Goal: Task Accomplishment & Management: Manage account settings

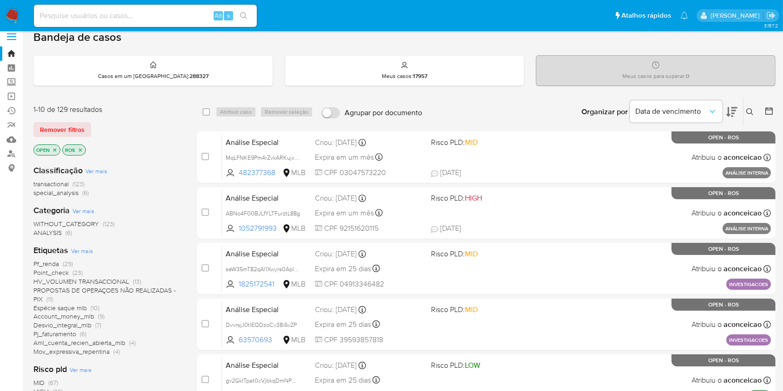
scroll to position [123, 0]
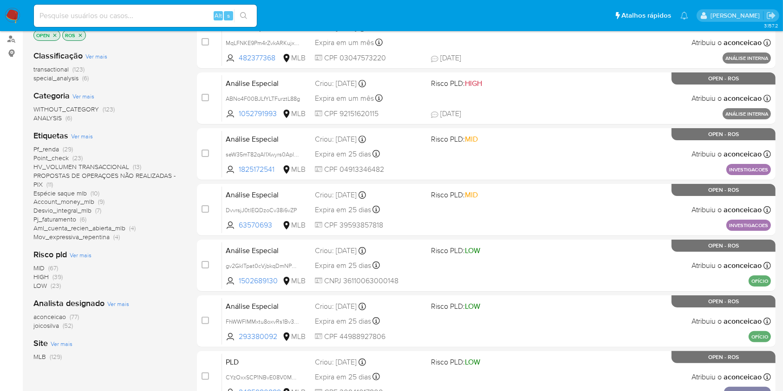
click at [71, 316] on span "(77)" at bounding box center [74, 316] width 9 height 9
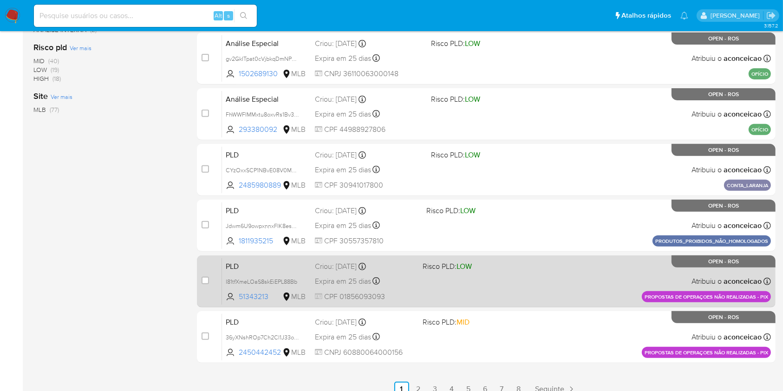
scroll to position [342, 0]
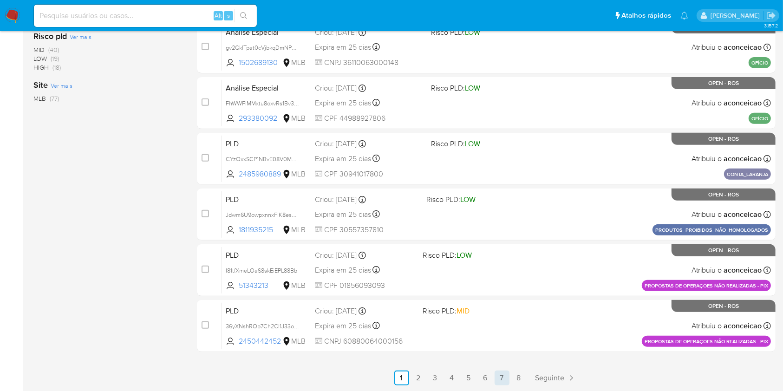
click at [501, 380] on link "7" at bounding box center [501, 377] width 15 height 15
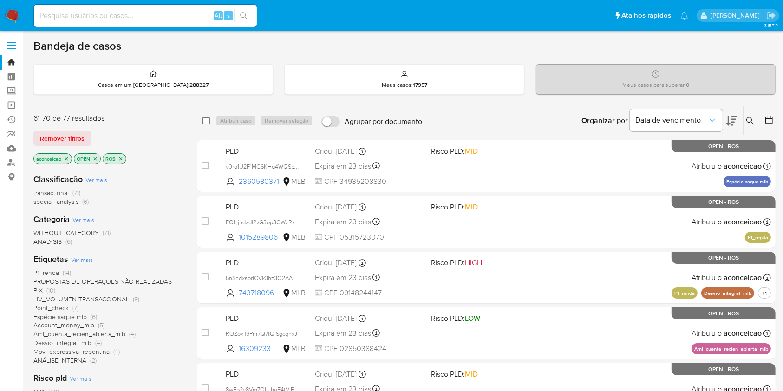
click at [207, 119] on input "checkbox" at bounding box center [205, 120] width 7 height 7
checkbox input "true"
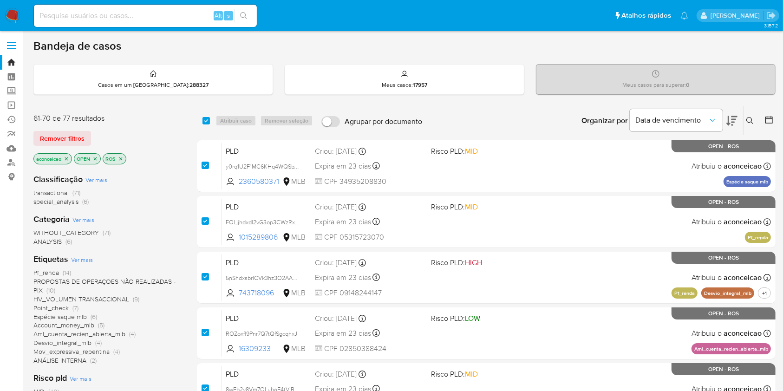
checkbox input "true"
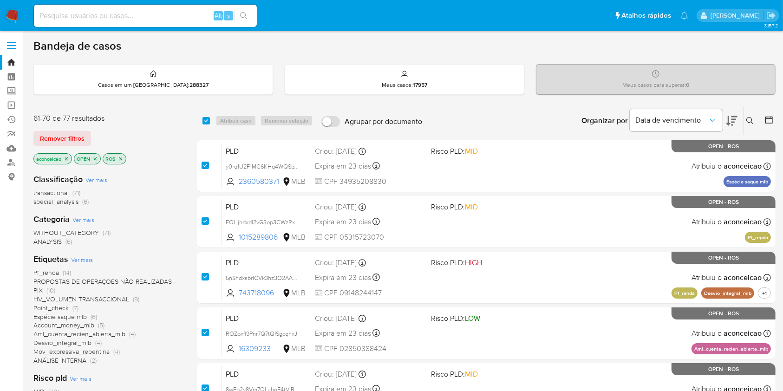
checkbox input "true"
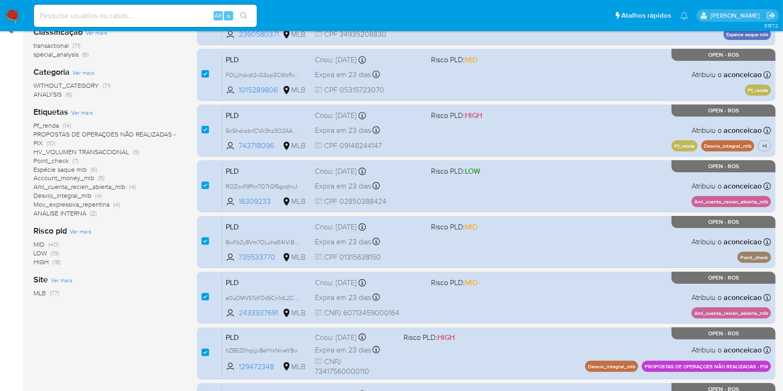
scroll to position [342, 0]
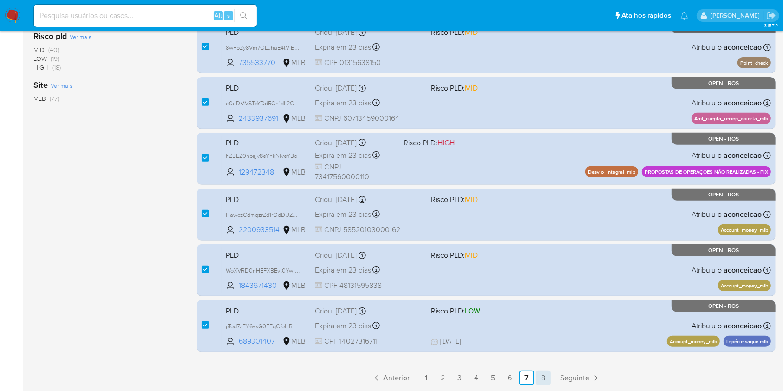
click at [542, 376] on link "8" at bounding box center [543, 377] width 15 height 15
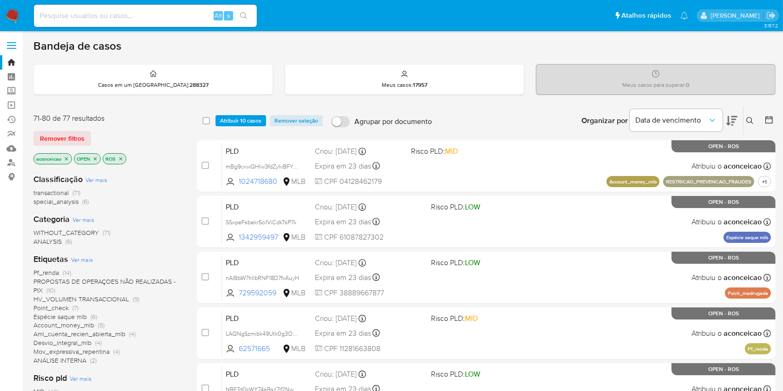
click at [208, 115] on div "select-all-cases-checkbox" at bounding box center [207, 120] width 11 height 11
drag, startPoint x: 208, startPoint y: 117, endPoint x: 234, endPoint y: 119, distance: 27.0
click at [208, 117] on input "checkbox" at bounding box center [205, 120] width 7 height 7
checkbox input "true"
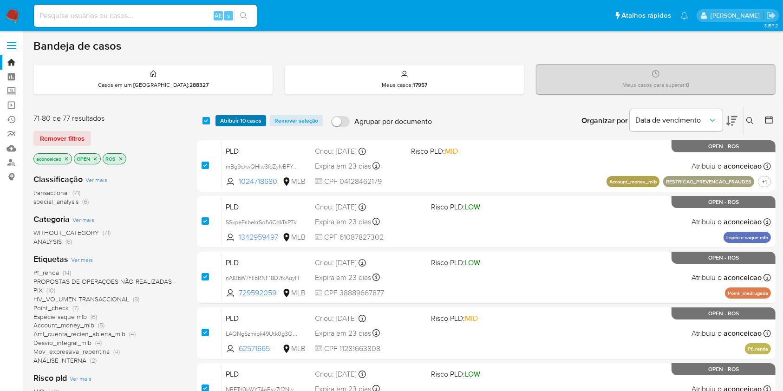
checkbox input "true"
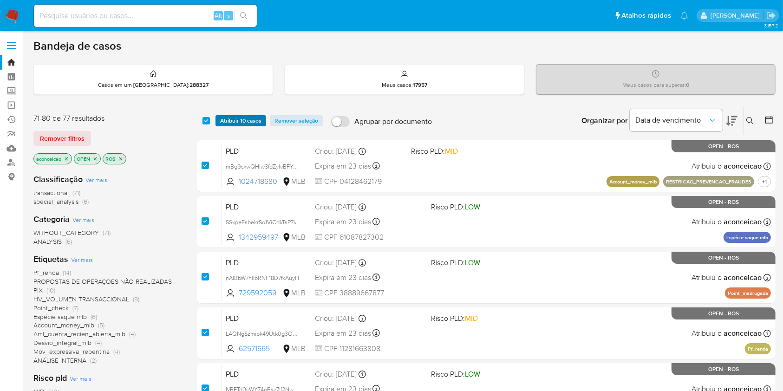
checkbox input "true"
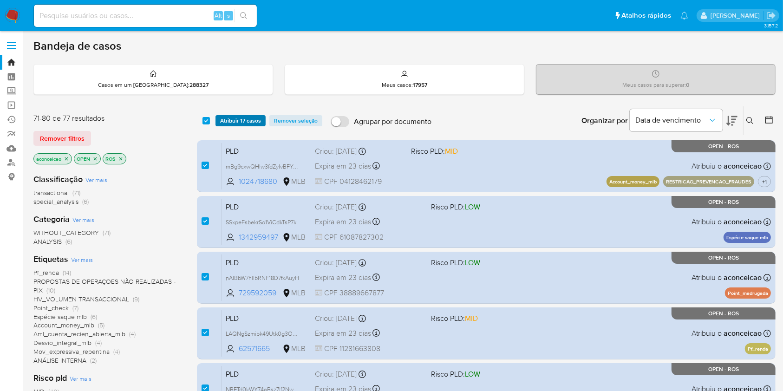
click at [235, 119] on span "Atribuir 17 casos" at bounding box center [240, 120] width 41 height 9
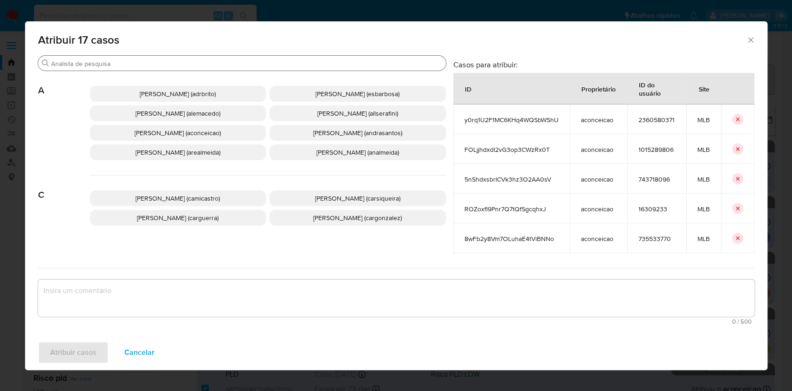
click at [253, 65] on input "Procurar" at bounding box center [246, 63] width 391 height 8
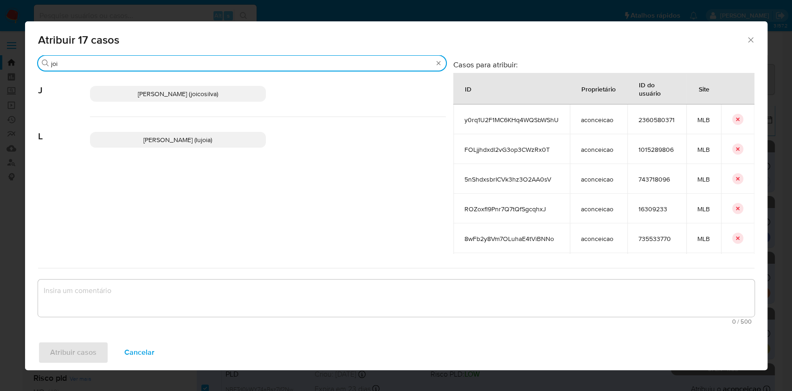
type input "joi"
click at [218, 91] on span "Joice Oliveira Da Silva De Almeida (joicosilva)" at bounding box center [178, 93] width 80 height 9
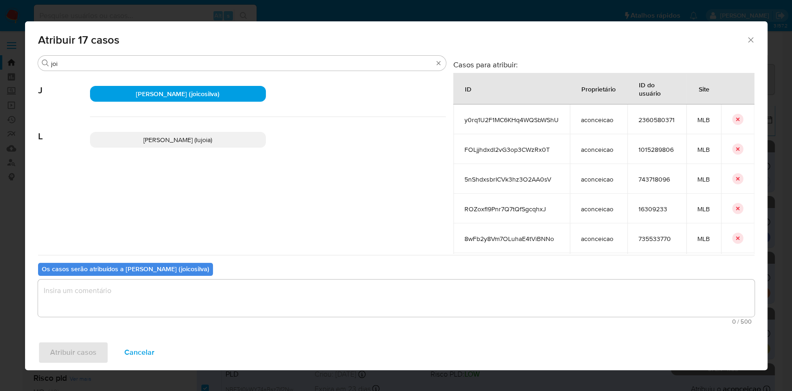
click at [270, 288] on textarea "assign-modal" at bounding box center [396, 297] width 717 height 37
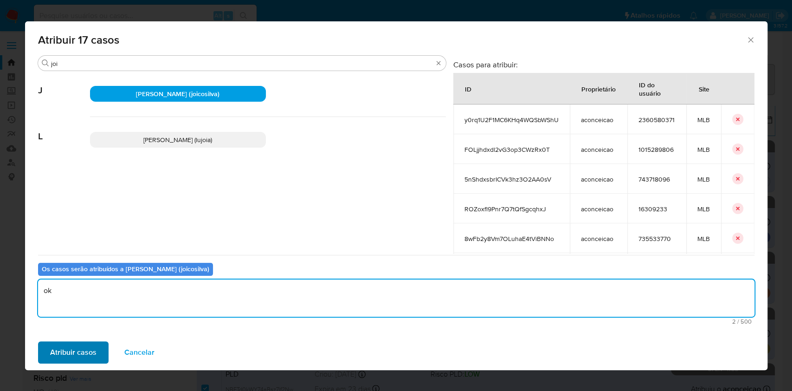
type textarea "ok"
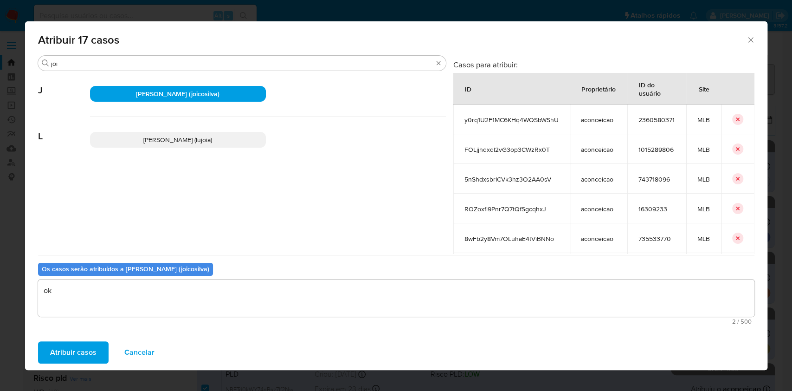
click at [79, 356] on span "Atribuir casos" at bounding box center [73, 352] width 46 height 20
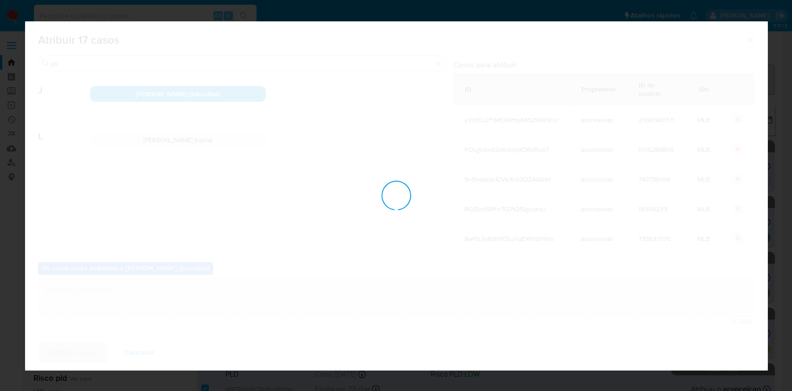
checkbox input "false"
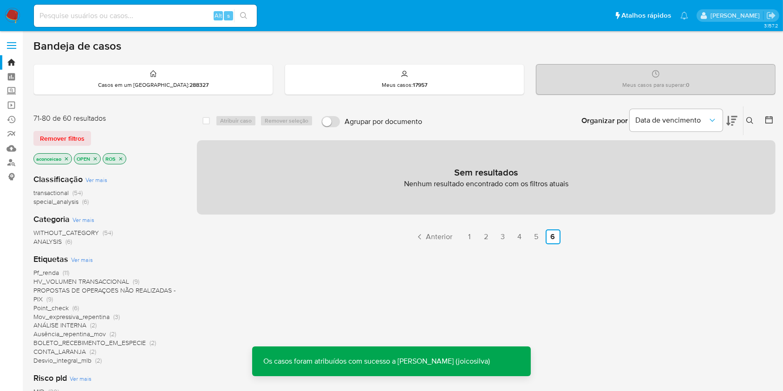
click at [67, 157] on icon "close-filter" at bounding box center [66, 158] width 3 height 3
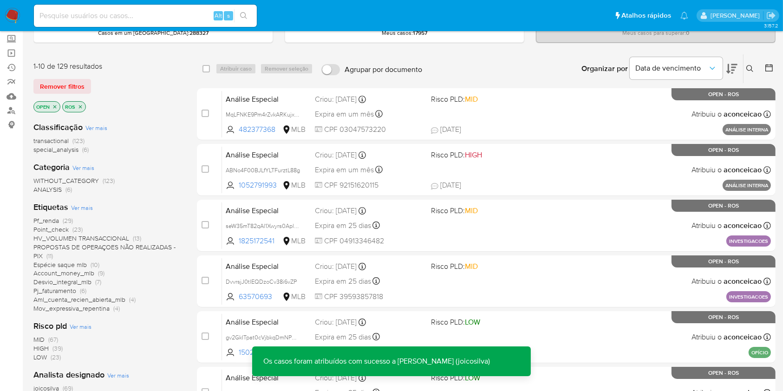
scroll to position [123, 0]
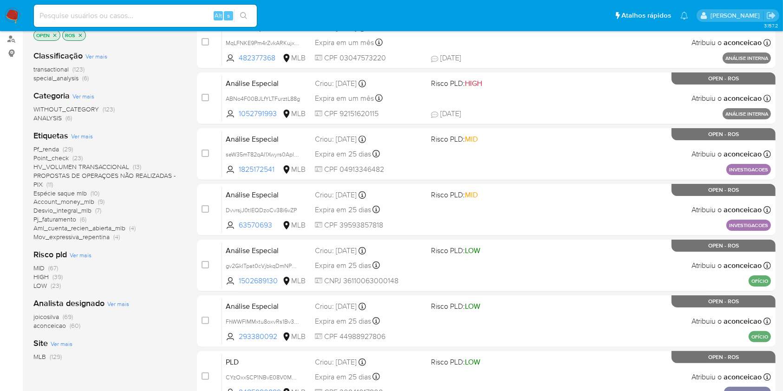
click at [68, 317] on span "(69)" at bounding box center [68, 316] width 10 height 9
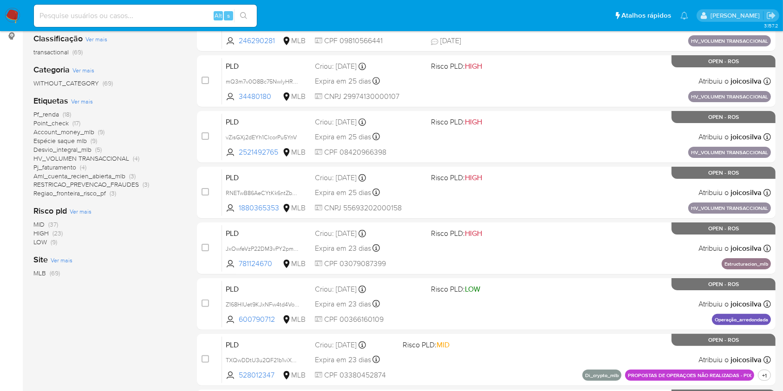
scroll to position [32, 0]
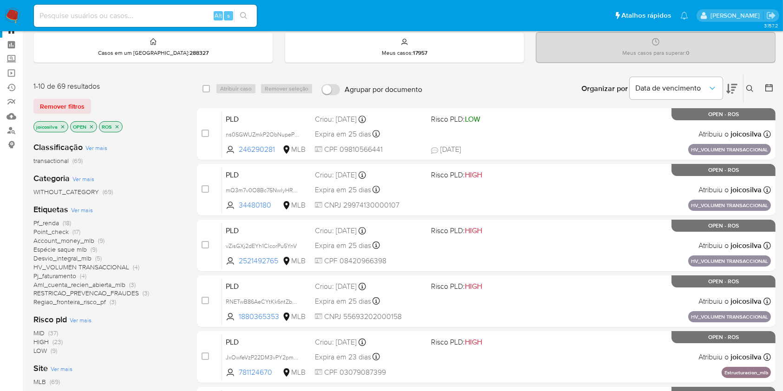
click at [62, 128] on icon "close-filter" at bounding box center [63, 127] width 6 height 6
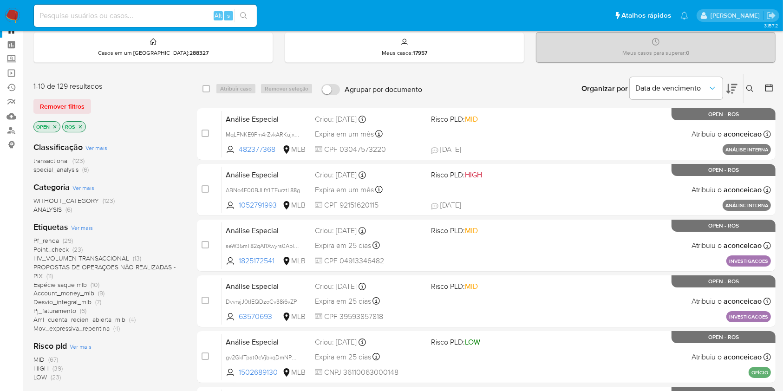
click at [749, 90] on icon at bounding box center [749, 88] width 7 height 7
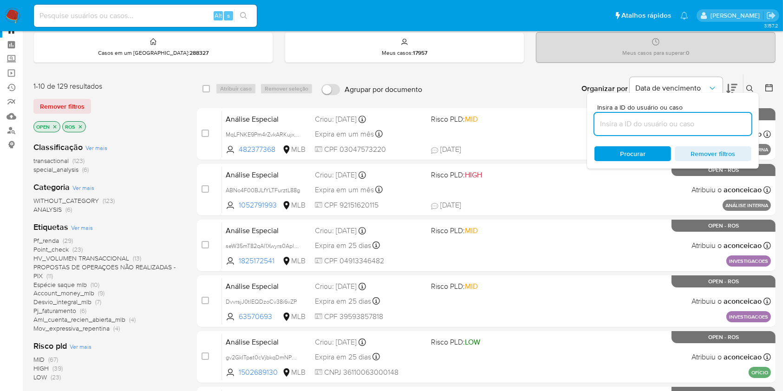
click at [655, 121] on input at bounding box center [672, 124] width 157 height 12
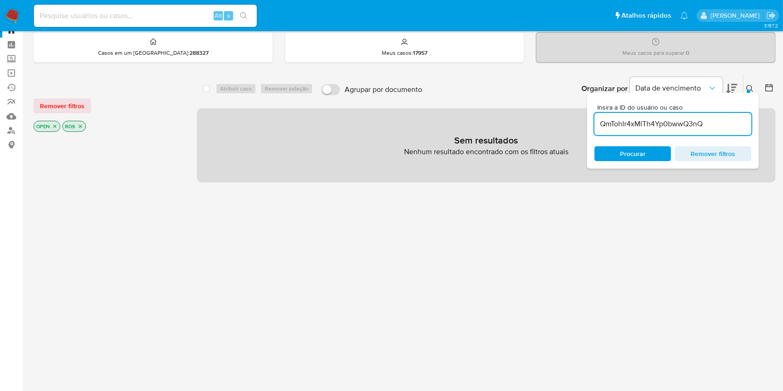
click at [643, 123] on input "QmTohIr4xMlTh4Yp0bwwQ3nQ" at bounding box center [672, 124] width 157 height 12
paste input "nnpG4nGtwMOoM7xmSKrFHpnM"
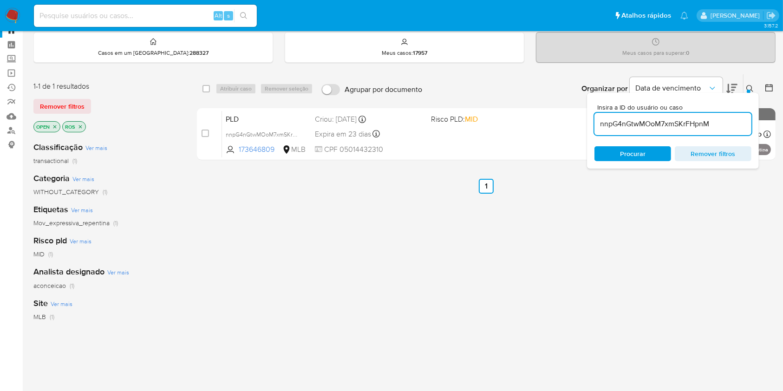
click at [679, 118] on input "nnpG4nGtwMOoM7xmSKrFHpnM" at bounding box center [672, 124] width 157 height 12
click at [680, 118] on input "nnpG4nGtwMOoM7xmSKrFHpnM" at bounding box center [672, 124] width 157 height 12
paste input "k9xxsA6fBK6pG7Yd4tBjrJNb"
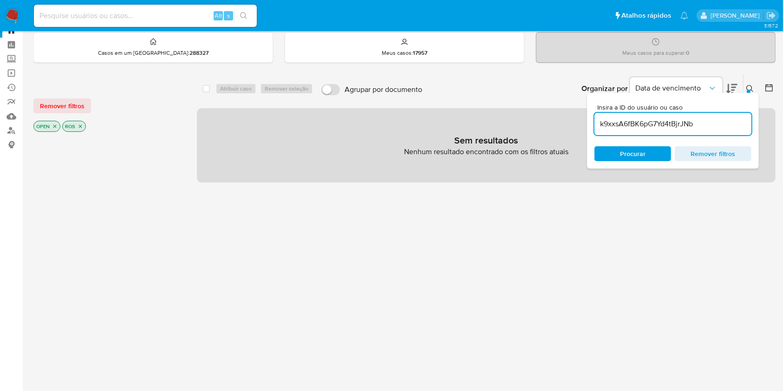
click at [637, 122] on input "k9xxsA6fBK6pG7Yd4tBjrJNb" at bounding box center [672, 124] width 157 height 12
paste input "JDmynfv6q6mTMHlfcsB6W3m9"
click at [637, 122] on input "k9xxsA6fBK6pG7Yd4tBjrJNb" at bounding box center [672, 124] width 157 height 12
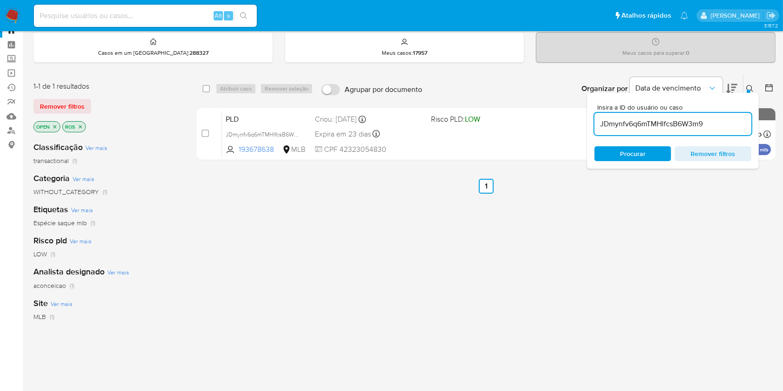
click at [678, 125] on input "JDmynfv6q6mTMHlfcsB6W3m9" at bounding box center [672, 124] width 157 height 12
click at [678, 124] on input "JDmynfv6q6mTMHlfcsB6W3m9" at bounding box center [672, 124] width 157 height 12
paste input "ABNo4F00BJLfYLTFurztL88g"
click at [712, 125] on input "ABNo4F00BJLfYLTFurztL88g" at bounding box center [672, 124] width 157 height 12
click at [712, 126] on input "ABNo4F00BJLfYLTFurztL88g" at bounding box center [672, 124] width 157 height 12
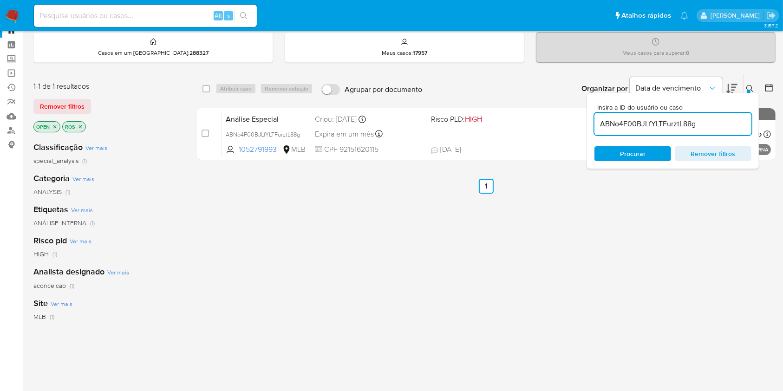
paste input "wFSy16RU2TMvHAMm2VUhSCpm"
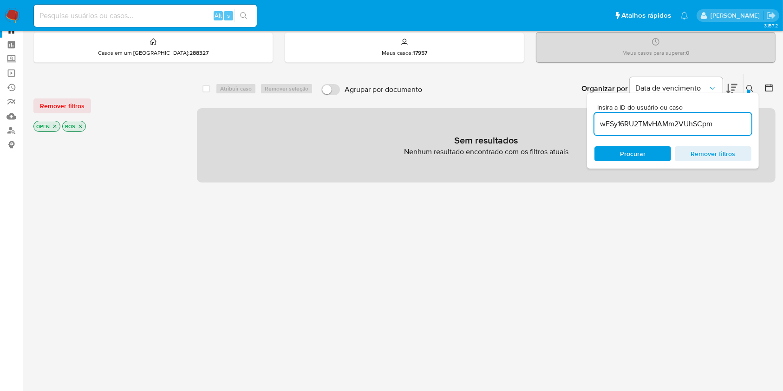
click at [643, 121] on input "wFSy16RU2TMvHAMm2VUhSCpm" at bounding box center [672, 124] width 157 height 12
paste input "H7TiMUsZANXnKJJ8BJ82jM0d"
click at [688, 119] on input "H7TiMUsZANXnKJJ8BJ82jM0d" at bounding box center [672, 124] width 157 height 12
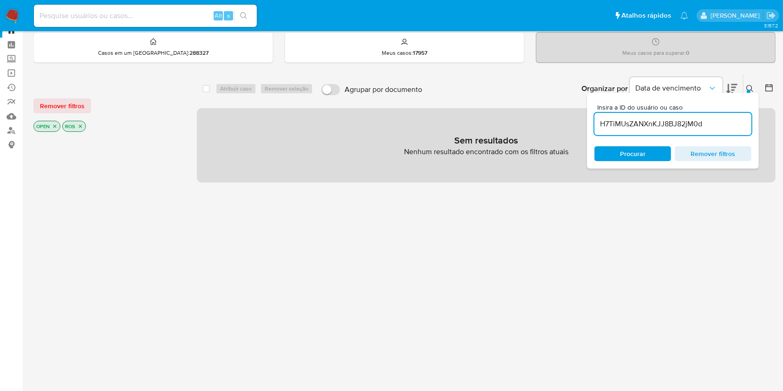
paste input "jPKNekF5KAnjQCqIPYT5ZpnV"
click at [708, 120] on input "jPKNekF5KAnjQCqIPYT5ZpnV" at bounding box center [672, 124] width 157 height 12
paste input "yDLzsyzisLvgxsh1gRp5eyCw"
type input "yDLzsyzisLvgxsh1gRp5eyCw"
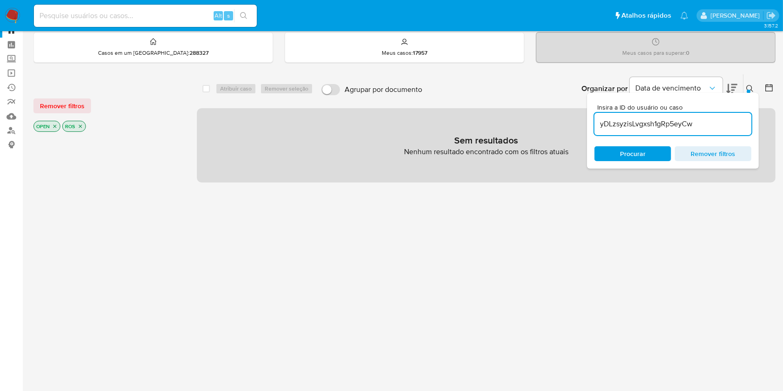
click at [696, 121] on input "yDLzsyzisLvgxsh1gRp5eyCw" at bounding box center [672, 124] width 157 height 12
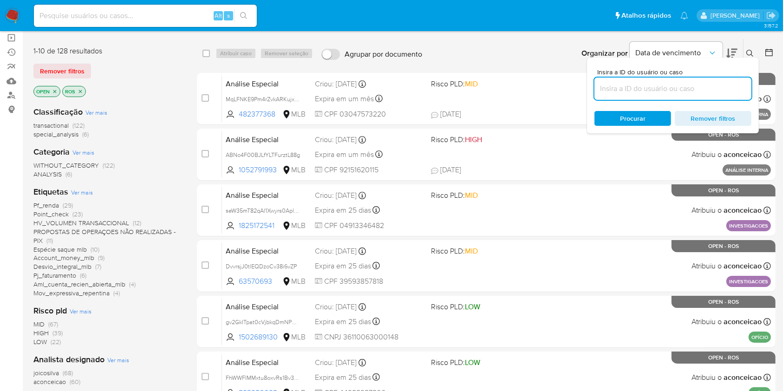
scroll to position [94, 0]
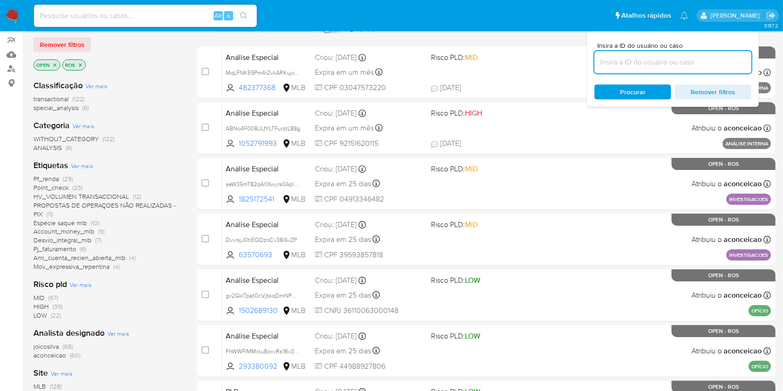
click at [58, 344] on span "joicosilva" at bounding box center [46, 346] width 26 height 9
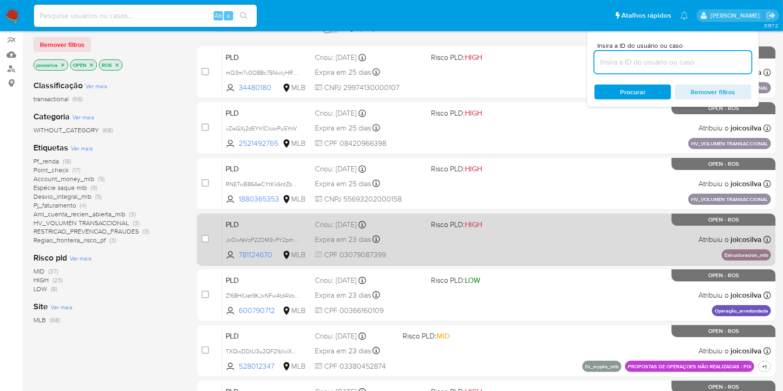
scroll to position [342, 0]
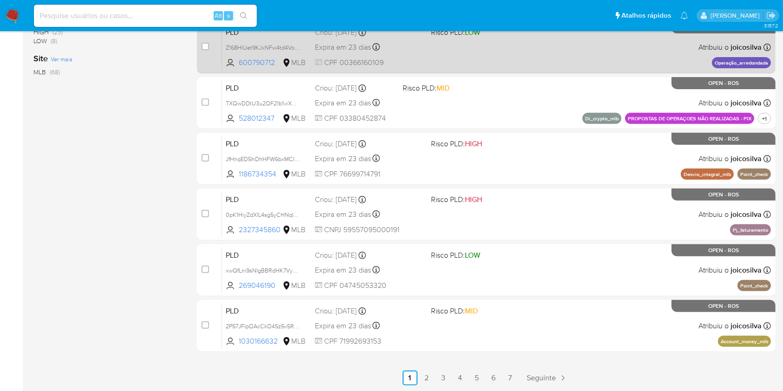
click at [514, 378] on link "7" at bounding box center [510, 377] width 15 height 15
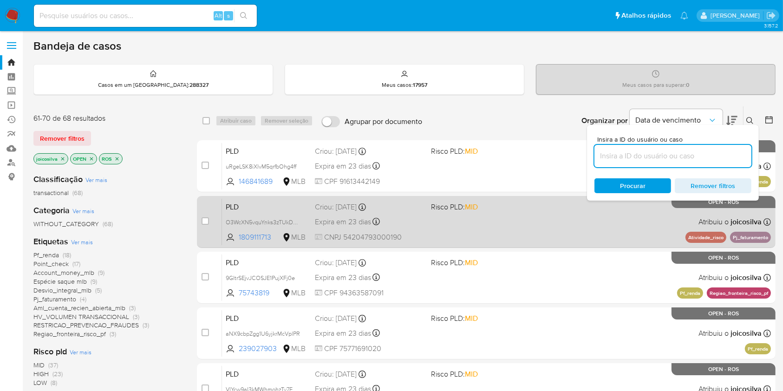
drag, startPoint x: 208, startPoint y: 165, endPoint x: 203, endPoint y: 195, distance: 30.5
click at [208, 166] on input "checkbox" at bounding box center [204, 165] width 7 height 7
checkbox input "true"
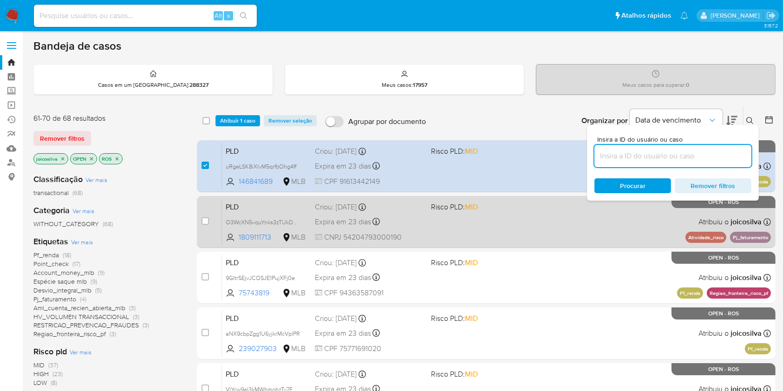
drag, startPoint x: 205, startPoint y: 216, endPoint x: 206, endPoint y: 238, distance: 21.9
click at [204, 218] on input "checkbox" at bounding box center [204, 220] width 7 height 7
checkbox input "true"
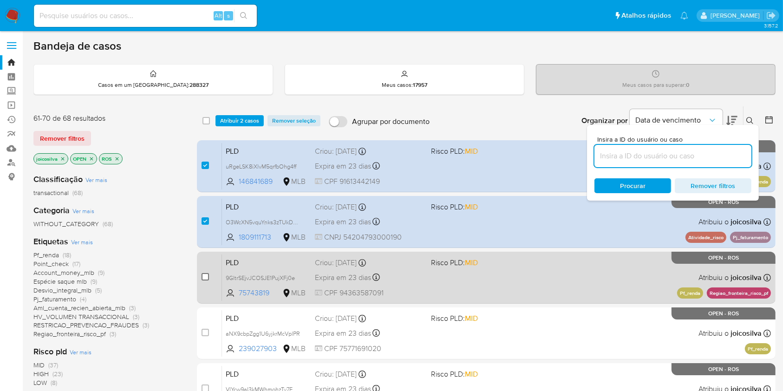
click at [204, 277] on input "checkbox" at bounding box center [204, 276] width 7 height 7
checkbox input "true"
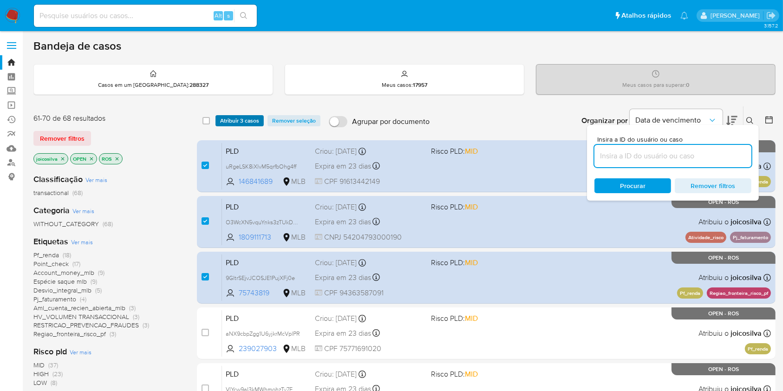
click at [244, 120] on span "Atribuir 3 casos" at bounding box center [239, 120] width 39 height 9
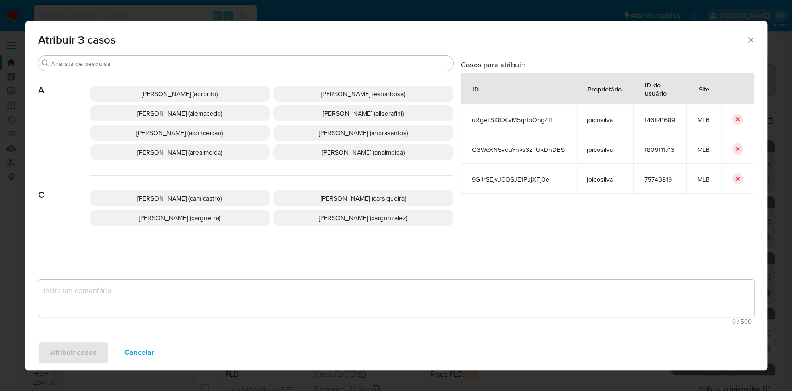
click at [211, 140] on p "Ana Cristina Da Conceicao (aconceicao)" at bounding box center [180, 133] width 180 height 16
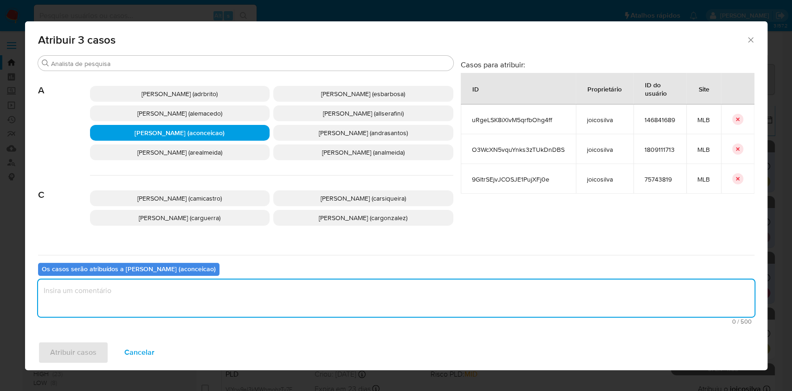
click at [307, 303] on textarea "assign-modal" at bounding box center [396, 297] width 717 height 37
type textarea "ok"
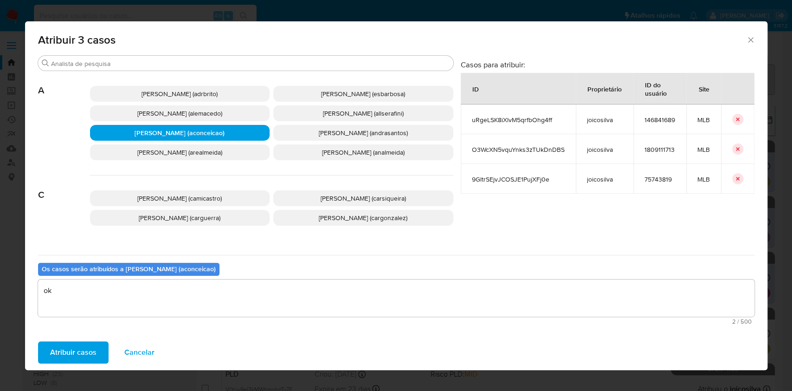
click at [69, 358] on span "Atribuir casos" at bounding box center [73, 352] width 46 height 20
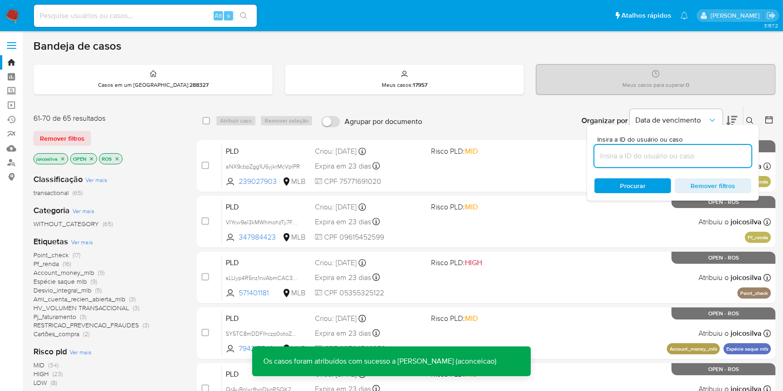
click at [62, 160] on icon "close-filter" at bounding box center [63, 159] width 6 height 6
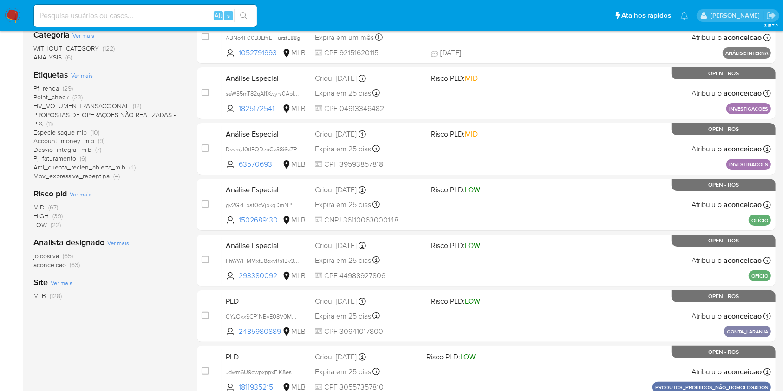
scroll to position [186, 0]
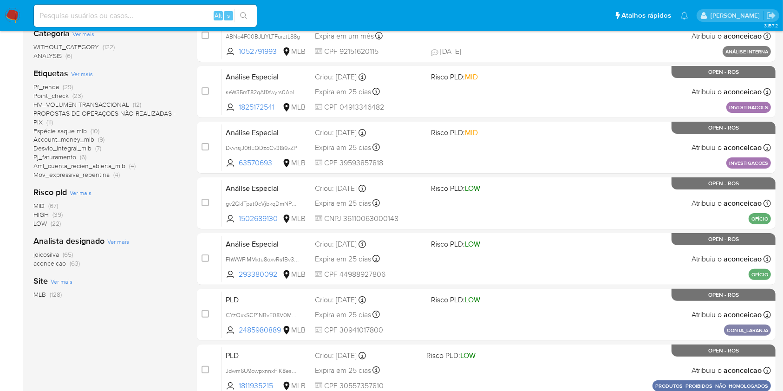
click at [67, 253] on span "(65)" at bounding box center [68, 254] width 10 height 9
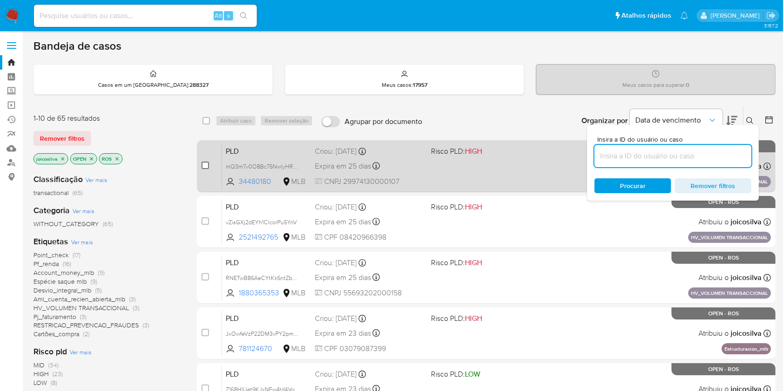
click at [208, 165] on input "checkbox" at bounding box center [204, 165] width 7 height 7
checkbox input "true"
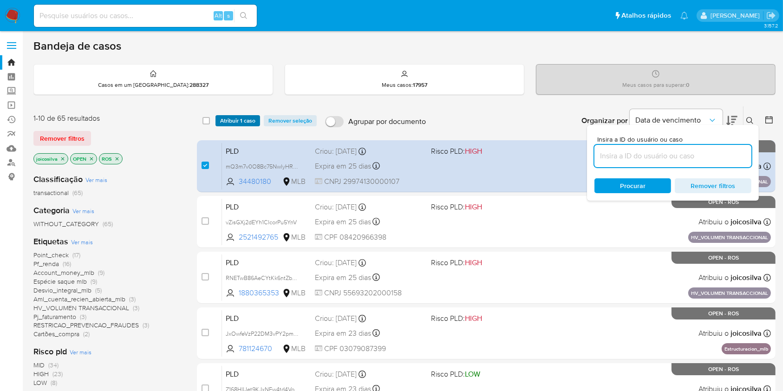
click at [232, 116] on span "Atribuir 1 caso" at bounding box center [237, 120] width 35 height 9
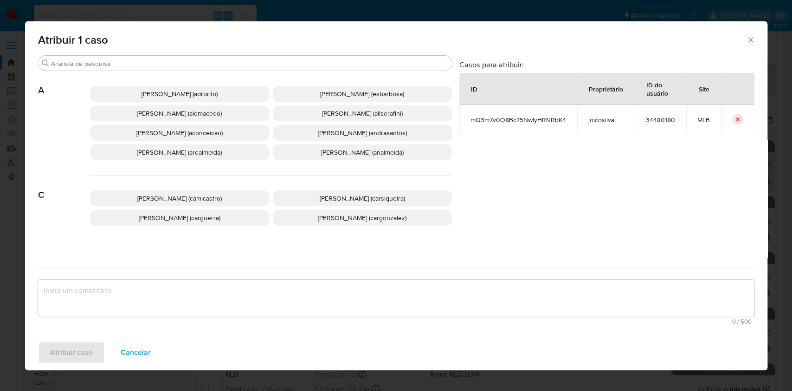
click at [221, 135] on span "Ana Cristina Da Conceicao (aconceicao)" at bounding box center [179, 132] width 86 height 9
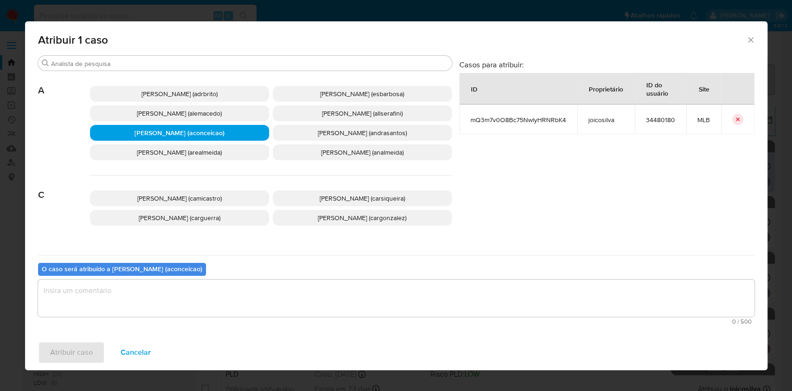
click at [250, 286] on textarea "assign-modal" at bounding box center [396, 297] width 717 height 37
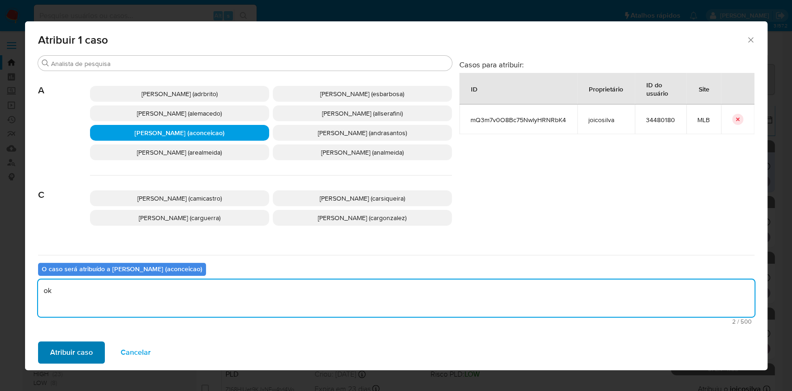
type textarea "ok"
click at [56, 354] on span "Atribuir caso" at bounding box center [71, 352] width 43 height 20
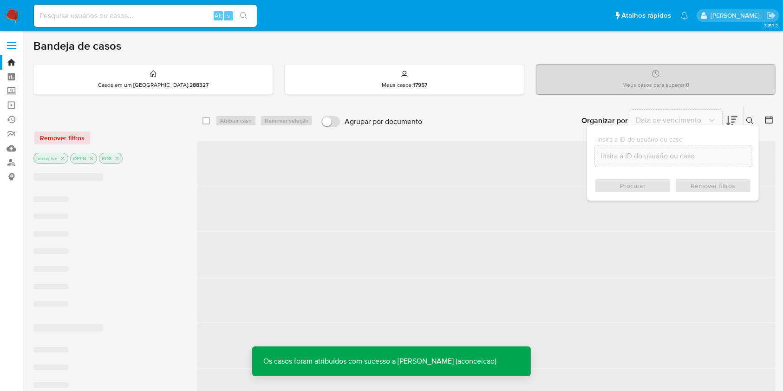
click at [62, 158] on icon "close-filter" at bounding box center [62, 158] width 3 height 3
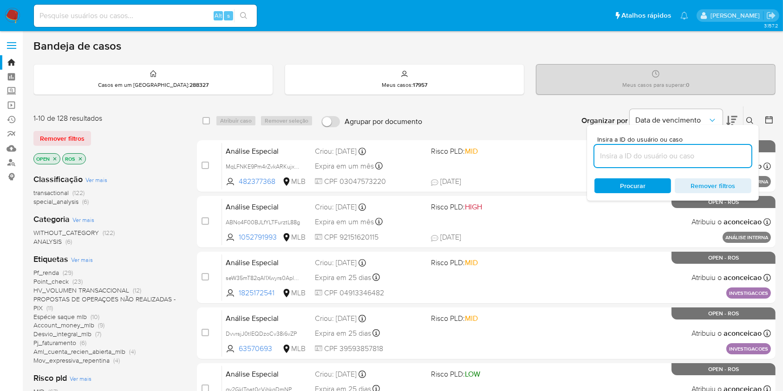
click at [716, 156] on input at bounding box center [672, 156] width 157 height 12
paste input "k9xxsA6fBK6pG7Yd4tBjrJNb"
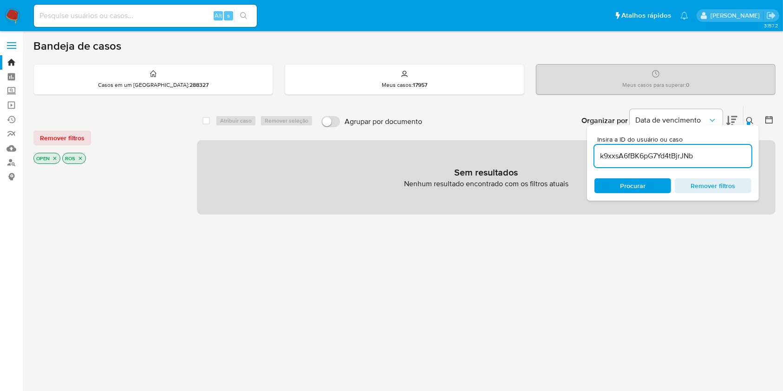
click at [645, 155] on input "k9xxsA6fBK6pG7Yd4tBjrJNb" at bounding box center [672, 156] width 157 height 12
click at [645, 154] on input "k9xxsA6fBK6pG7Yd4tBjrJNb" at bounding box center [672, 156] width 157 height 12
paste input "nnpG4nGtwMOoM7xmSKrFHpnM"
click at [645, 155] on input "k9xxsA6fBK6nnpG4nGtwMOoM7xmSKrFHpnMG7Yd4tBjrJNb" at bounding box center [672, 156] width 157 height 12
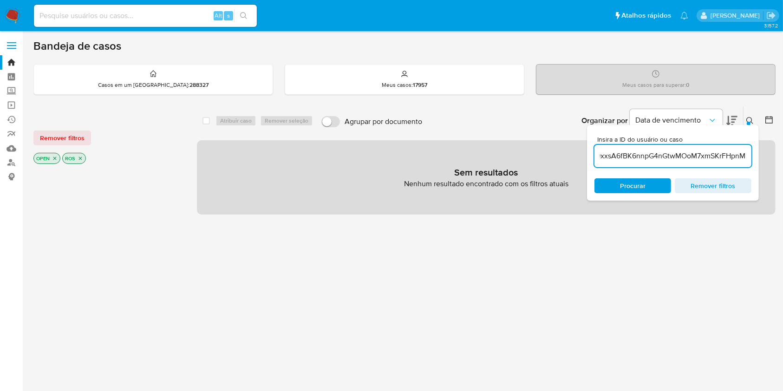
click at [645, 155] on input "k9xxsA6fBK6nnpG4nGtwMOoM7xmSKrFHpnMG7Yd4tBjrJNb" at bounding box center [672, 156] width 157 height 12
type input "k9xxsA6fBK6nnpG4nGtwMOoM7xmSKrFHpnMG7Yd4tBjrJNb"
click at [645, 156] on input "k9xxsA6fBK6nnpG4nGtwMOoM7xmSKrFHpnMG7Yd4tBjrJNb" at bounding box center [672, 156] width 157 height 12
click at [646, 156] on input "k9xxsA6fBK6nnpG4nGtwMOoM7xmSKrFHpnMG7Yd4tBjrJNb" at bounding box center [672, 156] width 157 height 12
paste input "nnpG4nGtwMOoM7xmSKrFHpnM"
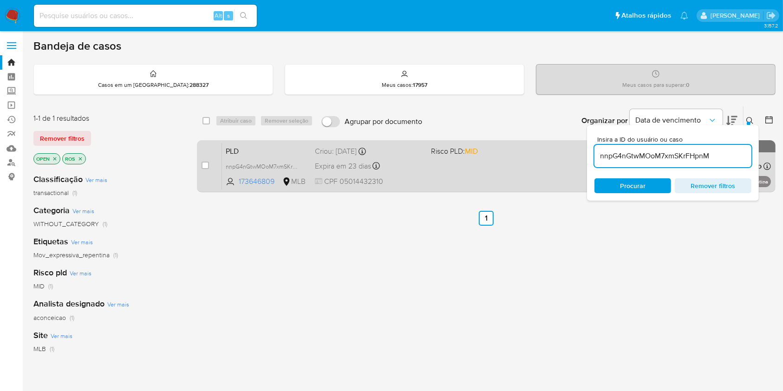
click at [439, 179] on div "PLD nnpG4nGtwMOoM7xmSKrFHpnM 173646809 MLB Risco PLD: MID Criou: 12/08/2025 Cri…" at bounding box center [496, 166] width 549 height 47
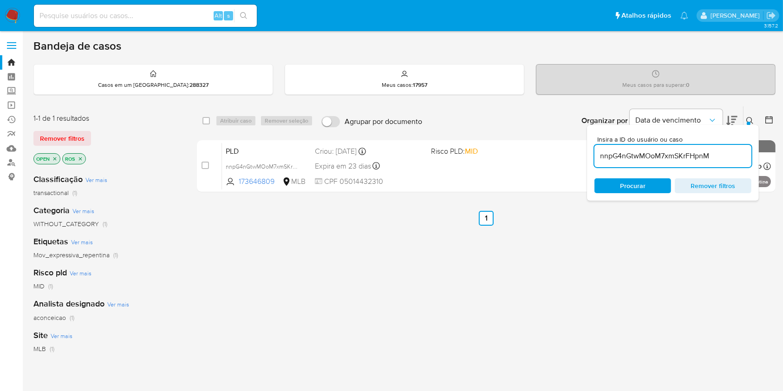
click at [701, 150] on input "nnpG4nGtwMOoM7xmSKrFHpnM" at bounding box center [672, 156] width 157 height 12
paste input "JDmynfv6q6mTMHlfcsB6W3m9"
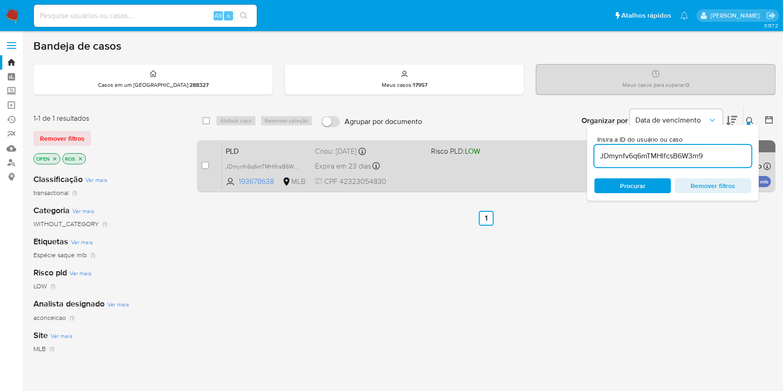
click at [432, 171] on div "PLD JDmynfv6q6mTMHlfcsB6W3m9 193678638 MLB Risco PLD: LOW Criou: 12/08/2025 Cri…" at bounding box center [496, 166] width 549 height 47
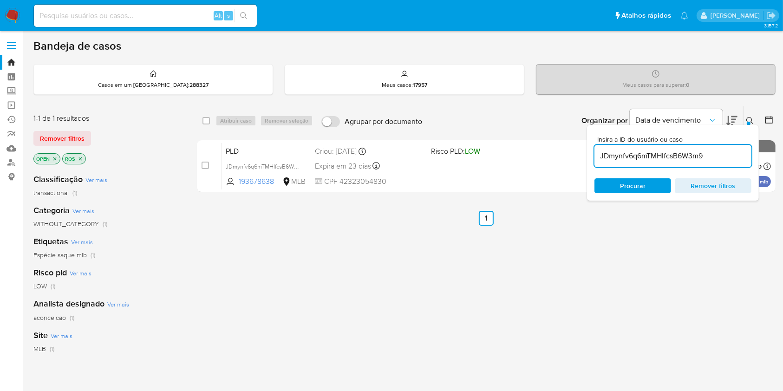
click at [670, 158] on input "JDmynfv6q6mTMHlfcsB6W3m9" at bounding box center [672, 156] width 157 height 12
paste input "ABNo4F00BJLfYLTFurztL88g"
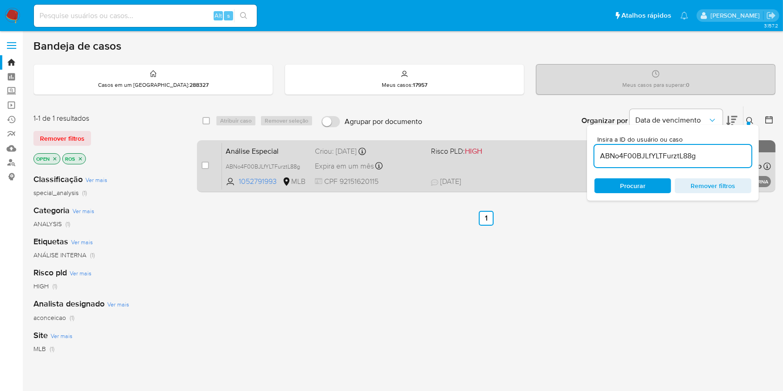
click at [468, 165] on div "Análise Especial ABNo4F00BJLfYLTFurztL88g 1052791993 MLB Risco PLD: HIGH Criou:…" at bounding box center [496, 166] width 549 height 47
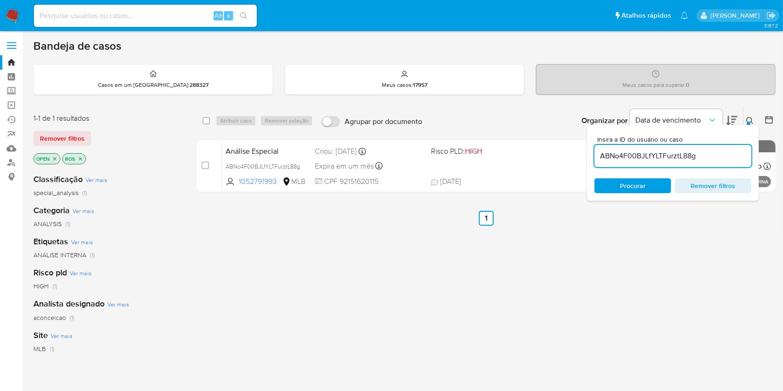
click at [639, 153] on input "ABNo4F00BJLfYLTFurztL88g" at bounding box center [672, 156] width 157 height 12
paste input "k9xxsA6fBK6pG7Yd4tBjrJNb"
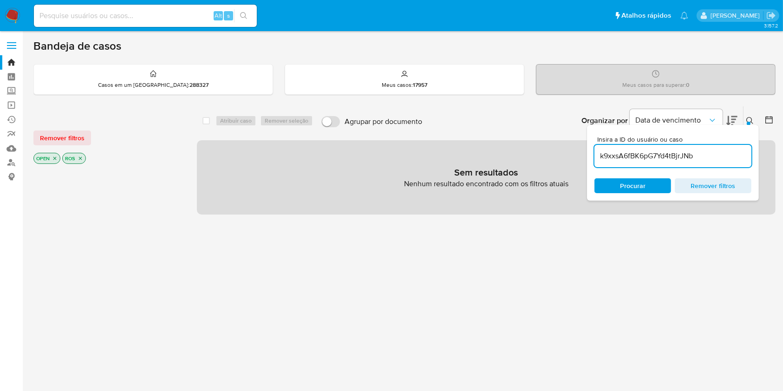
click at [695, 156] on input "k9xxsA6fBK6pG7Yd4tBjrJNb" at bounding box center [672, 156] width 157 height 12
paste input "yDLzsyzisLvgxsh1gRp5eyCw"
type input "yDLzsyzisLvgxsh1gRp5eyCw"
click at [613, 153] on input "yDLzsyzisLvgxsh1gRp5eyCw" at bounding box center [672, 156] width 157 height 12
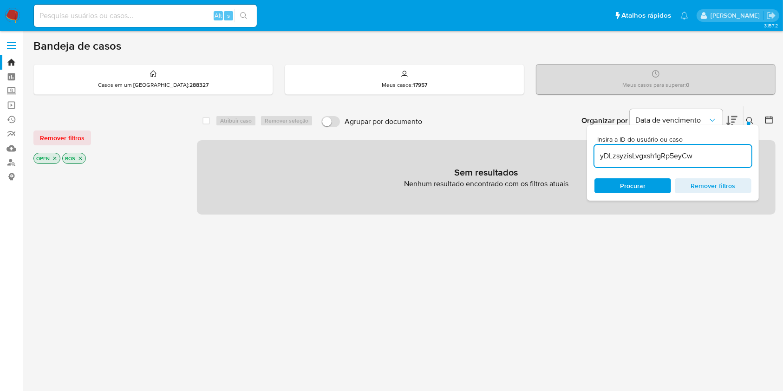
click at [613, 153] on input "yDLzsyzisLvgxsh1gRp5eyCw" at bounding box center [672, 156] width 157 height 12
click at [613, 152] on input "yDLzsyzisLvgxsh1gRp5eyCw" at bounding box center [672, 156] width 157 height 12
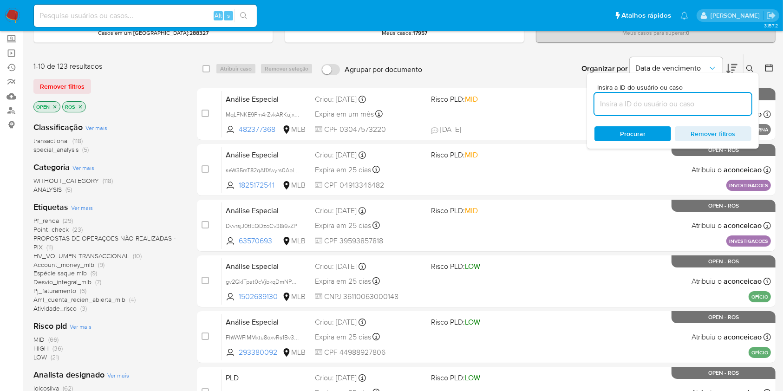
scroll to position [123, 0]
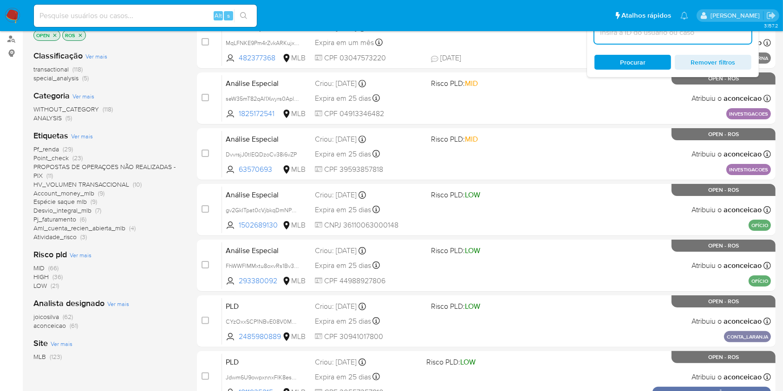
click at [67, 324] on span "aconceicao (61)" at bounding box center [55, 325] width 45 height 9
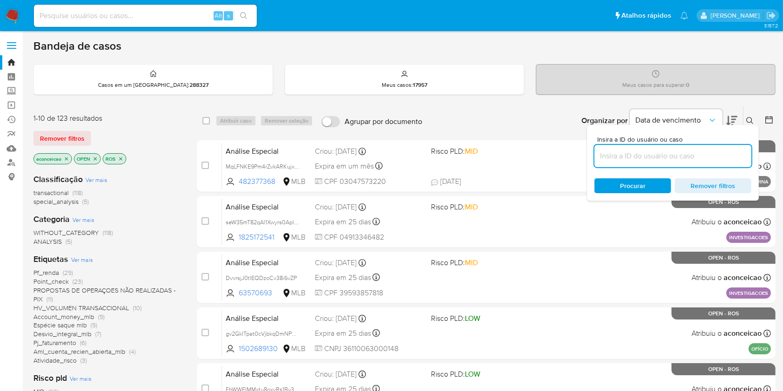
click at [747, 120] on icon at bounding box center [749, 120] width 7 height 7
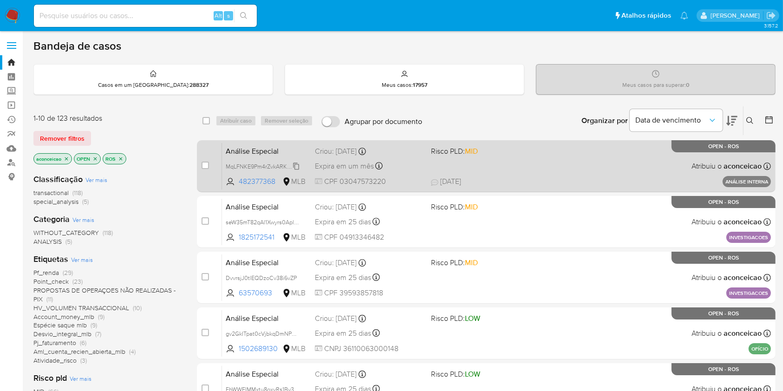
click at [297, 167] on span "MqLFNKE9Pm4rZvkARKujx6xd" at bounding box center [265, 166] width 78 height 10
click at [453, 164] on div "Análise Especial MqLFNKE9Pm4rZvkARKujx6xd Copiado Copiado 482377368 MLB Risco P…" at bounding box center [496, 166] width 549 height 47
click at [296, 165] on span "MqLFNKE9Pm4rZvkARKujx6xd" at bounding box center [265, 166] width 78 height 10
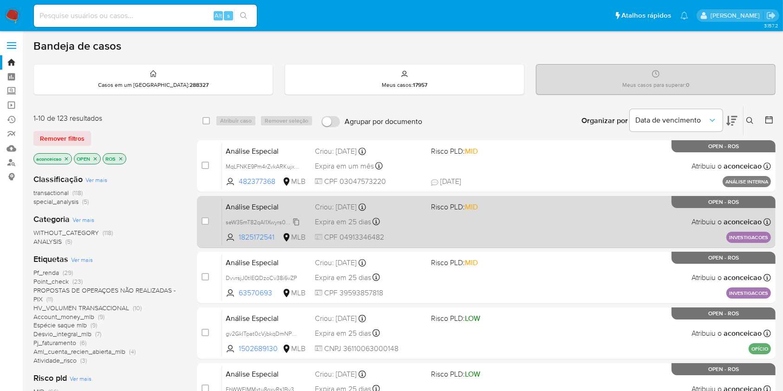
click at [298, 218] on span "seW35mT82qAl1Xwyrs0AplRd" at bounding box center [263, 221] width 75 height 10
click at [420, 221] on div "Expira em 25 dias Expira em 28/09/2025 18:50:41" at bounding box center [369, 221] width 108 height 13
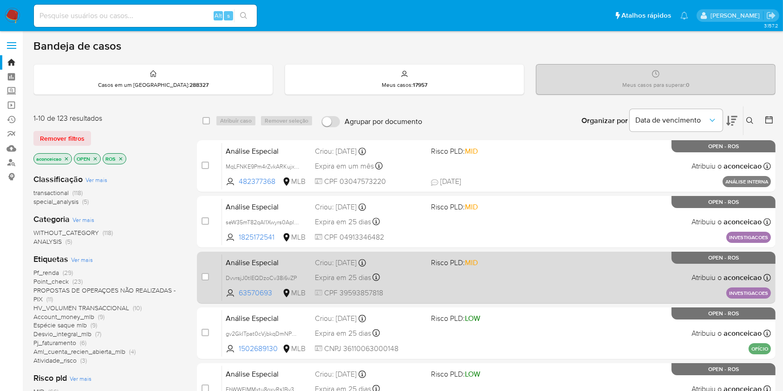
click at [297, 282] on div "Análise Especial DvvrsjJ0tlEQDzoCv38i6vZP 63570693 MLB Risco PLD: MID Criou: 14…" at bounding box center [496, 277] width 549 height 47
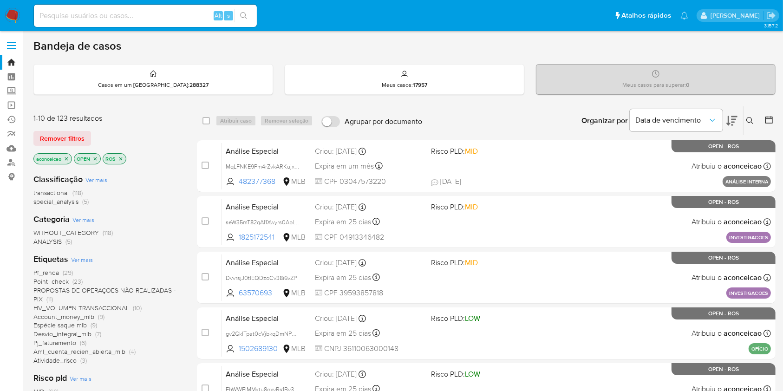
click at [66, 158] on icon "close-filter" at bounding box center [66, 158] width 3 height 3
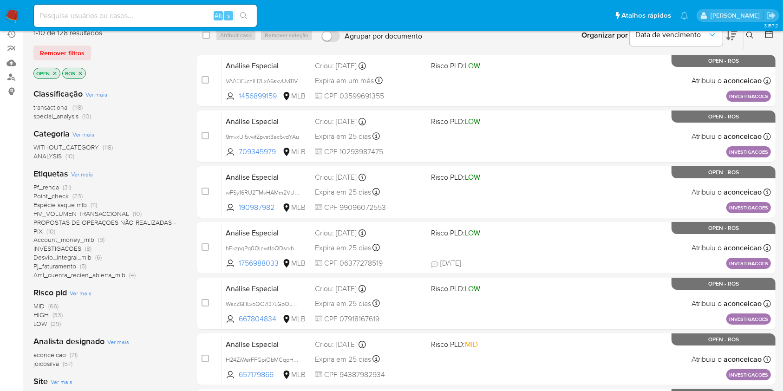
scroll to position [123, 0]
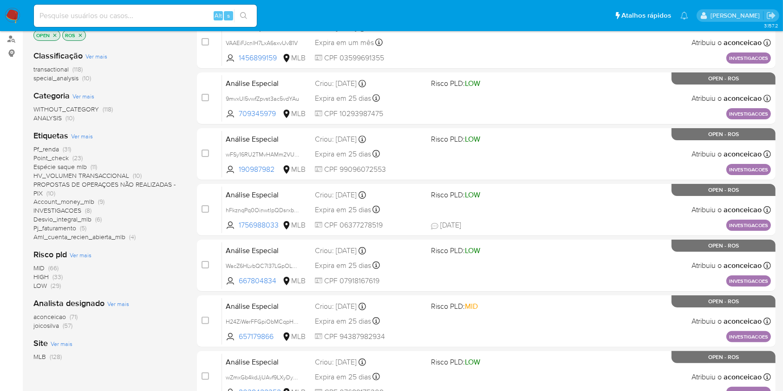
click at [52, 327] on span "joicosilva" at bounding box center [46, 325] width 26 height 9
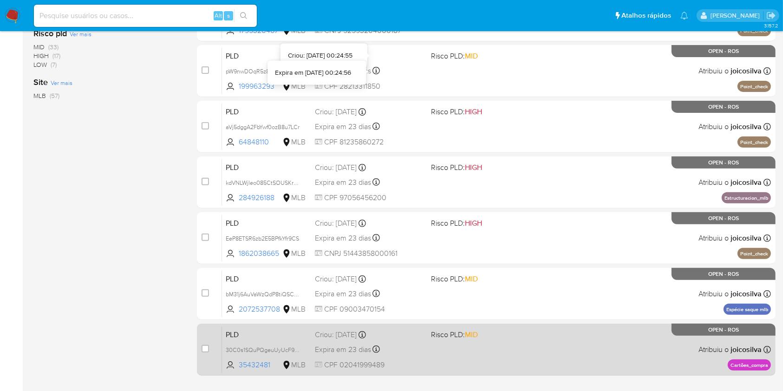
scroll to position [342, 0]
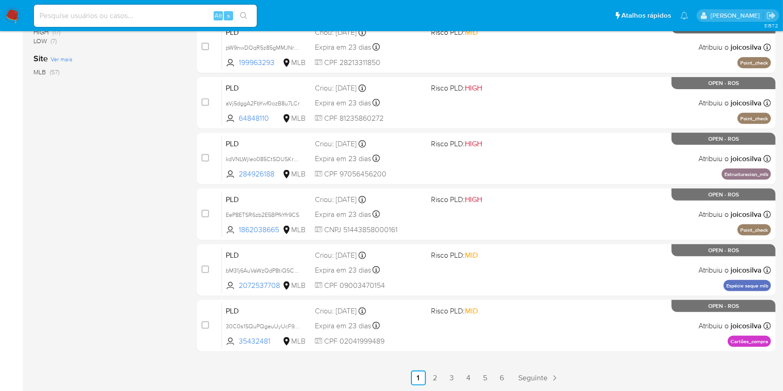
click at [483, 378] on p "Os casos foram atribuídos com sucesso a Ana Cristina Da Conceicao (aconceicao)" at bounding box center [379, 391] width 255 height 30
click at [487, 375] on link "5" at bounding box center [485, 377] width 15 height 15
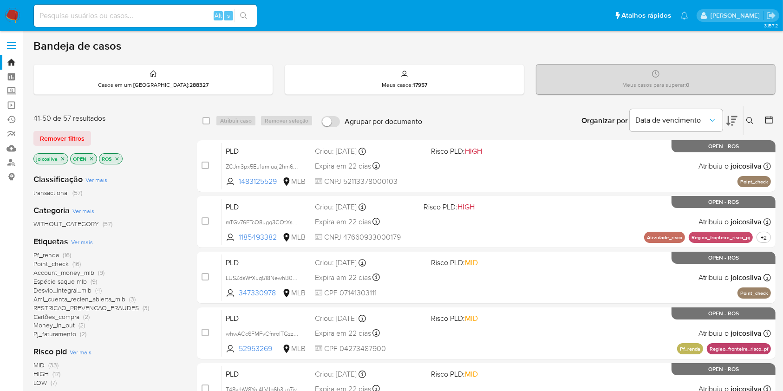
drag, startPoint x: 206, startPoint y: 121, endPoint x: 214, endPoint y: 132, distance: 13.4
click at [206, 121] on input "checkbox" at bounding box center [205, 120] width 7 height 7
checkbox input "true"
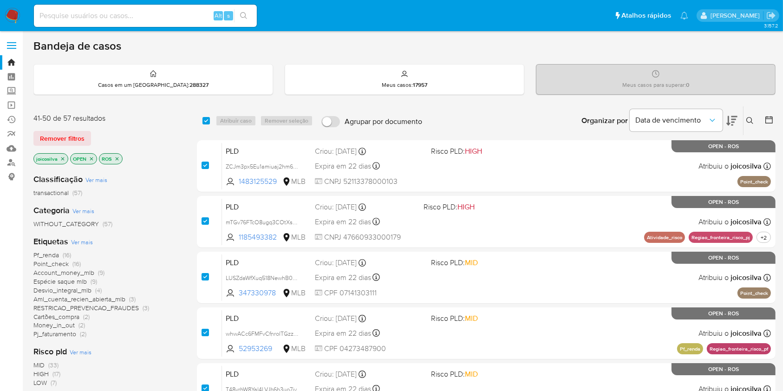
checkbox input "true"
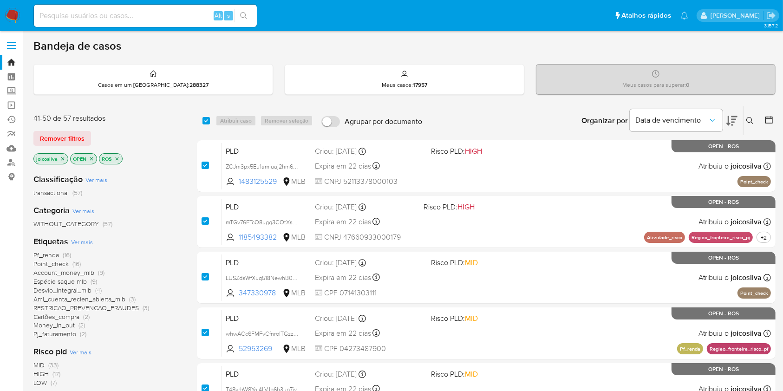
checkbox input "true"
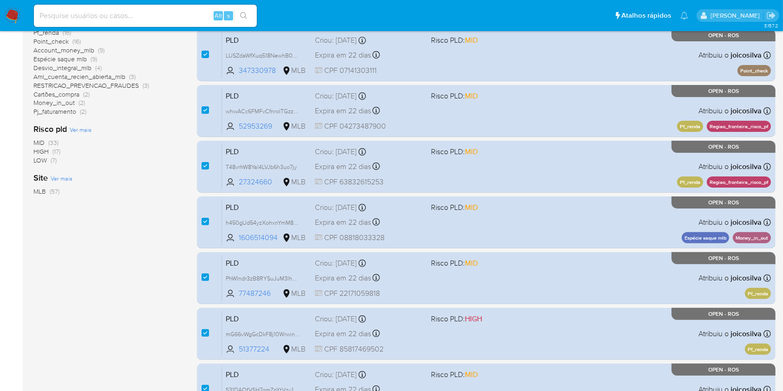
scroll to position [342, 0]
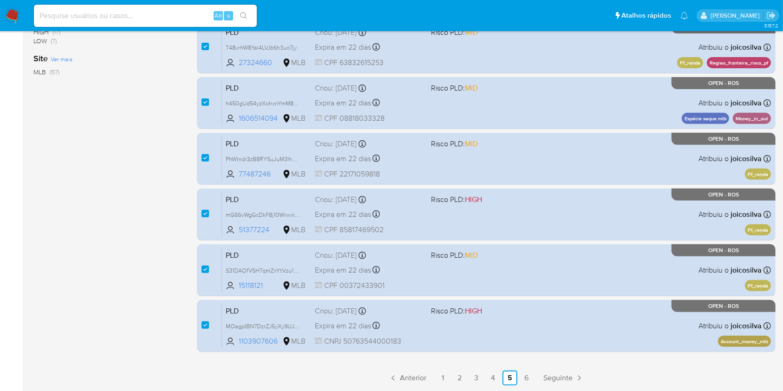
click at [507, 376] on p "Os casos foram atribuídos com sucesso a Ana Cristina Da Conceicao (aconceicao)" at bounding box center [379, 391] width 255 height 30
click at [507, 377] on p "Os casos foram atribuídos com sucesso a Ana Cristina Da Conceicao (aconceicao)" at bounding box center [379, 391] width 255 height 30
click at [507, 378] on p "Os casos foram atribuídos com sucesso a Ana Cristina Da Conceicao (aconceicao)" at bounding box center [379, 391] width 255 height 30
click at [507, 377] on p "Os casos foram atribuídos com sucesso a Ana Cristina Da Conceicao (aconceicao)" at bounding box center [379, 391] width 255 height 30
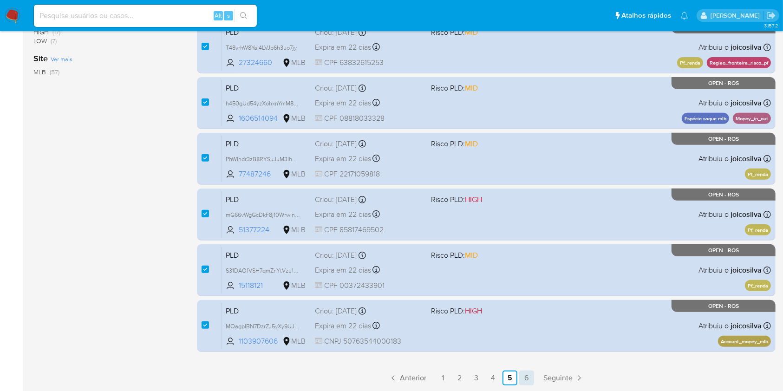
click at [528, 375] on div "select-all-cases-checkbox Atribuir 10 casos Remover seleção Agrupar por documen…" at bounding box center [486, 74] width 578 height 621
click at [507, 376] on p "Os casos foram atribuídos com sucesso a Ana Cristina Da Conceicao (aconceicao)" at bounding box center [379, 391] width 255 height 30
click at [507, 377] on p "Os casos foram atribuídos com sucesso a Ana Cristina Da Conceicao (aconceicao)" at bounding box center [379, 391] width 255 height 30
click at [507, 376] on p "Os casos foram atribuídos com sucesso a Ana Cristina Da Conceicao (aconceicao)" at bounding box center [379, 391] width 255 height 30
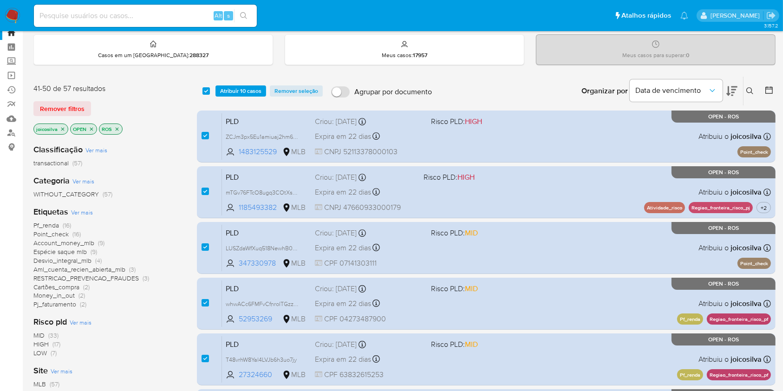
scroll to position [0, 0]
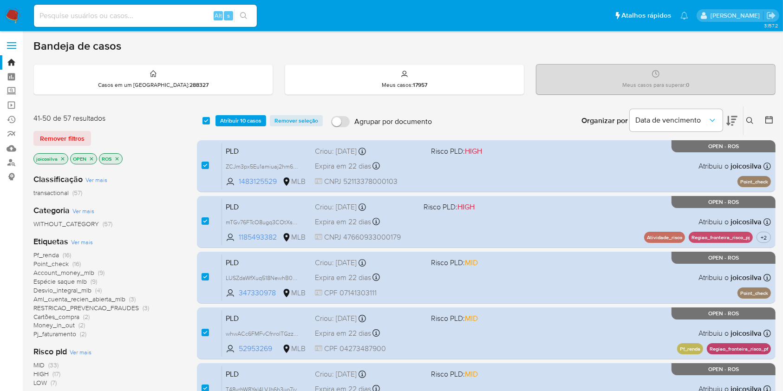
click at [238, 117] on span "Atribuir 10 casos" at bounding box center [240, 120] width 41 height 9
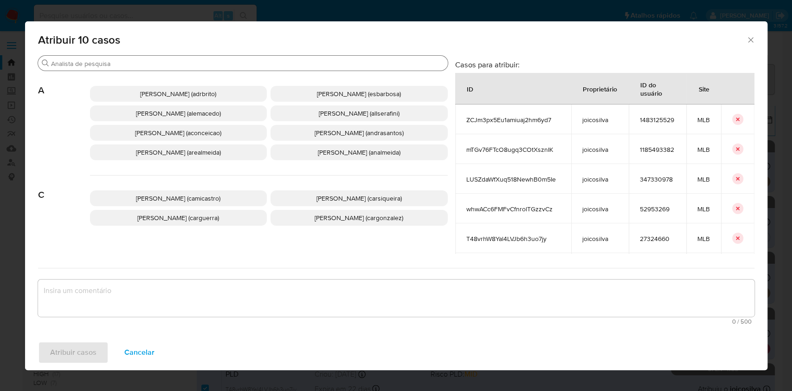
click at [171, 58] on div "Procurar" at bounding box center [243, 63] width 410 height 15
click at [171, 62] on input "Procurar" at bounding box center [247, 63] width 393 height 8
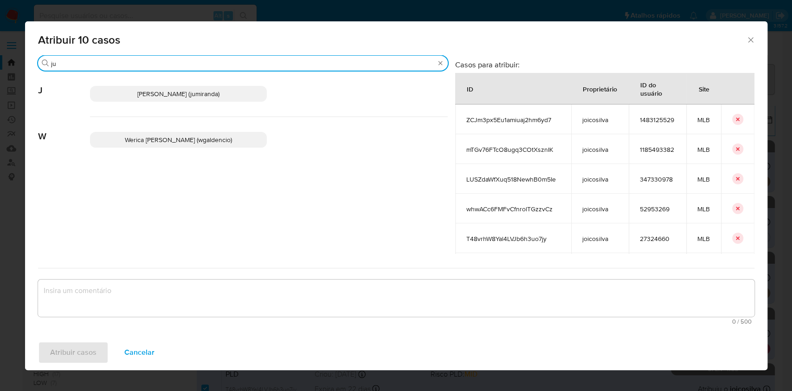
type input "ju"
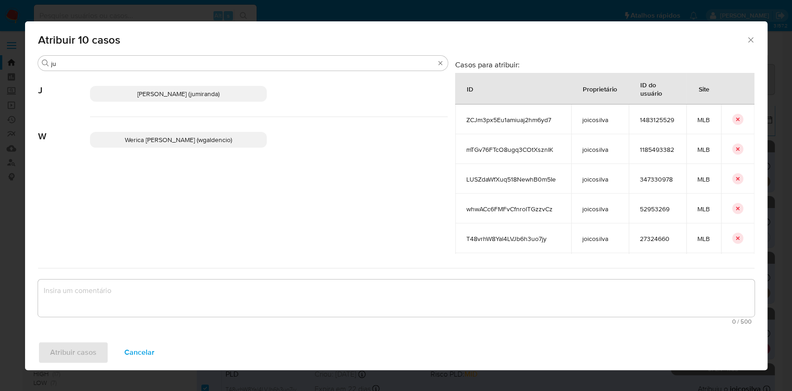
click at [166, 92] on span "Juliane Cavalcante Miranda (jumiranda)" at bounding box center [178, 93] width 82 height 9
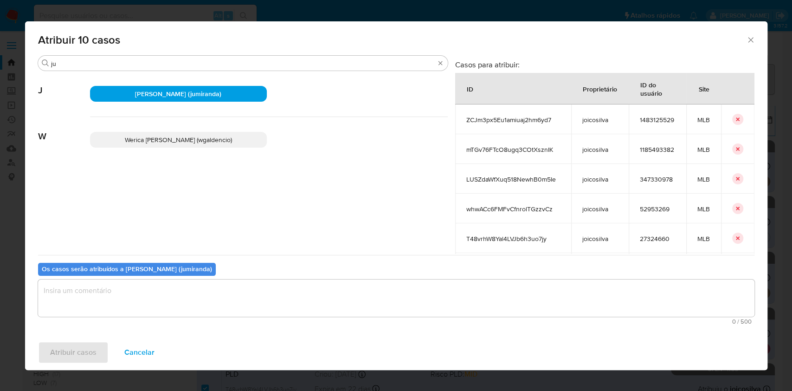
click at [259, 312] on textarea "assign-modal" at bounding box center [396, 297] width 717 height 37
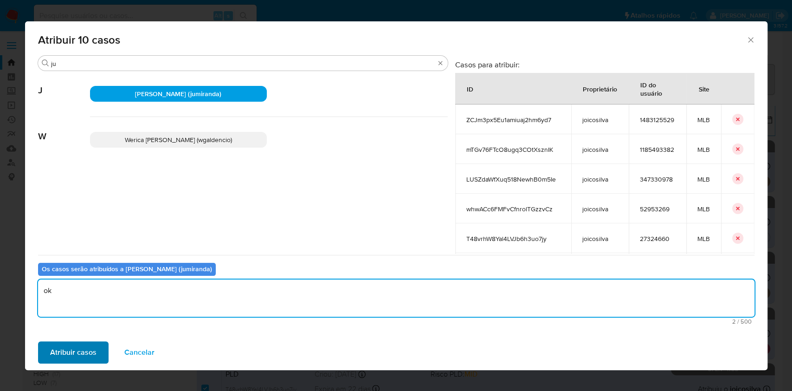
type textarea "ok"
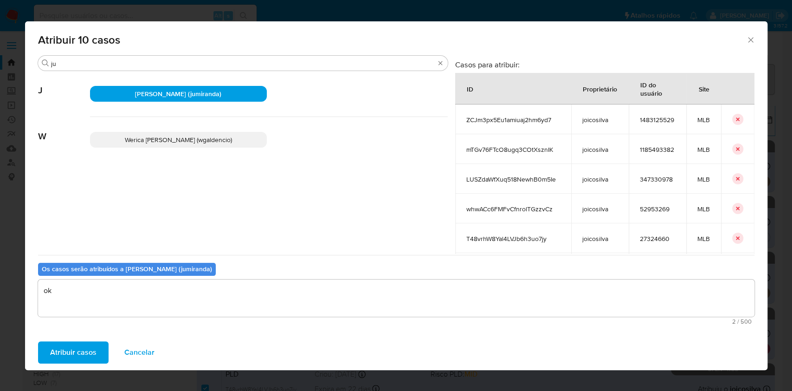
click at [80, 345] on span "Atribuir casos" at bounding box center [73, 352] width 46 height 20
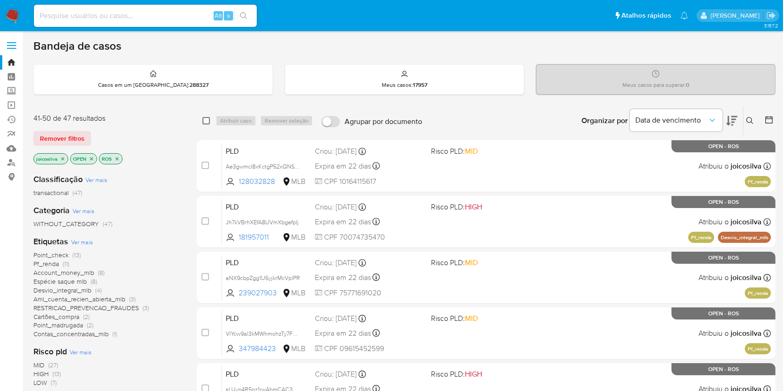
click at [204, 118] on input "checkbox" at bounding box center [205, 120] width 7 height 7
checkbox input "true"
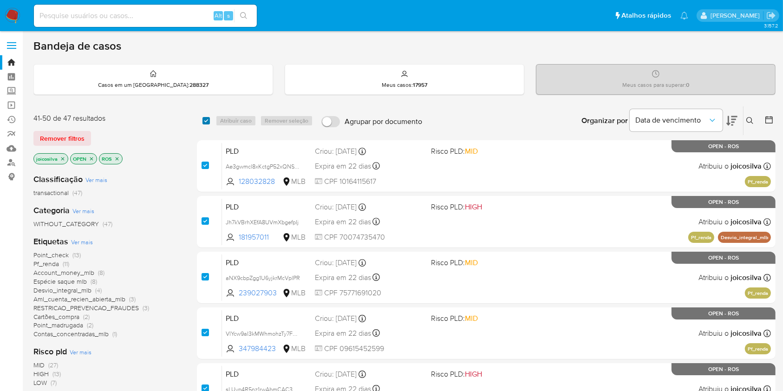
checkbox input "true"
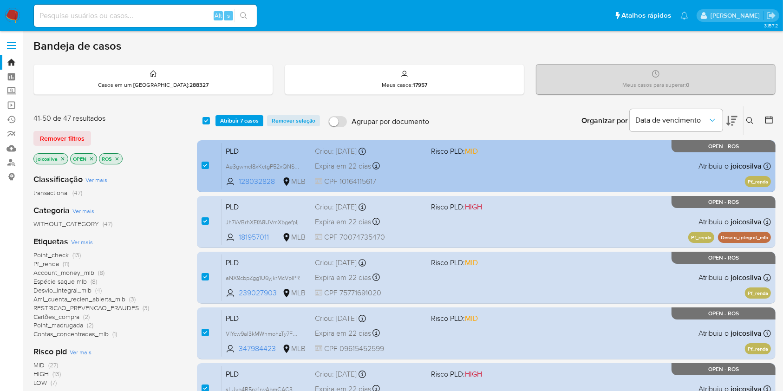
drag, startPoint x: 204, startPoint y: 165, endPoint x: 207, endPoint y: 176, distance: 11.6
click at [204, 165] on input "checkbox" at bounding box center [204, 165] width 7 height 7
checkbox input "false"
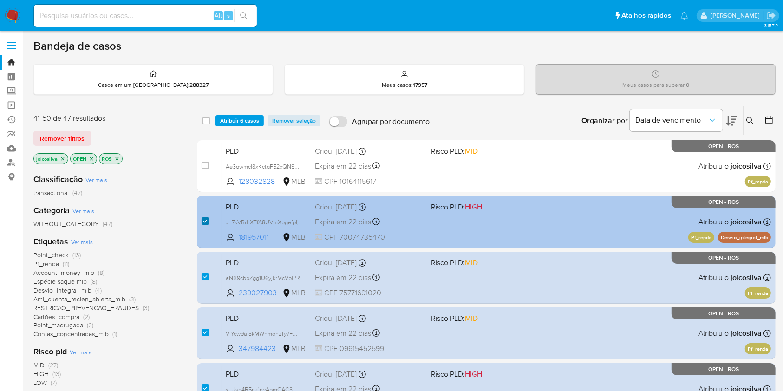
click at [207, 223] on input "checkbox" at bounding box center [204, 220] width 7 height 7
checkbox input "false"
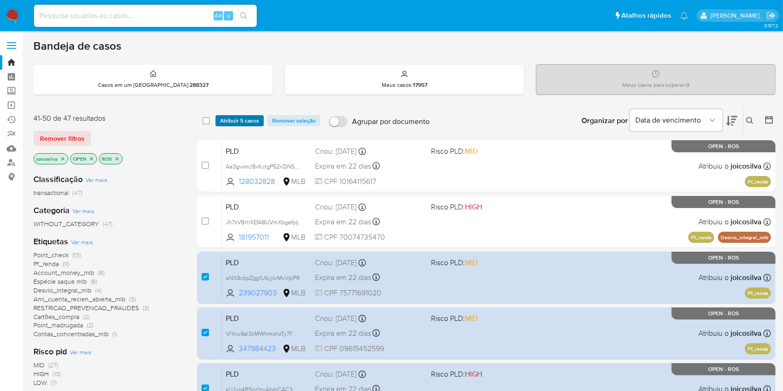
click at [240, 120] on span "Atribuir 5 casos" at bounding box center [239, 120] width 39 height 9
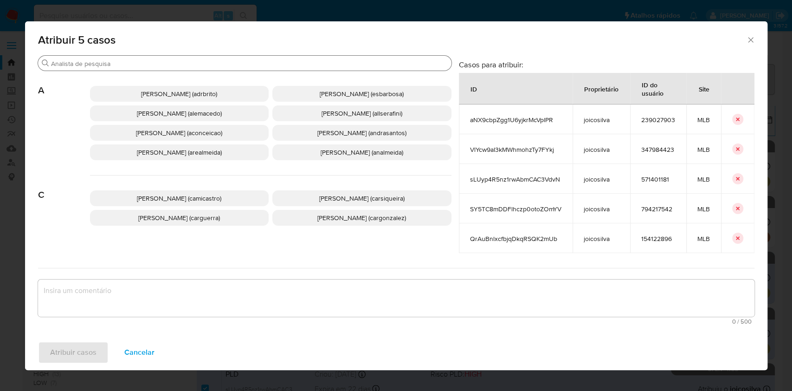
click at [177, 58] on div "Procurar" at bounding box center [245, 63] width 414 height 15
click at [177, 64] on input "Procurar" at bounding box center [249, 63] width 397 height 8
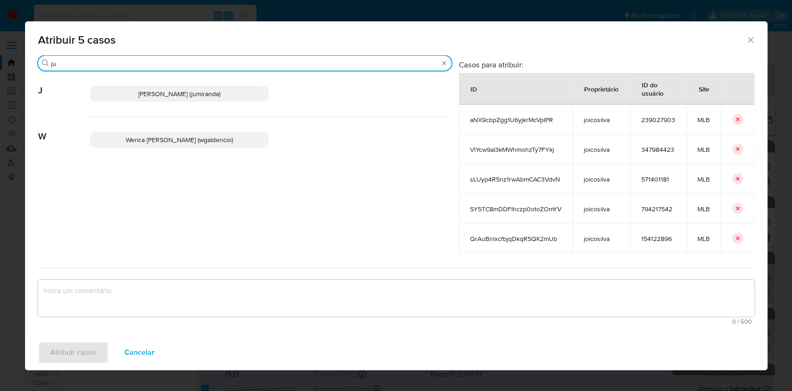
type input "ju"
click at [159, 95] on span "Juliane Cavalcante Miranda (jumiranda)" at bounding box center [179, 93] width 82 height 9
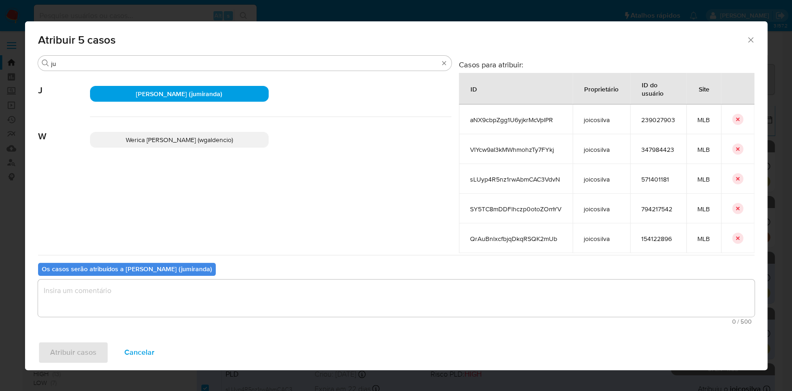
click at [251, 298] on textarea "assign-modal" at bounding box center [396, 297] width 717 height 37
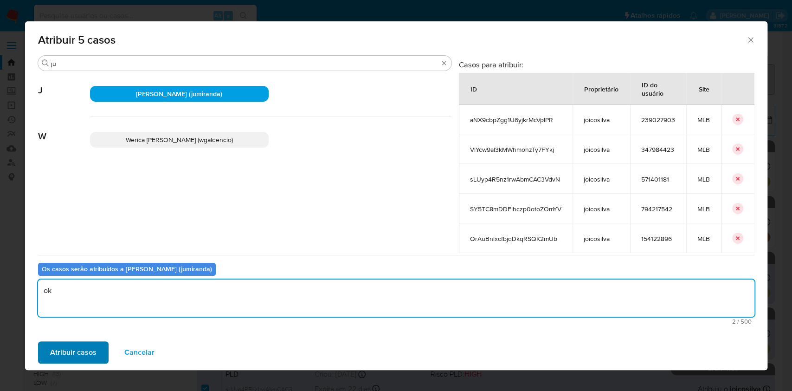
type textarea "ok"
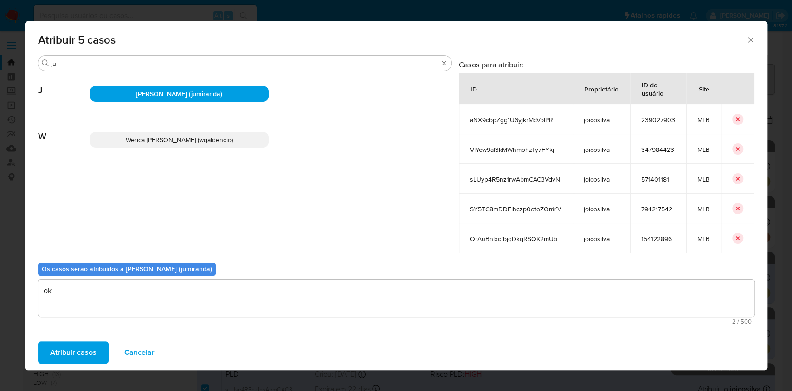
click at [84, 347] on span "Atribuir casos" at bounding box center [73, 352] width 46 height 20
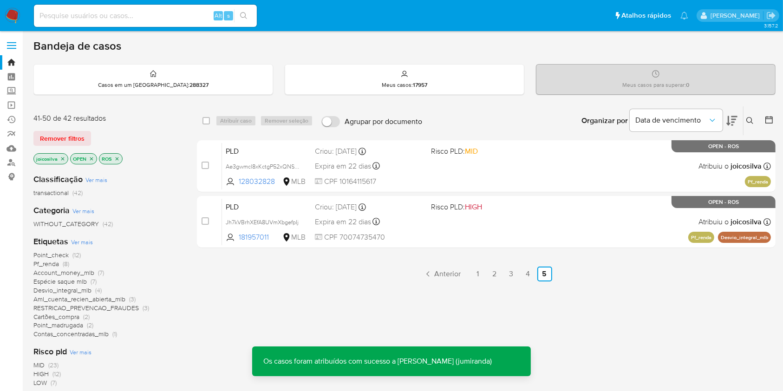
click at [63, 157] on icon "close-filter" at bounding box center [62, 158] width 3 height 3
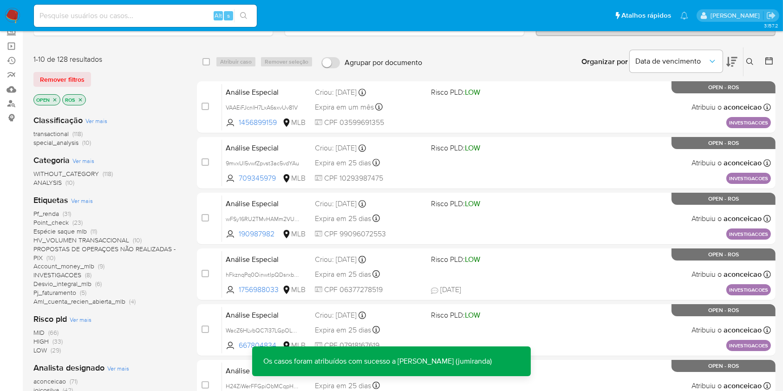
scroll to position [123, 0]
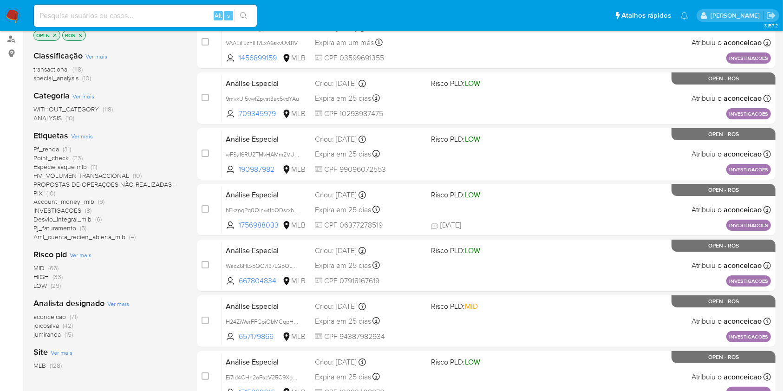
click at [67, 373] on div "1-10 de 128 resultados Remover filtros OPEN ROS Classificação Ver mais transact…" at bounding box center [107, 292] width 149 height 621
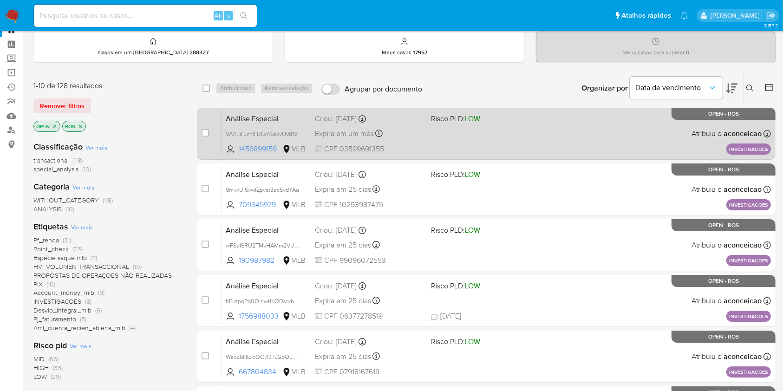
scroll to position [0, 0]
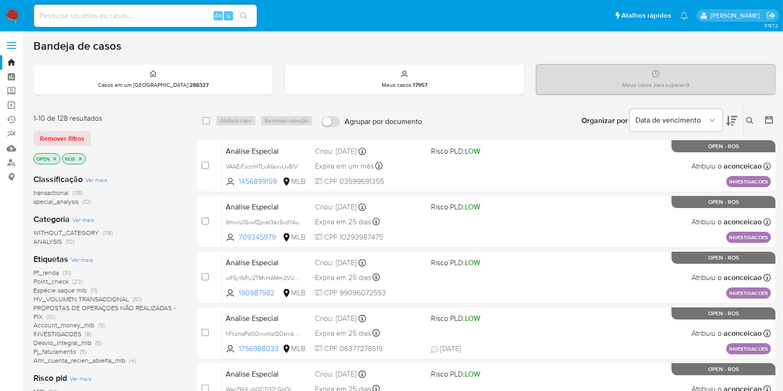
click at [749, 117] on icon at bounding box center [749, 120] width 7 height 7
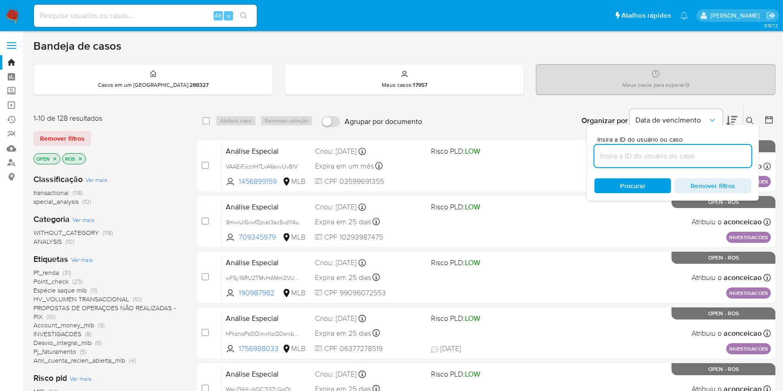
click at [697, 159] on input at bounding box center [672, 156] width 157 height 12
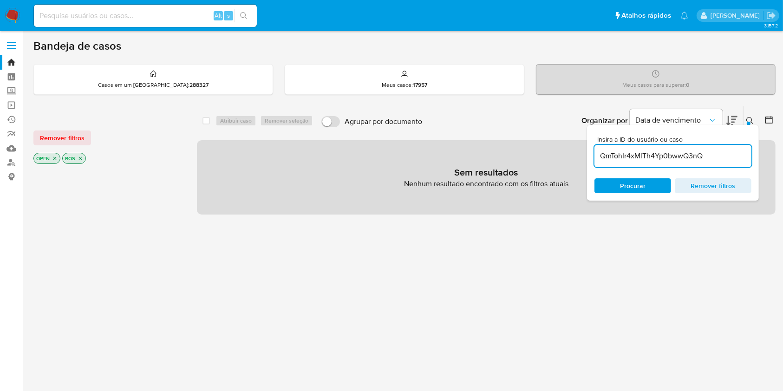
click at [645, 156] on input "QmTohIr4xMlTh4Yp0bwwQ3nQ" at bounding box center [672, 156] width 157 height 12
paste input "k9xxsA6fBK6pG7Yd4tBjrJNb"
click at [747, 118] on icon at bounding box center [749, 120] width 7 height 7
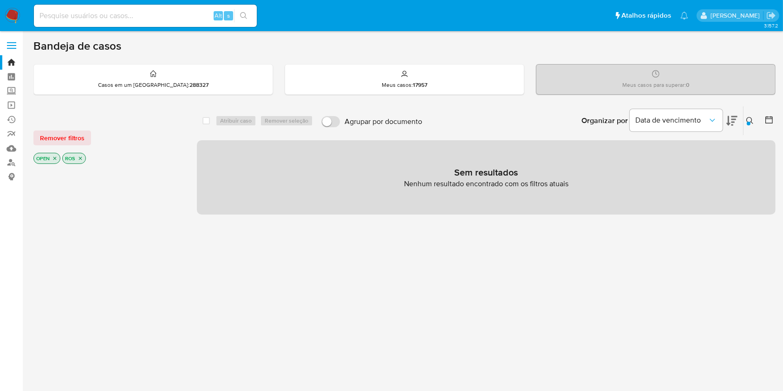
click at [749, 118] on icon at bounding box center [749, 120] width 7 height 7
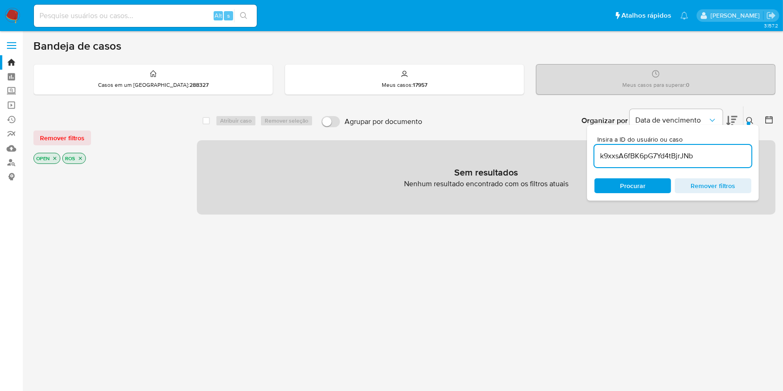
click at [661, 158] on input "k9xxsA6fBK6pG7Yd4tBjrJNb" at bounding box center [672, 156] width 157 height 12
click at [661, 157] on input "k9xxsA6fBK6pG7Yd4tBjrJNb" at bounding box center [672, 156] width 157 height 12
type input "yDLzsyzisLvgxsh1gRp5eyCw"
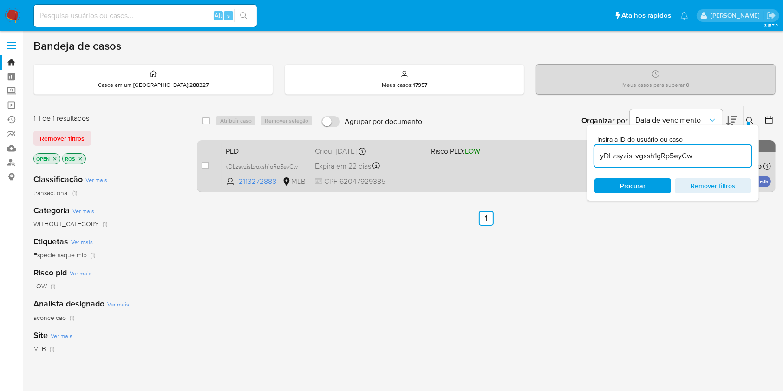
click at [545, 161] on div "PLD yDLzsyzisLvgxsh1gRp5eyCw 2113272888 MLB Risco PLD: LOW Criou: 12/08/2025 Cr…" at bounding box center [496, 166] width 549 height 47
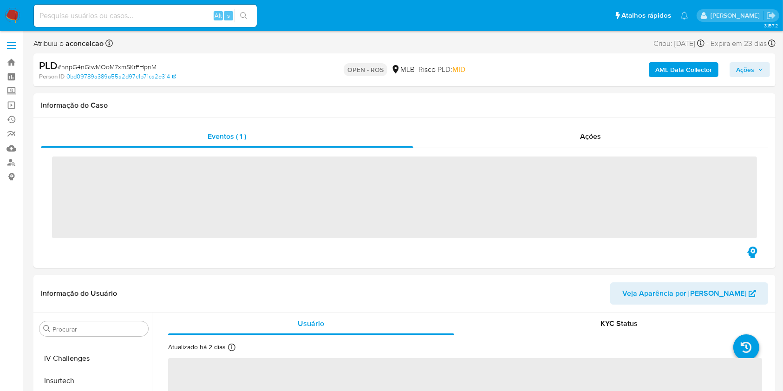
scroll to position [415, 0]
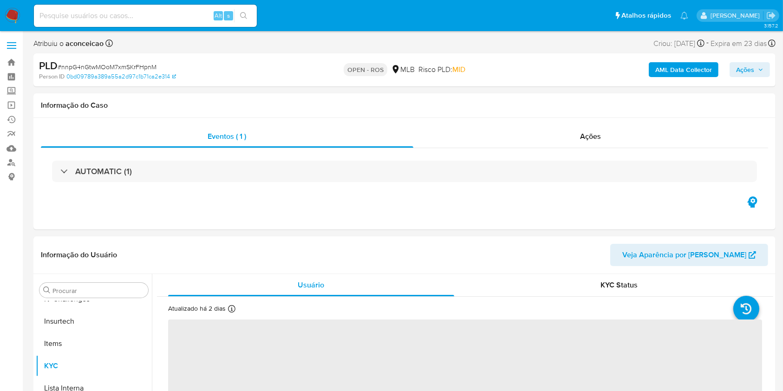
select select "10"
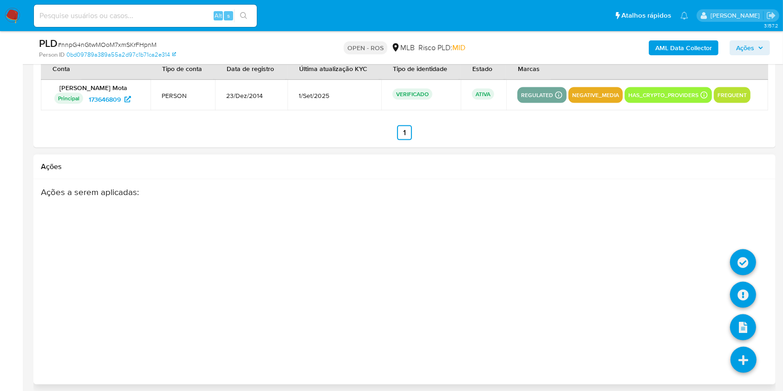
scroll to position [1247, 0]
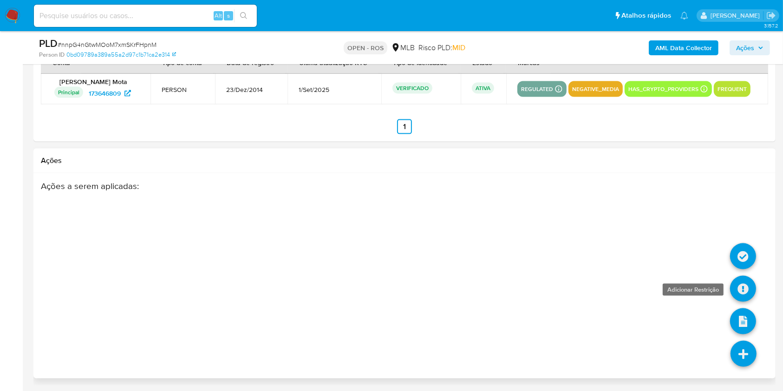
click at [740, 295] on icon at bounding box center [743, 289] width 26 height 26
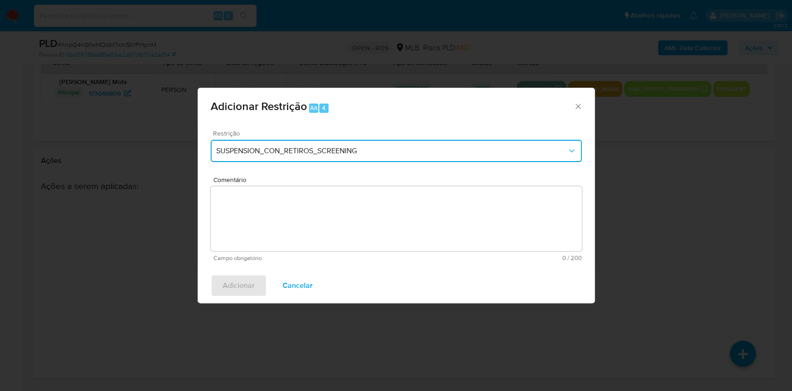
click at [312, 156] on button "SUSPENSION_CON_RETIROS_SCREENING" at bounding box center [396, 151] width 371 height 22
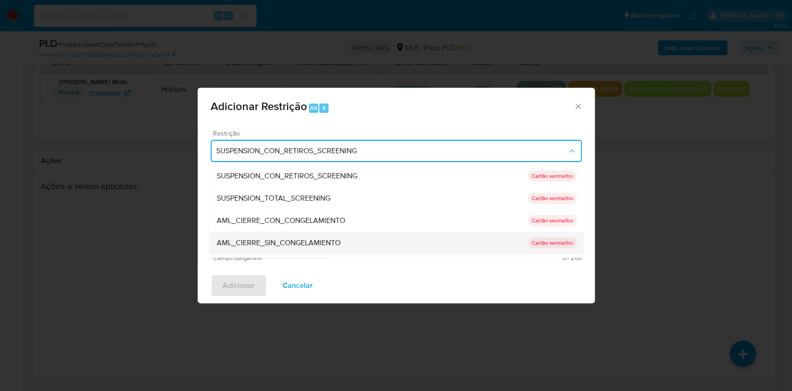
click at [309, 241] on span "AML_CIERRE_SIN_CONGELAMIENTO" at bounding box center [278, 242] width 124 height 9
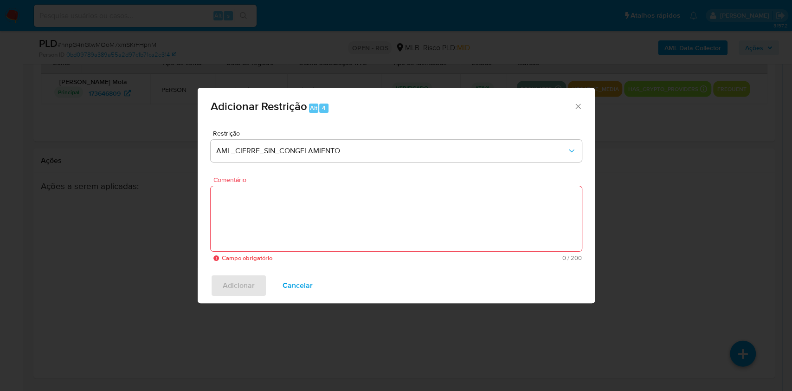
click at [415, 218] on textarea "Comentário" at bounding box center [396, 218] width 371 height 65
paste textarea "Deliberação para encerrar o relacionamento. NÃO INFORMAR AO USUÁRIO QUE SE TRAT…"
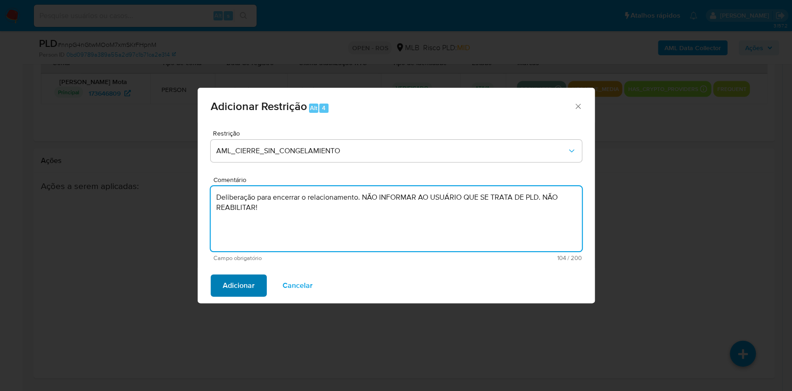
type textarea "Deliberação para encerrar o relacionamento. NÃO INFORMAR AO USUÁRIO QUE SE TRAT…"
click at [243, 282] on span "Adicionar" at bounding box center [239, 285] width 32 height 20
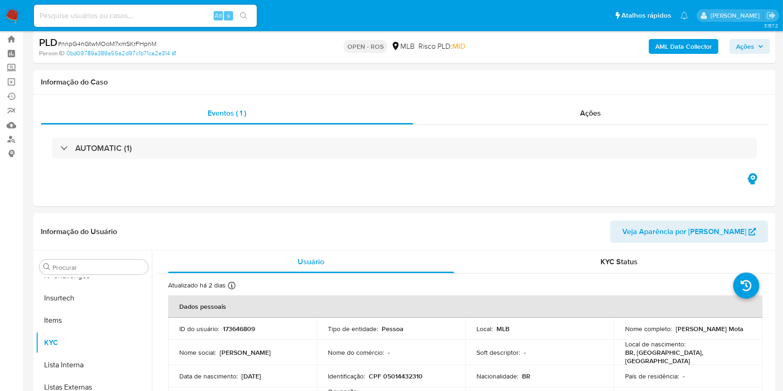
scroll to position [0, 0]
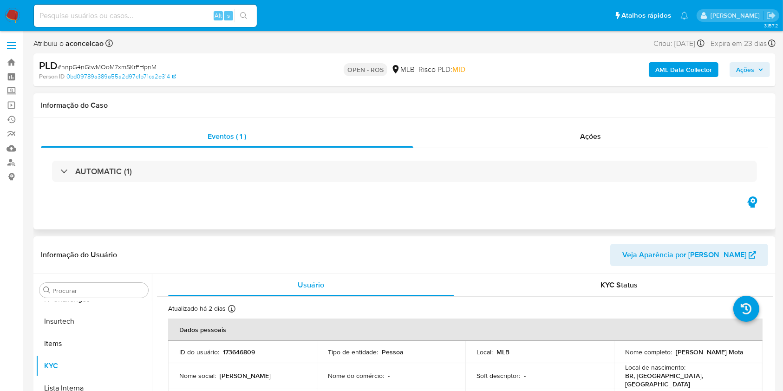
drag, startPoint x: 594, startPoint y: 137, endPoint x: 575, endPoint y: 154, distance: 25.7
click at [594, 138] on span "Ações" at bounding box center [590, 136] width 21 height 11
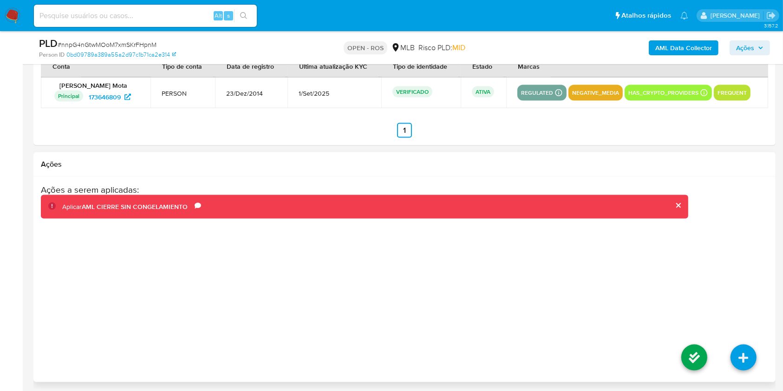
scroll to position [1315, 0]
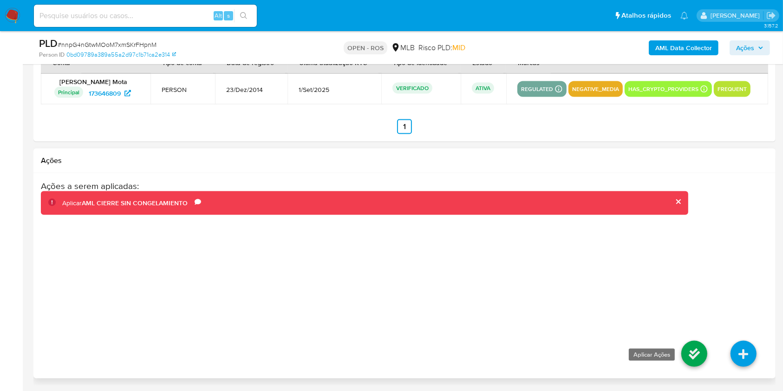
click at [697, 353] on icon at bounding box center [694, 354] width 26 height 26
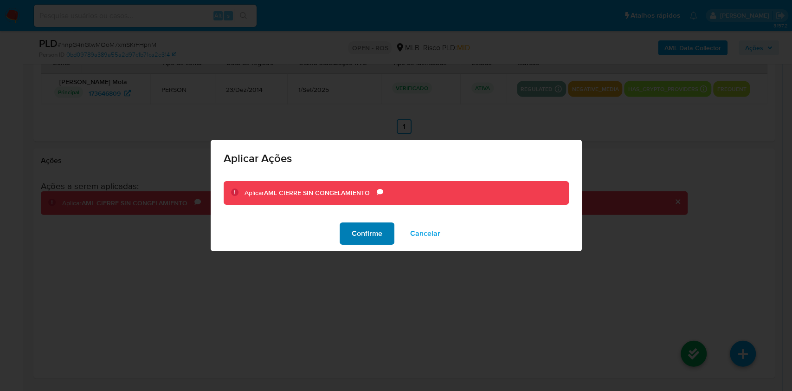
click at [369, 226] on span "Confirme" at bounding box center [367, 233] width 31 height 20
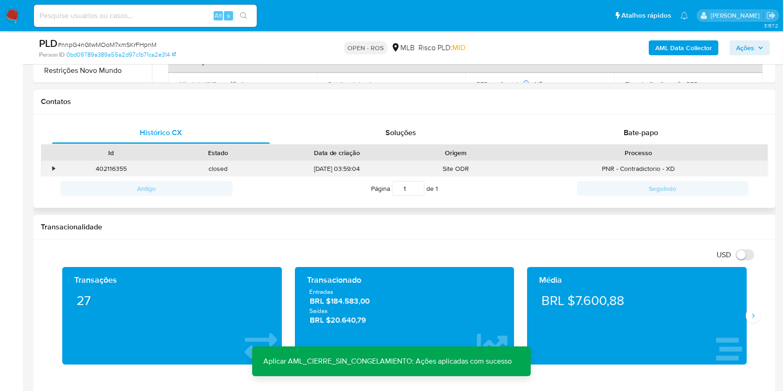
scroll to position [386, 0]
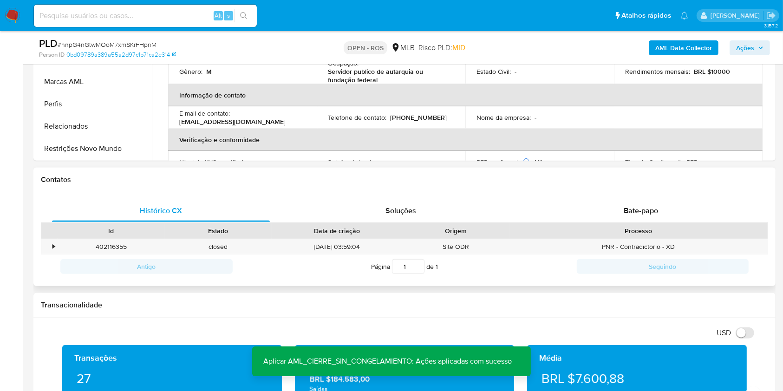
drag, startPoint x: 104, startPoint y: 149, endPoint x: 206, endPoint y: 188, distance: 108.5
click at [104, 149] on button "Restrições Novo Mundo" at bounding box center [94, 148] width 116 height 22
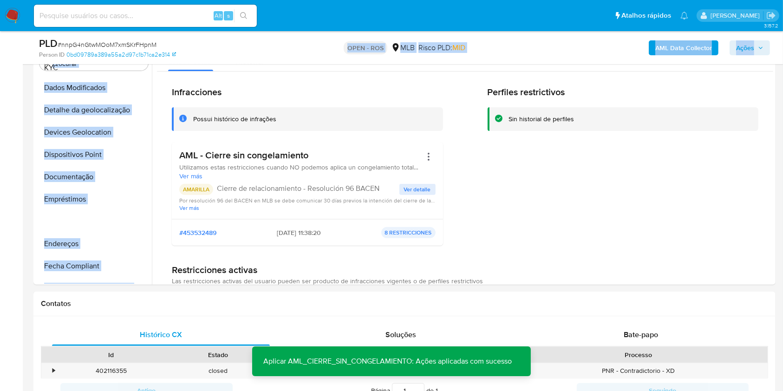
scroll to position [0, 0]
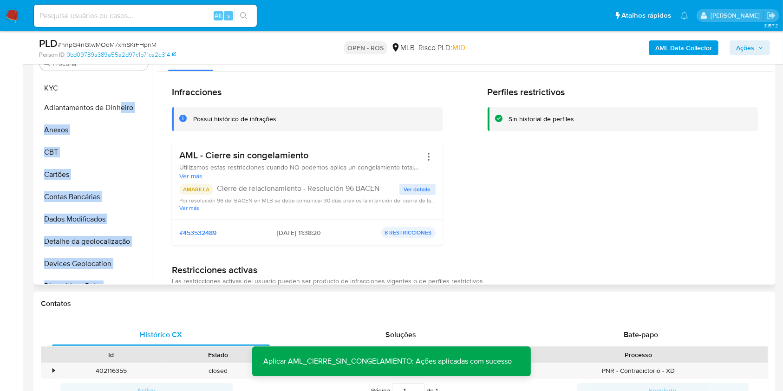
drag, startPoint x: 136, startPoint y: 136, endPoint x: 119, endPoint y: 89, distance: 50.8
click at [119, 88] on ul "Adiantamentos de Dinheiro Anexos CBT Cartões Contas Bancárias Dados Modificados…" at bounding box center [94, 178] width 116 height 209
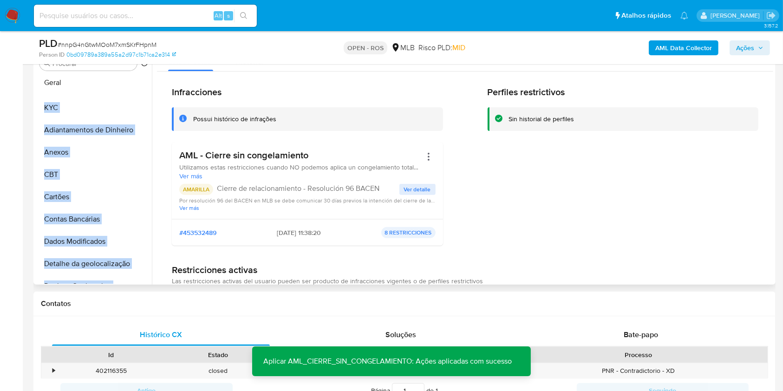
click at [98, 82] on ul "KYC Adiantamentos de Dinheiro Anexos CBT Cartões Contas Bancárias Dados Modific…" at bounding box center [94, 178] width 116 height 209
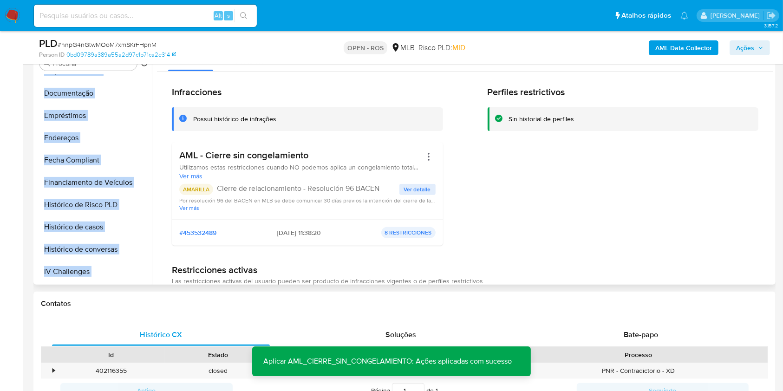
scroll to position [415, 0]
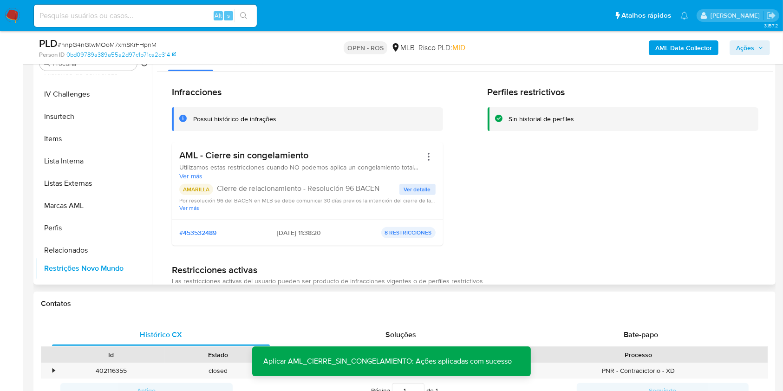
click at [139, 267] on ul "Geral KYC Adiantamentos de Dinheiro Anexos CBT Cartões Contas Bancárias Dados M…" at bounding box center [94, 178] width 116 height 209
drag, startPoint x: 137, startPoint y: 273, endPoint x: 136, endPoint y: 235, distance: 37.6
click at [136, 235] on ul "Geral KYC Adiantamentos de Dinheiro Anexos CBT Cartões Contas Bancárias Dados M…" at bounding box center [94, 178] width 116 height 209
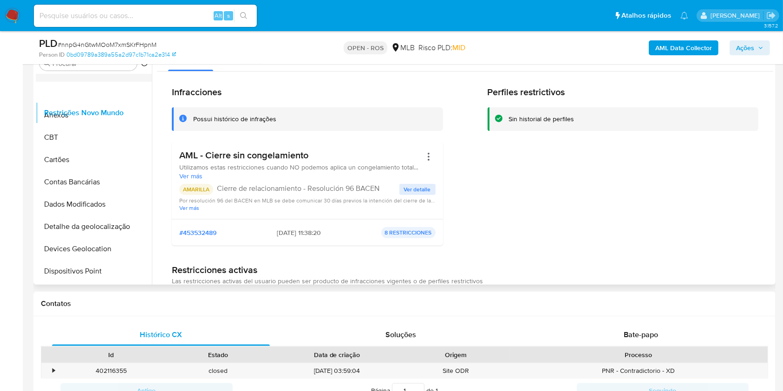
scroll to position [36, 0]
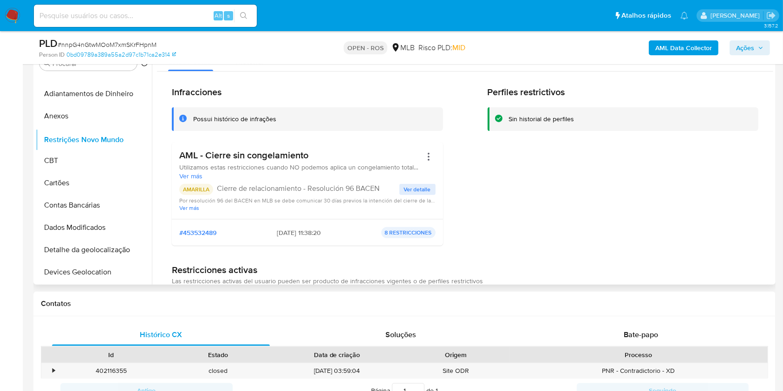
click at [96, 141] on ul "Geral KYC Adiantamentos de Dinheiro Anexos CBT Cartões Contas Bancárias Dados M…" at bounding box center [94, 178] width 116 height 209
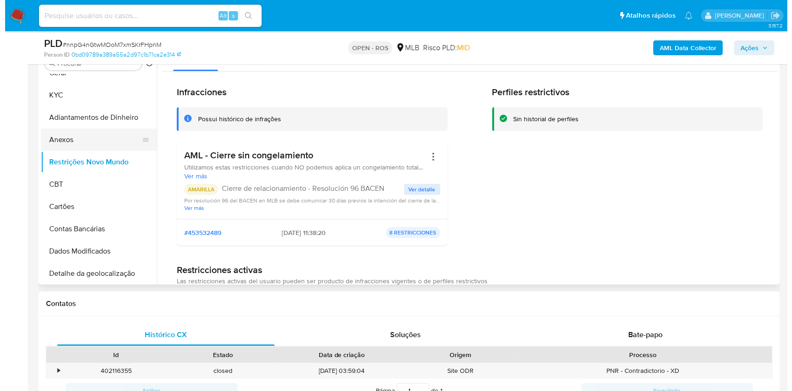
scroll to position [0, 0]
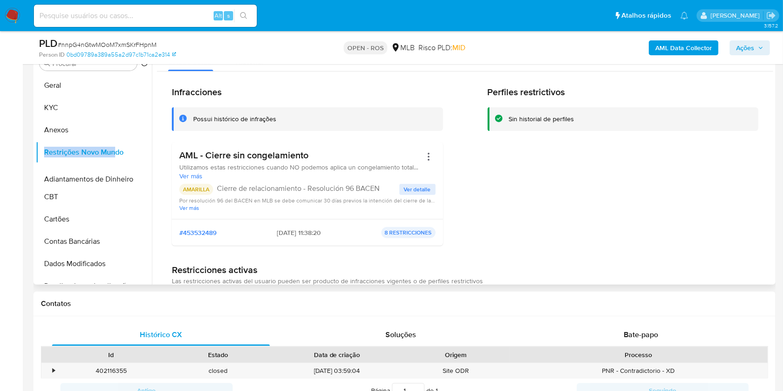
drag, startPoint x: 136, startPoint y: 128, endPoint x: 113, endPoint y: 179, distance: 56.1
drag, startPoint x: 82, startPoint y: 125, endPoint x: 88, endPoint y: 126, distance: 6.6
click at [82, 125] on button "Anexos" at bounding box center [90, 130] width 109 height 22
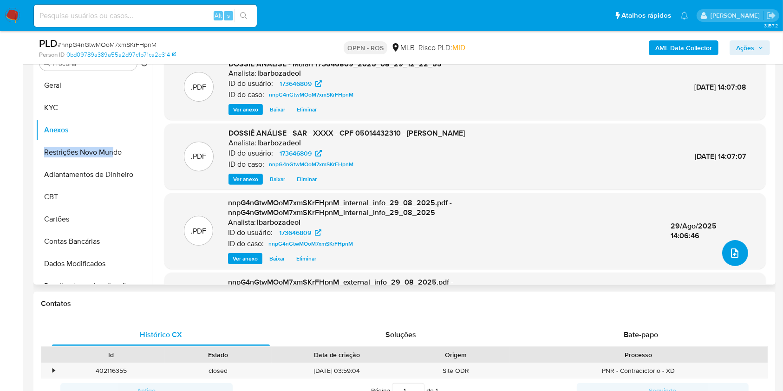
click at [732, 257] on icon "upload-file" at bounding box center [734, 252] width 11 height 11
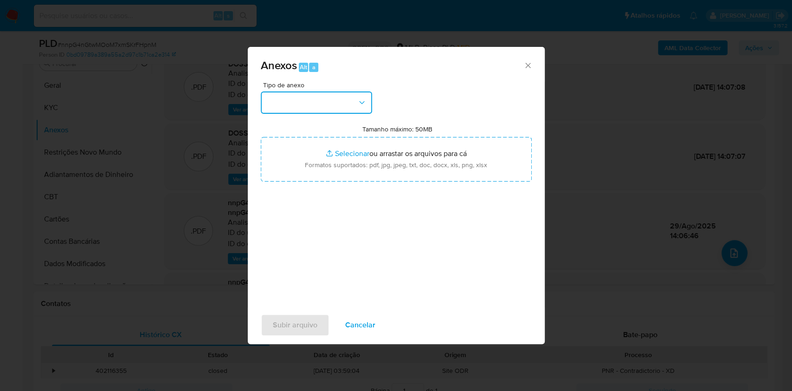
drag, startPoint x: 338, startPoint y: 97, endPoint x: 343, endPoint y: 106, distance: 9.8
click at [338, 98] on button "button" at bounding box center [316, 102] width 111 height 22
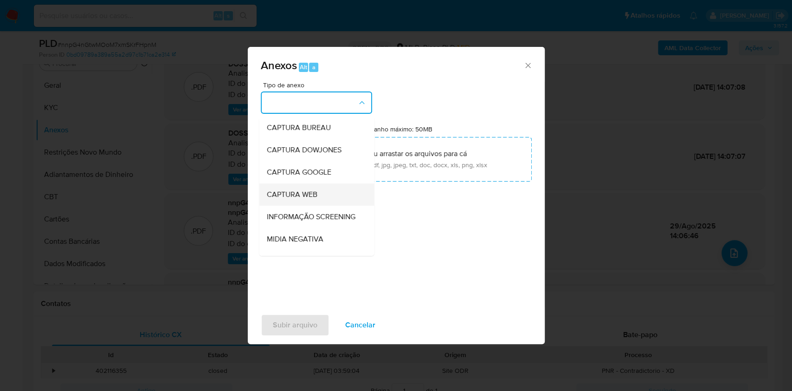
scroll to position [143, 0]
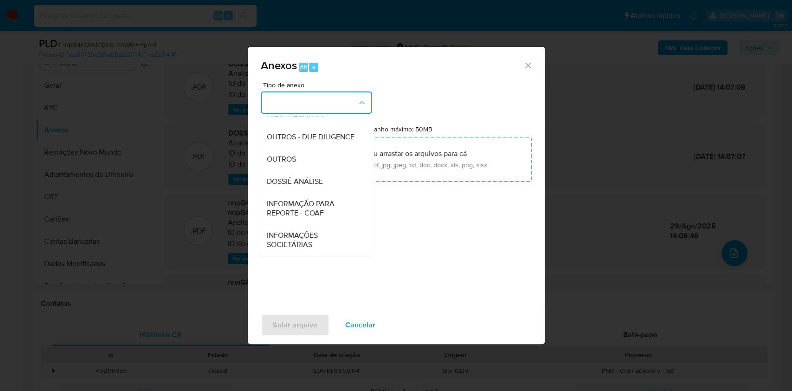
click at [308, 208] on span "INFORMAÇÃO PARA REPORTE - COAF" at bounding box center [313, 208] width 95 height 19
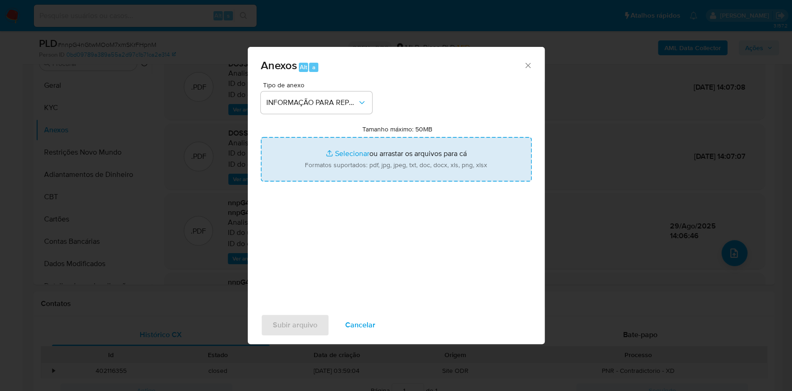
type input "C:\fakepath\SAR - nnpG4nGtwMOoM7xmSKrFHpnM - CPF 05014432310 - JACKSON ARAUJO M…"
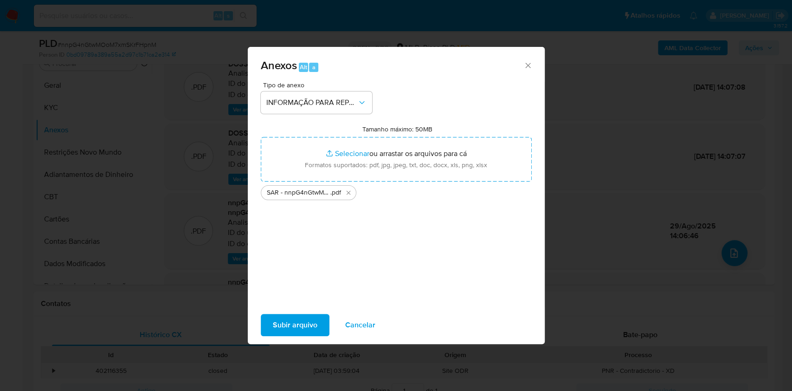
click at [311, 325] on span "Subir arquivo" at bounding box center [295, 325] width 45 height 20
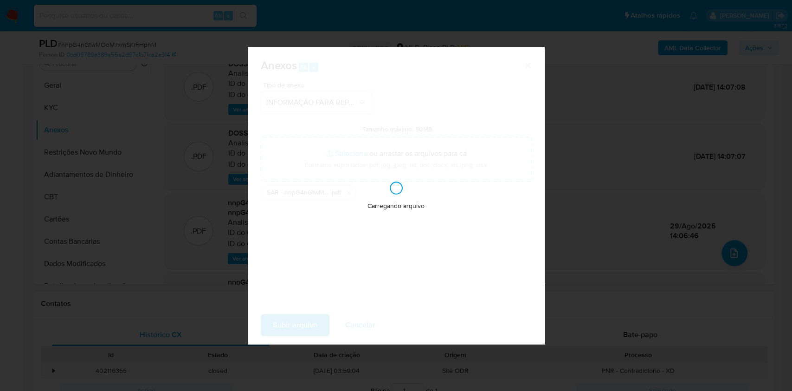
click at [610, 225] on div "Anexos Alt a Tipo de anexo INFORMAÇÃO PARA REPORTE - COAF Tamanho máximo: 50MB …" at bounding box center [396, 195] width 792 height 391
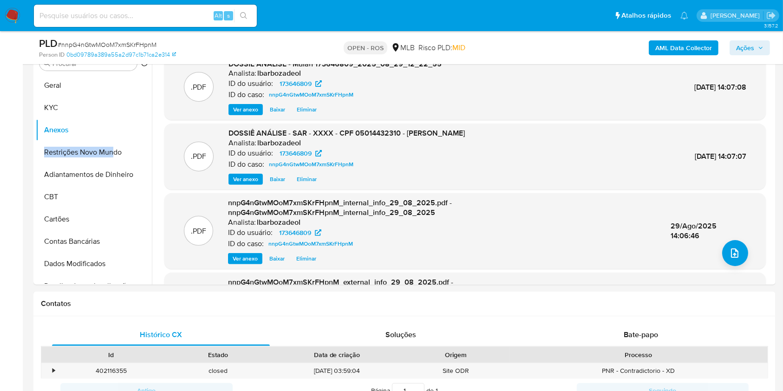
drag, startPoint x: 743, startPoint y: 50, endPoint x: 724, endPoint y: 55, distance: 19.3
click at [743, 50] on span "Ações" at bounding box center [745, 47] width 18 height 15
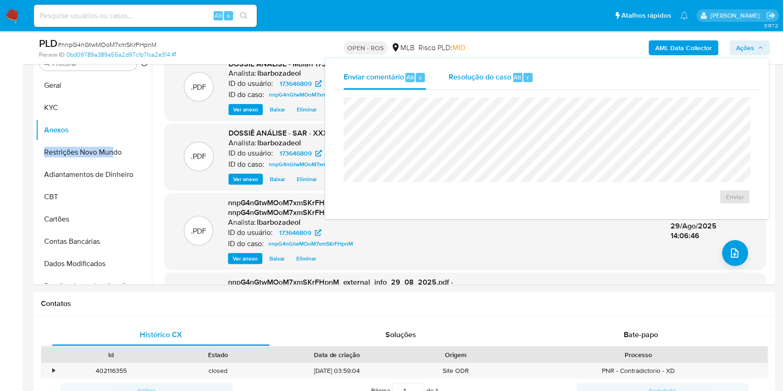
click at [501, 80] on span "Resolução do caso" at bounding box center [479, 76] width 63 height 11
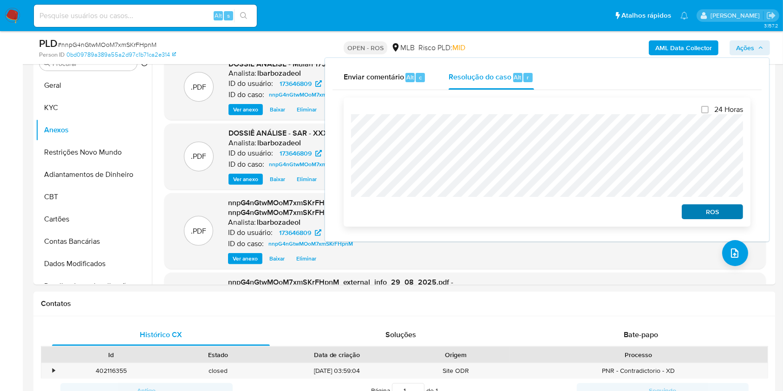
drag, startPoint x: 747, startPoint y: 219, endPoint x: 733, endPoint y: 211, distance: 16.2
click at [747, 217] on div "24 Horas ROS" at bounding box center [547, 161] width 407 height 129
drag, startPoint x: 733, startPoint y: 211, endPoint x: 739, endPoint y: 184, distance: 28.0
click at [733, 212] on span "ROS" at bounding box center [712, 211] width 48 height 13
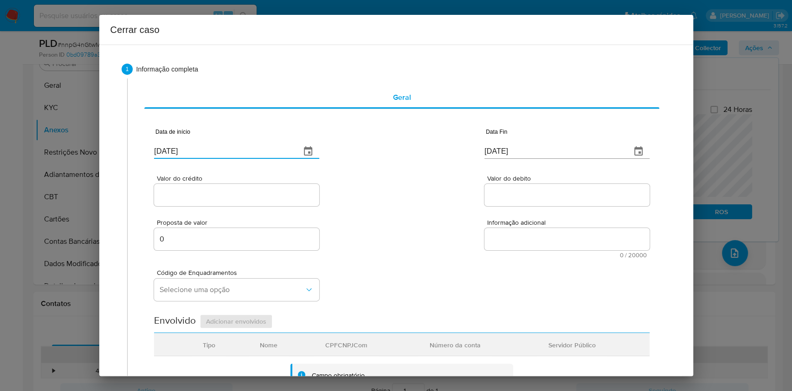
click at [228, 152] on input "[DATE]" at bounding box center [223, 151] width 139 height 15
paste input "11/07"
click at [228, 153] on input "[DATE]" at bounding box center [223, 151] width 139 height 15
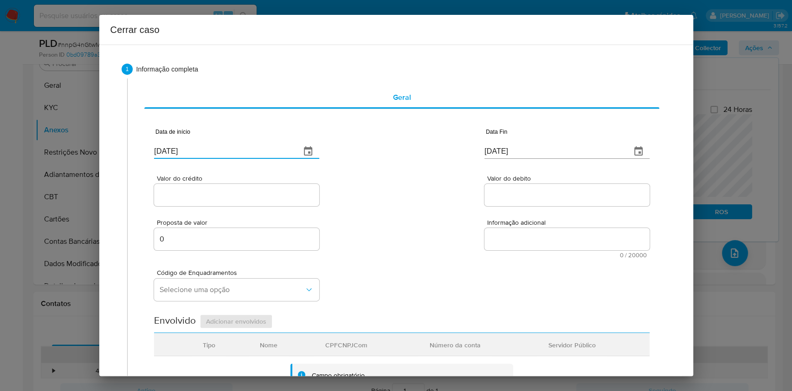
type input "11/07/2025"
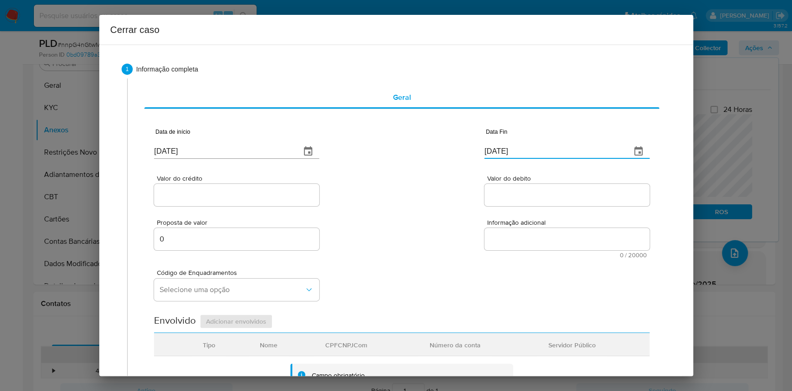
click at [505, 145] on input "[DATE]" at bounding box center [554, 151] width 139 height 15
paste input "28/08"
type input "[DATE]"
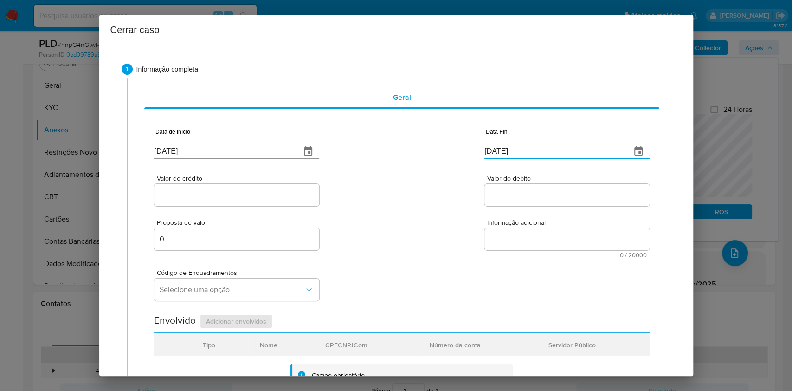
click at [273, 193] on input "Valor do crédito" at bounding box center [236, 195] width 165 height 12
paste input "R$186.641"
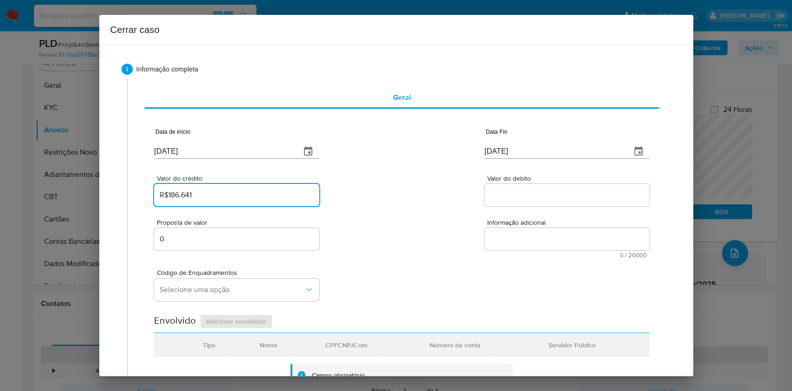
type input "R$186.641"
click at [529, 206] on div "Data de início 11/07/2025 Data Fin 28/08/2025 Valor do crédito R$186.641 Valor …" at bounding box center [401, 374] width 495 height 517
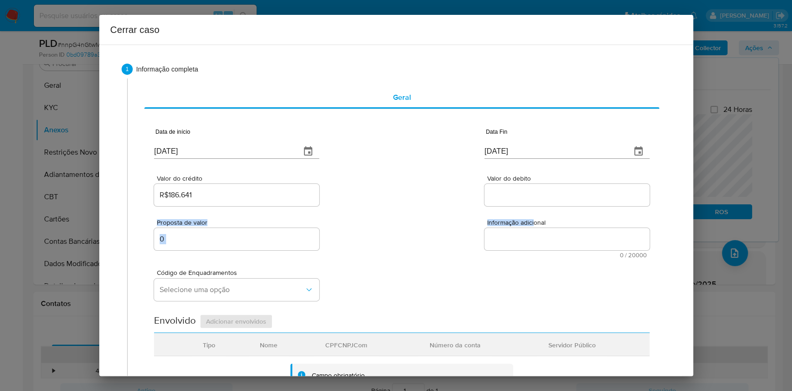
click at [527, 198] on input "Valor do debito" at bounding box center [567, 195] width 165 height 12
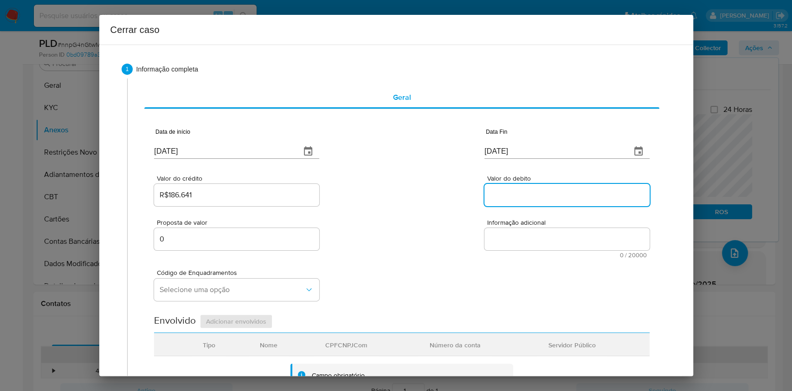
click at [523, 196] on input "Valor do debito" at bounding box center [567, 195] width 165 height 12
paste input "R$21.191"
type input "R$21.191"
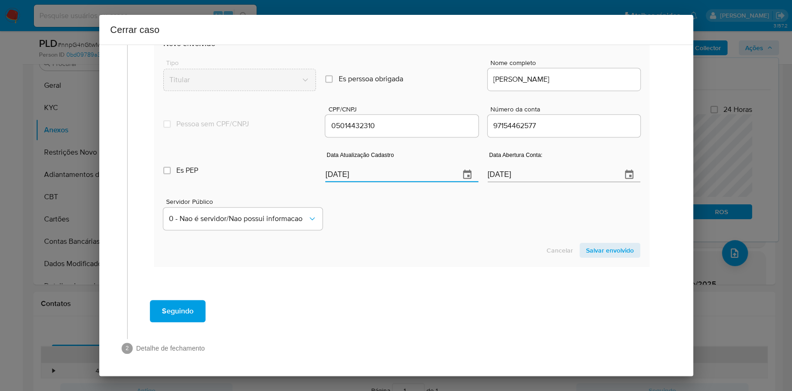
click at [375, 173] on input "[DATE]" at bounding box center [388, 174] width 127 height 15
paste input "19/08"
click at [375, 173] on input "[DATE]" at bounding box center [388, 174] width 127 height 15
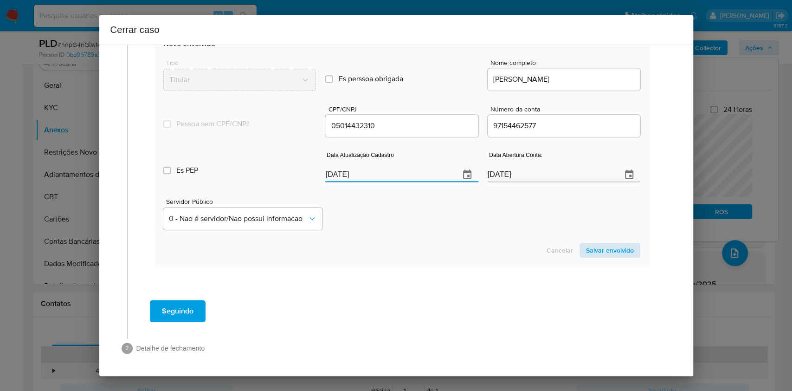
type input "19/08/2025"
click at [595, 252] on span "Salvar envolvido" at bounding box center [610, 250] width 48 height 13
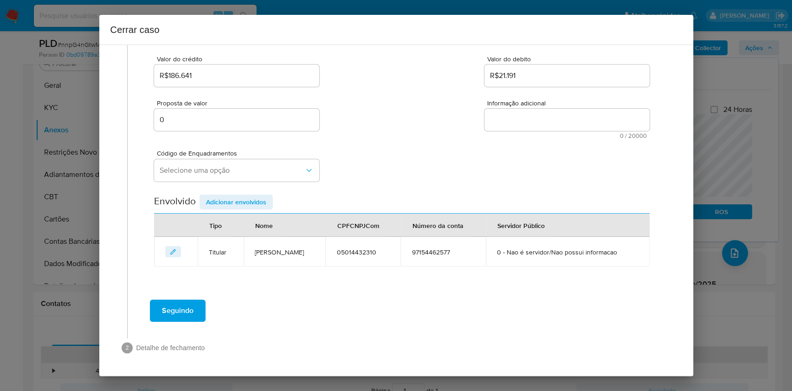
scroll to position [119, 0]
click at [227, 177] on button "Selecione uma opção" at bounding box center [236, 171] width 165 height 22
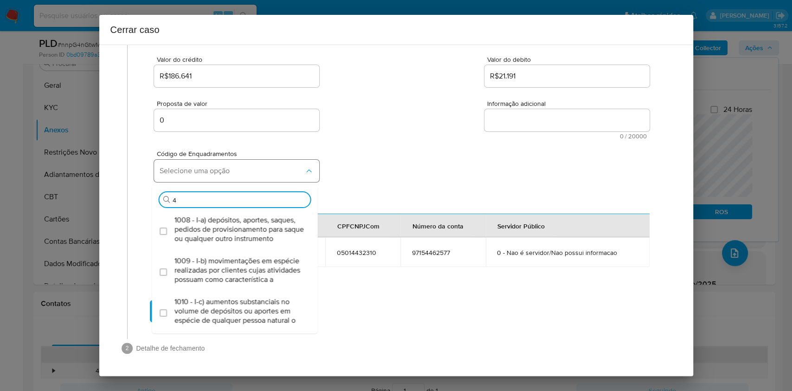
type input "45"
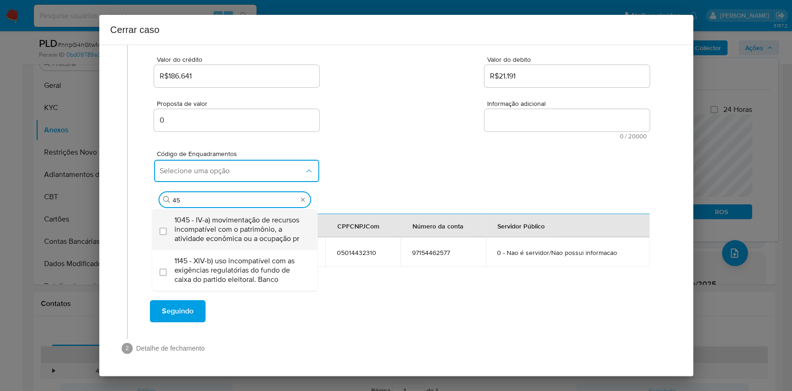
click at [244, 232] on span "1045 - IV-a) movimentação de recursos incompatível com o patrimônio, a atividad…" at bounding box center [240, 229] width 130 height 28
checkbox input "true"
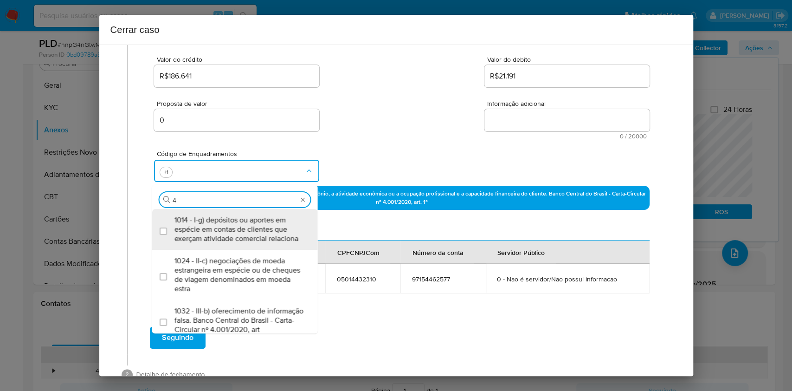
scroll to position [0, 0]
type input "47"
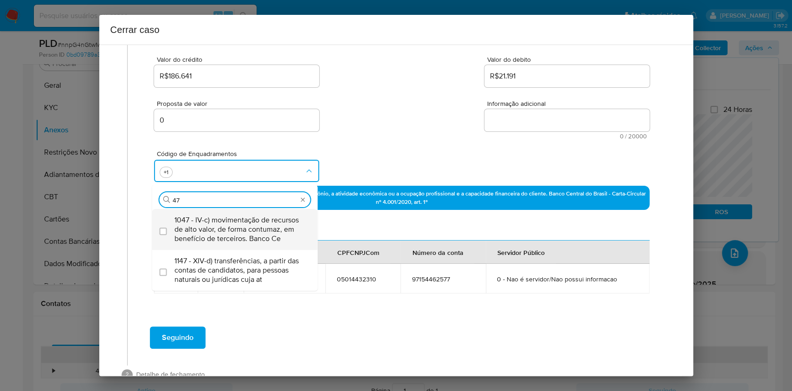
click at [244, 233] on span "1047 - IV-c) movimentação de recursos de alto valor, de forma contumaz, em bene…" at bounding box center [240, 229] width 130 height 28
checkbox input "true"
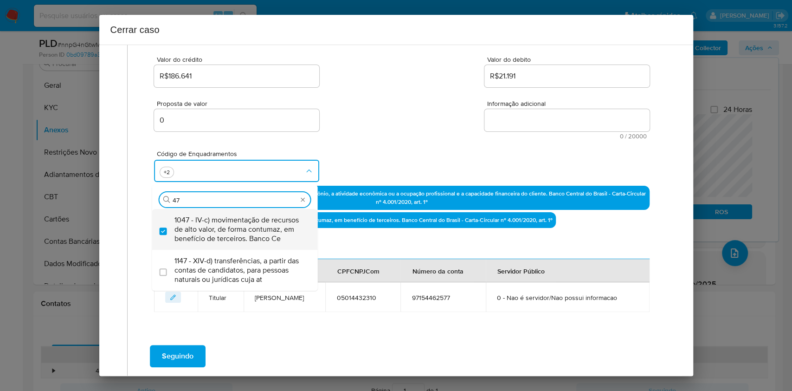
type input "4"
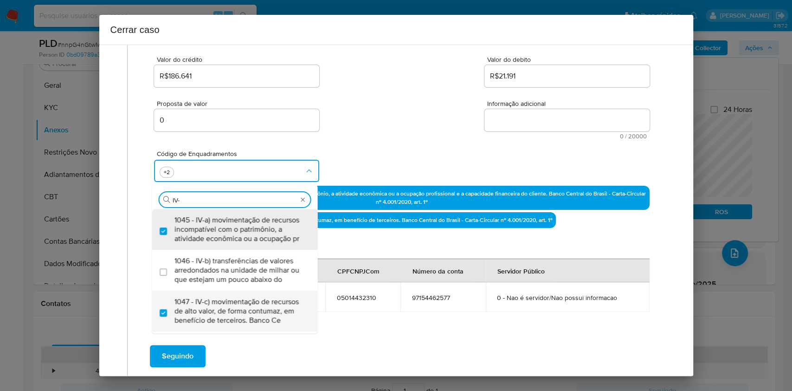
type input "IV-E"
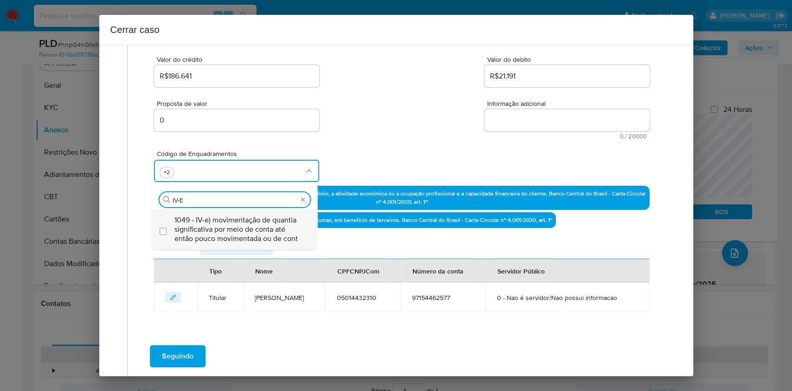
click at [244, 232] on span "1049 - IV-e) movimentação de quantia significativa por meio de conta até então …" at bounding box center [240, 229] width 130 height 28
checkbox input "true"
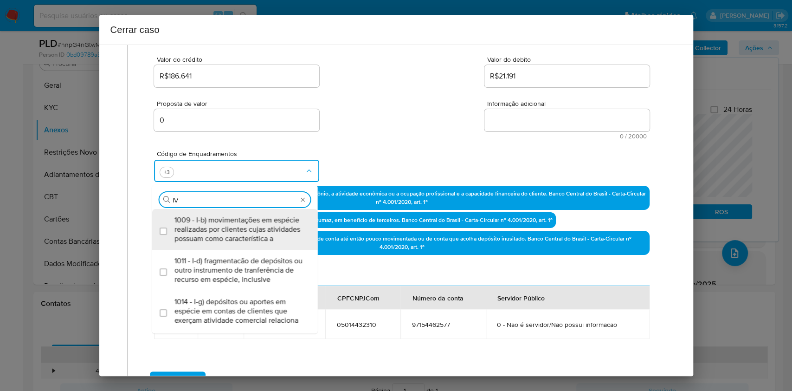
type input "I"
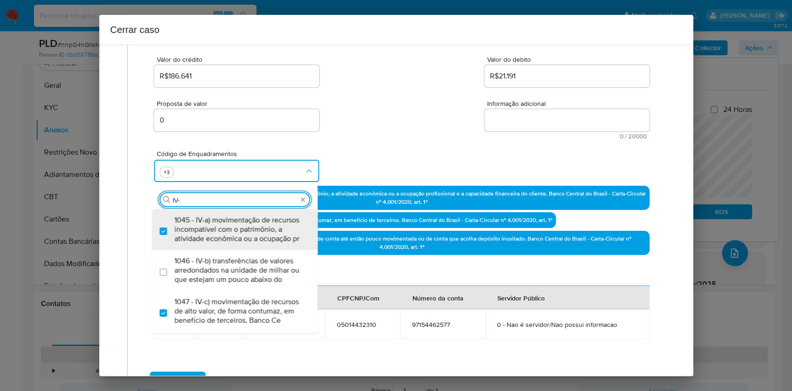
type input "IV-I"
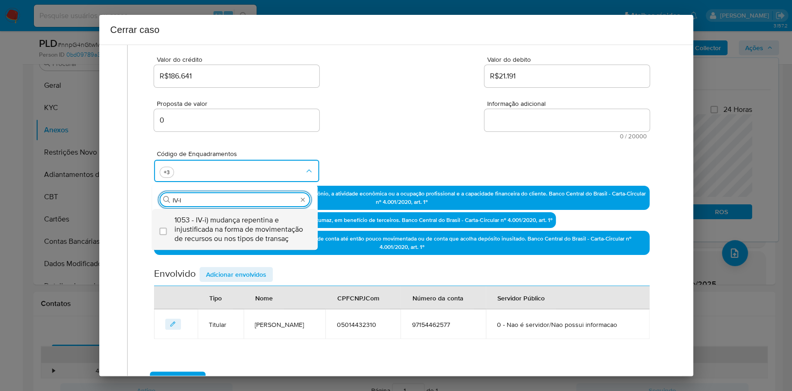
click at [244, 232] on span "1053 - IV-i) mudança repentina e injustificada na forma de movimentação de recu…" at bounding box center [240, 229] width 130 height 28
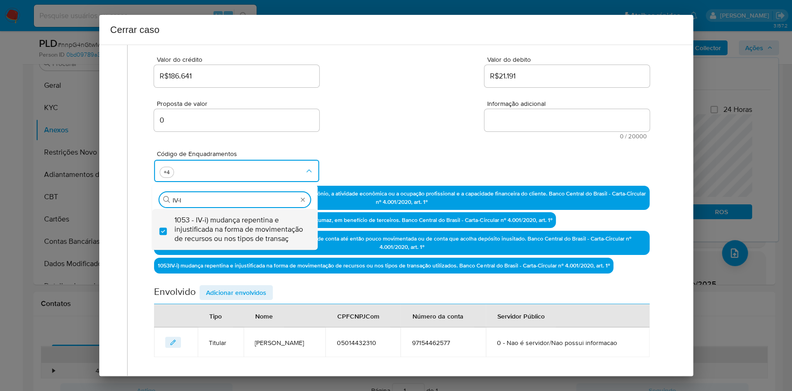
checkbox input "true"
type input "IV-I"
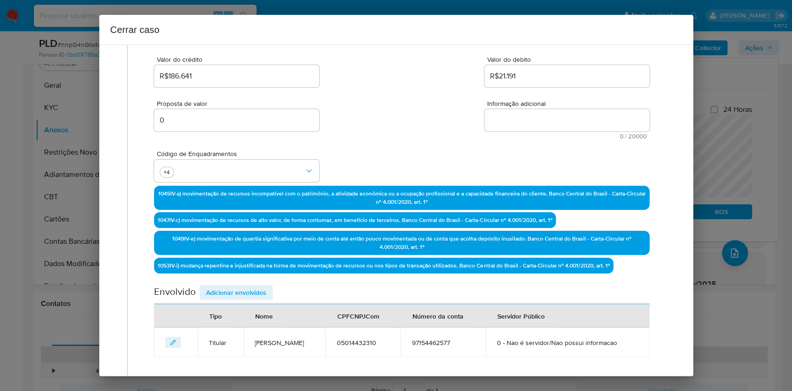
click at [546, 113] on textarea "Informação adicional" at bounding box center [567, 120] width 165 height 22
paste textarea "Jackson Araujo Mota, CPF 05014432310, 32 anos, residente no município de Fortal…"
click at [546, 114] on textarea "Informação adicional" at bounding box center [567, 120] width 165 height 22
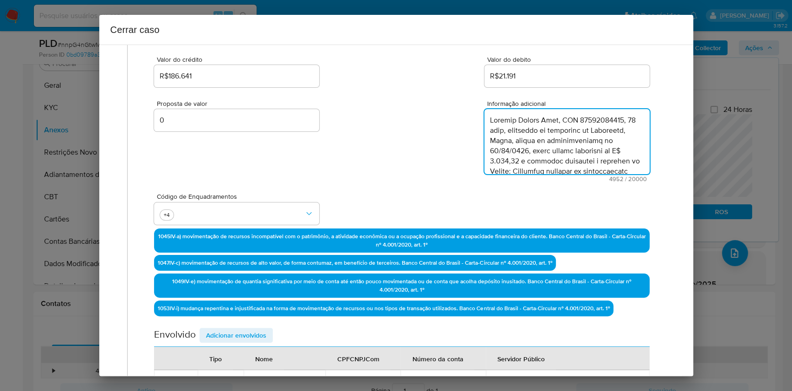
scroll to position [1626, 0]
type textarea "Jackson Araujo Mota, CPF 05014432310, 32 anos, residente no município de Fortal…"
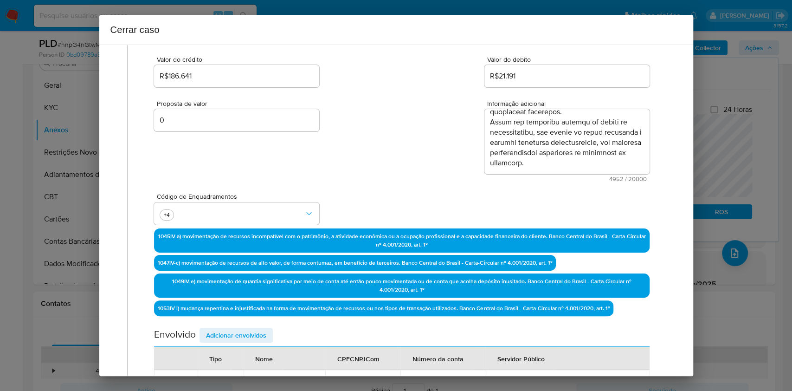
drag, startPoint x: 238, startPoint y: 331, endPoint x: 243, endPoint y: 334, distance: 6.2
click at [238, 331] on span "Adicionar envolvidos" at bounding box center [236, 335] width 60 height 13
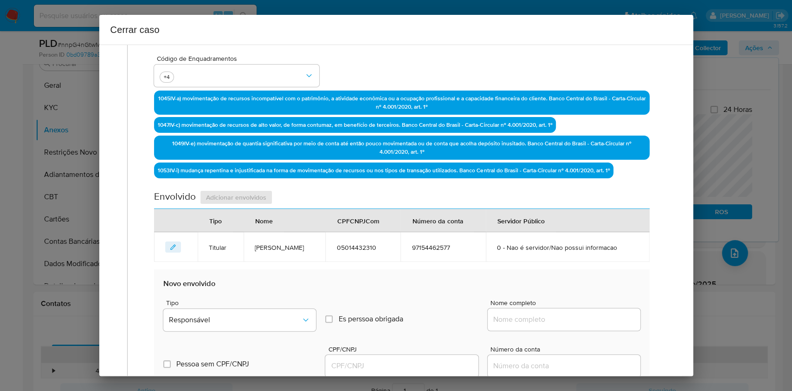
scroll to position [305, 0]
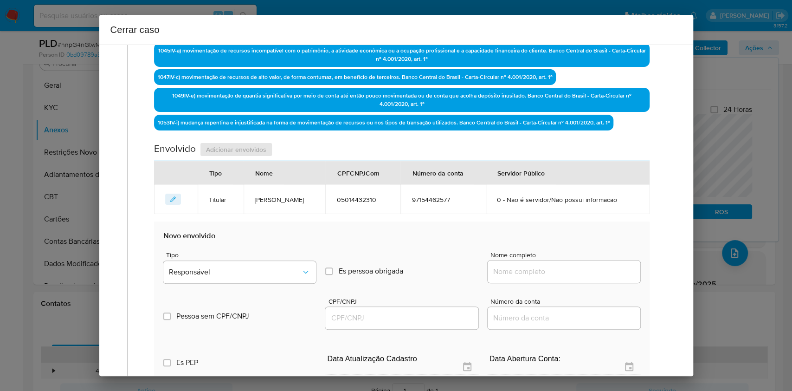
click at [600, 266] on input "Nome completo" at bounding box center [564, 272] width 153 height 12
paste input "IMOBILIARIA CAJAS LTDA, 5104397800017"
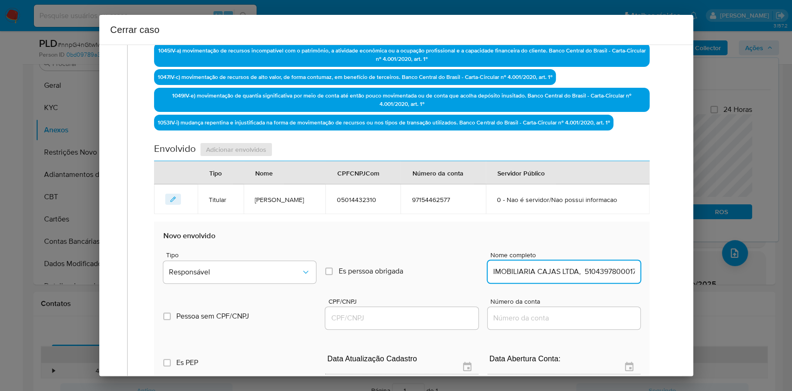
scroll to position [0, 4]
click at [610, 269] on input "IMOBILIARIA CAJAS LTDA, 5104397800017" at bounding box center [564, 272] width 153 height 12
click at [610, 268] on input "IMOBILIARIA CAJAS LTDA, 5104397800017" at bounding box center [564, 272] width 153 height 12
type input "IMOBILIARIA CAJAS LTDA,"
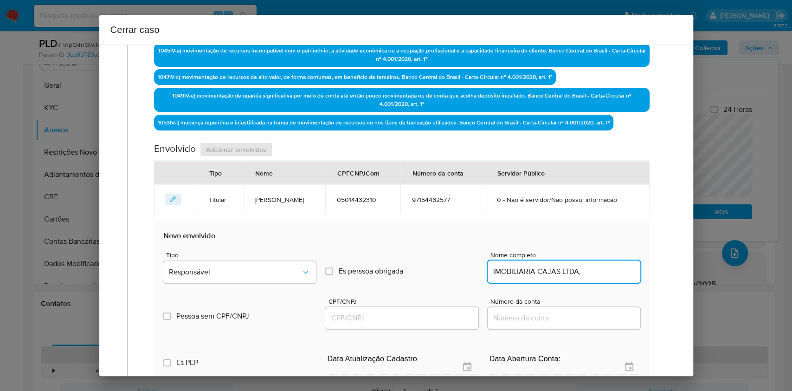
drag, startPoint x: 427, startPoint y: 319, endPoint x: 437, endPoint y: 313, distance: 11.2
click at [427, 318] on input "CPF/CNPJ" at bounding box center [401, 318] width 153 height 12
paste input "5104397800017"
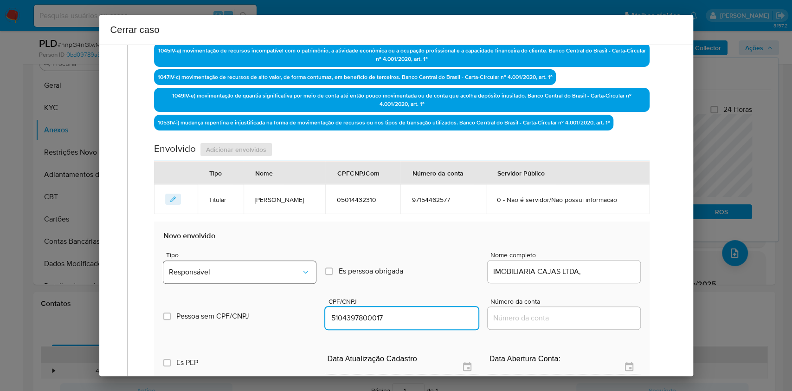
type input "5104397800017"
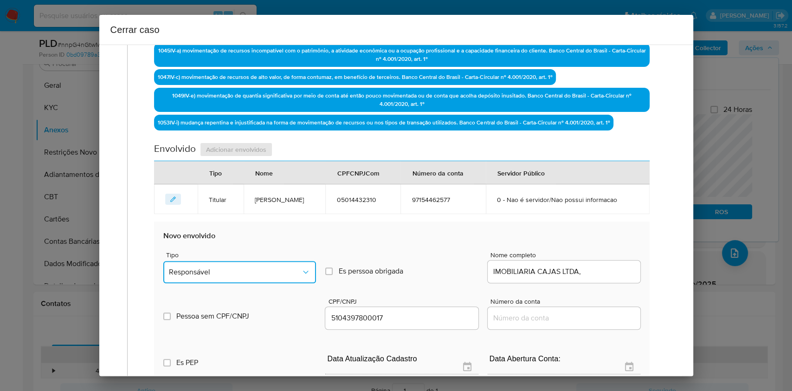
click at [249, 281] on button "Responsável" at bounding box center [239, 272] width 153 height 22
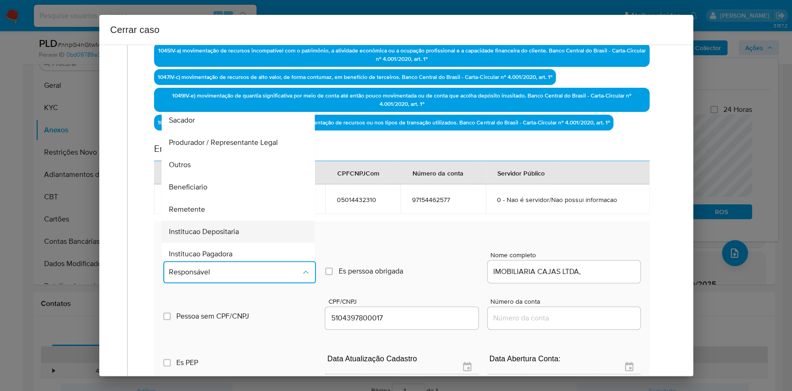
scroll to position [119, 0]
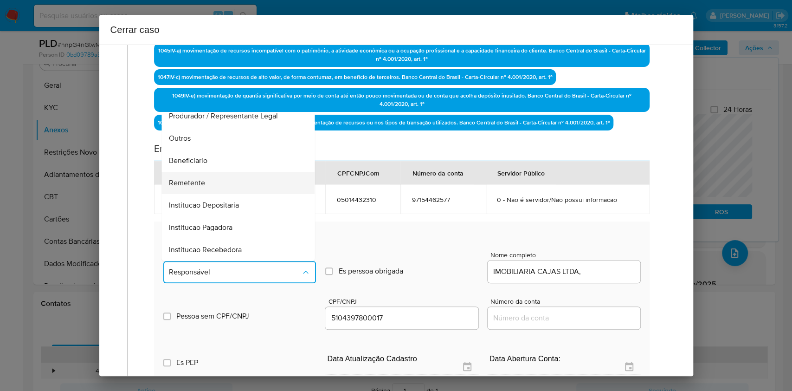
click at [201, 186] on div "Remetente" at bounding box center [235, 183] width 133 height 22
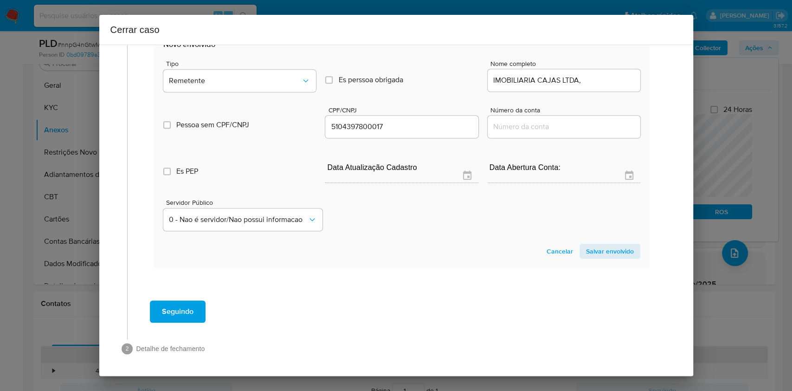
click at [593, 254] on span "Salvar envolvido" at bounding box center [610, 251] width 48 height 13
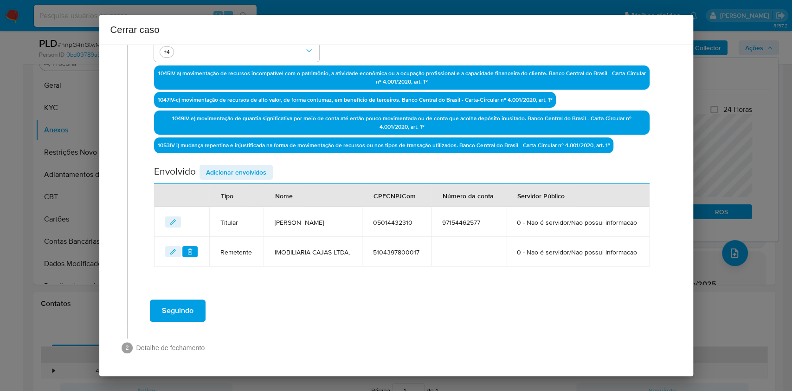
drag, startPoint x: 231, startPoint y: 149, endPoint x: 349, endPoint y: 188, distance: 124.3
click at [233, 166] on span "Adicionar envolvidos" at bounding box center [236, 172] width 60 height 13
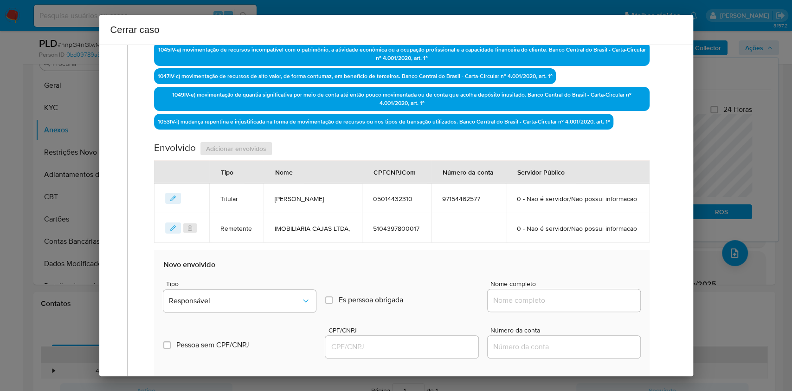
click at [543, 316] on div "Nome completo" at bounding box center [564, 297] width 153 height 35
drag, startPoint x: 551, startPoint y: 327, endPoint x: 591, endPoint y: 328, distance: 39.5
click at [551, 306] on input "Nome completo" at bounding box center [564, 300] width 153 height 12
paste input "Ana Izabelly Dutra De Alencar, 61045838306"
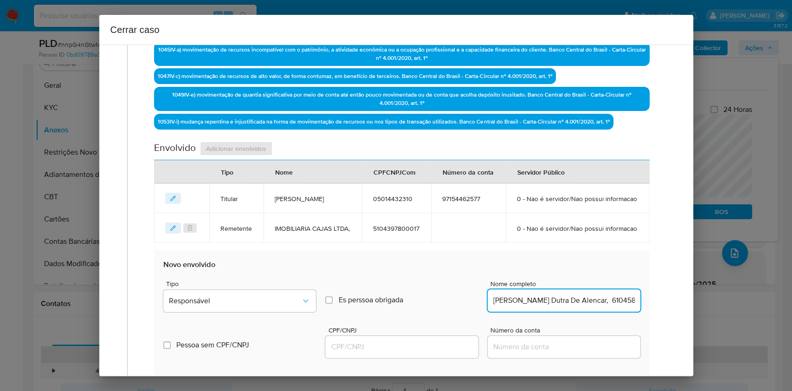
scroll to position [0, 9]
click at [603, 306] on input "Ana Izabelly Dutra De Alencar, 61045838306" at bounding box center [564, 300] width 153 height 12
click at [612, 312] on div "Ana Izabelly Dutra De Alencar, 61045838306" at bounding box center [564, 300] width 153 height 22
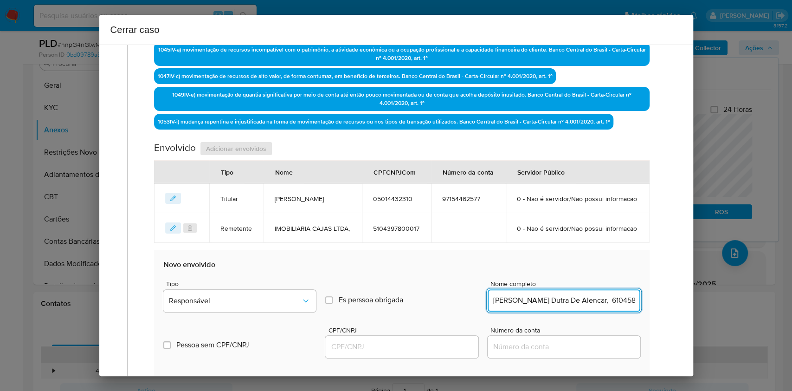
click at [612, 306] on input "Ana Izabelly Dutra De Alencar, 61045838306" at bounding box center [564, 300] width 153 height 12
type input "Ana Izabelly Dutra De Alencar,"
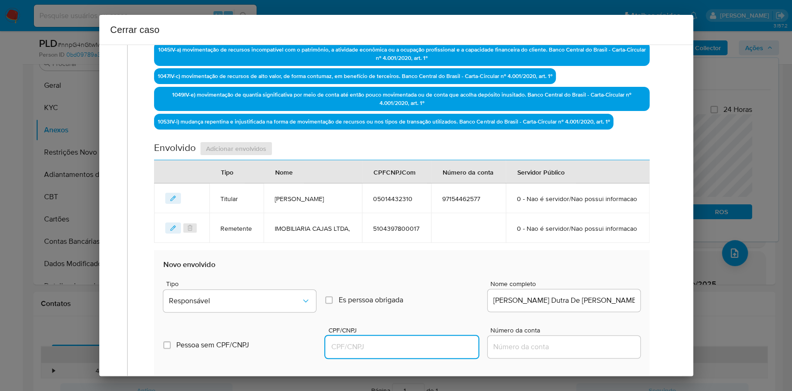
click at [436, 353] on input "CPF/CNPJ" at bounding box center [401, 347] width 153 height 12
paste input "61045838306"
type input "61045838306"
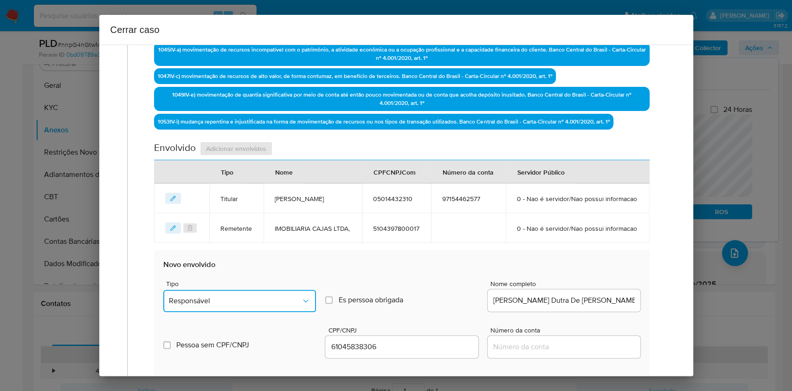
click at [284, 312] on button "Responsável" at bounding box center [239, 301] width 153 height 22
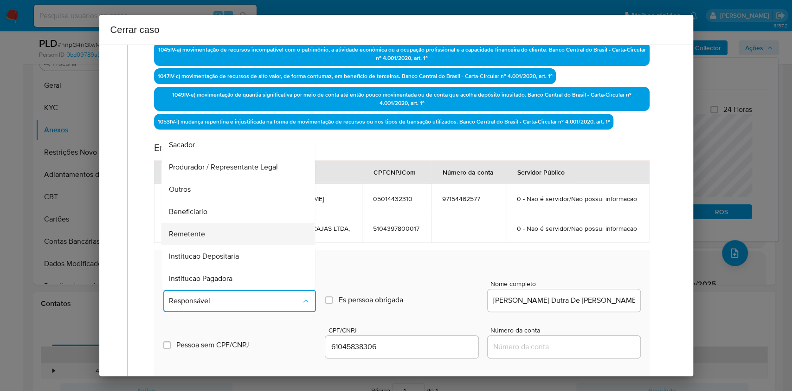
scroll to position [119, 0]
click at [210, 201] on div "Beneficiario" at bounding box center [235, 189] width 133 height 22
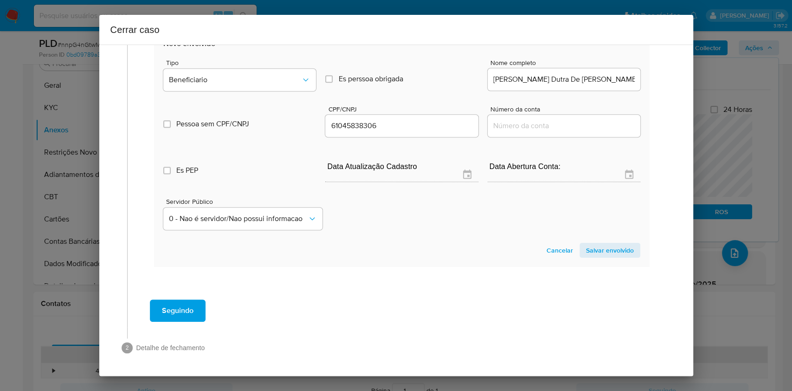
click at [598, 244] on span "Salvar envolvido" at bounding box center [610, 250] width 48 height 13
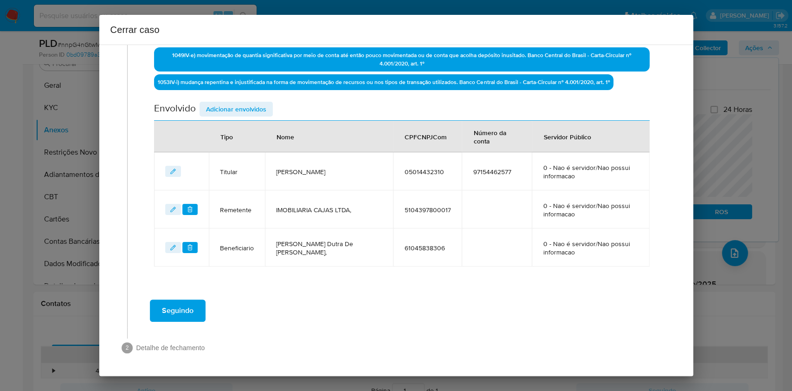
scroll to position [344, 0]
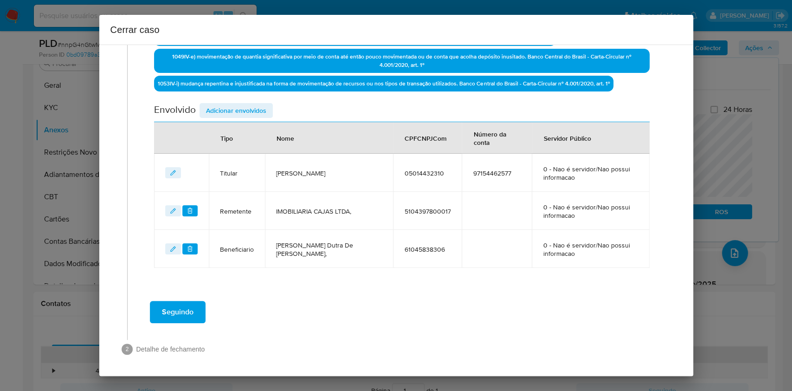
click at [191, 303] on span "Seguindo" at bounding box center [178, 312] width 32 height 20
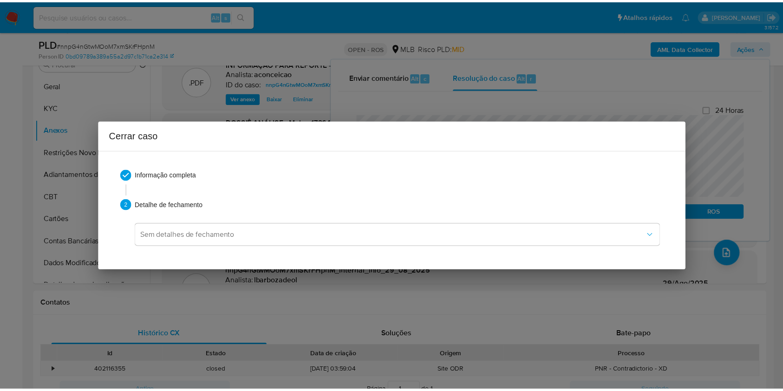
scroll to position [1612, 0]
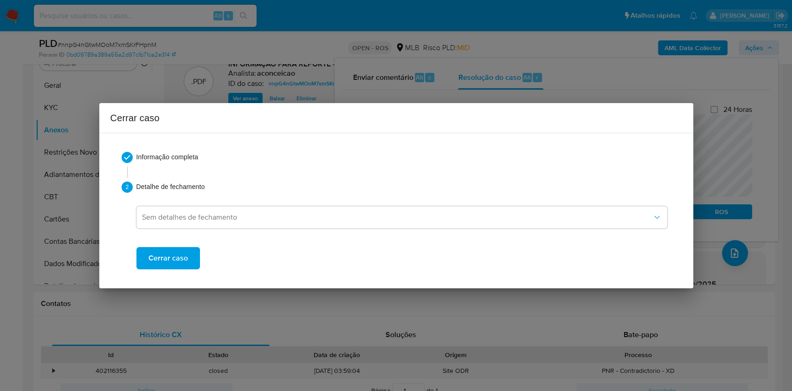
click at [169, 264] on span "Cerrar caso" at bounding box center [168, 258] width 39 height 20
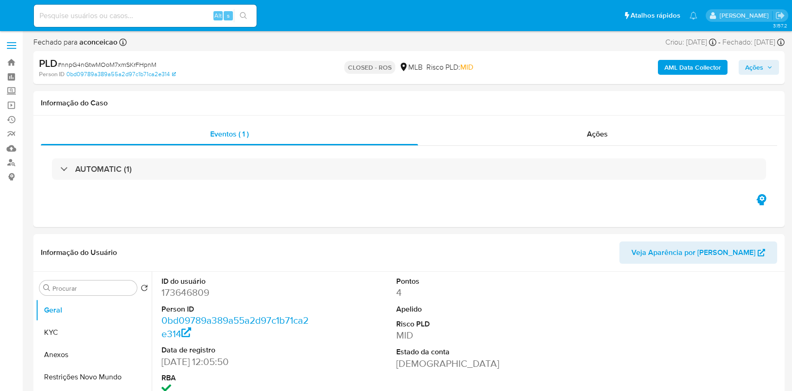
select select "10"
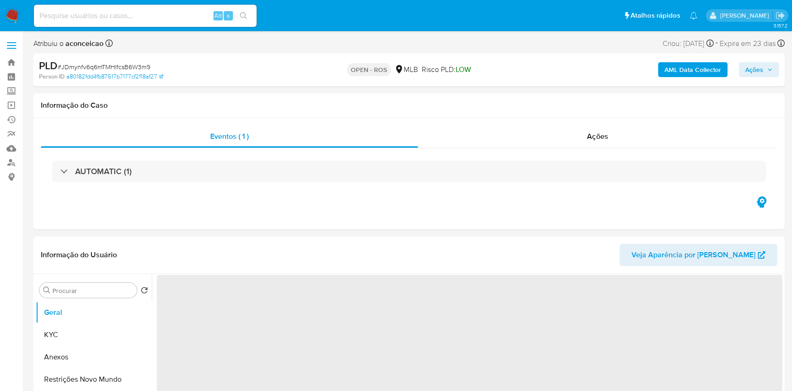
select select "10"
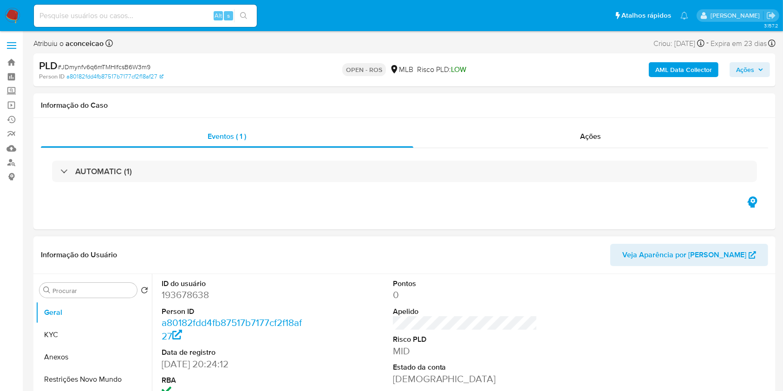
drag, startPoint x: 85, startPoint y: 354, endPoint x: 230, endPoint y: 286, distance: 159.9
click at [86, 354] on button "Anexos" at bounding box center [94, 357] width 116 height 22
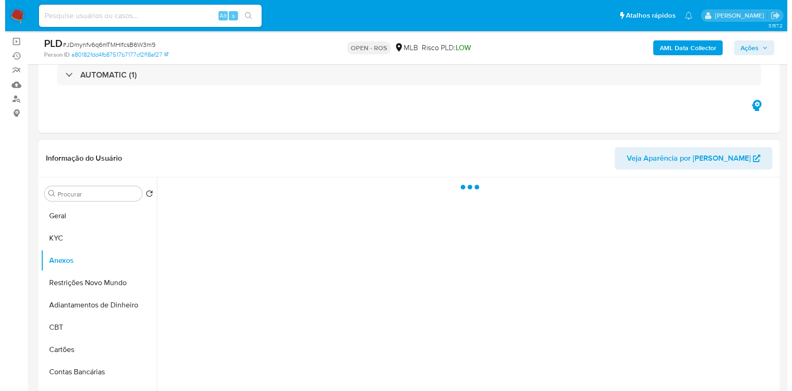
scroll to position [123, 0]
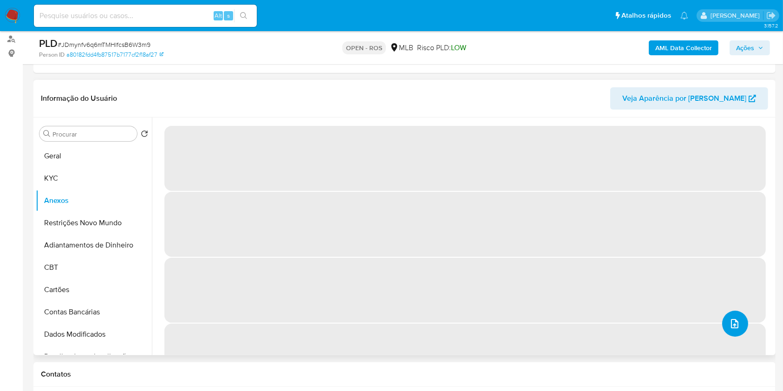
click at [735, 325] on icon "upload-file" at bounding box center [734, 323] width 11 height 11
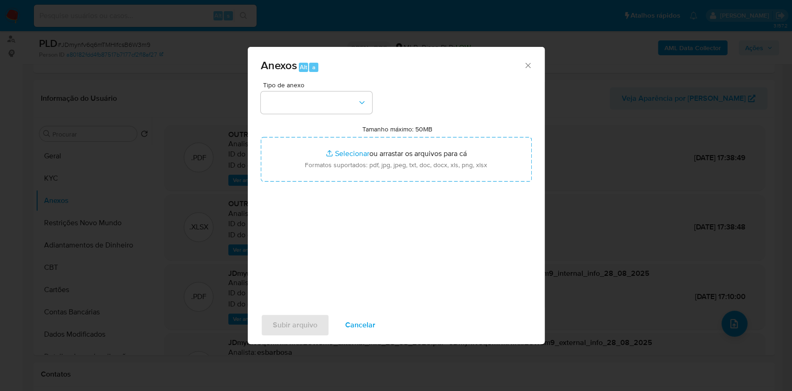
click at [721, 268] on div "Anexos Alt a Tipo de anexo Tamanho máximo: 50MB Selecionar arquivos Selecionar …" at bounding box center [396, 195] width 792 height 391
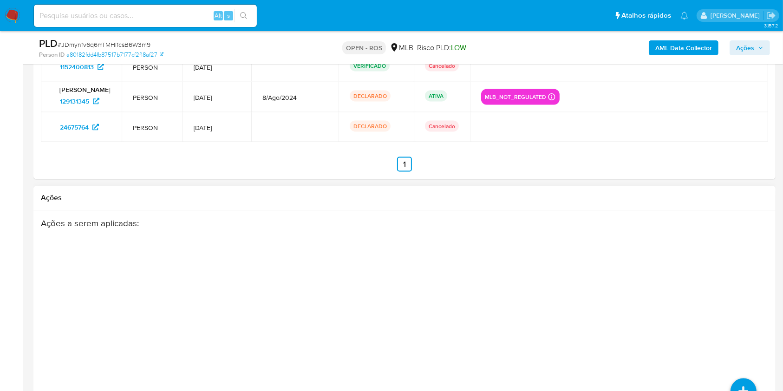
scroll to position [1612, 0]
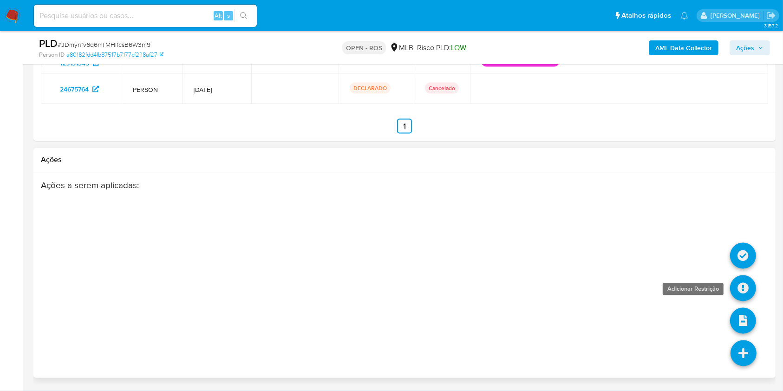
click at [747, 299] on icon at bounding box center [743, 288] width 26 height 26
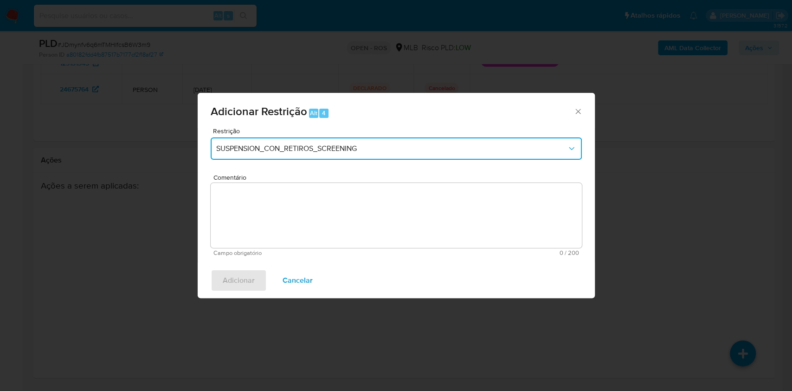
drag, startPoint x: 357, startPoint y: 148, endPoint x: 343, endPoint y: 162, distance: 19.0
click at [357, 149] on span "SUSPENSION_CON_RETIROS_SCREENING" at bounding box center [391, 148] width 351 height 9
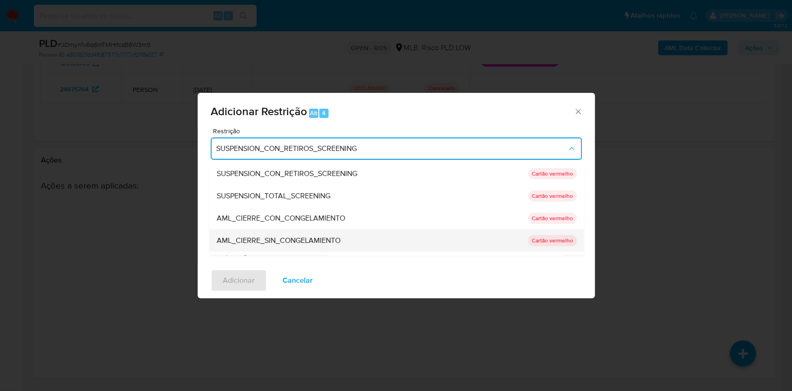
click at [288, 247] on div "AML_CIERRE_SIN_CONGELAMIENTO" at bounding box center [369, 240] width 306 height 22
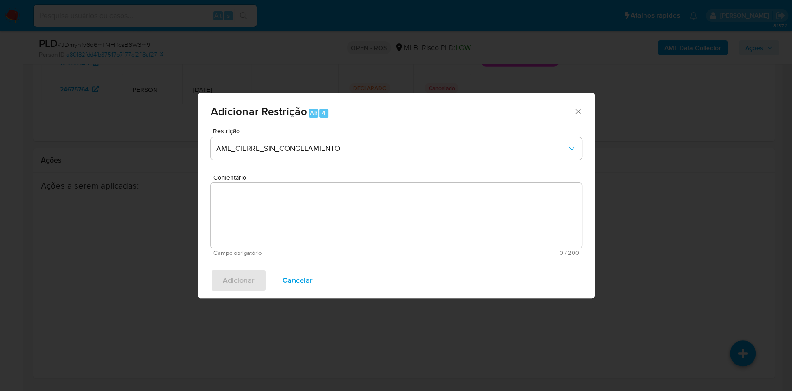
click at [457, 217] on textarea "Comentário" at bounding box center [396, 215] width 371 height 65
paste textarea "Deliberação para encerrar o relacionamento. NÃO INFORMAR AO USUÁRIO QUE SE TRAT…"
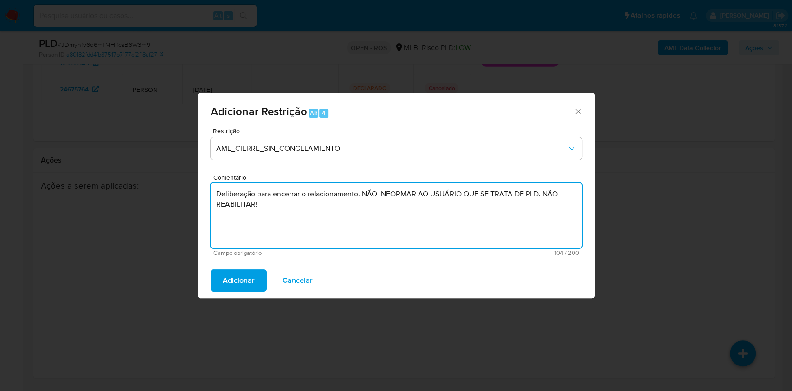
type textarea "Deliberação para encerrar o relacionamento. NÃO INFORMAR AO USUÁRIO QUE SE TRAT…"
click at [243, 292] on div "Adicionar Cancelar" at bounding box center [396, 280] width 397 height 35
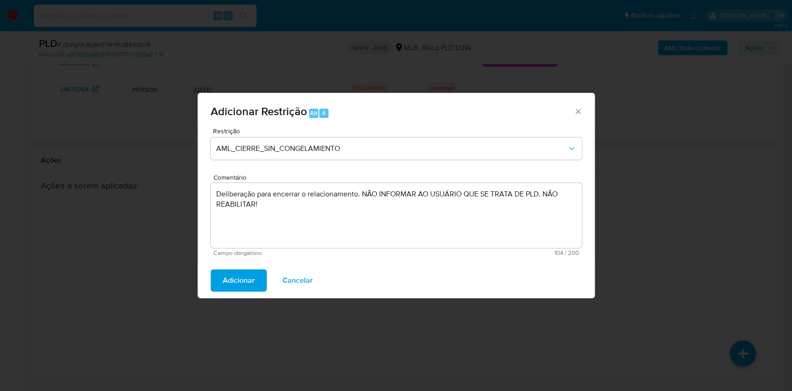
click at [238, 282] on span "Adicionar" at bounding box center [239, 280] width 32 height 20
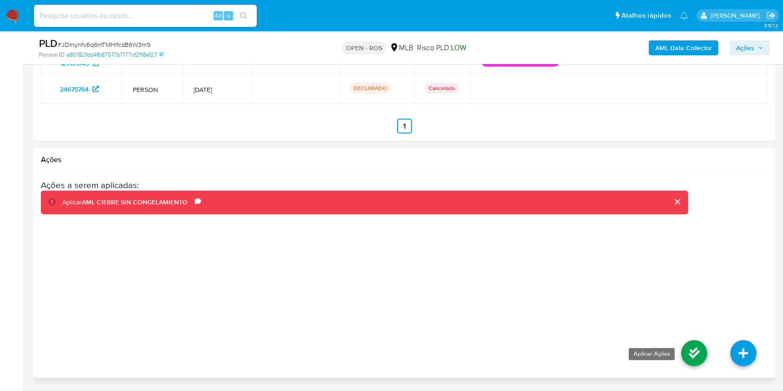
click at [693, 352] on icon at bounding box center [694, 353] width 26 height 26
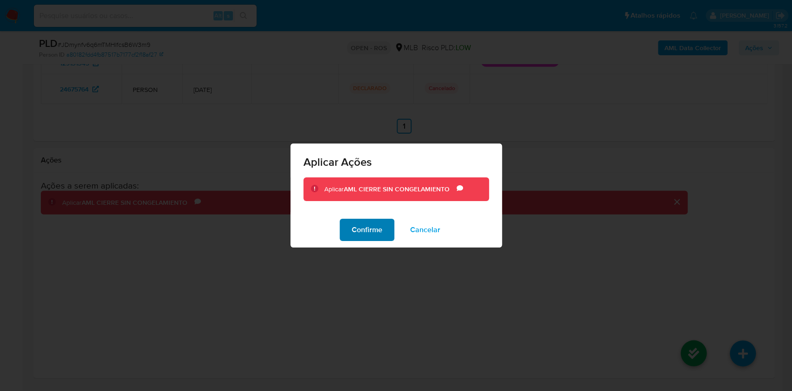
click at [359, 233] on span "Confirme" at bounding box center [367, 230] width 31 height 20
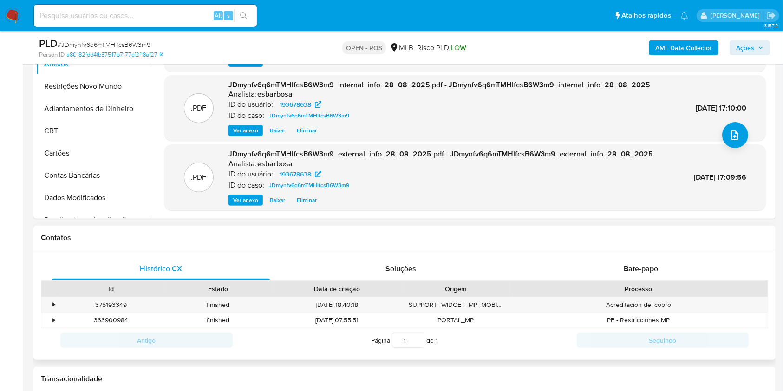
scroll to position [186, 0]
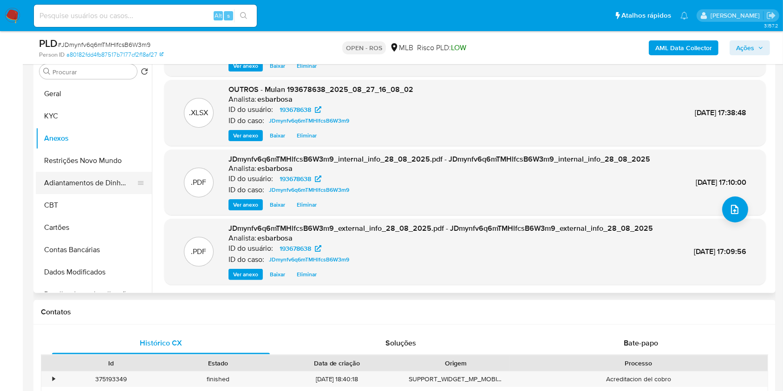
drag, startPoint x: 87, startPoint y: 167, endPoint x: 115, endPoint y: 176, distance: 29.1
click at [87, 167] on button "Restrições Novo Mundo" at bounding box center [94, 160] width 116 height 22
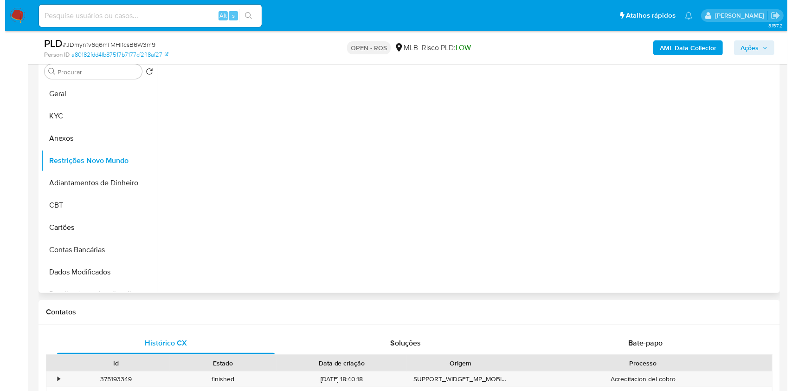
scroll to position [0, 0]
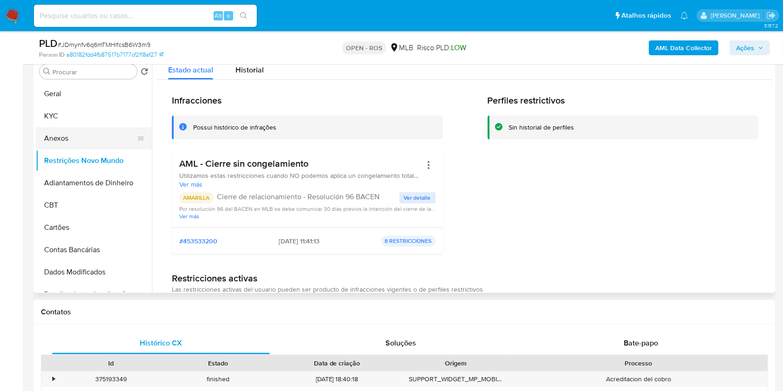
drag, startPoint x: 74, startPoint y: 142, endPoint x: 108, endPoint y: 145, distance: 34.5
click at [74, 143] on button "Anexos" at bounding box center [90, 138] width 109 height 22
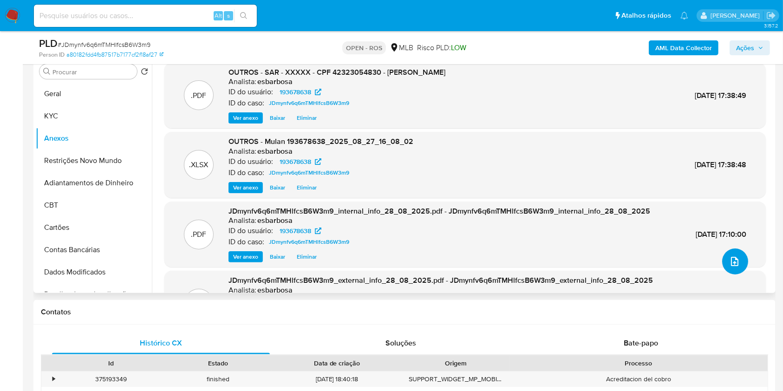
click at [728, 254] on button "upload-file" at bounding box center [735, 261] width 26 height 26
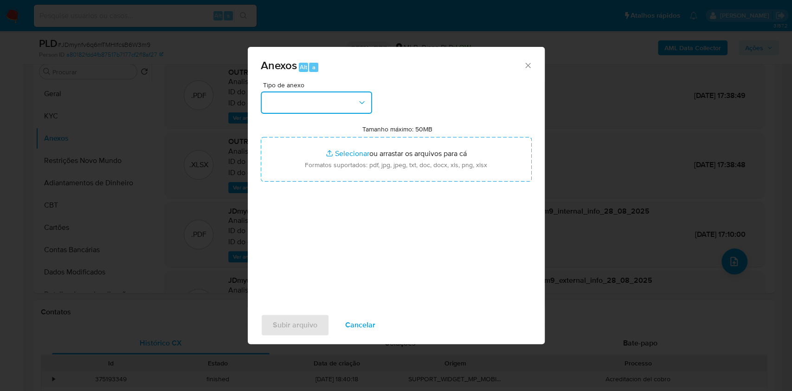
drag, startPoint x: 347, startPoint y: 95, endPoint x: 351, endPoint y: 110, distance: 15.3
click at [347, 97] on button "button" at bounding box center [316, 102] width 111 height 22
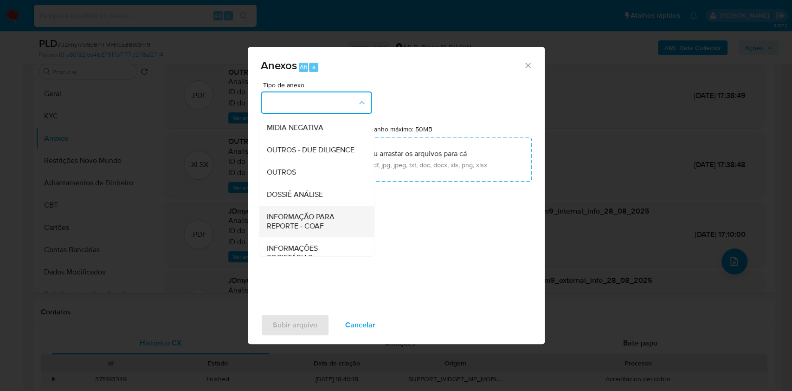
scroll to position [143, 0]
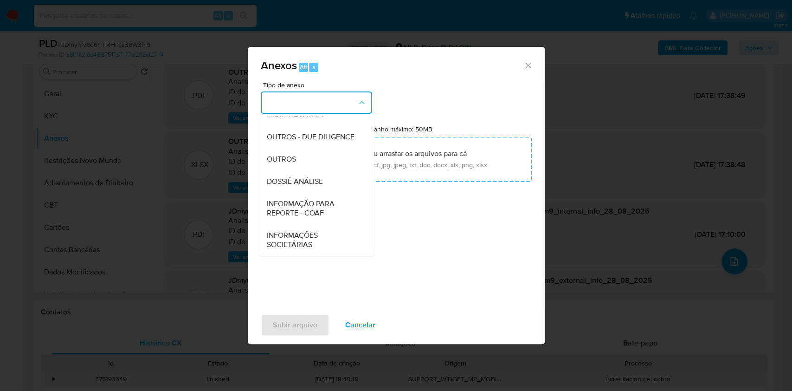
drag, startPoint x: 319, startPoint y: 212, endPoint x: 605, endPoint y: 123, distance: 300.0
click at [319, 212] on span "INFORMAÇÃO PARA REPORTE - COAF" at bounding box center [313, 208] width 95 height 19
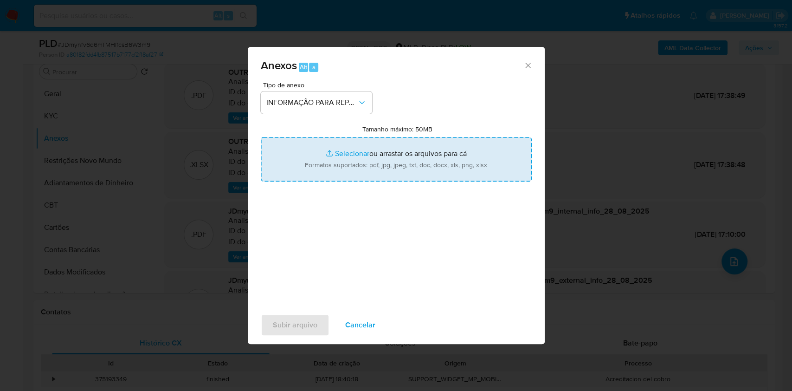
type input "C:\fakepath\SAR - JDmynfv6q6mTMHlfcsB6W3m9- CPF 42323054830 - LUIS CARLOS PONTE…"
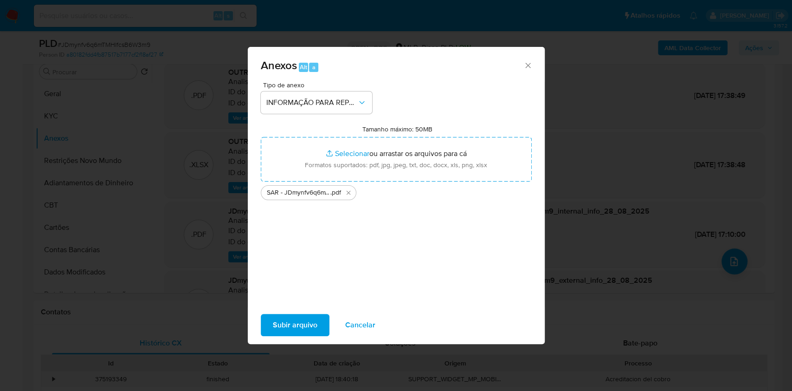
click at [300, 319] on span "Subir arquivo" at bounding box center [295, 325] width 45 height 20
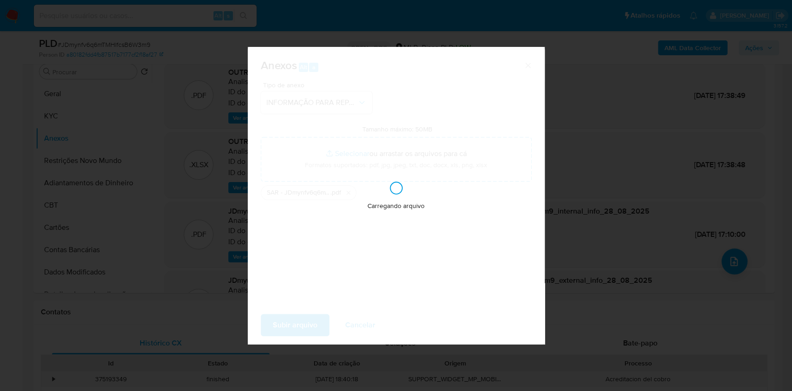
click at [688, 188] on div "Anexos Alt a Tipo de anexo INFORMAÇÃO PARA REPORTE - COAF Tamanho máximo: 50MB …" at bounding box center [396, 195] width 792 height 391
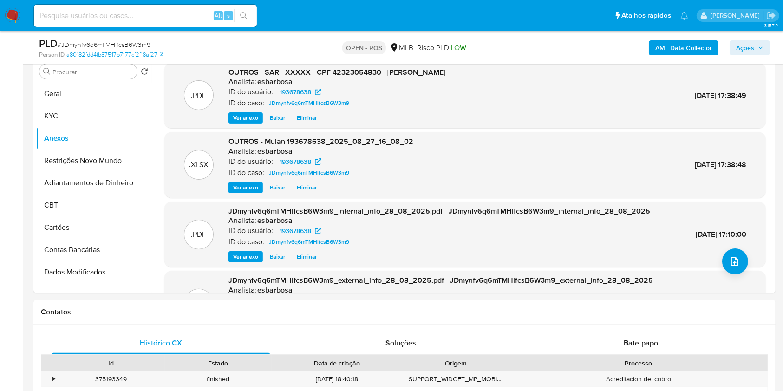
drag, startPoint x: 754, startPoint y: 46, endPoint x: 728, endPoint y: 51, distance: 26.3
click at [751, 48] on span "Ações" at bounding box center [749, 47] width 27 height 13
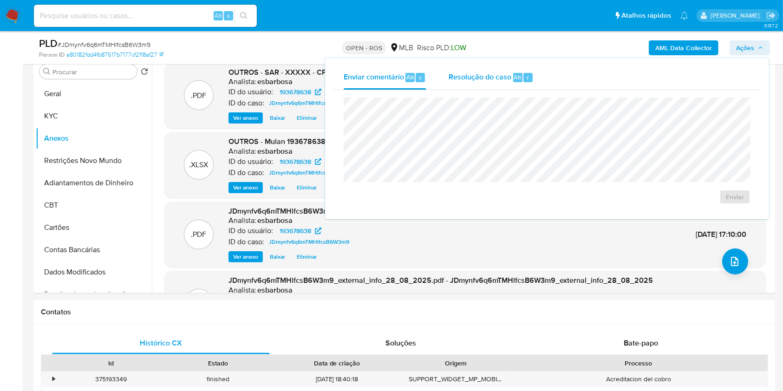
drag, startPoint x: 516, startPoint y: 93, endPoint x: 512, endPoint y: 89, distance: 5.6
click at [514, 92] on div "Enviar" at bounding box center [546, 151] width 429 height 122
click at [505, 79] on span "Resolução do caso" at bounding box center [479, 76] width 63 height 11
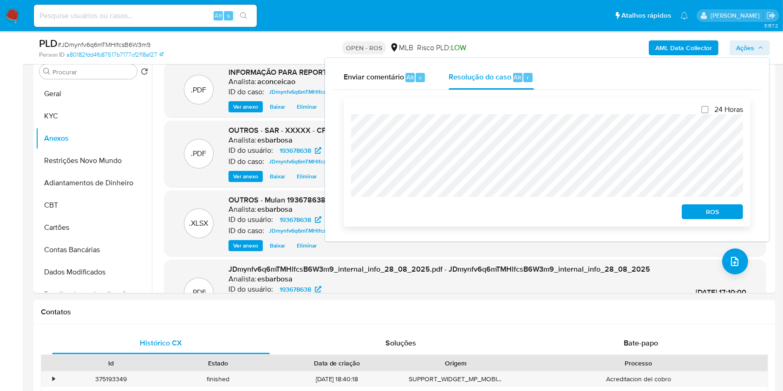
click at [702, 216] on span "ROS" at bounding box center [712, 211] width 48 height 13
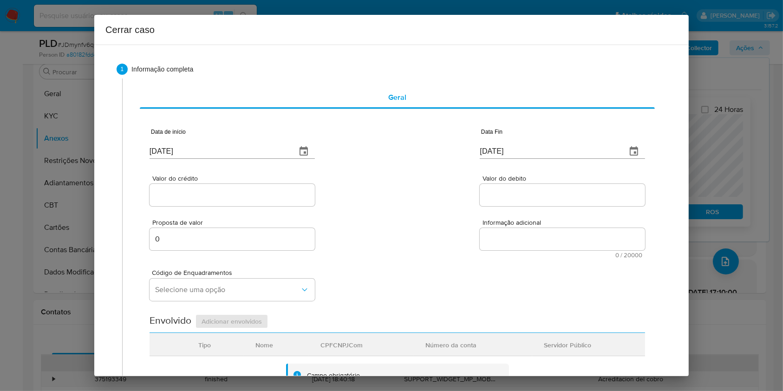
type input "20/05/2024"
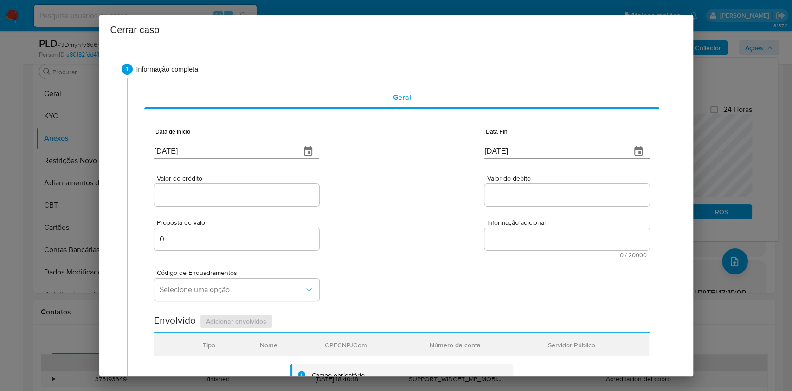
click at [232, 149] on input "[DATE]" at bounding box center [223, 151] width 139 height 15
paste input "1/07"
type input "01/07/2025"
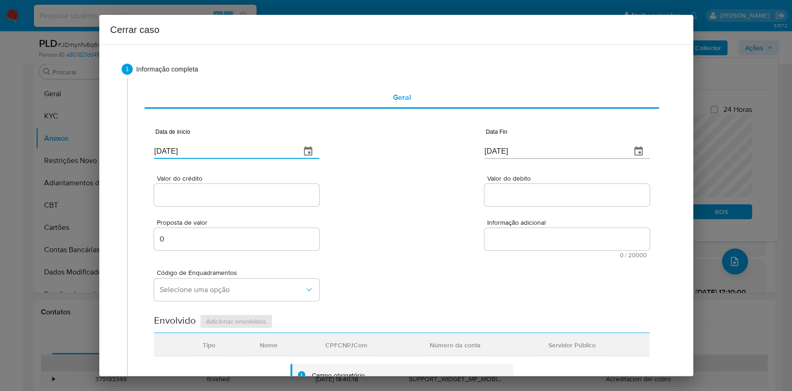
click at [519, 149] on input "[DATE]" at bounding box center [554, 151] width 139 height 15
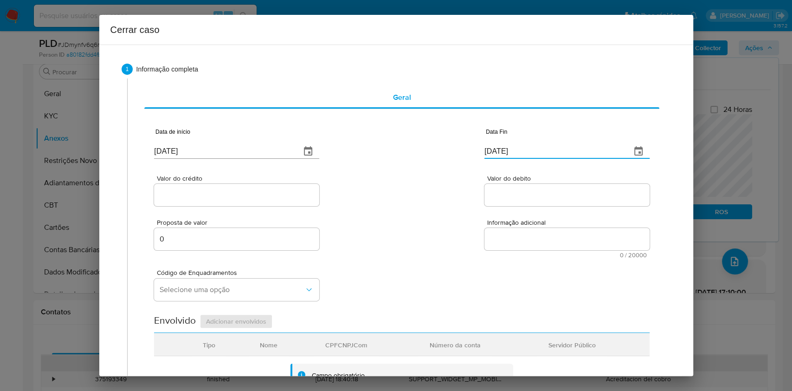
click at [519, 149] on input "[DATE]" at bounding box center [554, 151] width 139 height 15
paste input "25/08"
type input "25/08/2025"
click at [190, 202] on div at bounding box center [236, 195] width 165 height 22
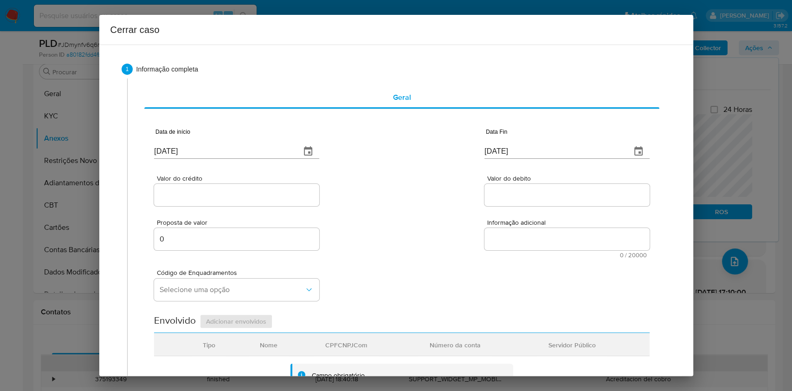
click at [184, 192] on input "Valor do crédito" at bounding box center [236, 195] width 165 height 12
click at [253, 190] on input "Valor do crédito" at bounding box center [236, 195] width 165 height 12
paste input "R$308.649"
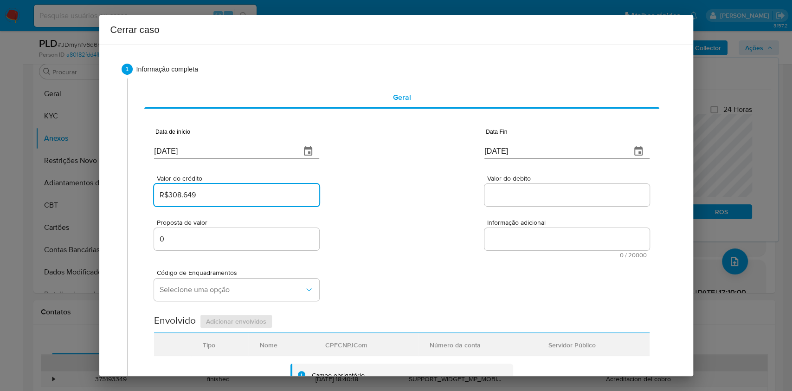
type input "R$308.649"
drag, startPoint x: 491, startPoint y: 183, endPoint x: 494, endPoint y: 188, distance: 5.8
click at [494, 188] on div "Valor do debito" at bounding box center [567, 191] width 165 height 33
click at [497, 192] on input "Valor do debito" at bounding box center [567, 195] width 165 height 12
paste input "R$308.270"
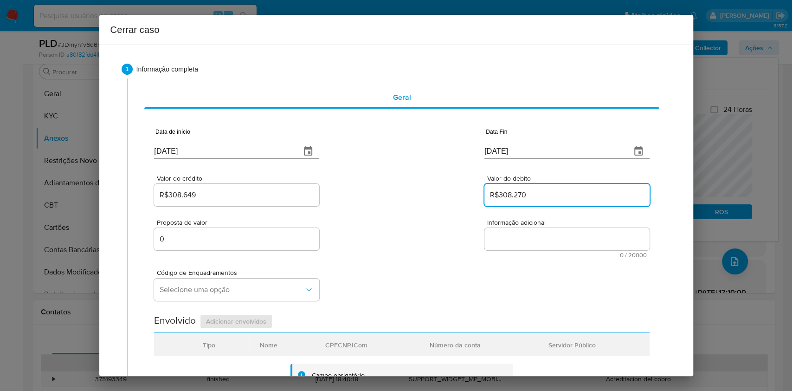
type input "R$308.270"
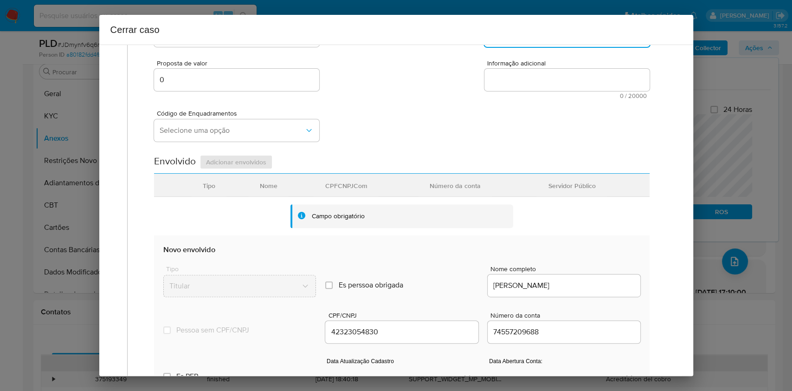
scroll to position [309, 0]
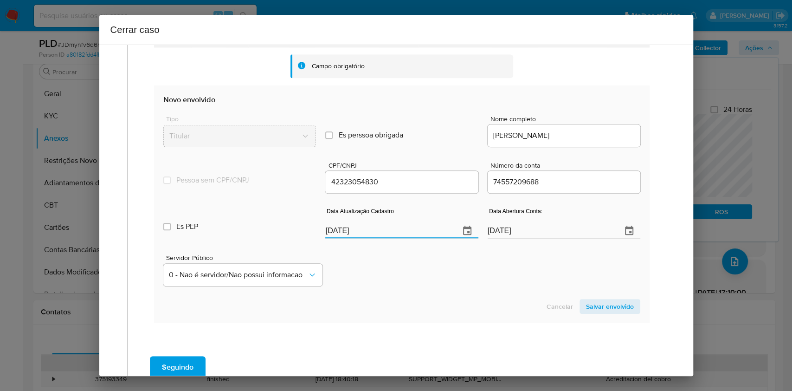
click at [397, 227] on input "[DATE]" at bounding box center [388, 230] width 127 height 15
click at [397, 226] on input "[DATE]" at bounding box center [388, 230] width 127 height 15
paste input "19/08"
type input "19/08/2025"
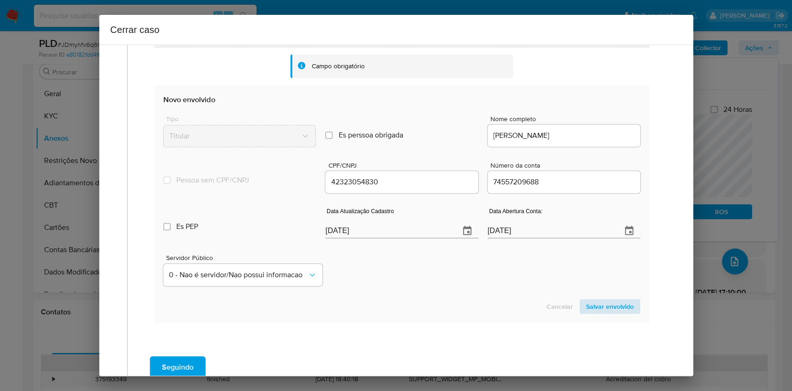
drag, startPoint x: 597, startPoint y: 298, endPoint x: 606, endPoint y: 299, distance: 8.9
click at [597, 299] on section "Novo envolvido Tipo Titular Es perssoa obrigada Is PObrigada Nome completo LUIS…" at bounding box center [401, 203] width 495 height 237
drag, startPoint x: 615, startPoint y: 307, endPoint x: 662, endPoint y: 271, distance: 59.7
click at [615, 307] on span "Salvar envolvido" at bounding box center [610, 306] width 48 height 13
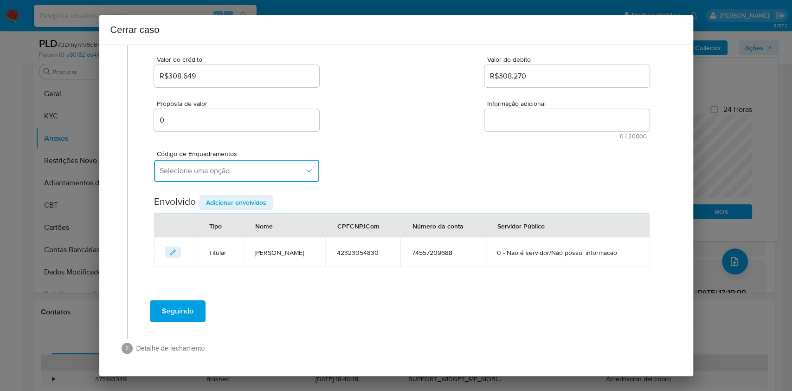
drag, startPoint x: 235, startPoint y: 178, endPoint x: 234, endPoint y: 183, distance: 5.3
click at [235, 178] on button "Selecione uma opção" at bounding box center [236, 171] width 165 height 22
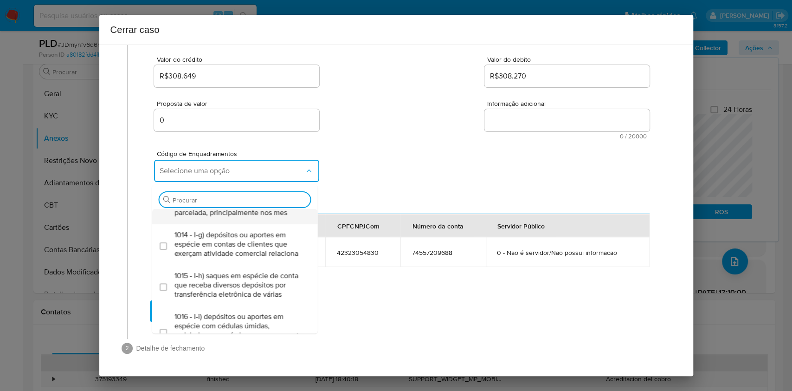
scroll to position [247, 0]
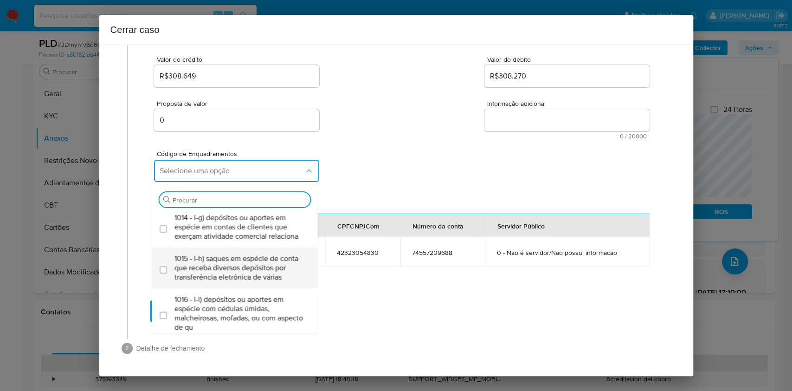
click at [226, 282] on span "1015 - I-h) saques em espécie de conta que receba diversos depósitos por transf…" at bounding box center [240, 268] width 130 height 28
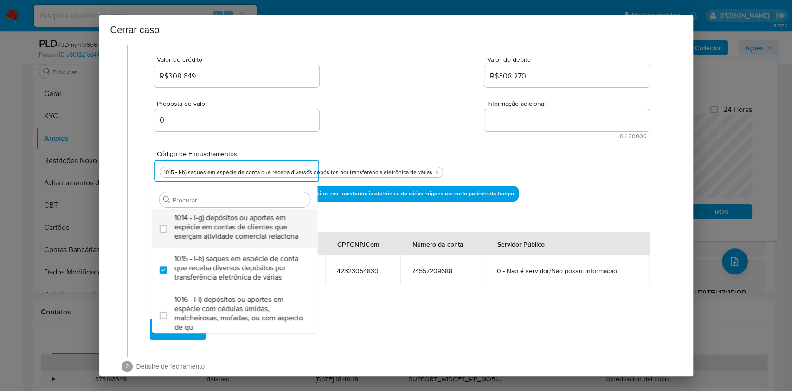
checkbox input "true"
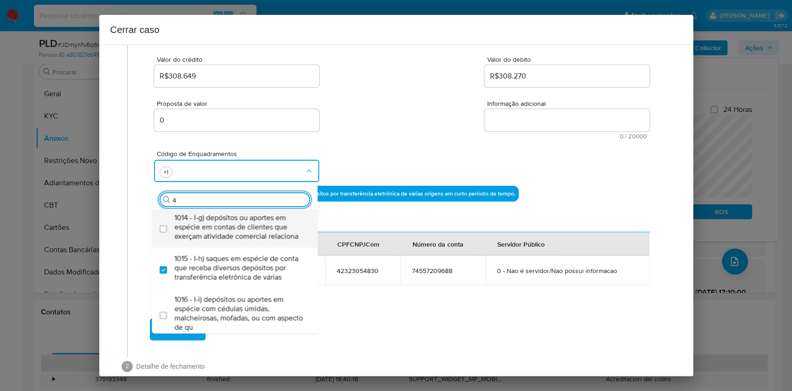
type input "45"
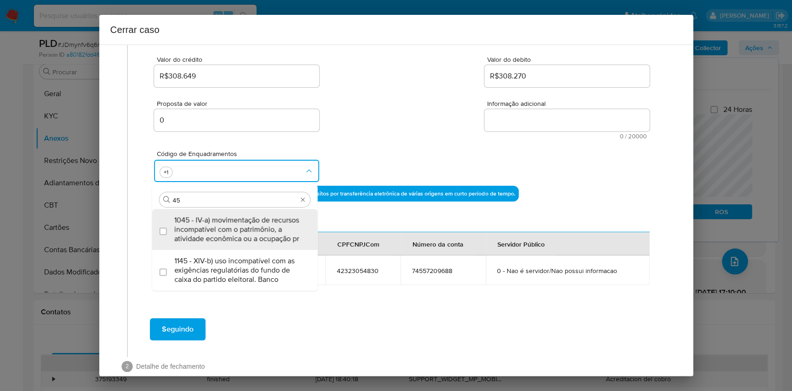
scroll to position [0, 0]
click at [272, 236] on span "1045 - IV-a) movimentação de recursos incompatível com o patrimônio, a atividad…" at bounding box center [240, 229] width 130 height 28
checkbox input "true"
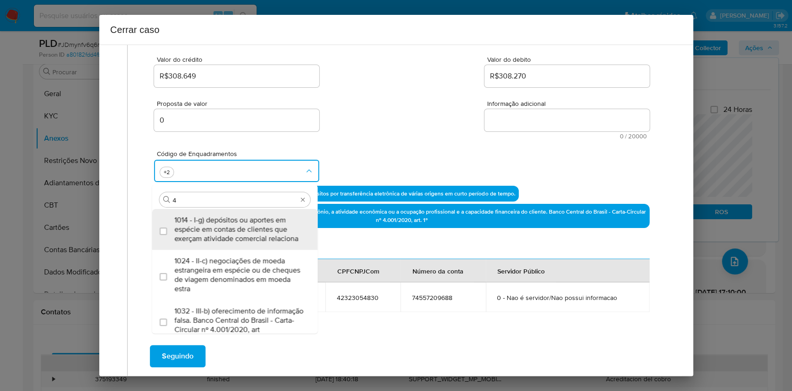
type input "47"
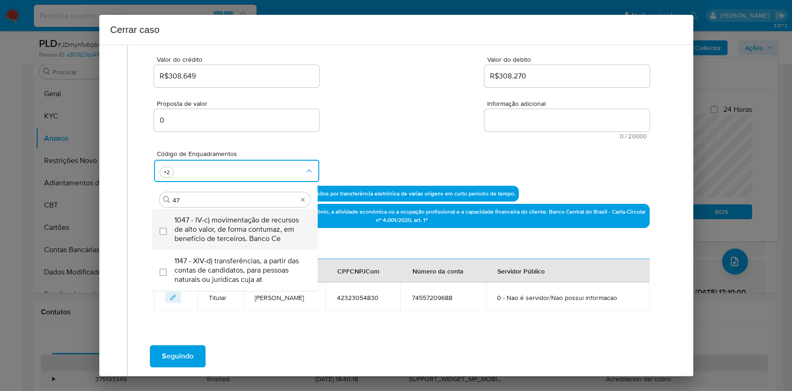
click at [272, 236] on span "1047 - IV-c) movimentação de recursos de alto valor, de forma contumaz, em bene…" at bounding box center [240, 229] width 130 height 28
checkbox input "true"
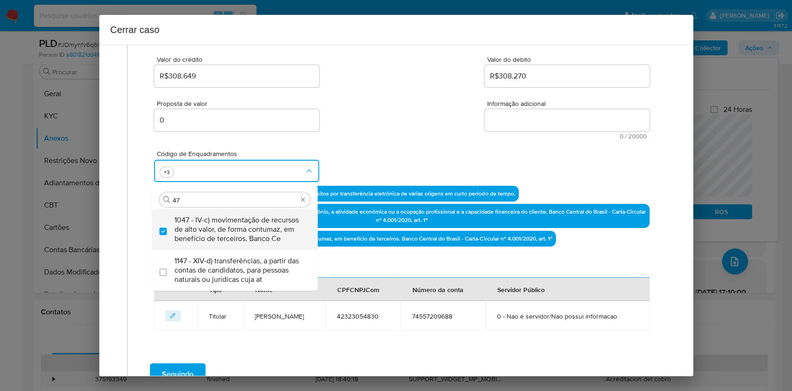
type input "47"
click at [272, 234] on span "1047 - IV-c) movimentação de recursos de alto valor, de forma contumaz, em bene…" at bounding box center [240, 229] width 130 height 28
checkbox input "false"
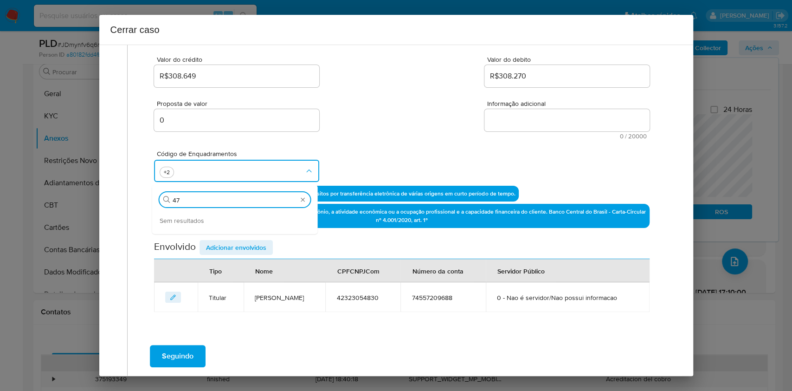
type input "4"
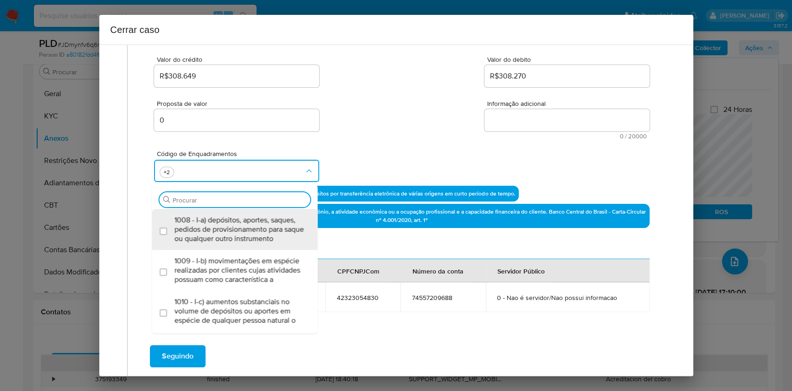
scroll to position [1773, 0]
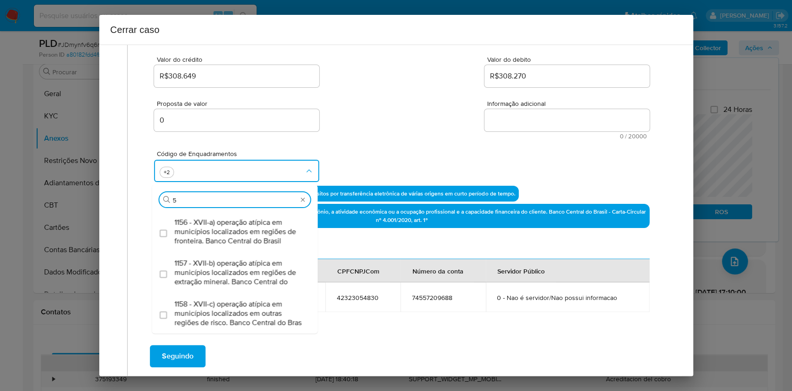
type input "55"
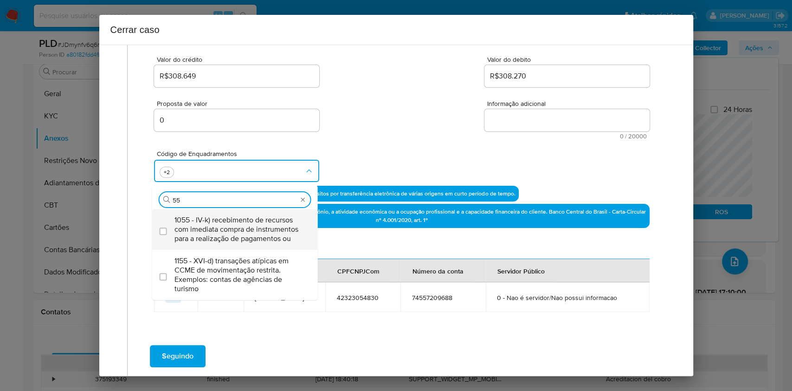
click at [272, 235] on span "1055 - IV-k) recebimento de recursos com imediata compra de instrumentos para a…" at bounding box center [240, 229] width 130 height 28
checkbox input "true"
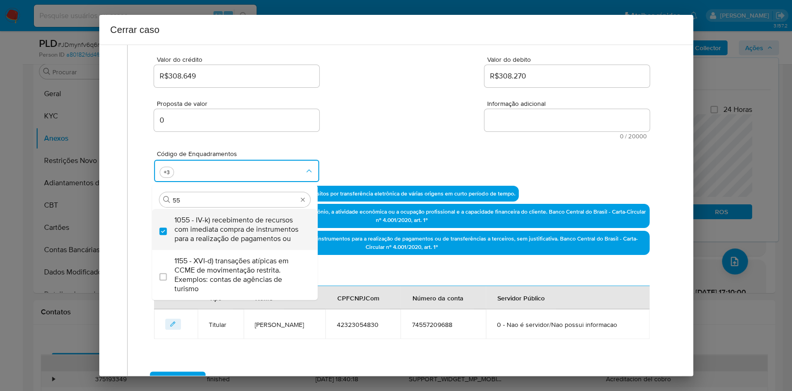
type input "5"
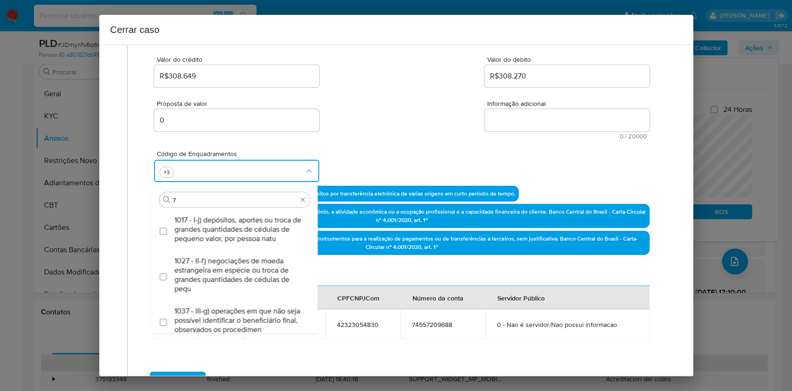
type input "74"
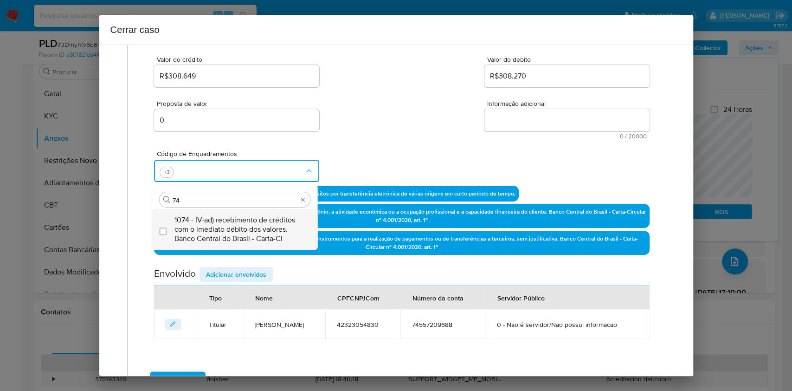
click at [272, 235] on span "1074 - IV-ad) recebimento de créditos com o imediato débito dos valores. Banco …" at bounding box center [240, 229] width 130 height 28
checkbox input "true"
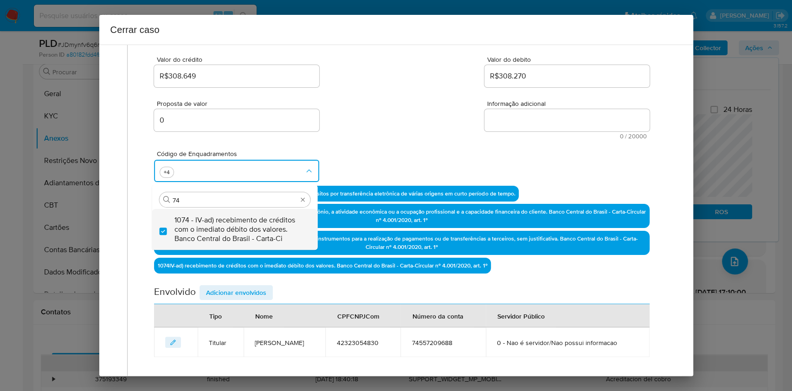
type input "74"
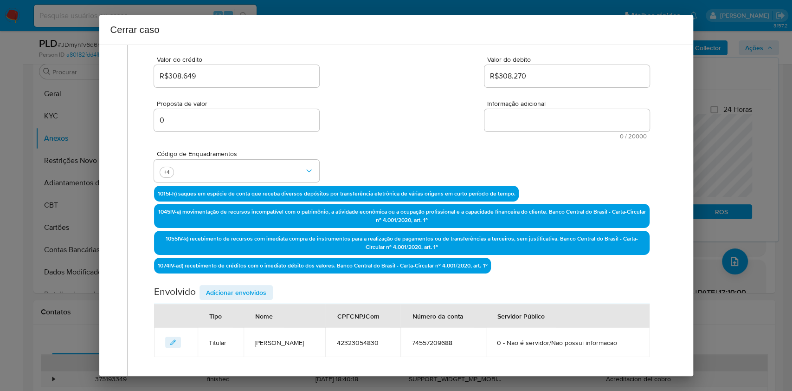
click at [524, 118] on textarea "Informação adicional" at bounding box center [567, 120] width 165 height 22
paste textarea "Luis Carlos Pontes Dos Santos, CPF 42323054830, 30 anos, residente no município…"
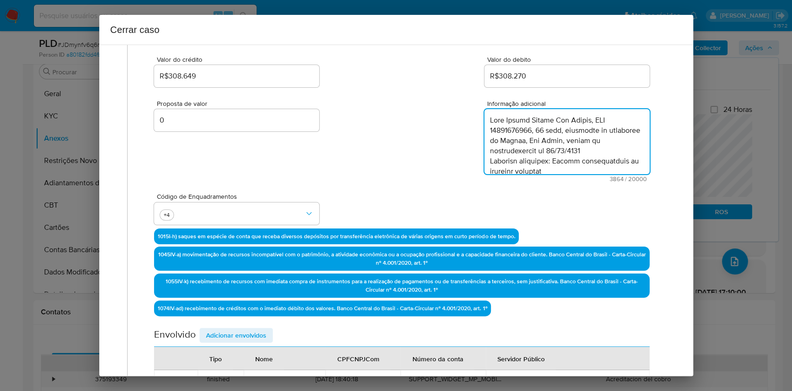
scroll to position [1299, 0]
type textarea "Luis Carlos Pontes Dos Santos, CPF 42323054830, 30 anos, residente no município…"
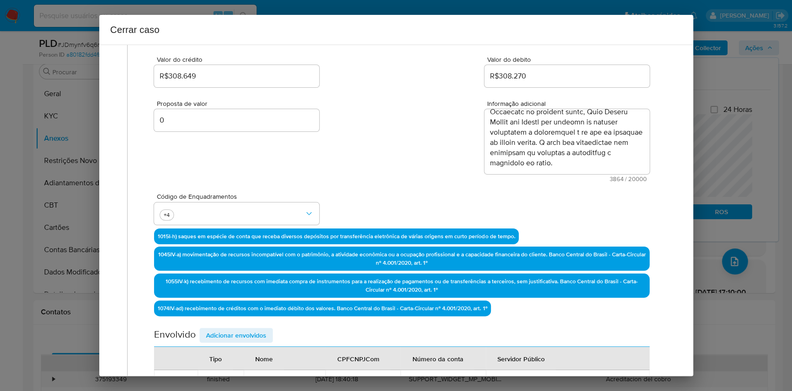
drag, startPoint x: 242, startPoint y: 332, endPoint x: 396, endPoint y: 266, distance: 168.0
click at [243, 332] on span "Adicionar envolvidos" at bounding box center [236, 335] width 60 height 13
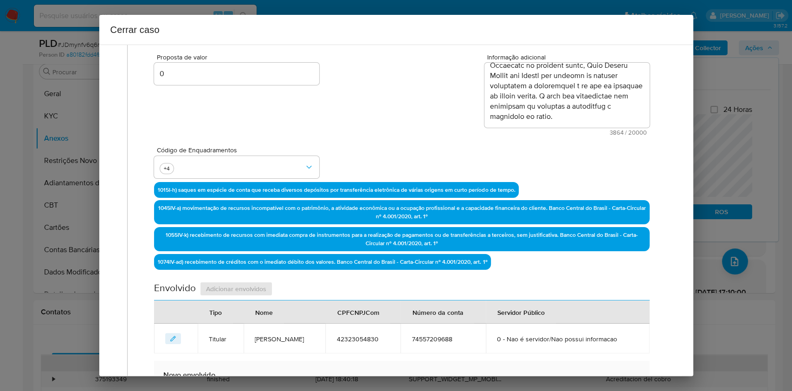
scroll to position [243, 0]
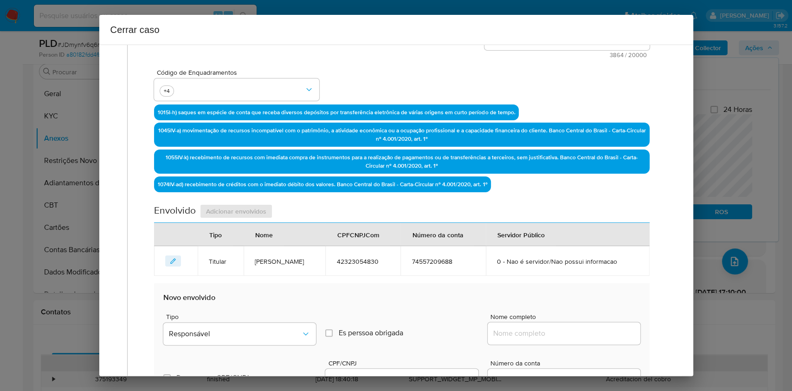
drag, startPoint x: 584, startPoint y: 327, endPoint x: 589, endPoint y: 332, distance: 7.2
click at [584, 329] on input "Nome completo" at bounding box center [564, 333] width 153 height 12
paste input "Benedito Santos De Souza, 45545726845"
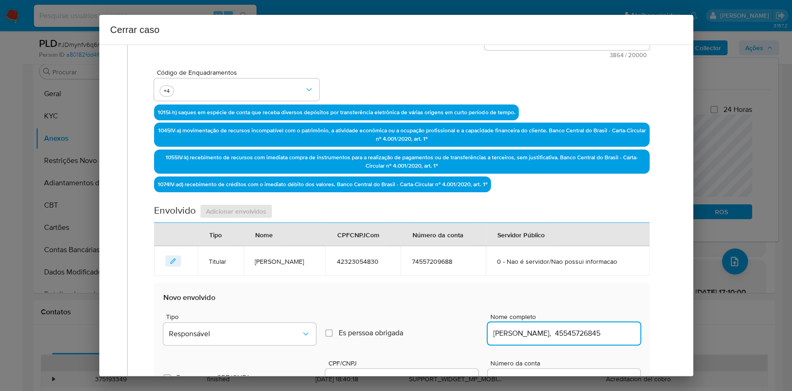
scroll to position [0, 0]
click at [599, 334] on input "Benedito Santos De Souza, 45545726845" at bounding box center [564, 333] width 153 height 12
type input "Benedito Santos De Souza,"
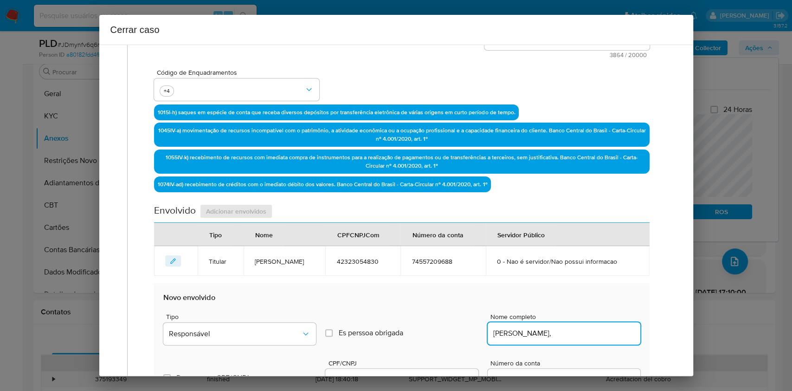
click at [453, 369] on div at bounding box center [401, 380] width 153 height 22
click at [455, 370] on div at bounding box center [401, 380] width 153 height 22
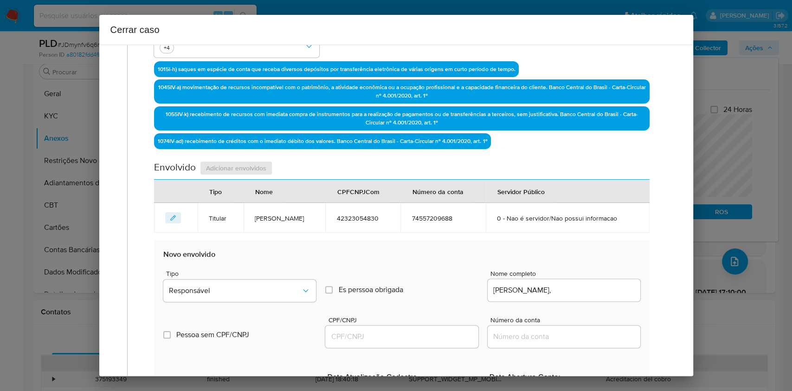
scroll to position [305, 0]
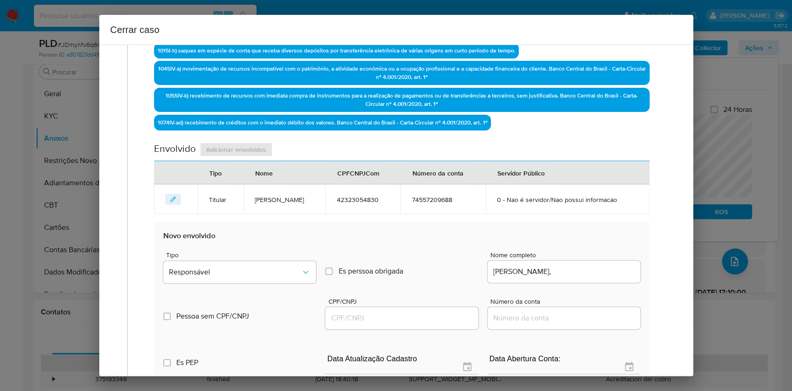
click at [415, 315] on input "CPF/CNPJ" at bounding box center [401, 318] width 153 height 12
paste input "45545726845"
type input "45545726845"
click at [277, 276] on button "Responsável" at bounding box center [239, 272] width 153 height 22
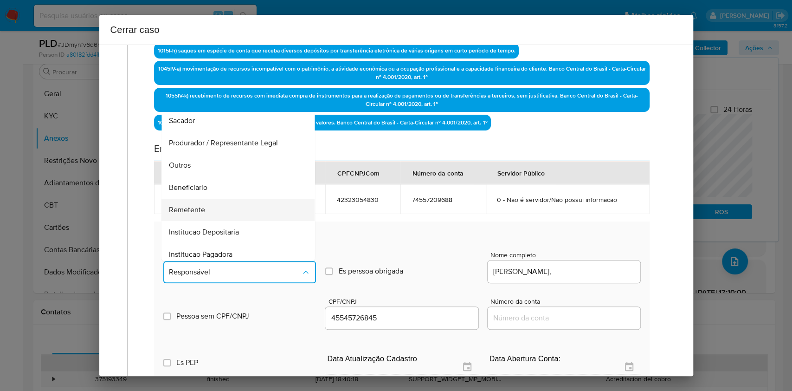
scroll to position [119, 0]
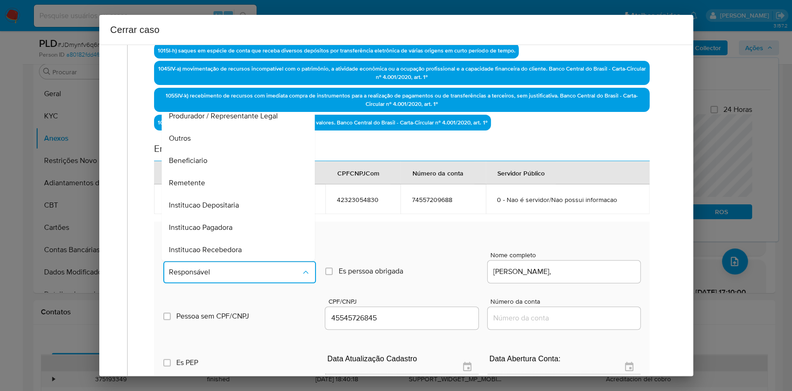
drag, startPoint x: 220, startPoint y: 180, endPoint x: 421, endPoint y: 183, distance: 200.6
click at [220, 181] on div "Remetente" at bounding box center [235, 183] width 133 height 22
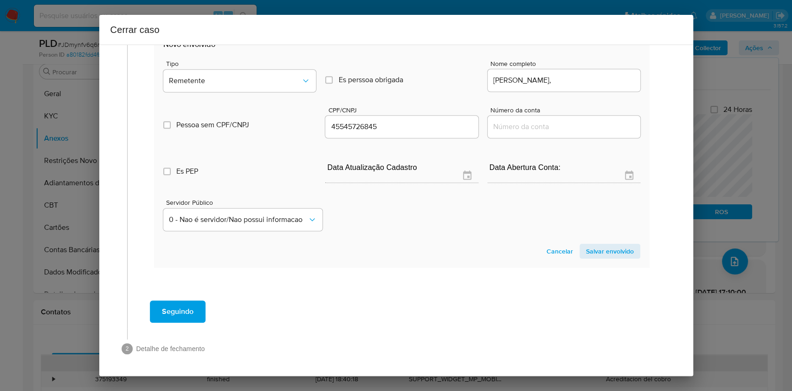
click at [605, 247] on span "Salvar envolvido" at bounding box center [610, 251] width 48 height 13
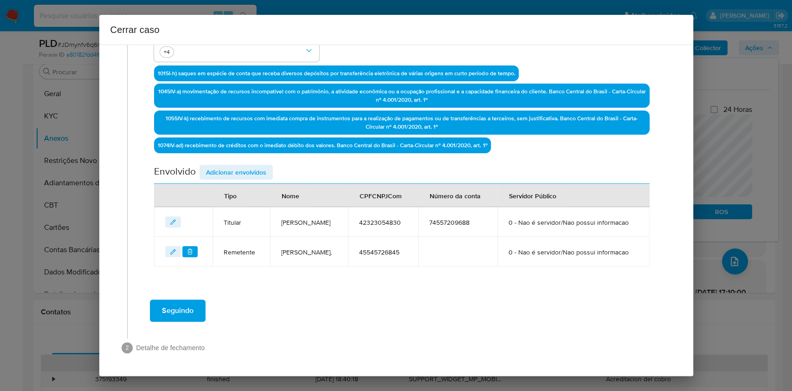
scroll to position [305, 0]
drag, startPoint x: 234, startPoint y: 146, endPoint x: 275, endPoint y: 157, distance: 42.9
click at [235, 166] on span "Adicionar envolvidos" at bounding box center [236, 172] width 60 height 13
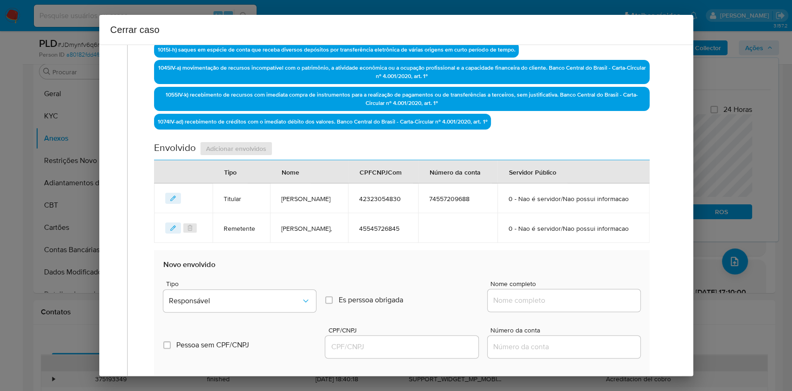
drag, startPoint x: 529, startPoint y: 320, endPoint x: 559, endPoint y: 323, distance: 30.4
click at [531, 306] on input "Nome completo" at bounding box center [564, 300] width 153 height 12
paste input "Fernando Dos Reis Paiva, 42108307800"
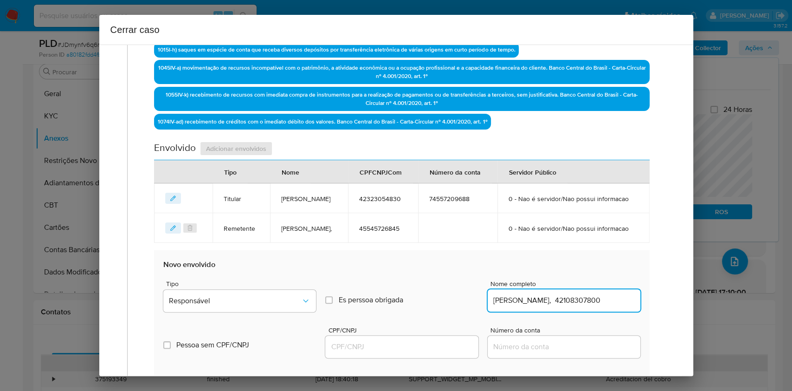
click at [587, 306] on input "Fernando Dos Reis Paiva, 42108307800" at bounding box center [564, 300] width 153 height 12
click at [601, 306] on input "Fernando Dos Reis Paiva, 42108307800" at bounding box center [564, 300] width 153 height 12
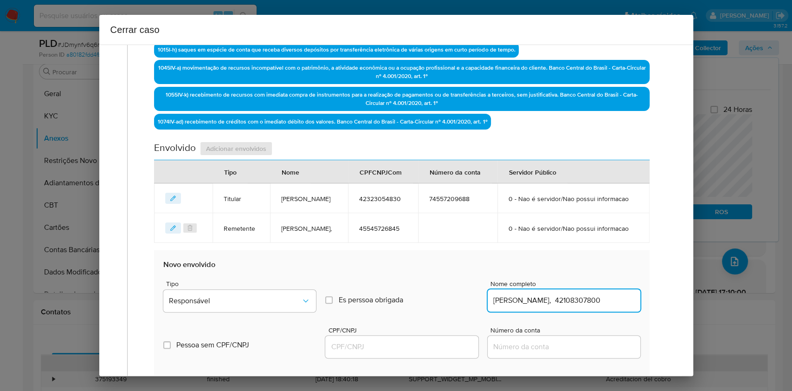
click at [601, 306] on input "Fernando Dos Reis Paiva, 42108307800" at bounding box center [564, 300] width 153 height 12
type input "Fernando Dos Reis Paiva,"
click at [425, 353] on input "CPF/CNPJ" at bounding box center [401, 347] width 153 height 12
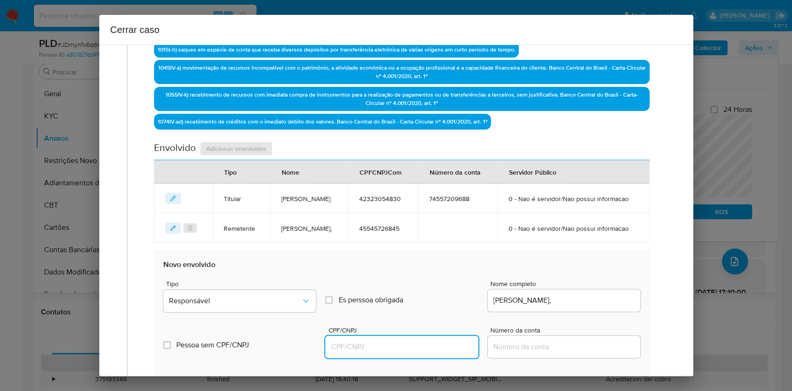
paste input "0"
type input "0"
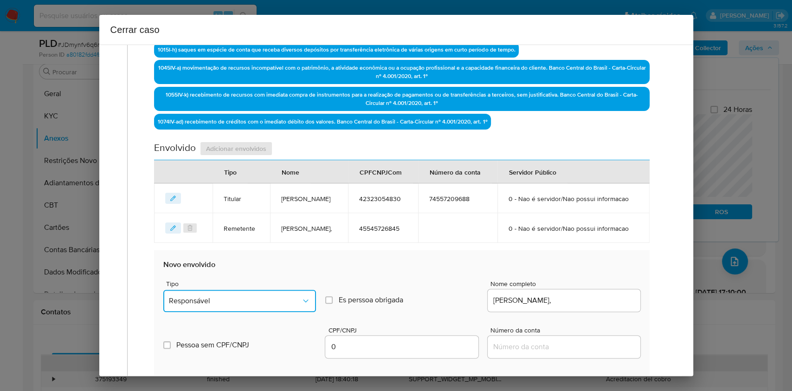
drag, startPoint x: 257, startPoint y: 327, endPoint x: 262, endPoint y: 328, distance: 4.7
click at [258, 305] on span "Responsável" at bounding box center [235, 300] width 132 height 9
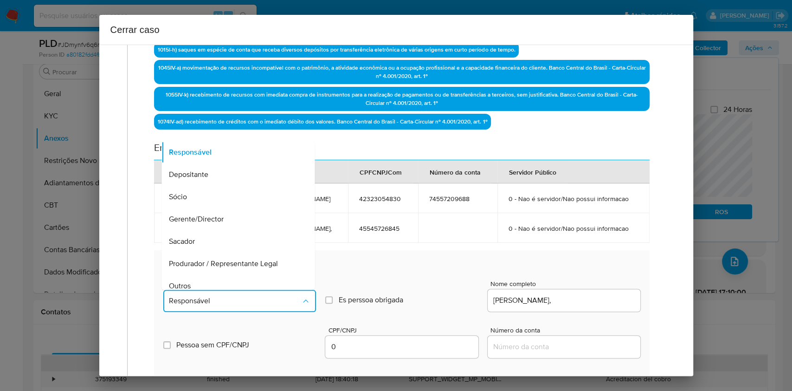
click at [378, 358] on div "0" at bounding box center [401, 347] width 153 height 22
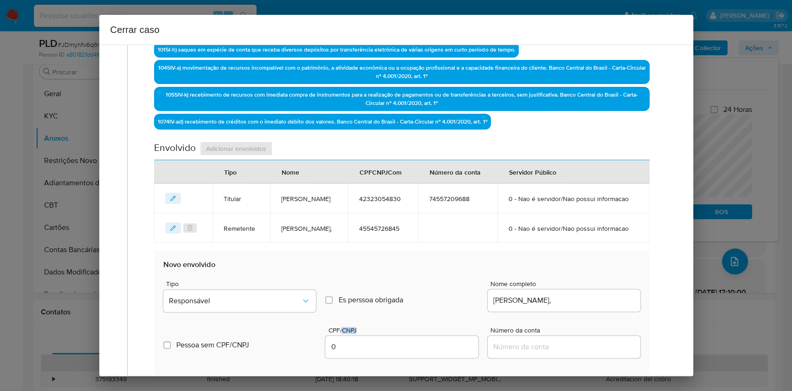
click at [379, 358] on div "0" at bounding box center [401, 347] width 153 height 22
click at [380, 353] on input "0" at bounding box center [401, 347] width 153 height 12
paste input "4210830780"
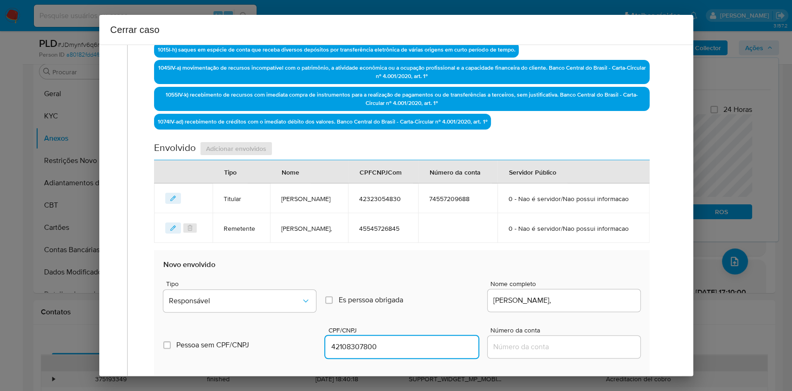
type input "42108307800"
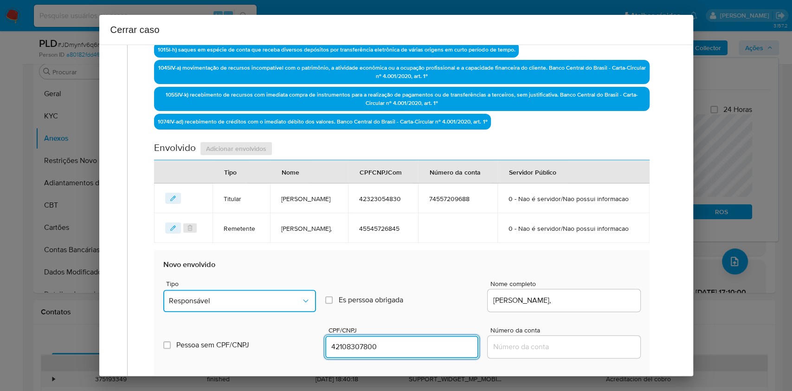
click at [286, 305] on span "Responsável" at bounding box center [235, 300] width 132 height 9
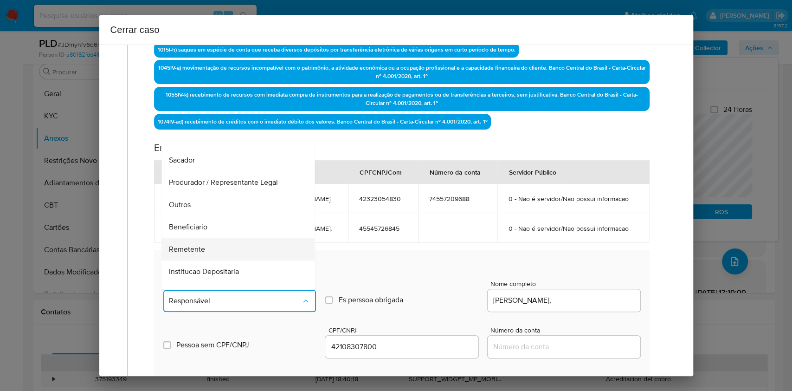
scroll to position [119, 0]
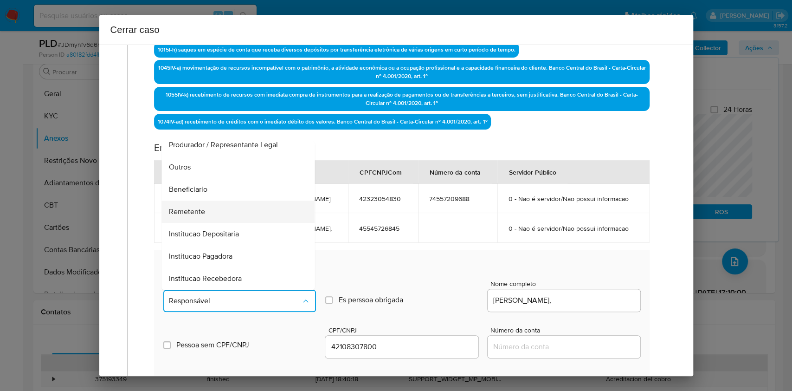
click at [227, 223] on div "Remetente" at bounding box center [235, 212] width 133 height 22
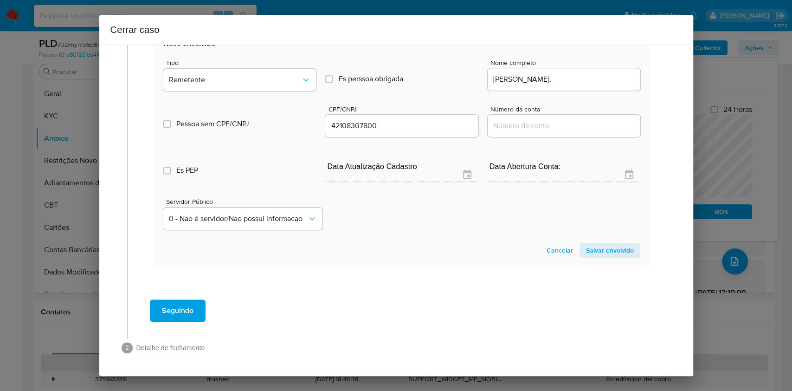
click at [607, 253] on span "Salvar envolvido" at bounding box center [610, 250] width 48 height 13
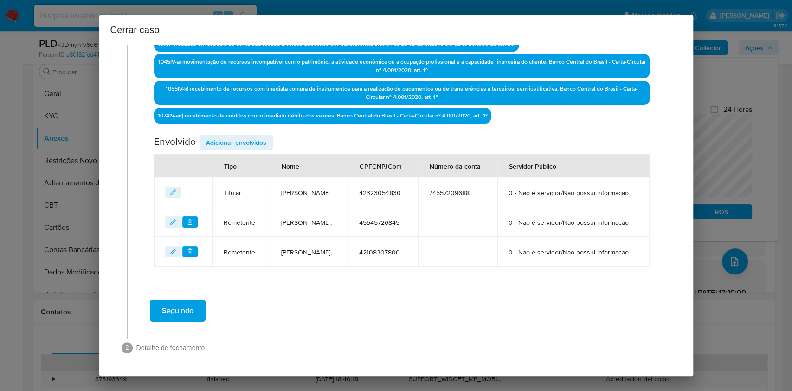
scroll to position [344, 0]
click at [266, 136] on span "Adicionar envolvidos" at bounding box center [236, 142] width 60 height 13
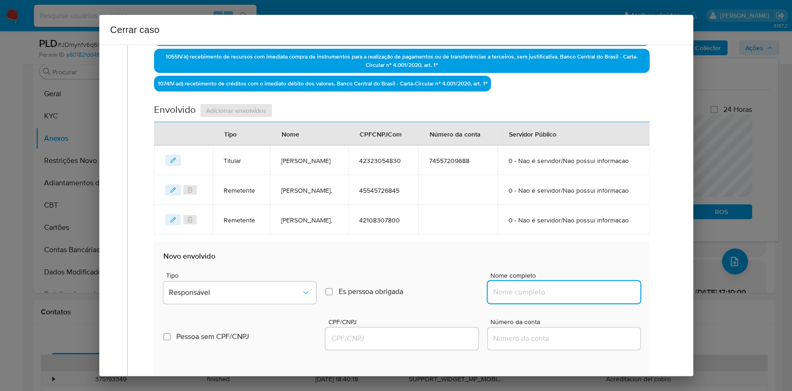
paste input "Kassandra Luiza De Camargo, 50459669877"
drag, startPoint x: 573, startPoint y: 327, endPoint x: 591, endPoint y: 327, distance: 18.6
click at [576, 298] on input "Nome completo" at bounding box center [564, 292] width 153 height 12
click at [591, 298] on input "Kassandra Luiza De Camargo, 50459669877" at bounding box center [564, 292] width 153 height 12
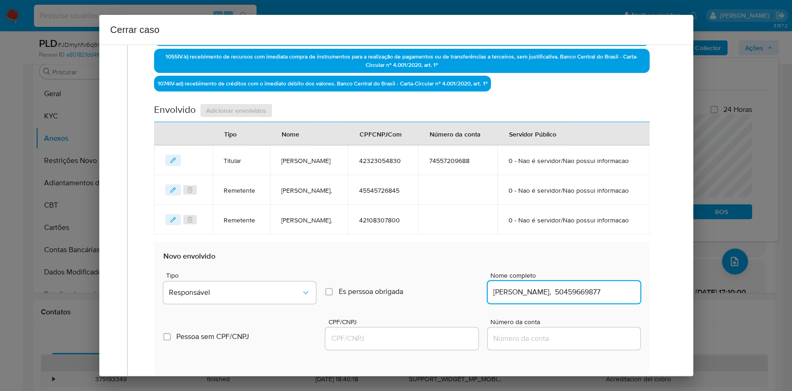
click at [591, 298] on input "Kassandra Luiza De Camargo, 50459669877" at bounding box center [564, 292] width 153 height 12
type input "Kassandra Luiza De Camargo,"
click at [434, 344] on input "CPF/CNPJ" at bounding box center [401, 338] width 153 height 12
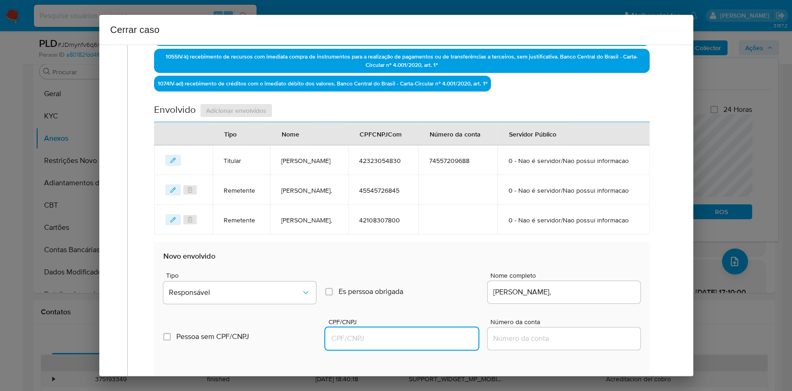
paste input "50459669877"
type input "50459669877"
click at [267, 340] on div "Pessoa sem CPF/CNPJ Is CPFCNPJ CPF/CNPJ 50459669877 Número da conta" at bounding box center [401, 329] width 477 height 44
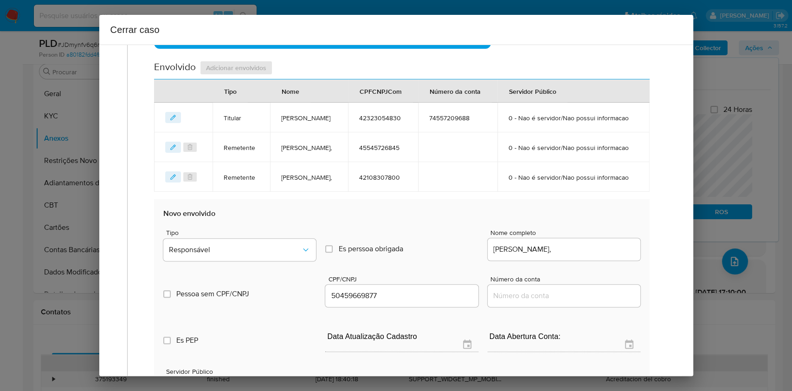
scroll to position [405, 0]
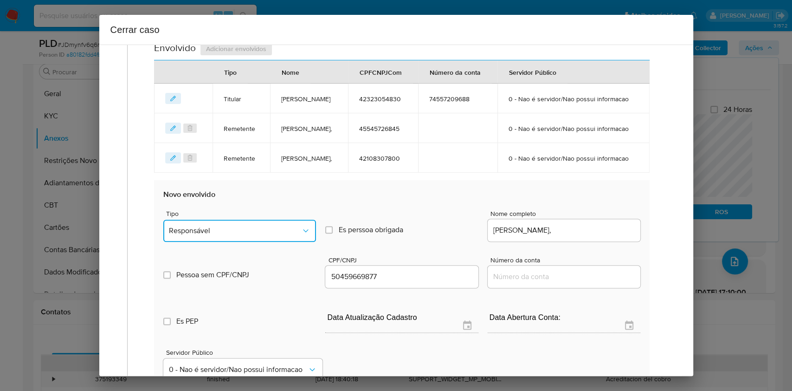
drag, startPoint x: 260, startPoint y: 266, endPoint x: 262, endPoint y: 252, distance: 14.6
click at [260, 242] on button "Responsável" at bounding box center [239, 231] width 153 height 22
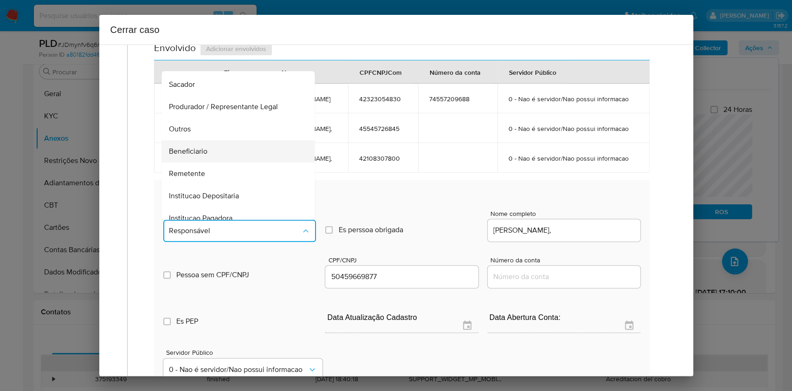
scroll to position [119, 0]
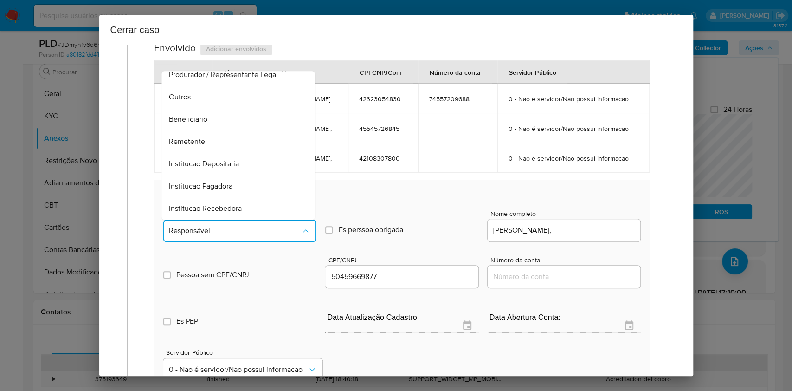
drag, startPoint x: 208, startPoint y: 167, endPoint x: 318, endPoint y: 169, distance: 109.6
click at [208, 153] on div "Remetente" at bounding box center [235, 141] width 133 height 22
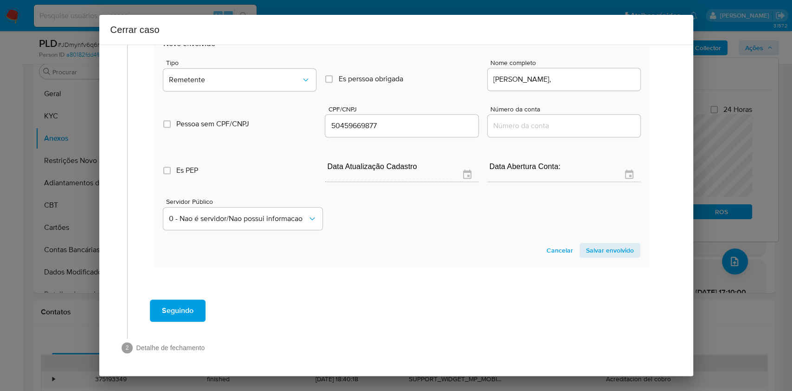
click at [604, 251] on span "Salvar envolvido" at bounding box center [610, 250] width 48 height 13
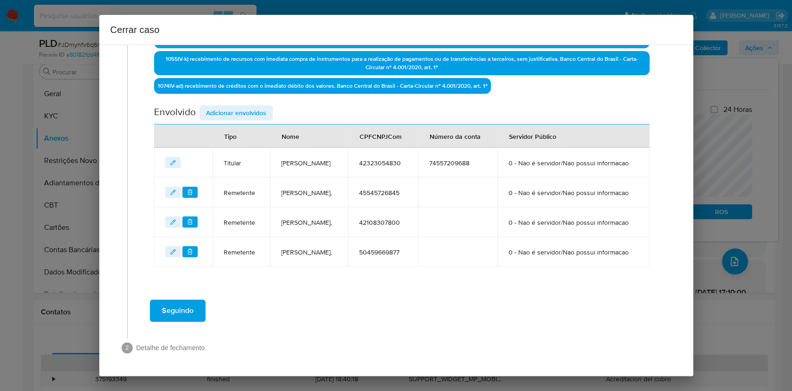
scroll to position [382, 0]
drag, startPoint x: 221, startPoint y: 73, endPoint x: 240, endPoint y: 80, distance: 20.0
click at [221, 106] on span "Adicionar envolvidos" at bounding box center [236, 112] width 60 height 13
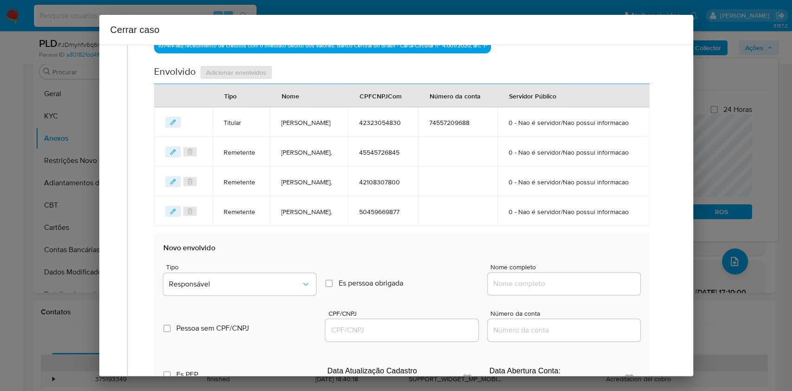
paste input "34.856.861 Luis Carlos Pontes Dos Santos, 34856861000198"
click at [577, 290] on input "Nome completo" at bounding box center [564, 284] width 153 height 12
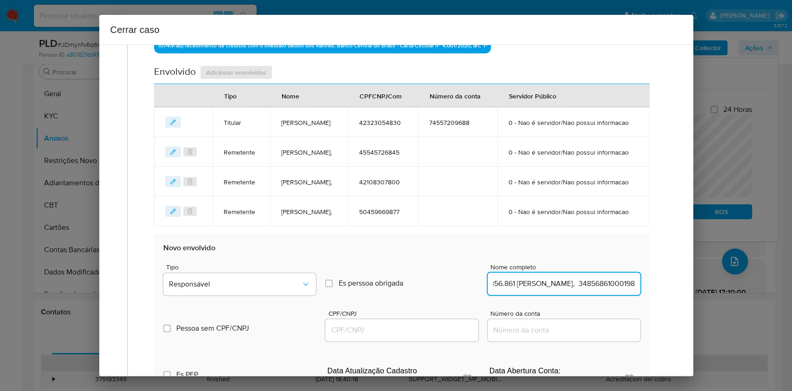
click at [585, 290] on input "34.856.861 Luis Carlos Pontes Dos Santos, 34856861000198" at bounding box center [564, 284] width 153 height 12
type input "34.856.861 Luis Carlos Pontes Dos Santos,"
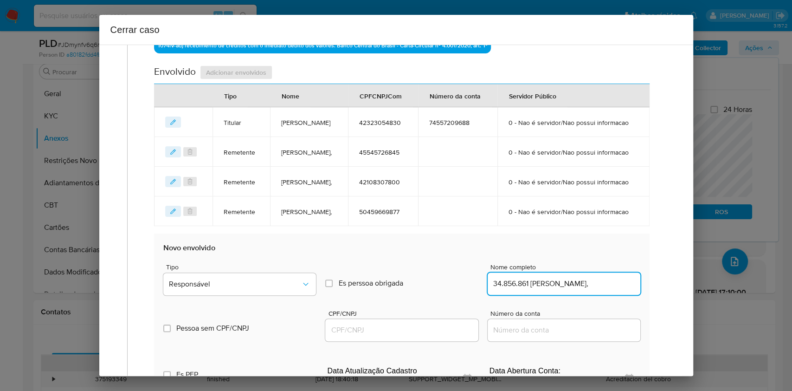
click at [448, 336] on input "CPF/CNPJ" at bounding box center [401, 330] width 153 height 12
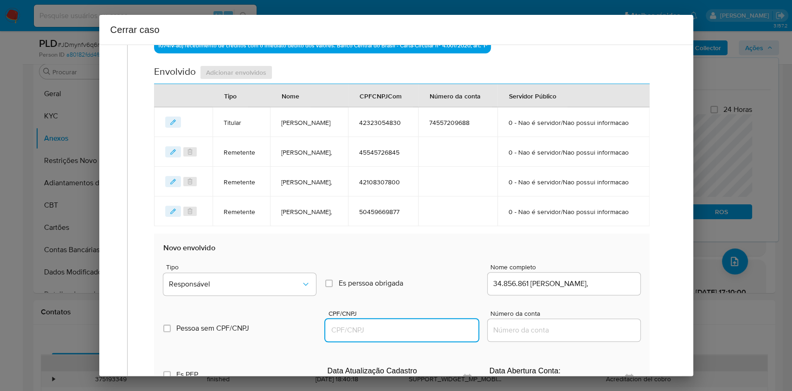
paste input "34856861000198"
type input "34856861000198"
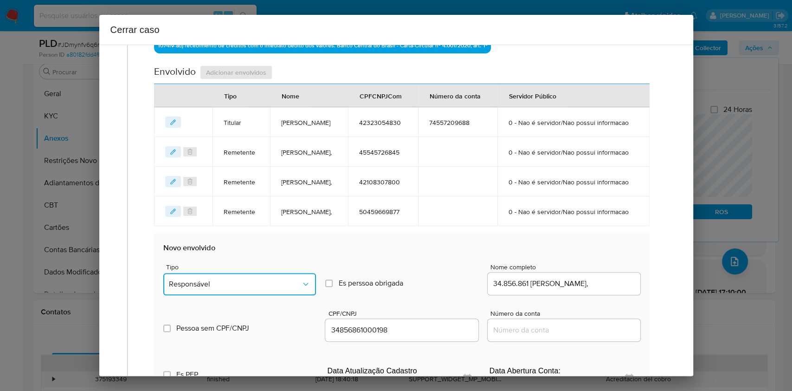
click at [285, 289] on span "Responsável" at bounding box center [235, 283] width 132 height 9
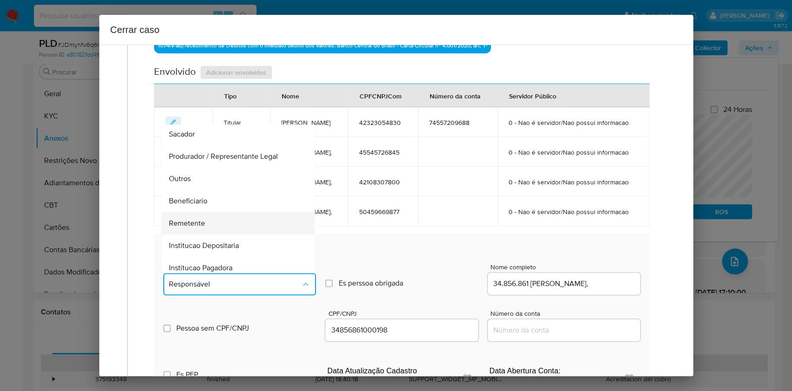
scroll to position [119, 0]
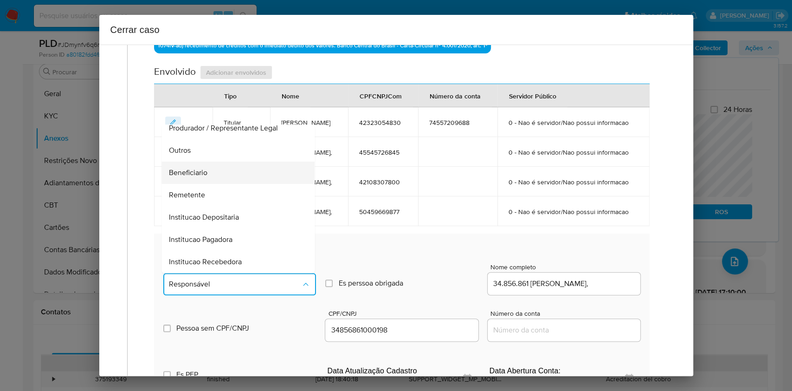
click at [199, 177] on span "Beneficiario" at bounding box center [188, 172] width 39 height 9
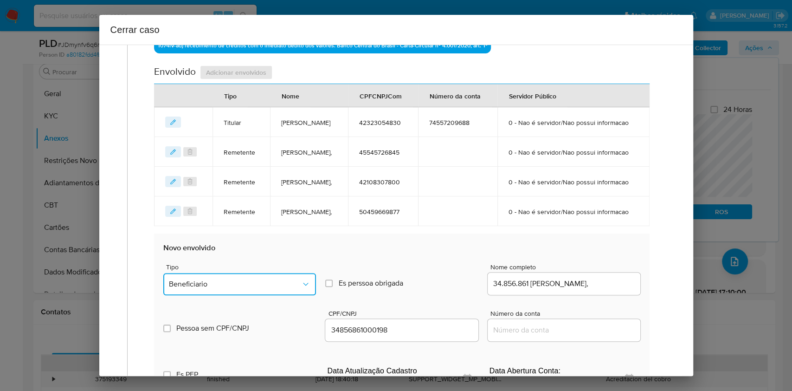
click at [230, 289] on span "Beneficiario" at bounding box center [235, 283] width 132 height 9
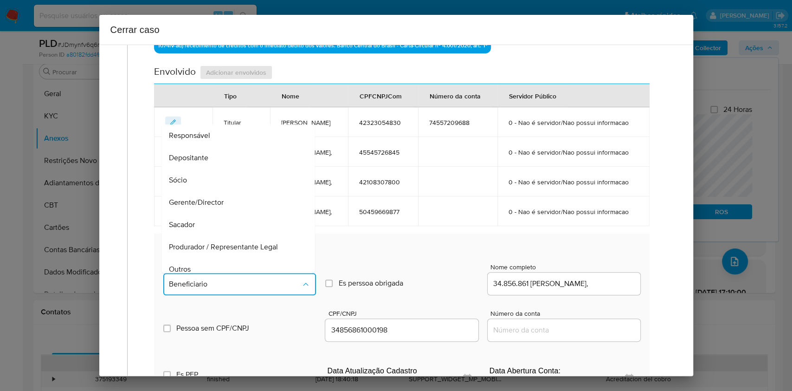
scroll to position [93, 0]
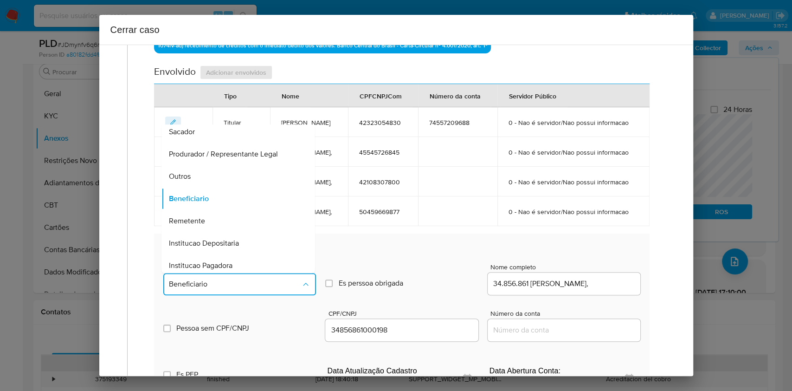
drag, startPoint x: 205, startPoint y: 217, endPoint x: 303, endPoint y: 225, distance: 98.2
click at [205, 188] on div "Outros" at bounding box center [235, 176] width 133 height 22
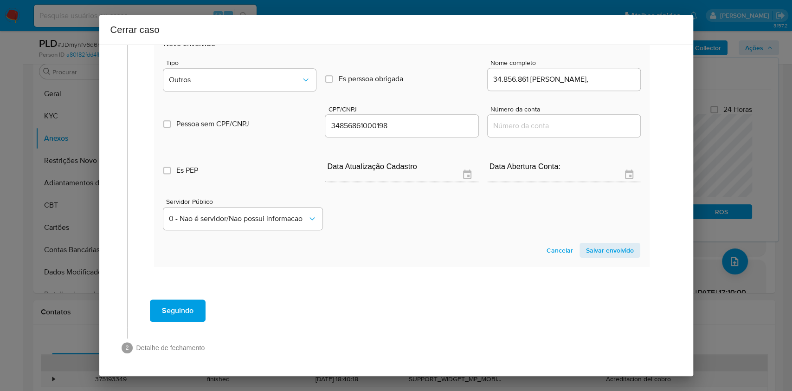
click at [606, 247] on span "Salvar envolvido" at bounding box center [610, 250] width 48 height 13
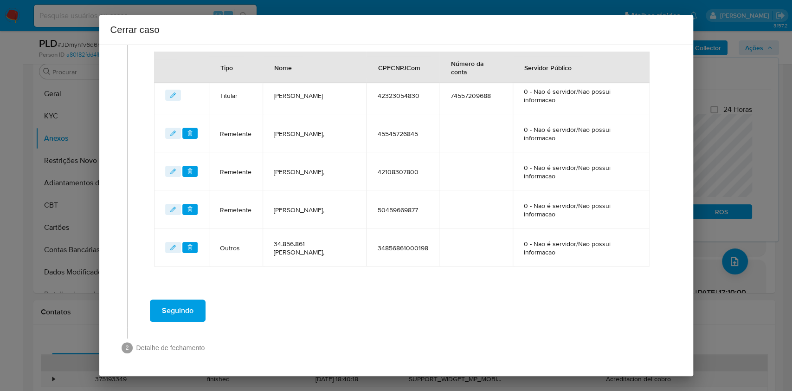
scroll to position [420, 0]
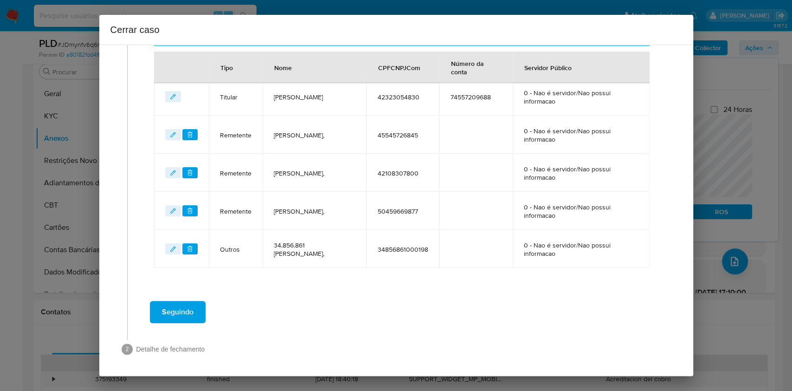
drag, startPoint x: 180, startPoint y: 320, endPoint x: 239, endPoint y: 303, distance: 61.9
click at [180, 321] on span "Seguindo" at bounding box center [178, 312] width 32 height 20
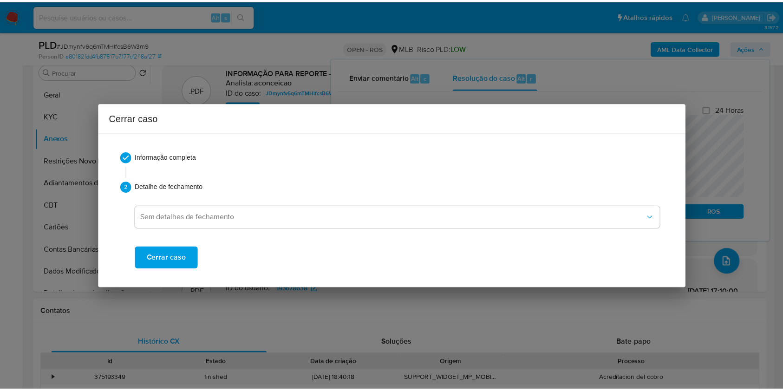
scroll to position [1289, 0]
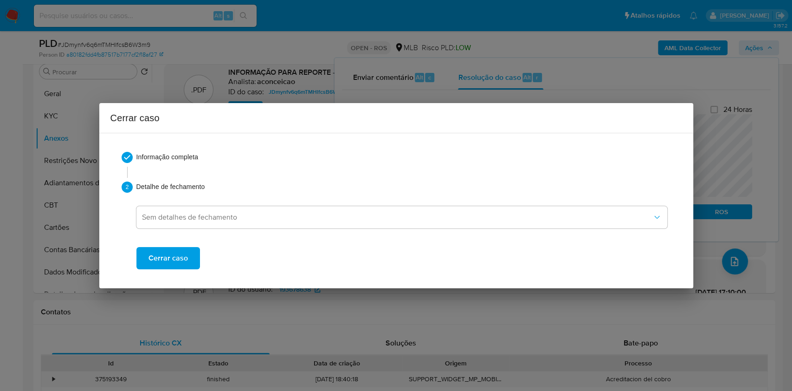
drag, startPoint x: 182, startPoint y: 262, endPoint x: 225, endPoint y: 237, distance: 49.5
click at [182, 262] on span "Cerrar caso" at bounding box center [168, 258] width 39 height 20
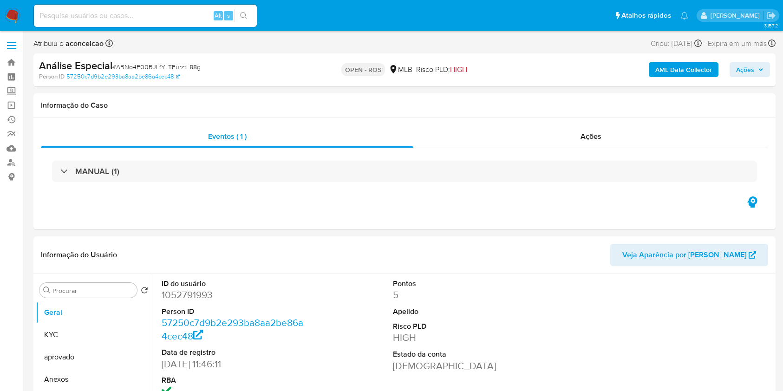
select select "10"
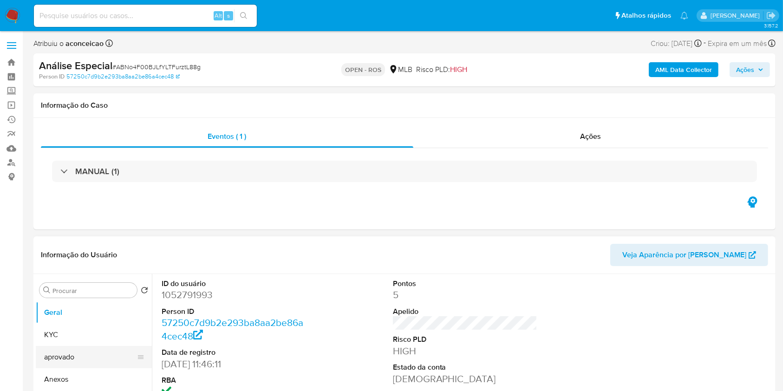
drag, startPoint x: 78, startPoint y: 357, endPoint x: 88, endPoint y: 364, distance: 12.6
click at [78, 356] on button "aprovado" at bounding box center [90, 357] width 109 height 22
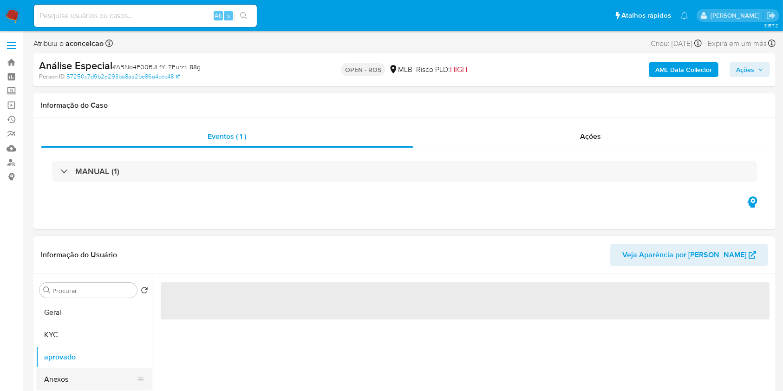
click at [80, 381] on button "Anexos" at bounding box center [90, 379] width 109 height 22
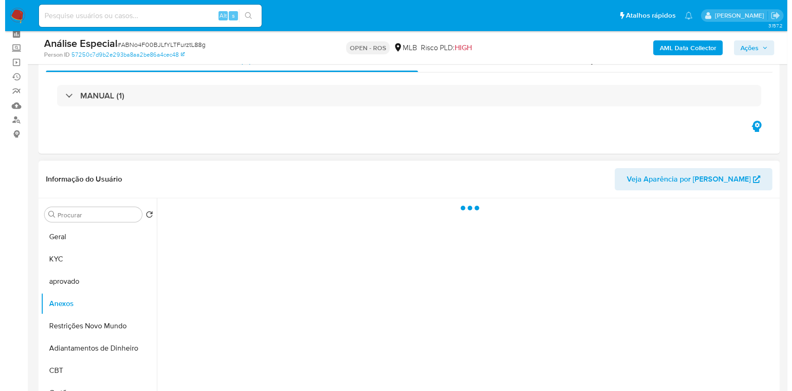
scroll to position [62, 0]
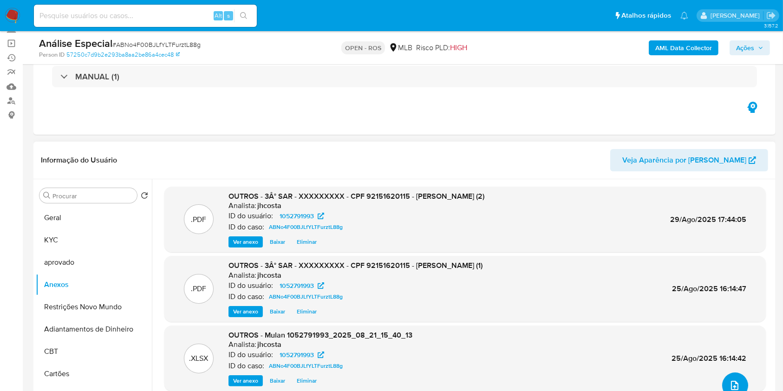
click at [734, 381] on icon "upload-file" at bounding box center [734, 385] width 11 height 11
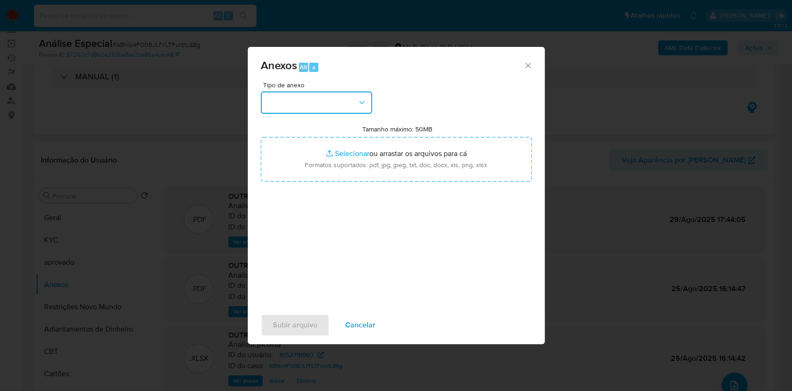
click at [332, 106] on button "button" at bounding box center [316, 102] width 111 height 22
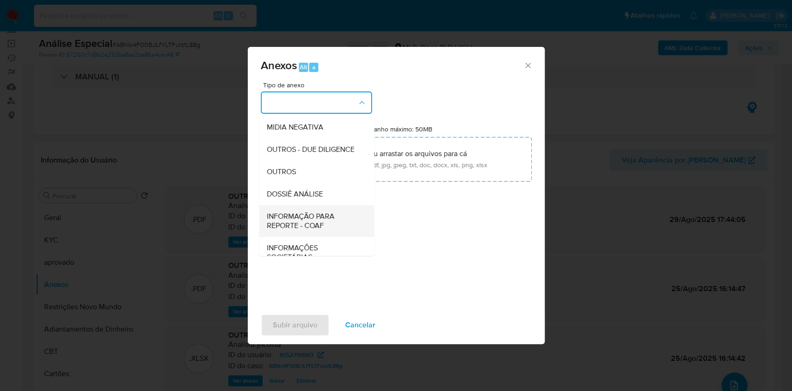
scroll to position [143, 0]
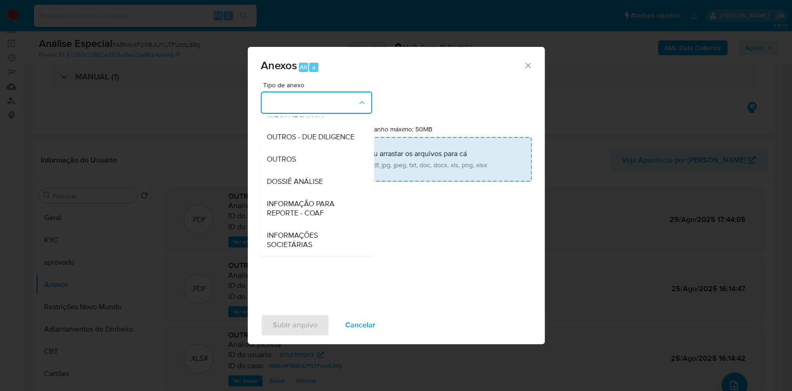
drag, startPoint x: 327, startPoint y: 201, endPoint x: 395, endPoint y: 161, distance: 79.1
click at [330, 199] on span "INFORMAÇÃO PARA REPORTE - COAF" at bounding box center [313, 208] width 95 height 19
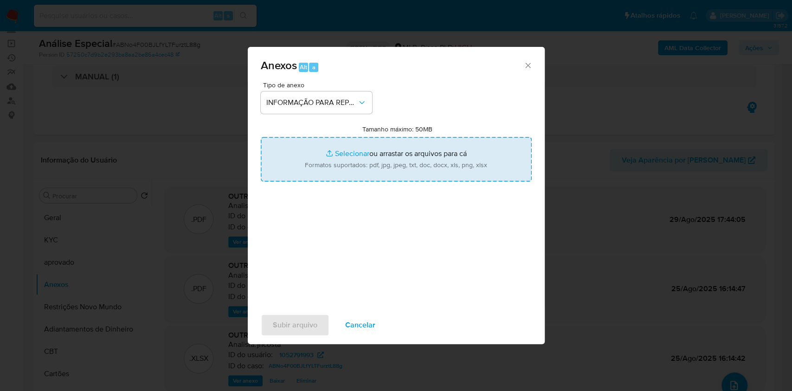
type input "C:\fakepath\3° SAR - ABNo4F00BJLfYLTFurztL88g - CPF 92151620115 - [PERSON_NAME]…"
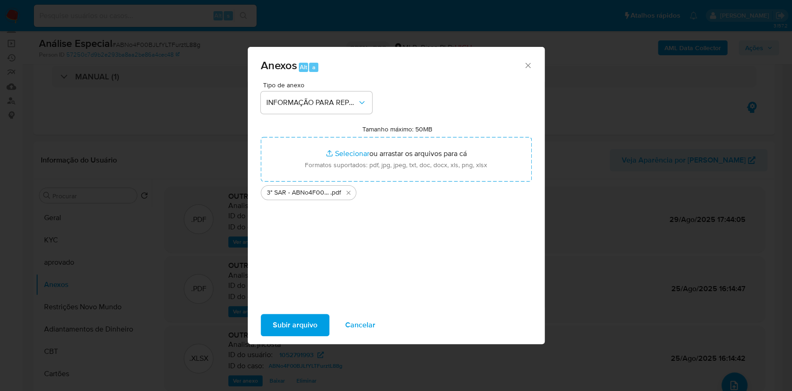
click at [304, 328] on span "Subir arquivo" at bounding box center [295, 325] width 45 height 20
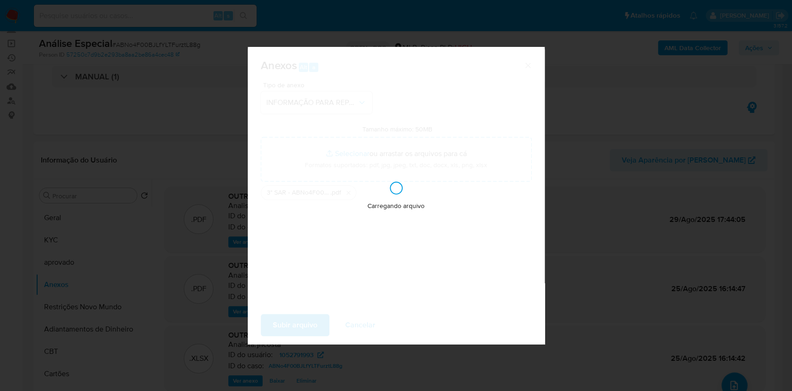
click at [683, 200] on div "Anexos Alt a Tipo de anexo INFORMAÇÃO PARA REPORTE - COAF Tamanho máximo: 50MB …" at bounding box center [396, 195] width 792 height 391
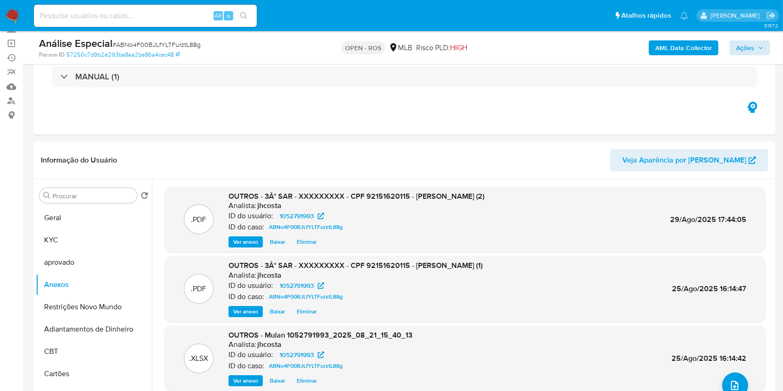
drag, startPoint x: 747, startPoint y: 34, endPoint x: 756, endPoint y: 45, distance: 14.5
click at [747, 35] on div "Análise Especial # ABNo4F00BJLfYLTFurztL88g Person ID 57250c7d9b2e293ba8aa2be86…" at bounding box center [404, 47] width 742 height 33
drag, startPoint x: 756, startPoint y: 45, endPoint x: 732, endPoint y: 56, distance: 27.0
click at [756, 45] on span "Ações" at bounding box center [749, 47] width 27 height 13
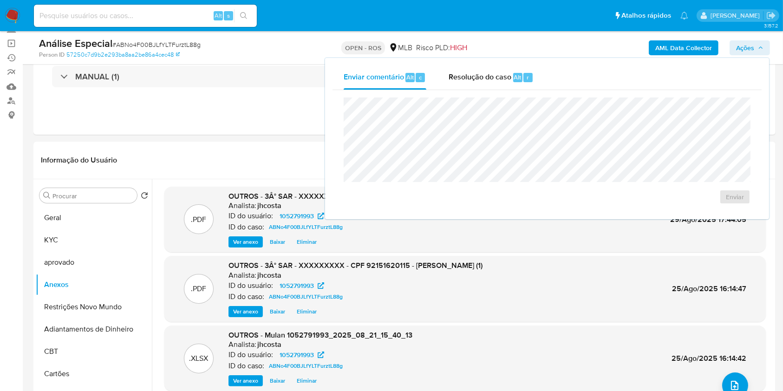
click at [504, 85] on div "Resolução do caso Alt r" at bounding box center [490, 77] width 85 height 24
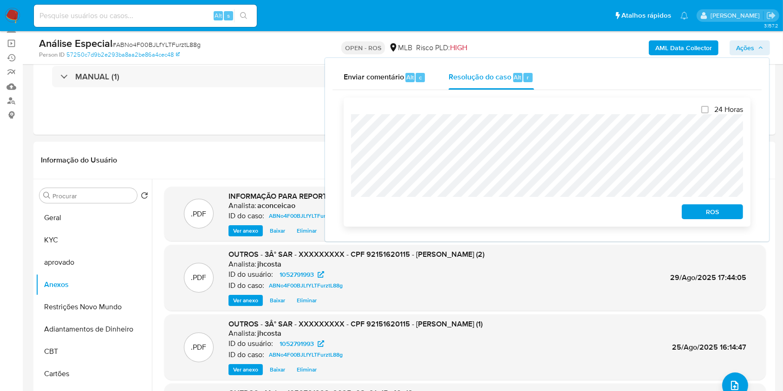
drag, startPoint x: 715, startPoint y: 212, endPoint x: 723, endPoint y: 212, distance: 7.9
click at [716, 212] on span "ROS" at bounding box center [712, 211] width 48 height 13
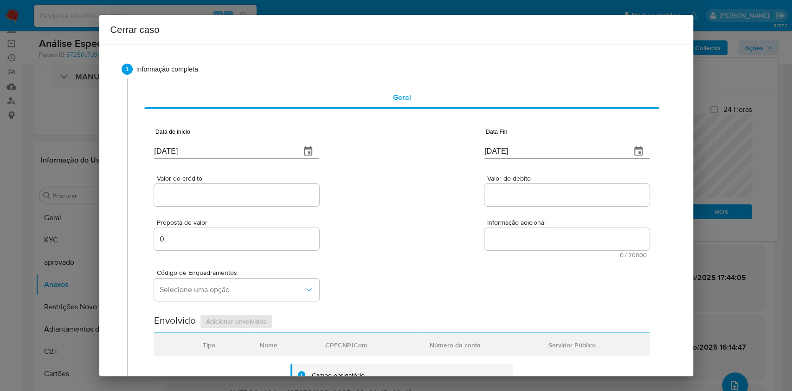
click at [249, 152] on input "[DATE]" at bounding box center [223, 151] width 139 height 15
click at [249, 151] on input "[DATE]" at bounding box center [223, 151] width 139 height 15
paste input "[DATE]"
type input "[DATE]"
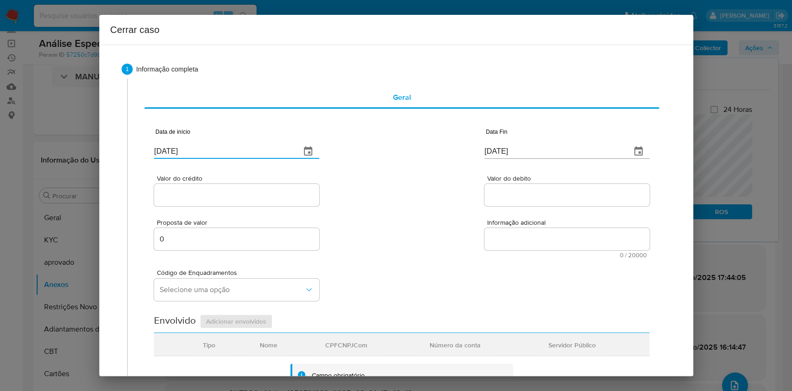
click at [491, 158] on input "[DATE]" at bounding box center [554, 151] width 139 height 15
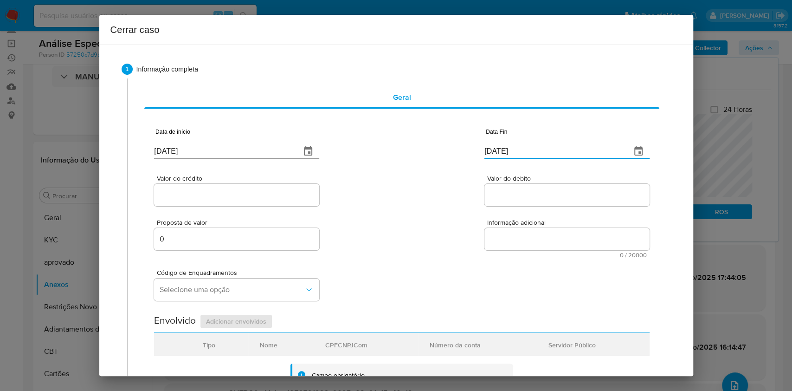
click at [491, 158] on input "[DATE]" at bounding box center [554, 151] width 139 height 15
paste input "20/08"
click at [491, 158] on input "[DATE]" at bounding box center [554, 151] width 139 height 15
type input "[DATE]"
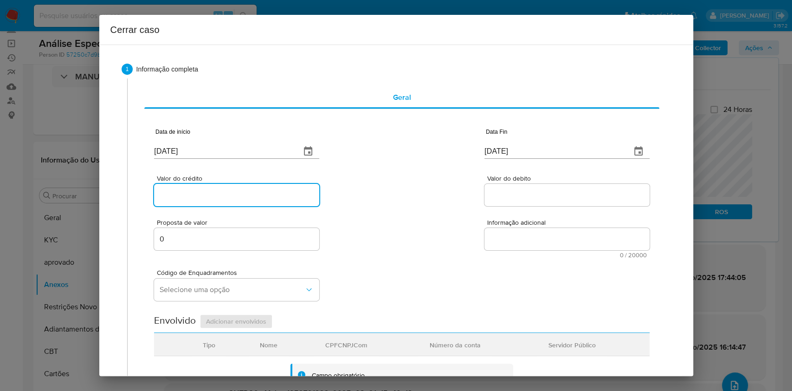
drag, startPoint x: 223, startPoint y: 194, endPoint x: 229, endPoint y: 196, distance: 5.9
click at [223, 193] on input "Valor do crédito" at bounding box center [236, 195] width 165 height 12
paste input "R$1.328.590"
type input "R$1.328.590"
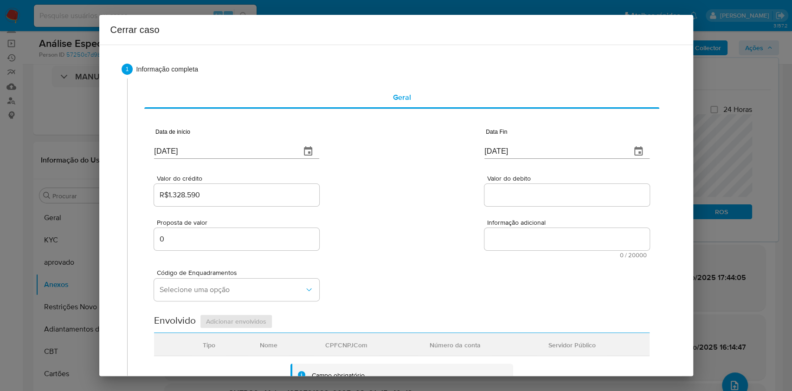
drag, startPoint x: 512, startPoint y: 201, endPoint x: 516, endPoint y: 198, distance: 5.3
click at [515, 199] on div at bounding box center [567, 195] width 165 height 22
click at [517, 200] on input "Valor do debito" at bounding box center [567, 195] width 165 height 12
paste input "R$182.518"
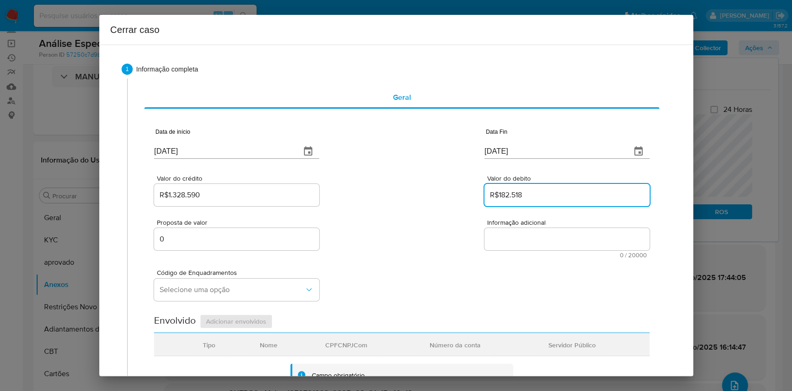
type input "R$182.518"
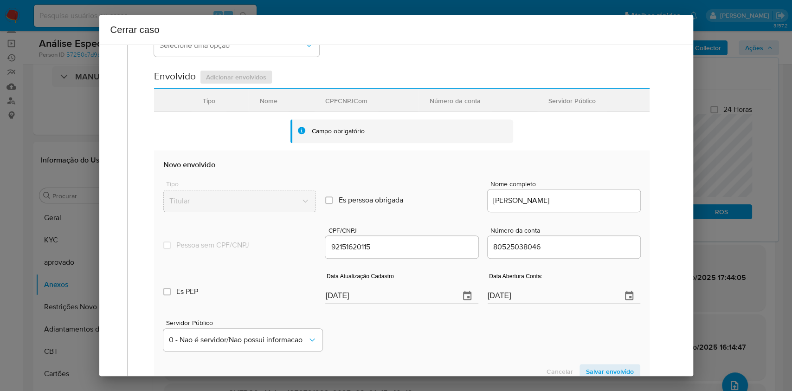
scroll to position [309, 0]
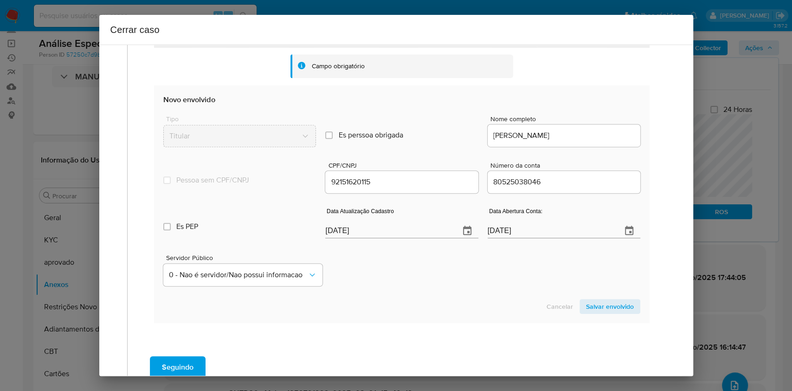
click at [422, 236] on input "[DATE]" at bounding box center [388, 230] width 127 height 15
click at [422, 235] on input "[DATE]" at bounding box center [388, 230] width 127 height 15
click at [422, 236] on input "[DATE]" at bounding box center [388, 230] width 127 height 15
paste input "6/08"
drag, startPoint x: 422, startPoint y: 236, endPoint x: 433, endPoint y: 236, distance: 10.7
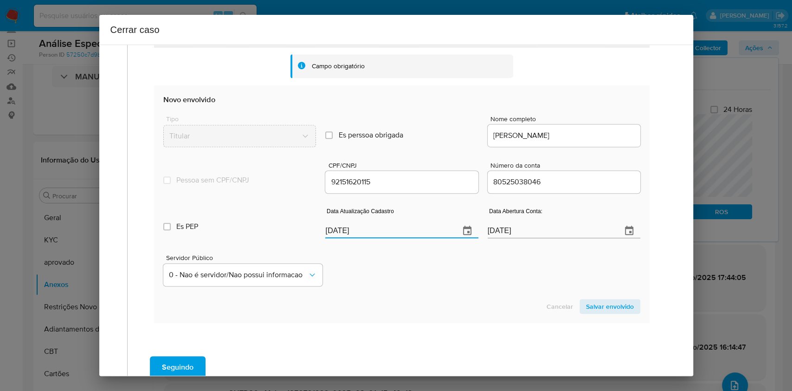
click at [422, 237] on input "[DATE]" at bounding box center [388, 230] width 127 height 15
type input "[DATE]"
click at [598, 300] on span "Salvar envolvido" at bounding box center [610, 306] width 48 height 13
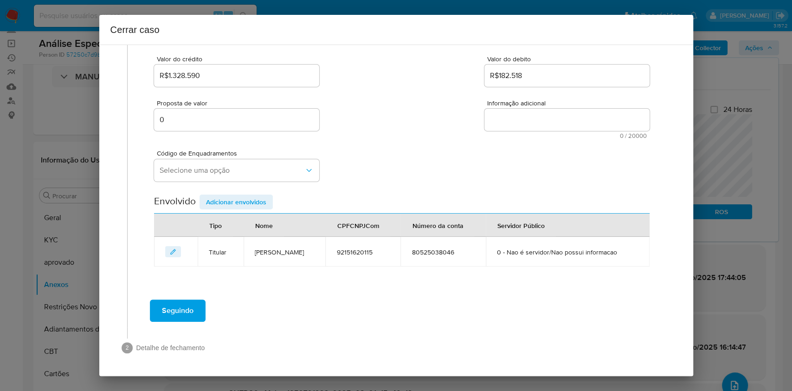
scroll to position [119, 0]
click at [247, 173] on span "Selecione uma opção" at bounding box center [232, 170] width 145 height 9
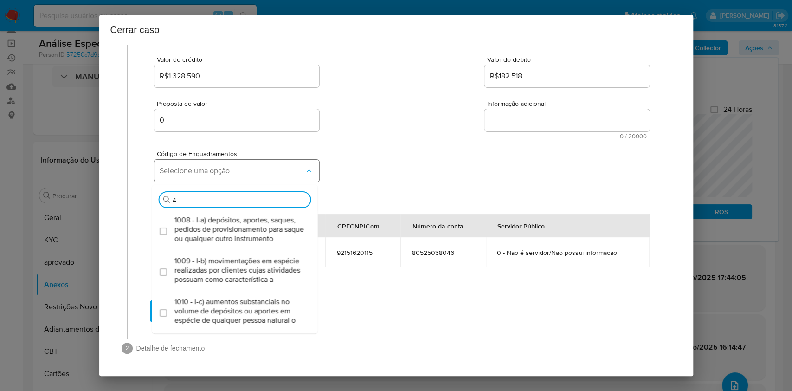
type input "45"
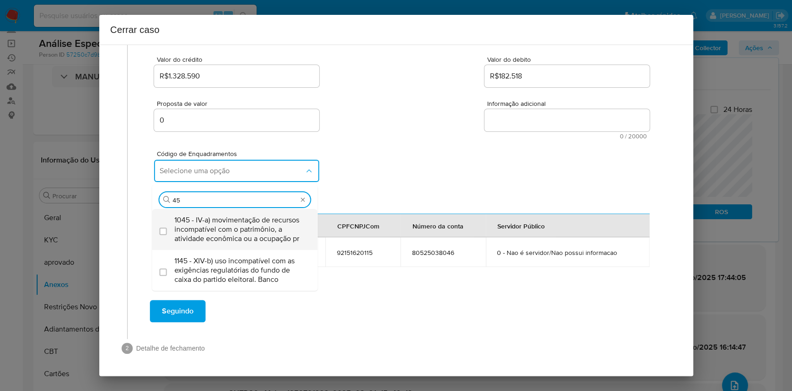
click at [246, 221] on span "1045 - IV-a) movimentação de recursos incompatível com o patrimônio, a atividad…" at bounding box center [240, 229] width 130 height 28
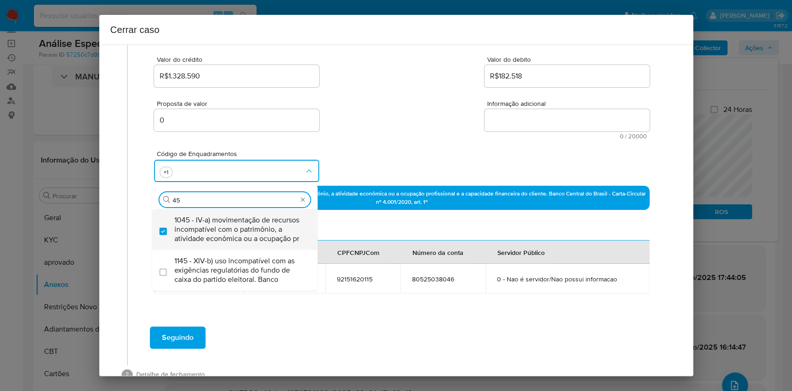
checkbox input "true"
type input "4"
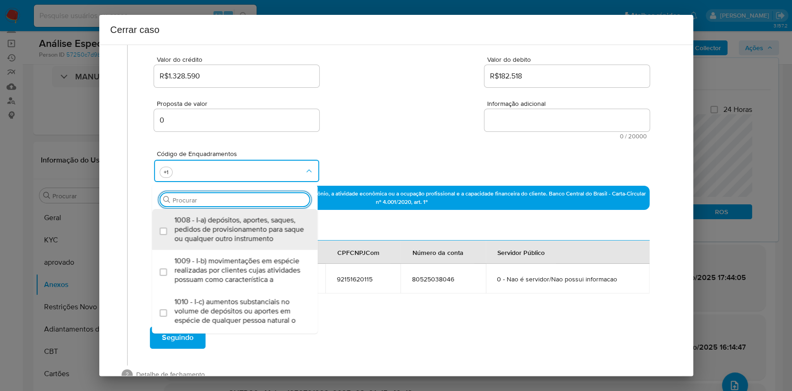
scroll to position [0, 0]
type input "IV-D"
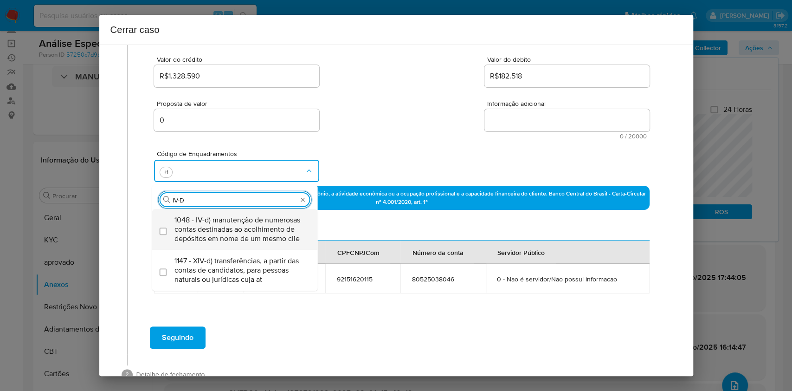
click at [246, 221] on span "1048 - IV-d) manutenção de numerosas contas destinadas ao acolhimento de depósi…" at bounding box center [240, 229] width 130 height 28
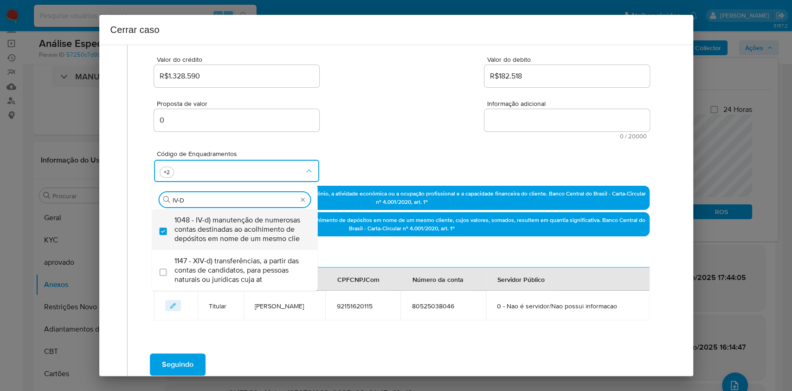
checkbox input "true"
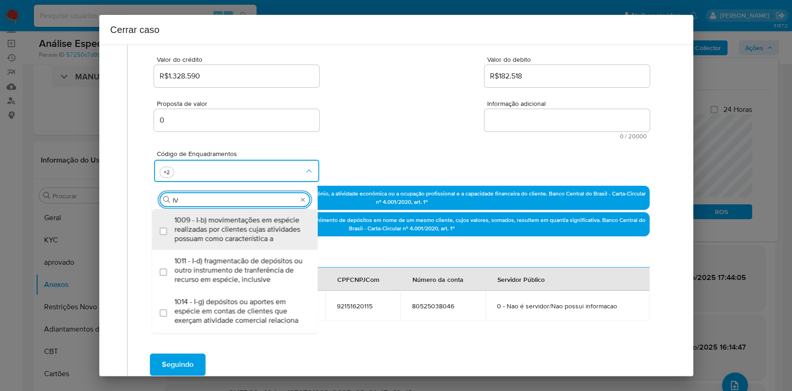
type input "I"
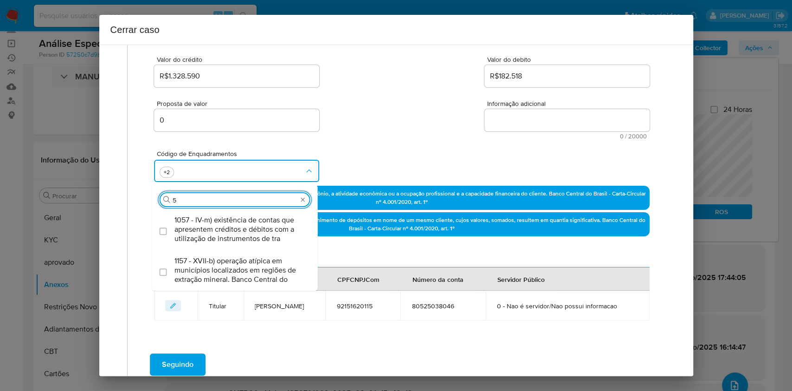
type input "57"
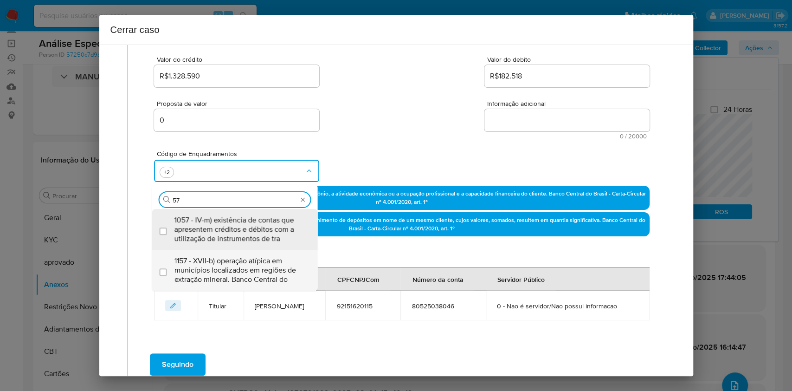
click at [251, 268] on span "1157 - XVII-b) operação atípica em municípios localizados em regiões de extraçã…" at bounding box center [240, 270] width 130 height 28
checkbox input "true"
type input "57"
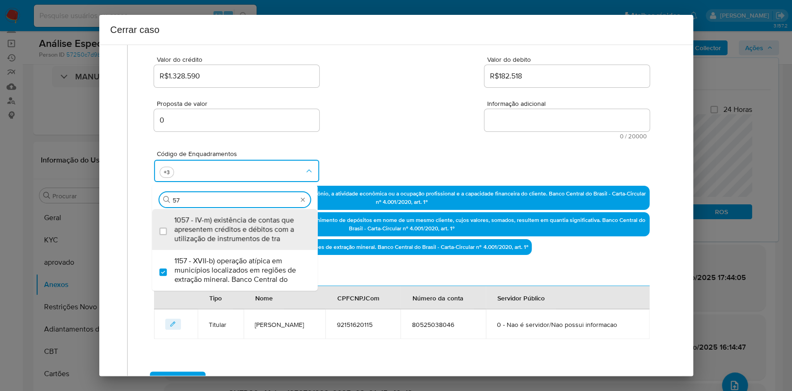
click at [513, 117] on textarea "Informação adicional" at bounding box center [567, 120] width 165 height 22
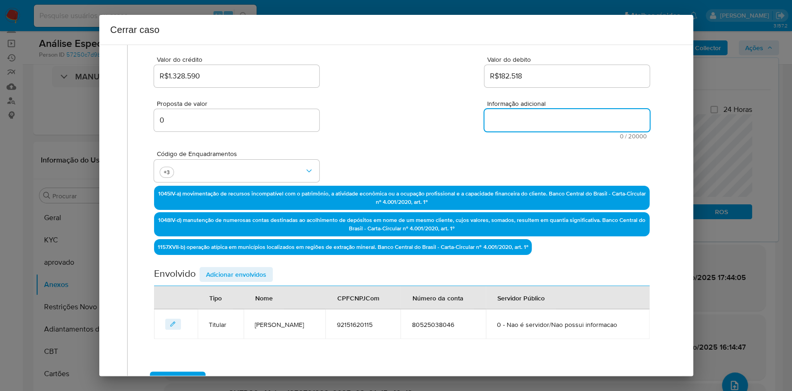
paste textarea "Lorem Ipsumdo Sita co Adipi, ELI 94216358171, 91 sedd, eiusmodte in utlaboree d…"
click at [513, 117] on textarea "Informação adicional" at bounding box center [567, 120] width 165 height 22
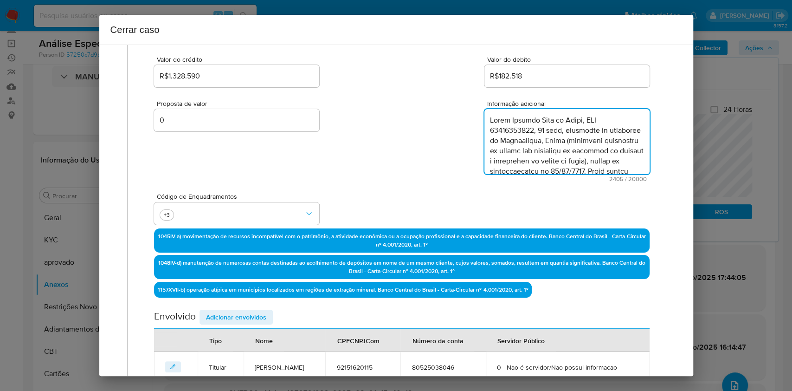
scroll to position [829, 0]
type textarea "Lorem Ipsumdo Sita co Adipi, ELI 94216358171, 91 sedd, eiusmodte in utlaboree d…"
click at [230, 311] on span "Adicionar envolvidos" at bounding box center [236, 317] width 60 height 13
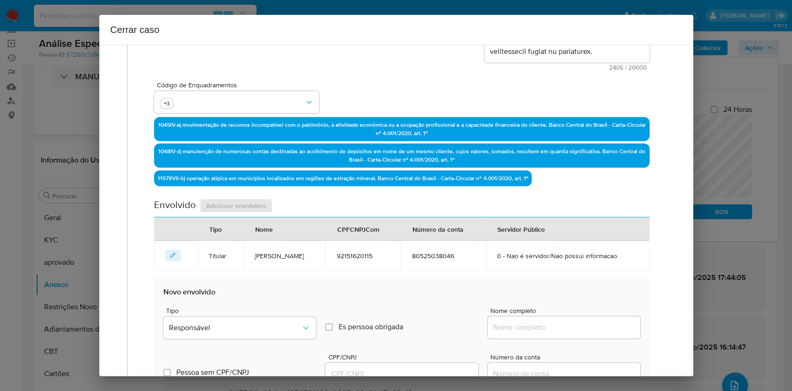
scroll to position [305, 0]
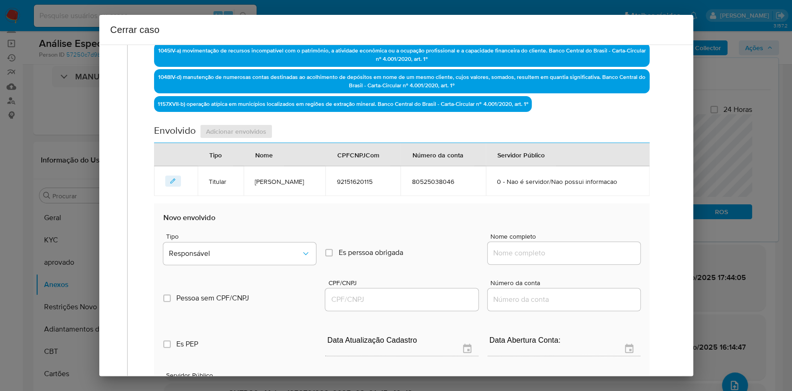
paste input "[PERSON_NAME], 08438108156"
drag, startPoint x: 550, startPoint y: 252, endPoint x: 574, endPoint y: 246, distance: 25.3
click at [550, 253] on input "Nome completo" at bounding box center [564, 253] width 153 height 12
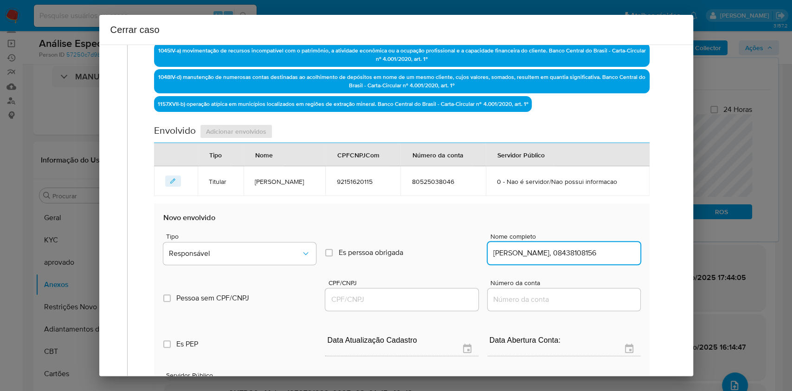
click at [575, 247] on input "[PERSON_NAME], 08438108156" at bounding box center [564, 253] width 153 height 12
click at [585, 255] on input "[PERSON_NAME], 08438108156" at bounding box center [564, 253] width 153 height 12
click at [585, 254] on input "[PERSON_NAME], 08438108156" at bounding box center [564, 253] width 153 height 12
type input "[PERSON_NAME],"
click at [394, 298] on input "CPF/CNPJ" at bounding box center [401, 299] width 153 height 12
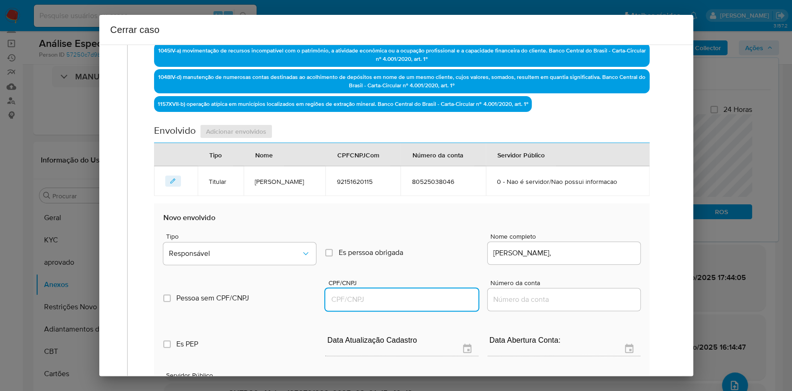
paste input "08438108156"
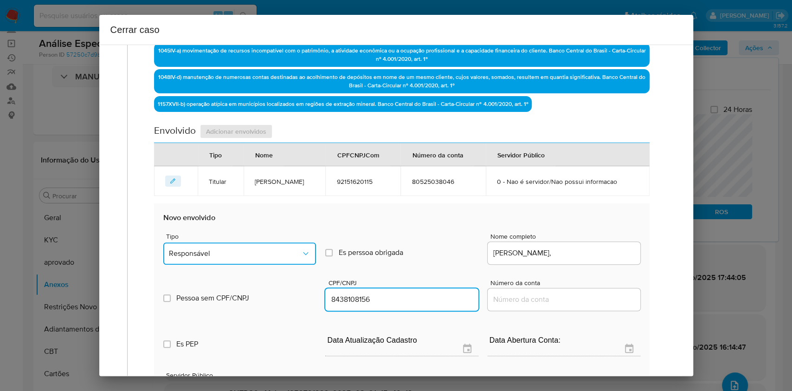
click at [264, 259] on button "Responsável" at bounding box center [239, 253] width 153 height 22
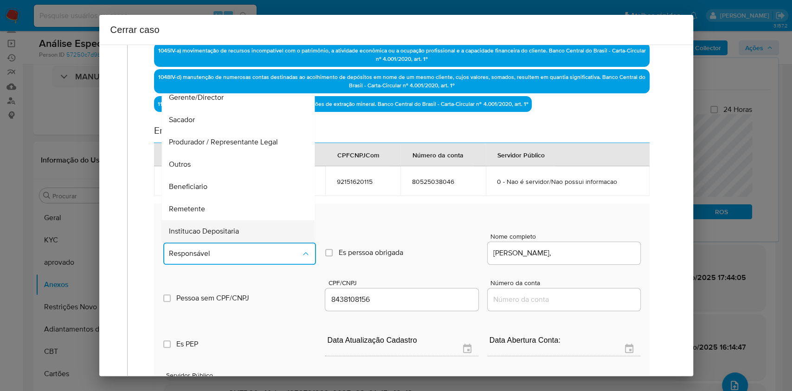
scroll to position [119, 0]
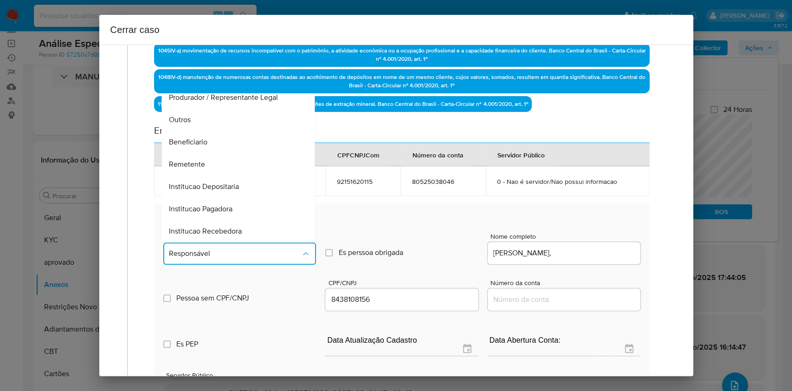
drag, startPoint x: 203, startPoint y: 166, endPoint x: 305, endPoint y: 158, distance: 101.6
click at [203, 167] on span "Remetente" at bounding box center [187, 164] width 36 height 9
type input "08438108156"
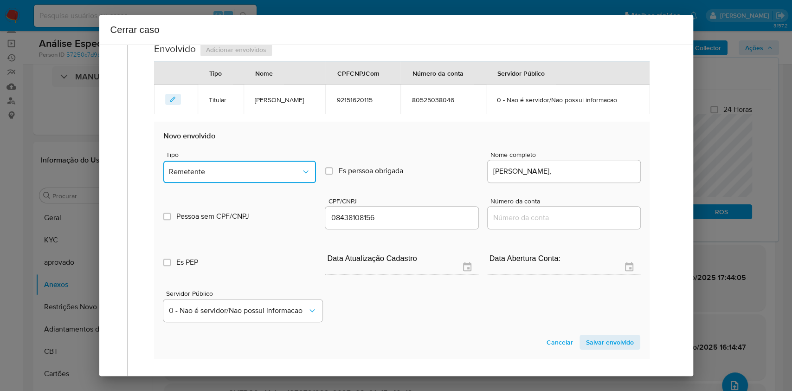
scroll to position [478, 0]
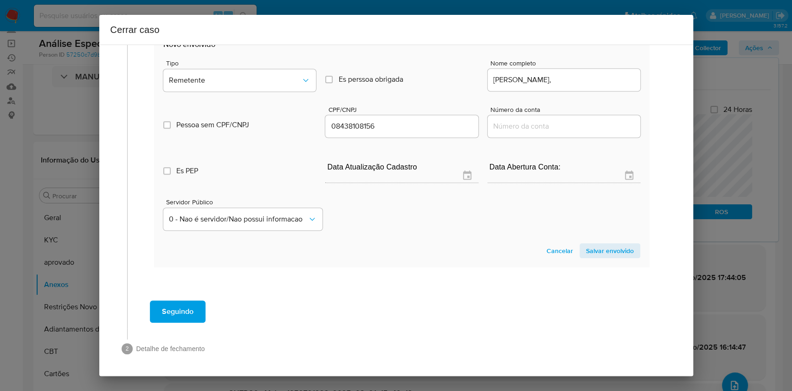
click at [596, 241] on section "Novo envolvido Tipo Remetente Es perssoa obrigada Is PObrigada Nome completo [P…" at bounding box center [401, 148] width 495 height 237
drag, startPoint x: 609, startPoint y: 247, endPoint x: 691, endPoint y: 209, distance: 89.8
click at [611, 247] on span "Salvar envolvido" at bounding box center [610, 250] width 48 height 13
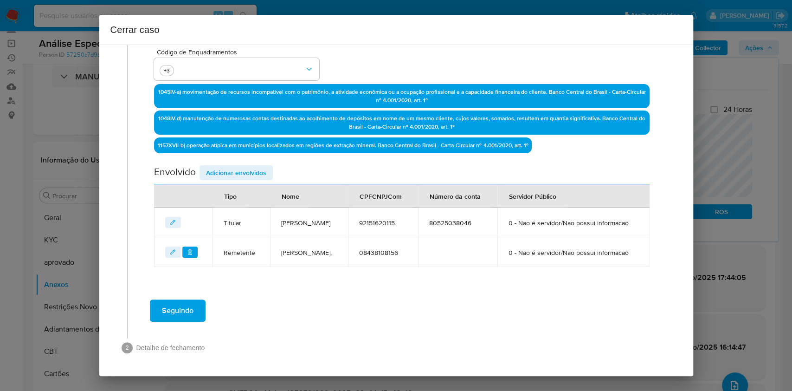
scroll to position [287, 0]
click at [249, 166] on span "Adicionar envolvidos" at bounding box center [236, 172] width 60 height 13
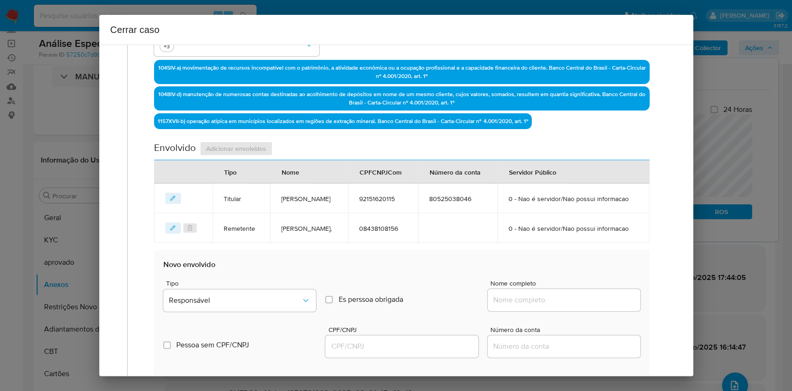
click at [579, 311] on div at bounding box center [564, 300] width 153 height 22
click at [582, 306] on input "Nome completo" at bounding box center [564, 300] width 153 height 12
paste input "Jales Teofilo Toledo, 03580109189"
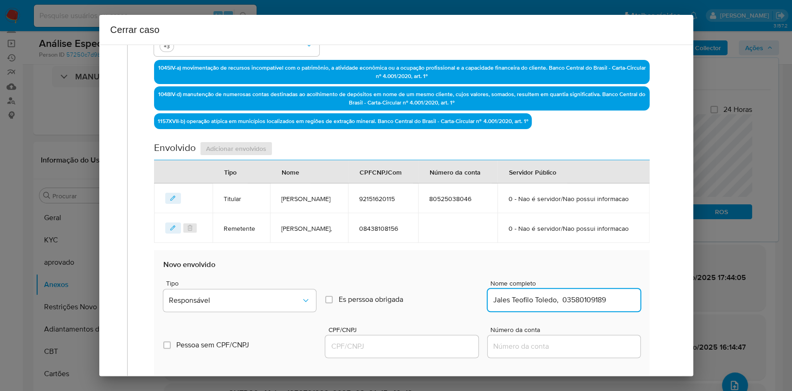
click at [592, 306] on input "Jales Teofilo Toledo, 03580109189" at bounding box center [564, 300] width 153 height 12
type input "[PERSON_NAME],"
click at [427, 352] on input "CPF/CNPJ" at bounding box center [401, 346] width 153 height 12
paste input "03580109189"
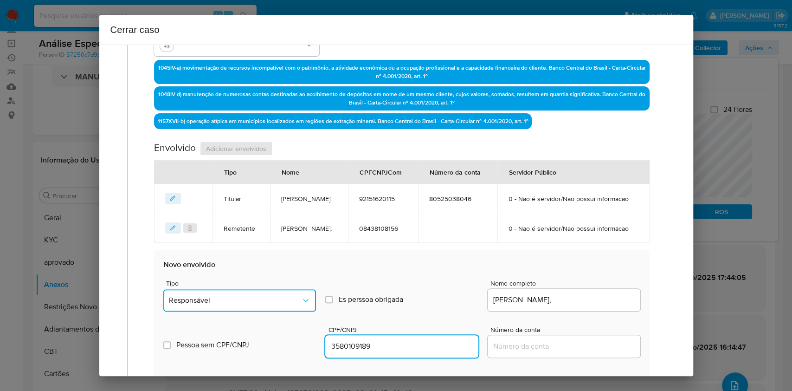
click at [254, 312] on button "Responsável" at bounding box center [239, 300] width 153 height 22
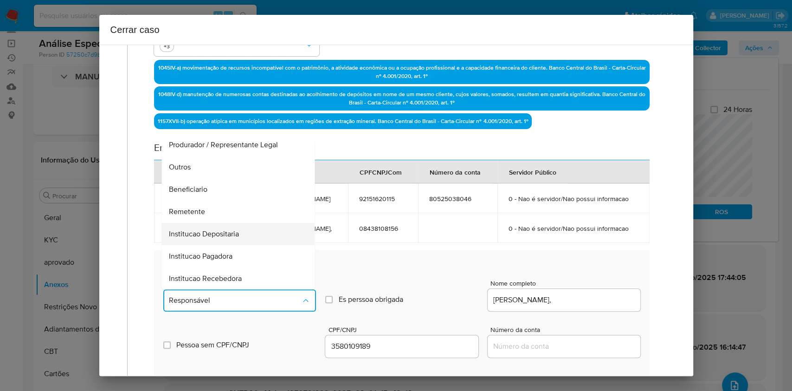
scroll to position [119, 0]
click at [202, 216] on span "Remetente" at bounding box center [187, 211] width 36 height 9
type input "03580109189"
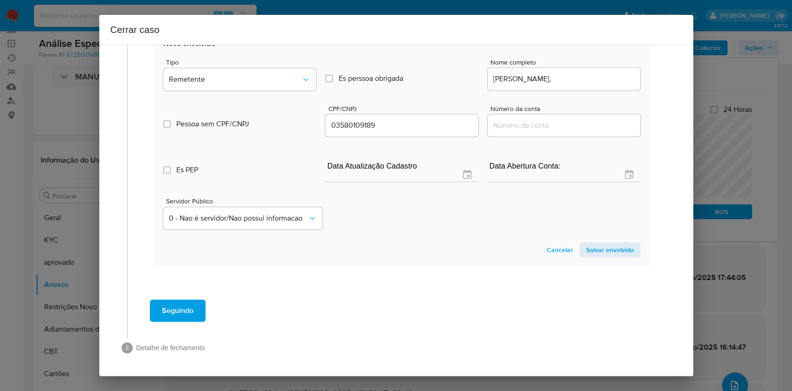
click at [608, 254] on span "Salvar envolvido" at bounding box center [610, 249] width 48 height 13
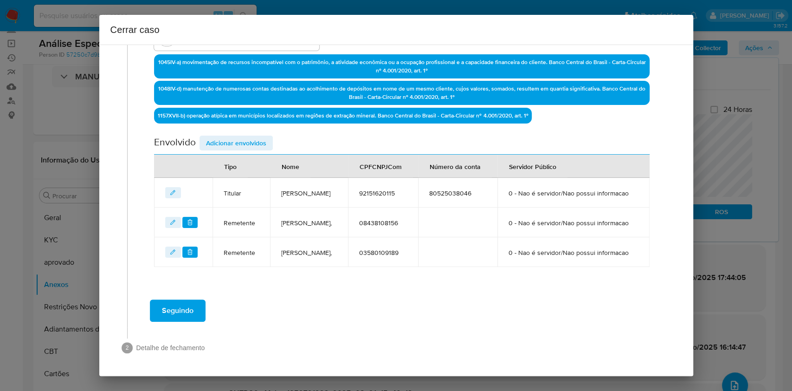
click at [167, 250] on button "editEnvolvido" at bounding box center [173, 252] width 16 height 11
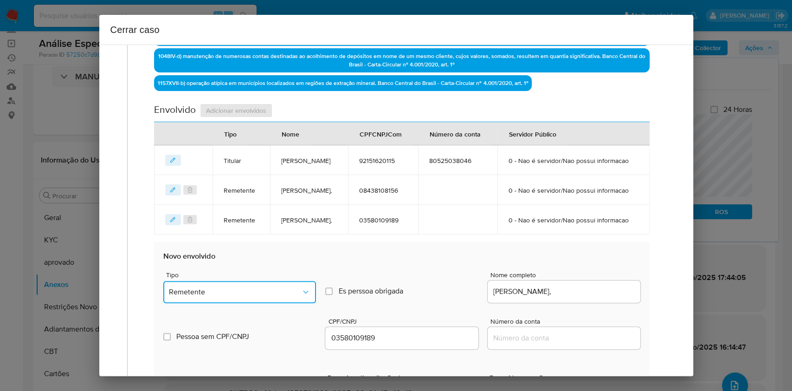
click at [240, 303] on button "Remetente" at bounding box center [239, 292] width 153 height 22
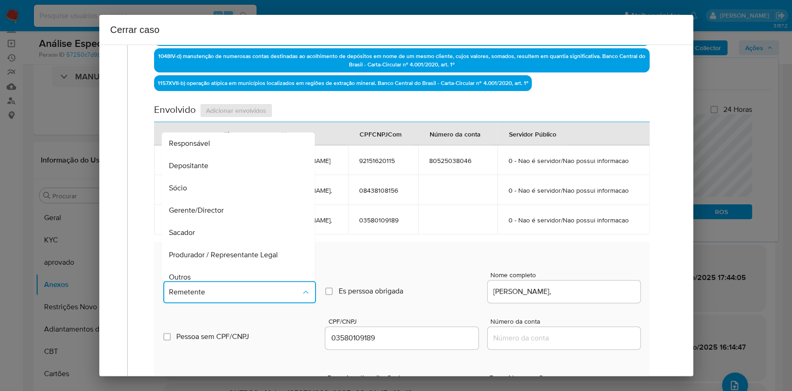
scroll to position [115, 0]
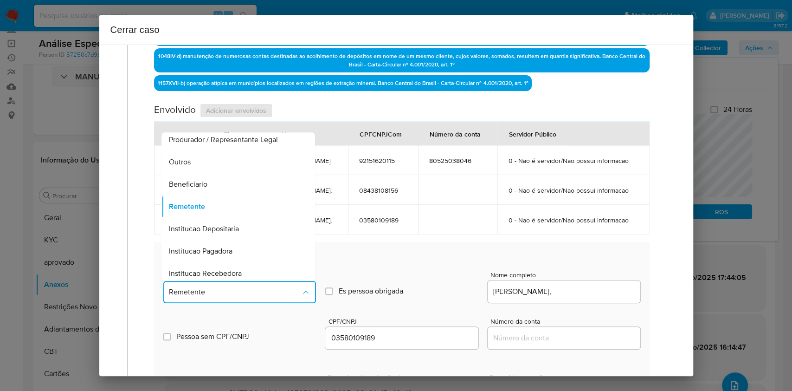
click at [217, 195] on div "Beneficiario" at bounding box center [235, 184] width 133 height 22
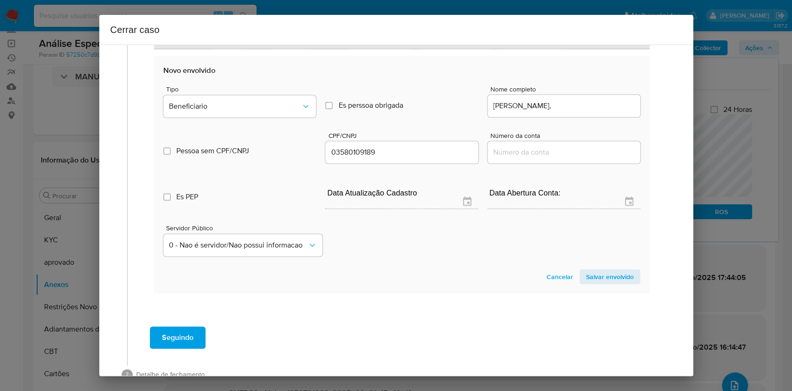
click at [605, 283] on span "Salvar envolvido" at bounding box center [610, 276] width 48 height 13
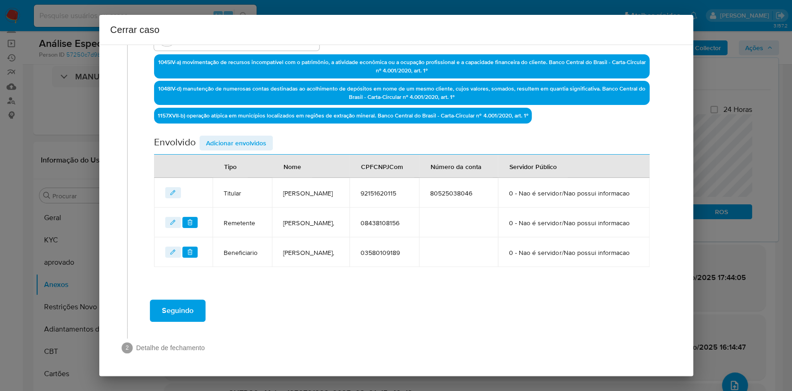
scroll to position [325, 0]
click at [193, 311] on span "Seguindo" at bounding box center [178, 310] width 32 height 20
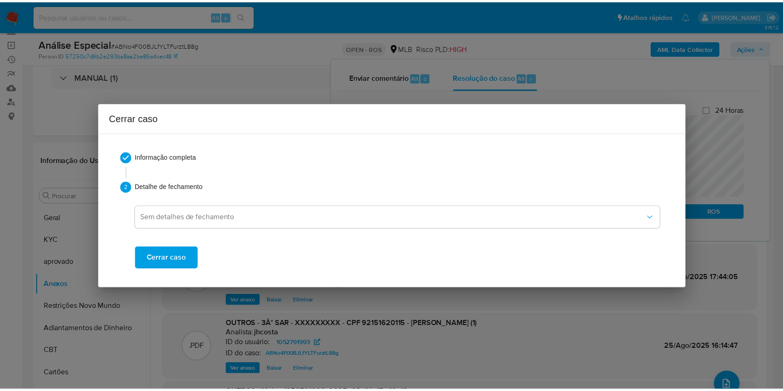
scroll to position [819, 0]
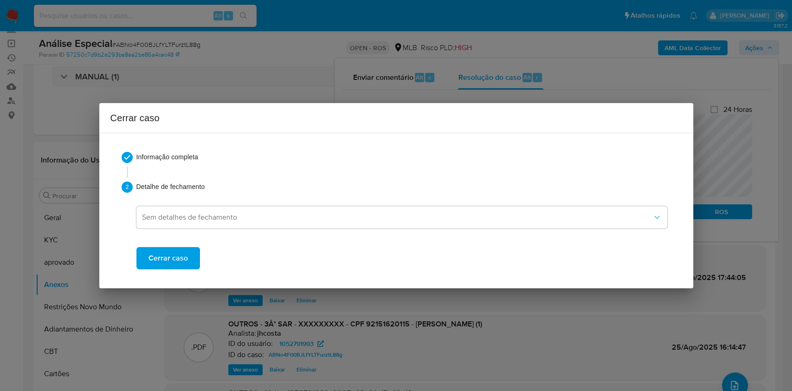
drag, startPoint x: 173, startPoint y: 257, endPoint x: 286, endPoint y: 167, distance: 144.4
click at [172, 258] on span "Cerrar caso" at bounding box center [168, 258] width 39 height 20
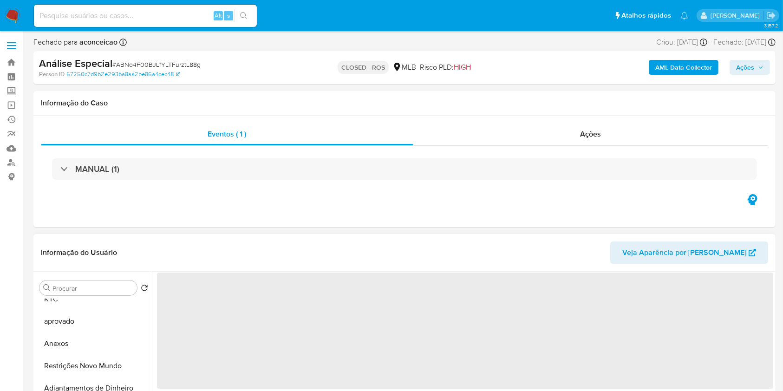
scroll to position [62, 0]
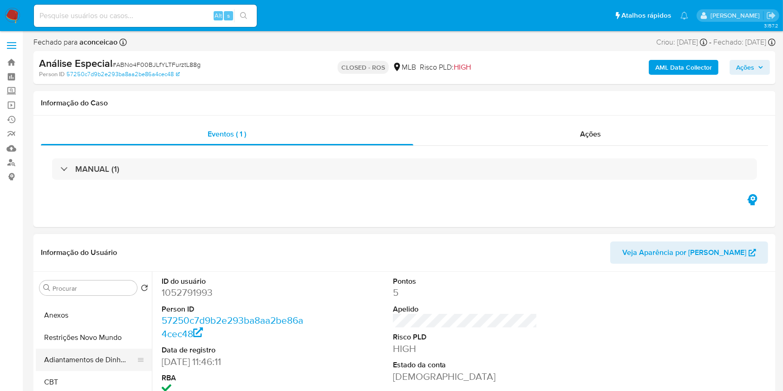
select select "10"
drag, startPoint x: 117, startPoint y: 339, endPoint x: 131, endPoint y: 330, distance: 16.1
click at [117, 339] on button "Restrições Novo Mundo" at bounding box center [90, 337] width 109 height 22
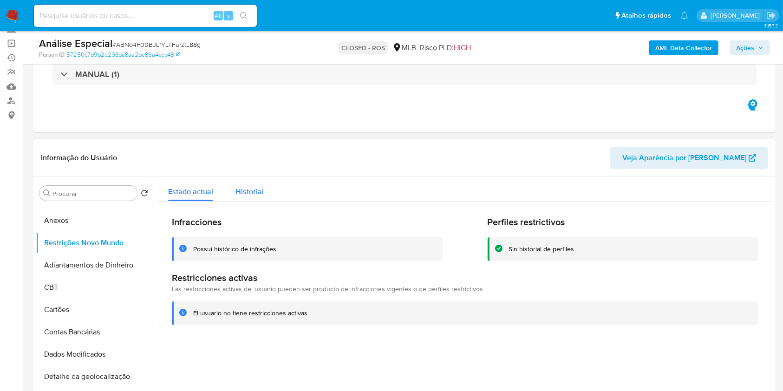
click at [253, 193] on span "Historial" at bounding box center [249, 191] width 28 height 11
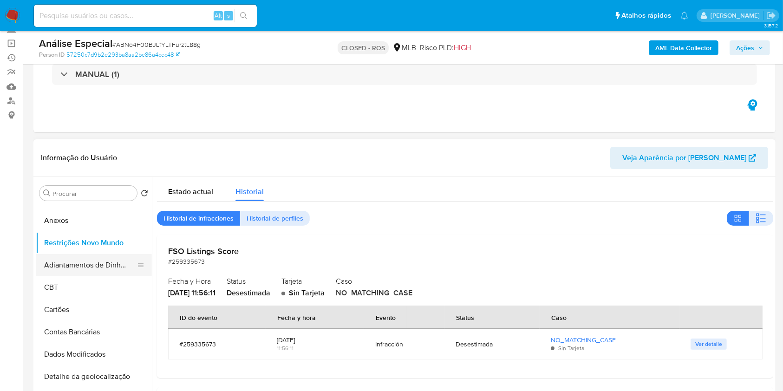
scroll to position [0, 0]
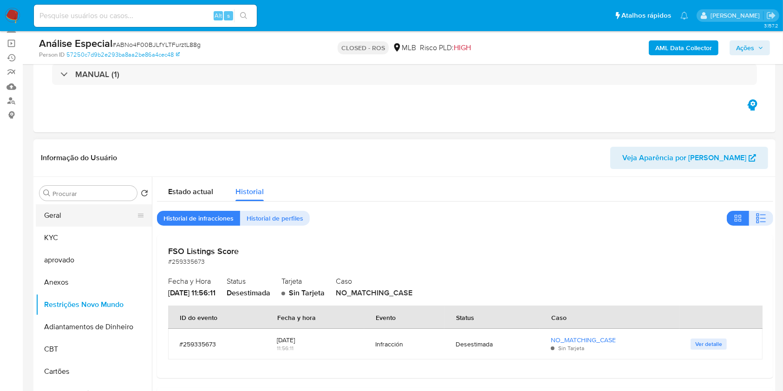
click at [74, 224] on button "Geral" at bounding box center [90, 215] width 109 height 22
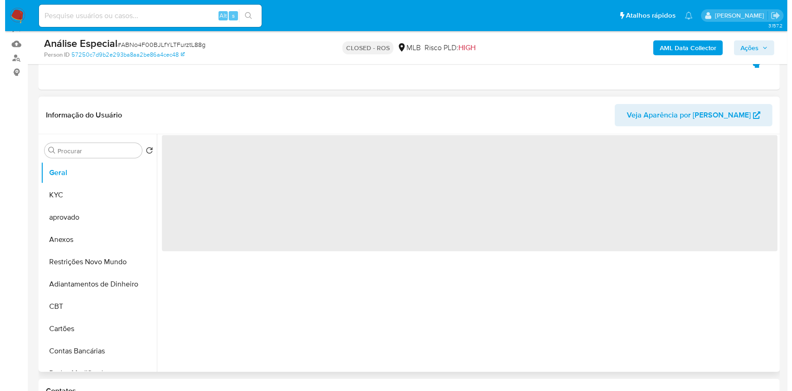
scroll to position [123, 0]
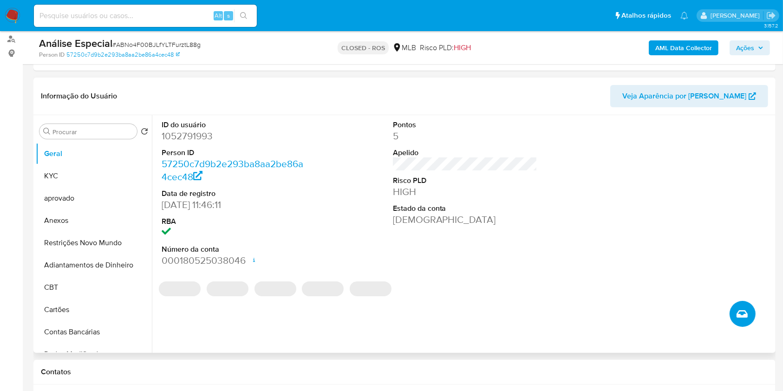
click at [742, 310] on icon "Criar caso manual" at bounding box center [741, 313] width 11 height 7
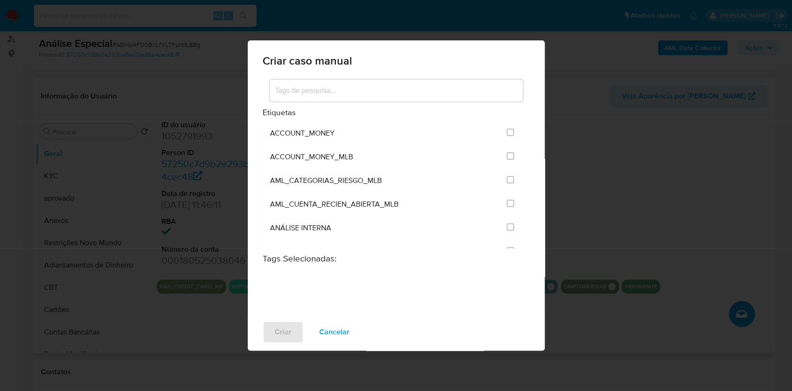
drag, startPoint x: 341, startPoint y: 97, endPoint x: 341, endPoint y: 102, distance: 5.1
click at [341, 97] on div at bounding box center [396, 90] width 253 height 22
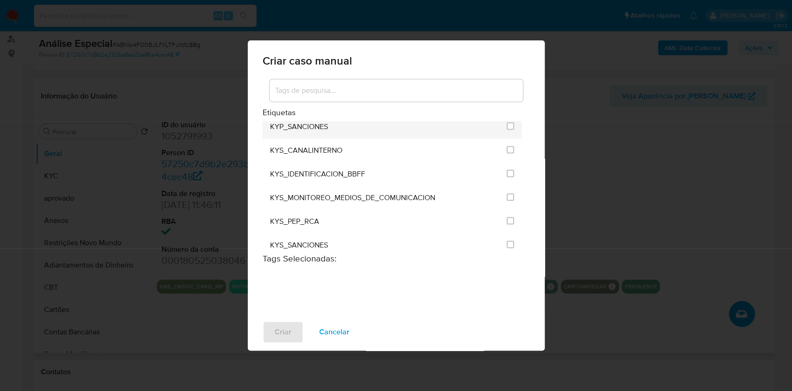
scroll to position [1114, 0]
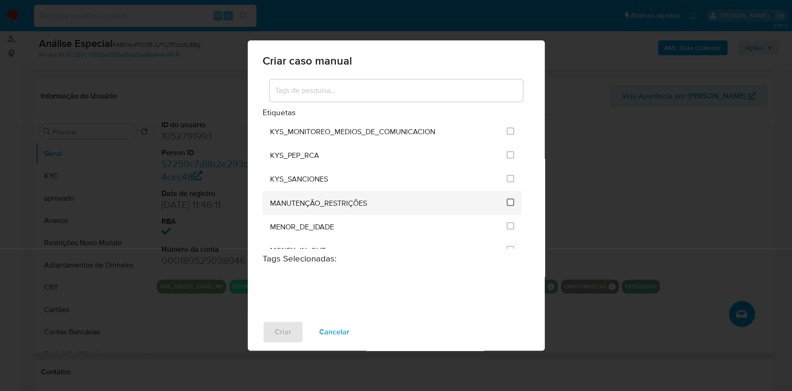
click at [507, 198] on input "2407" at bounding box center [510, 201] width 7 height 7
checkbox input "true"
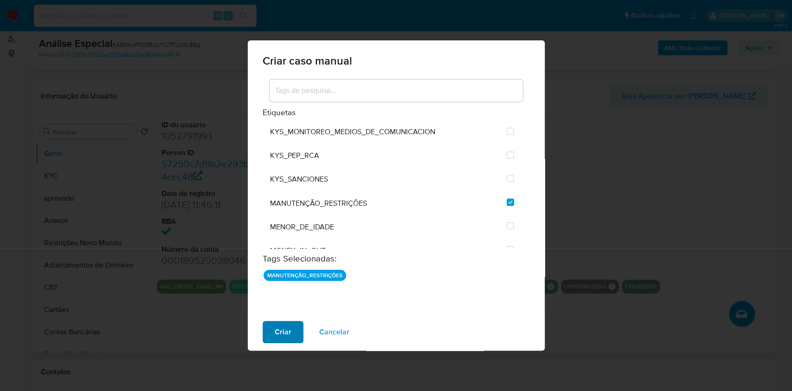
click at [279, 338] on span "Criar" at bounding box center [283, 332] width 17 height 20
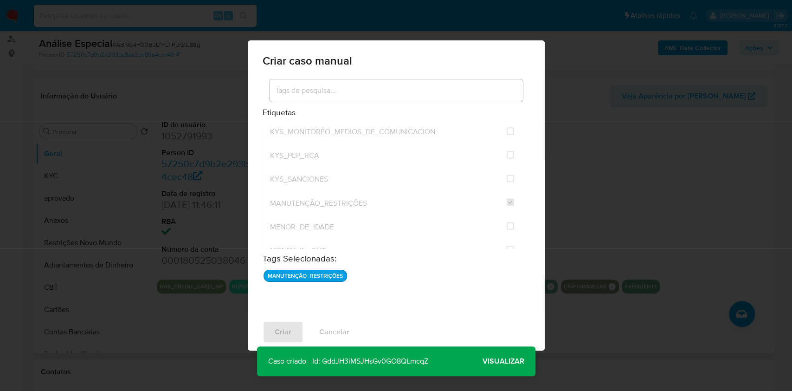
click at [508, 361] on span "Visualizar" at bounding box center [504, 361] width 42 height 0
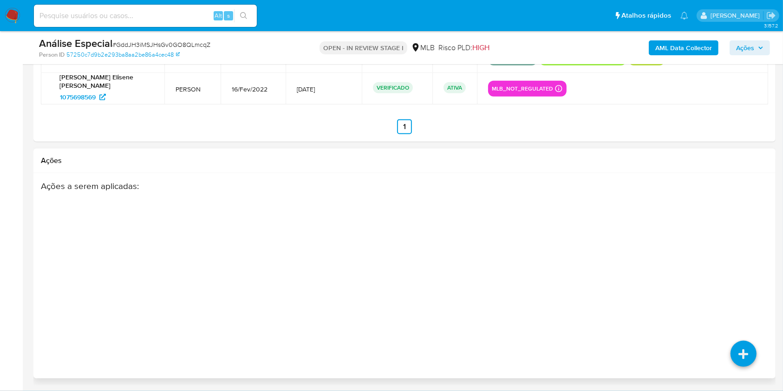
select select "10"
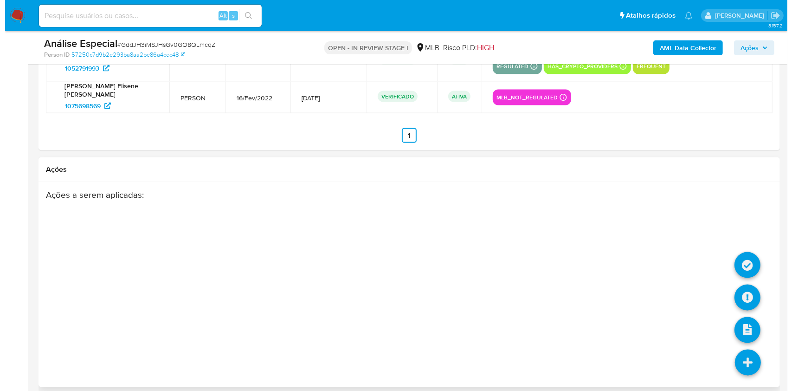
scroll to position [1482, 0]
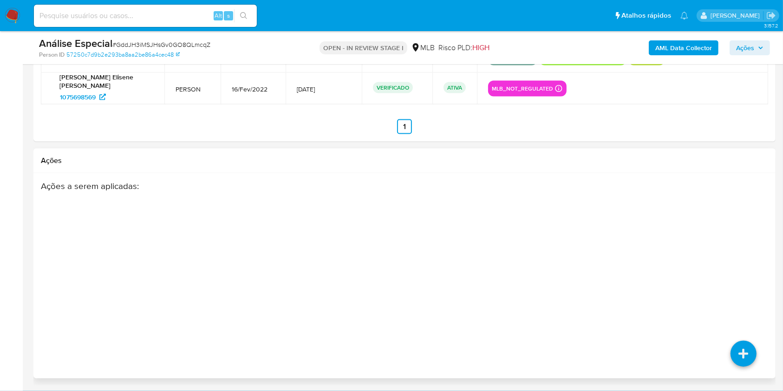
click at [748, 288] on div "Ações a serem aplicadas :" at bounding box center [404, 255] width 727 height 149
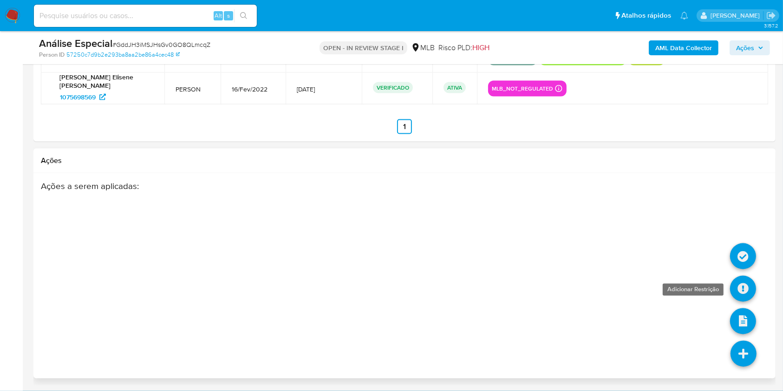
click at [746, 294] on icon at bounding box center [743, 289] width 26 height 26
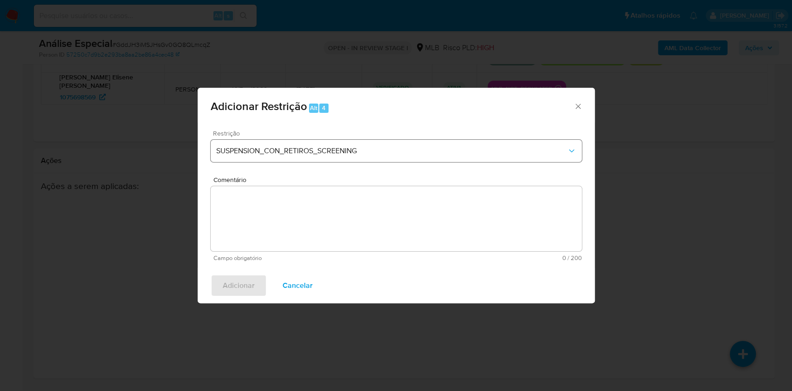
drag, startPoint x: 344, startPoint y: 137, endPoint x: 349, endPoint y: 145, distance: 10.0
click at [344, 137] on div "Restrição SUSPENSION_CON_RETIROS_SCREENING" at bounding box center [396, 152] width 371 height 44
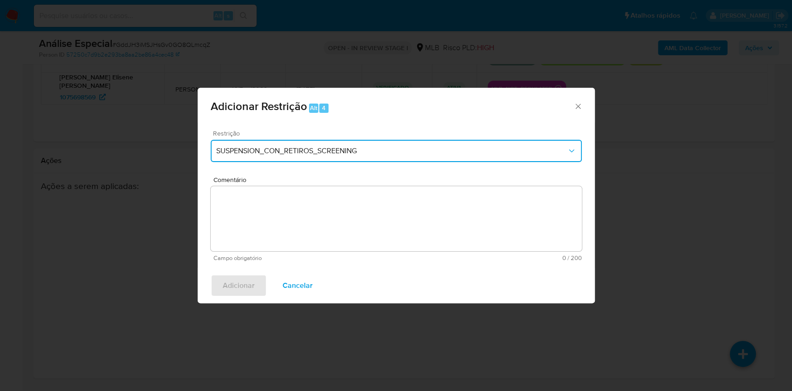
drag, startPoint x: 349, startPoint y: 145, endPoint x: 351, endPoint y: 155, distance: 9.9
click at [349, 146] on button "SUSPENSION_CON_RETIROS_SCREENING" at bounding box center [396, 151] width 371 height 22
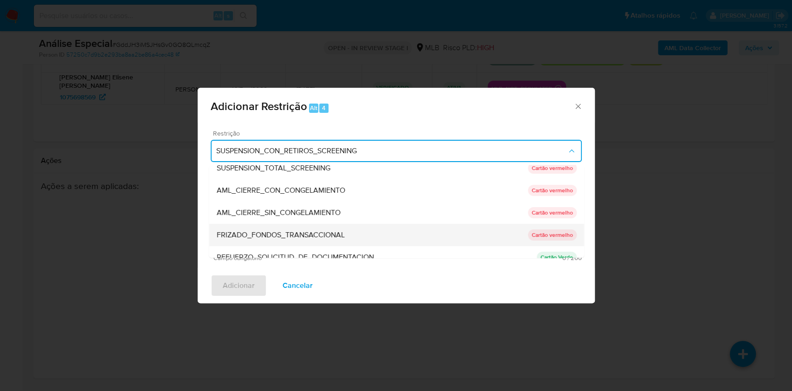
scroll to position [0, 0]
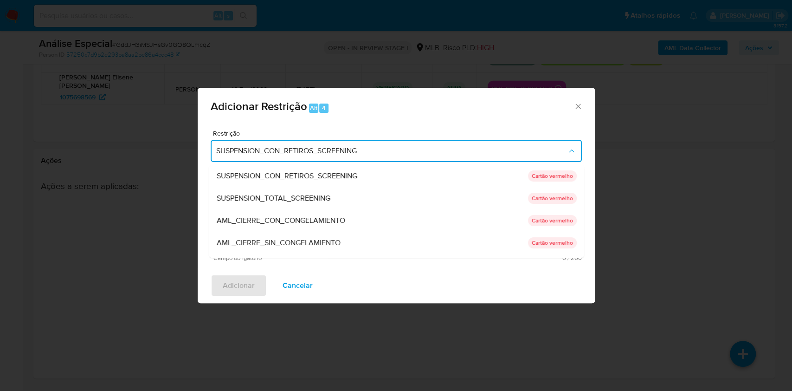
drag, startPoint x: 317, startPoint y: 242, endPoint x: 445, endPoint y: 267, distance: 130.1
click at [318, 242] on span "AML_CIERRE_SIN_CONGELAMIENTO" at bounding box center [278, 242] width 124 height 9
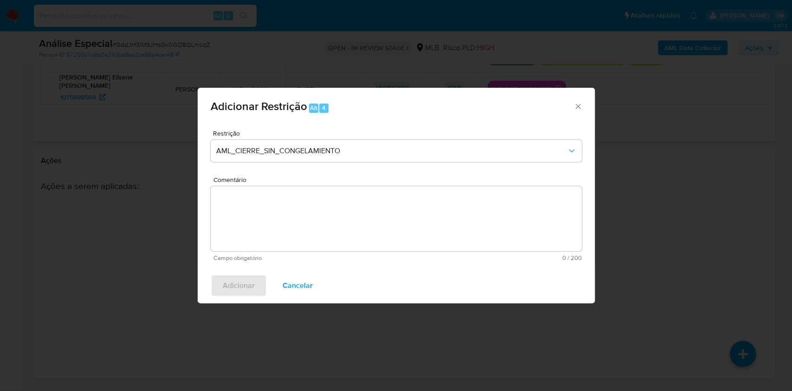
click at [429, 226] on textarea "Comentário" at bounding box center [396, 218] width 371 height 65
click at [424, 228] on textarea "Comentário" at bounding box center [396, 218] width 371 height 65
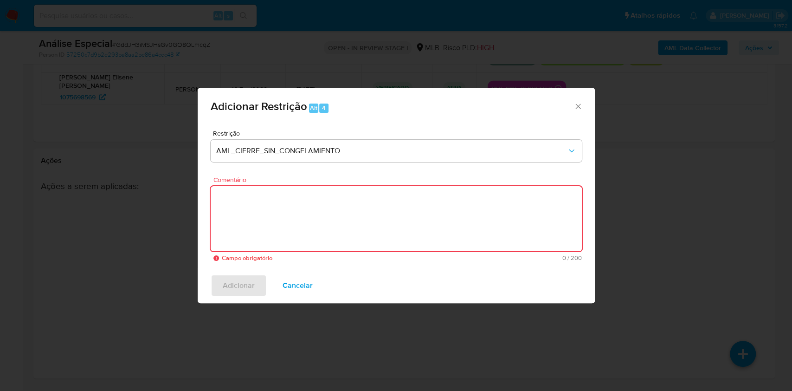
paste textarea "Deliberação para encerrar o relacionamento. NÃO INFORMAR AO USUÁRIO QUE SE TRAT…"
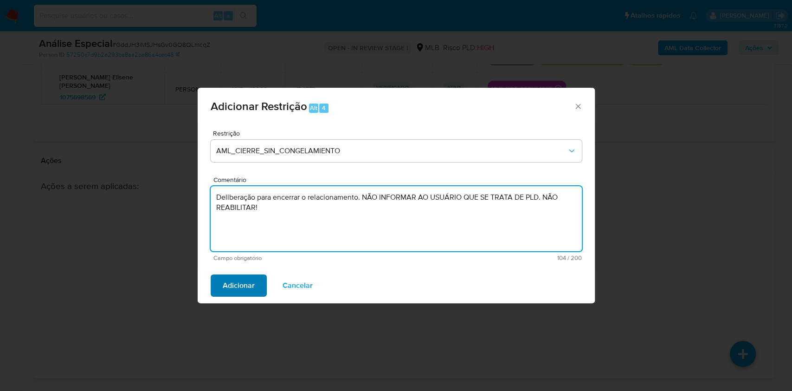
type textarea "Deliberação para encerrar o relacionamento. NÃO INFORMAR AO USUÁRIO QUE SE TRAT…"
click at [249, 290] on span "Adicionar" at bounding box center [239, 285] width 32 height 20
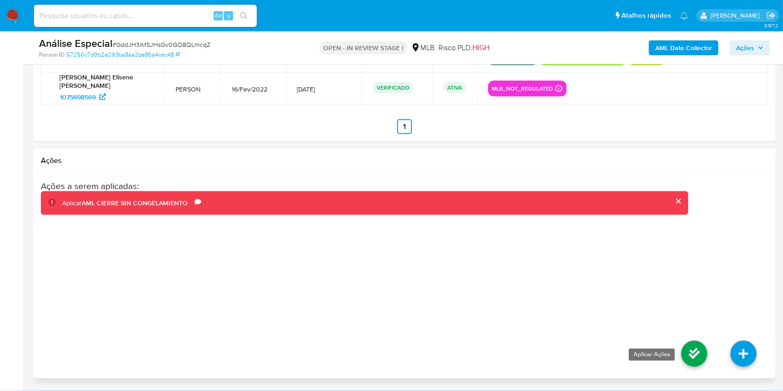
click at [695, 359] on icon at bounding box center [694, 354] width 26 height 26
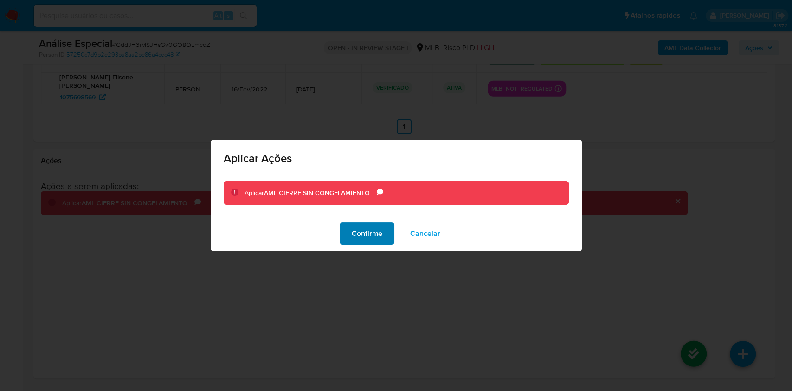
click at [378, 237] on span "Confirme" at bounding box center [367, 233] width 31 height 20
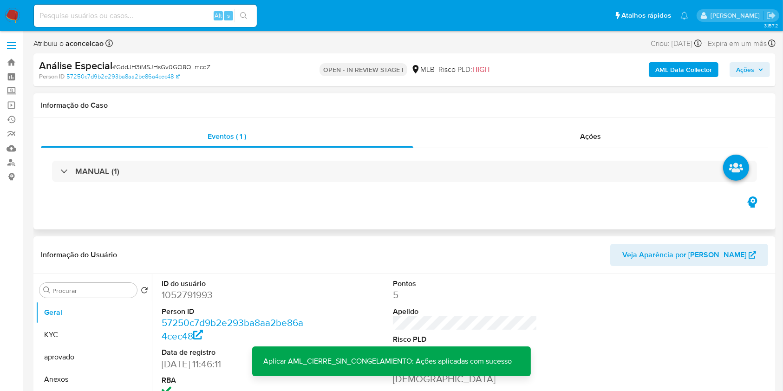
click at [448, 190] on div "MANUAL (1)" at bounding box center [404, 171] width 727 height 46
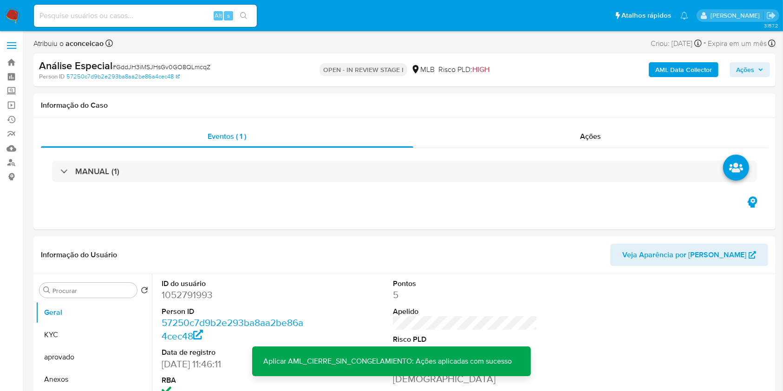
drag, startPoint x: 748, startPoint y: 69, endPoint x: 734, endPoint y: 73, distance: 14.5
click at [748, 71] on span "Ações" at bounding box center [745, 69] width 18 height 15
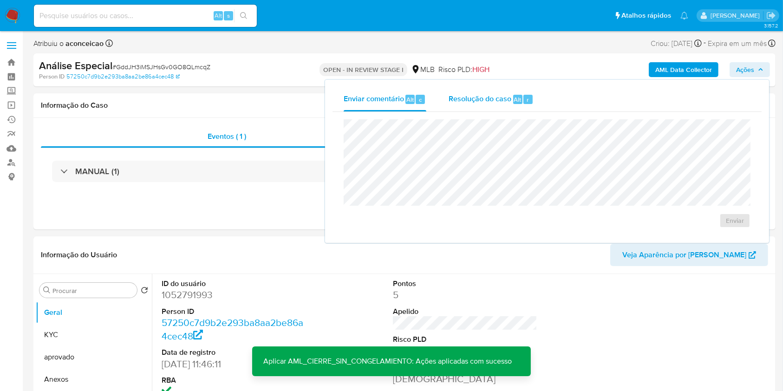
click at [523, 100] on div "r" at bounding box center [527, 99] width 9 height 9
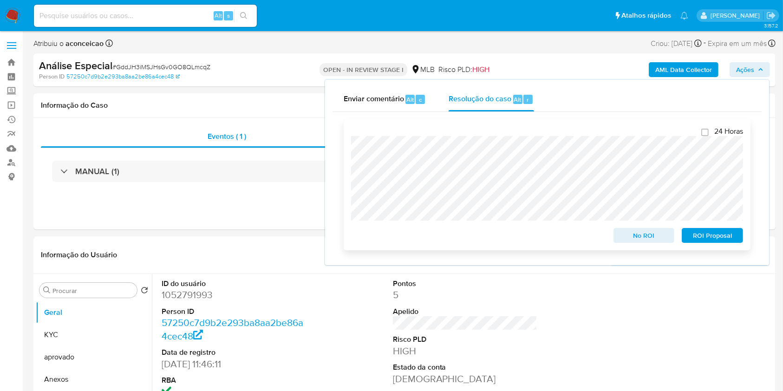
click at [641, 234] on span "No ROI" at bounding box center [644, 235] width 48 height 13
click at [196, 65] on span "# GddJH3iMSJHsGv0GO8QLmcqZ" at bounding box center [161, 66] width 98 height 9
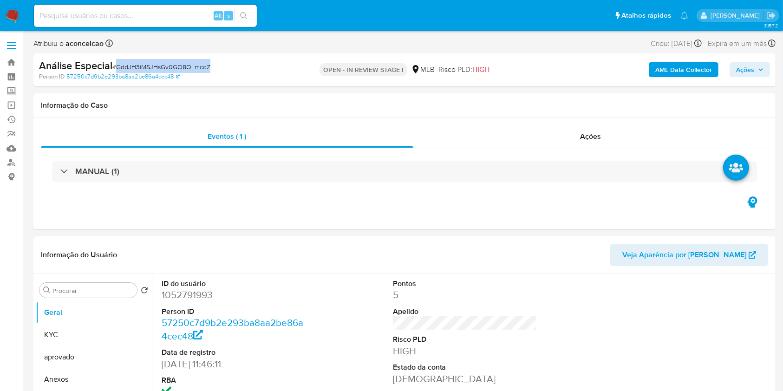
click at [197, 65] on span "# GddJH3iMSJHsGv0GO8QLmcqZ" at bounding box center [161, 66] width 98 height 9
copy span "GddJH3iMSJHsGv0GO8QLmcqZ"
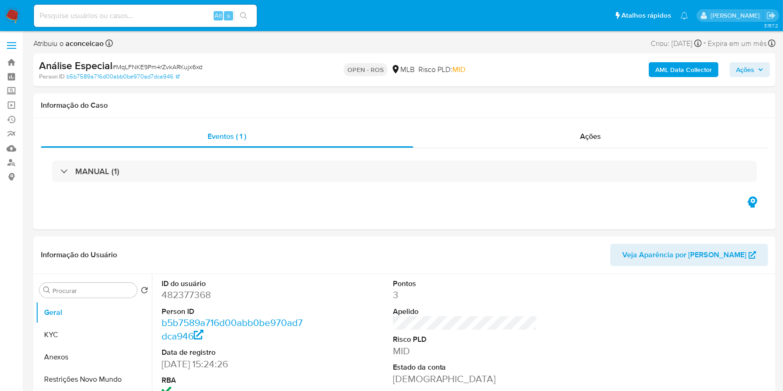
select select "10"
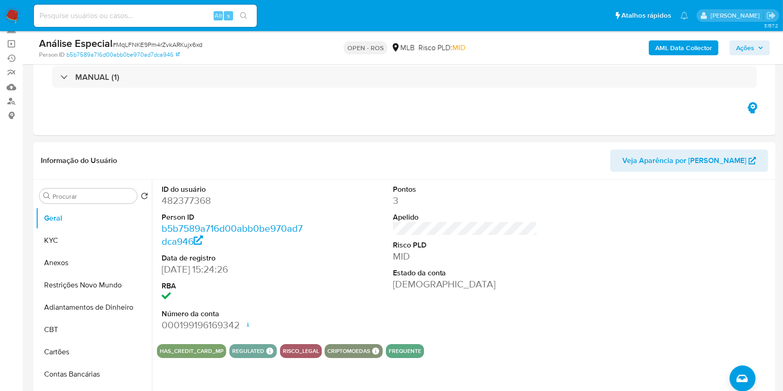
scroll to position [52, 0]
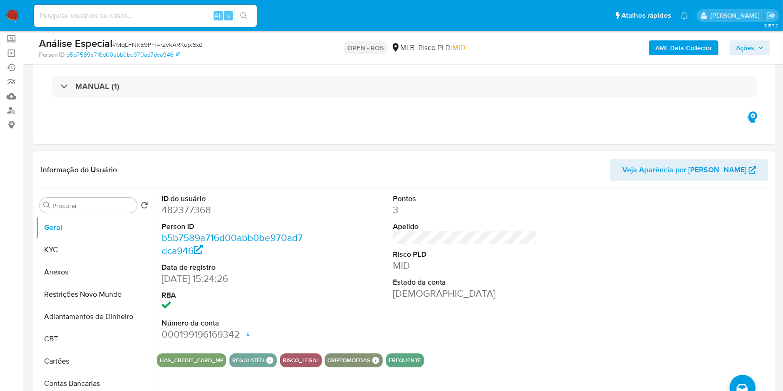
drag, startPoint x: 105, startPoint y: 278, endPoint x: 206, endPoint y: 269, distance: 101.1
click at [105, 278] on button "Anexos" at bounding box center [94, 272] width 116 height 22
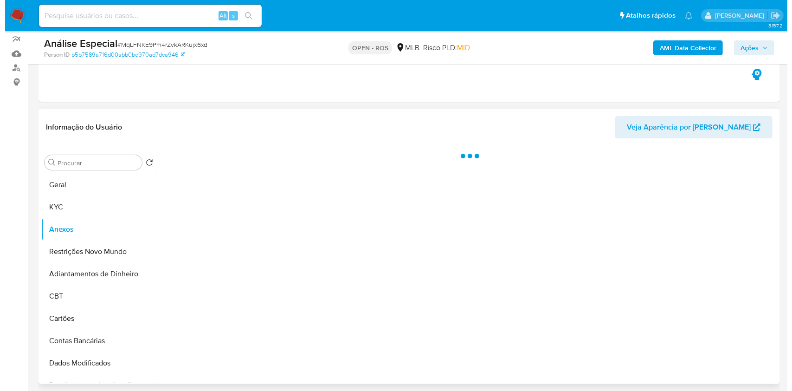
scroll to position [114, 0]
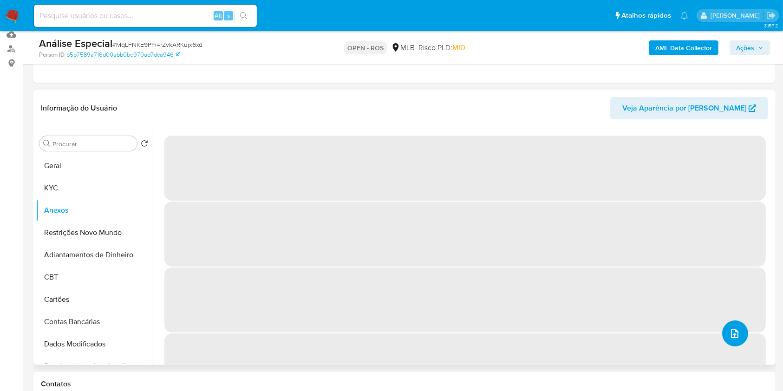
drag, startPoint x: 738, startPoint y: 335, endPoint x: 734, endPoint y: 332, distance: 5.4
click at [734, 332] on button "upload-file" at bounding box center [735, 333] width 26 height 26
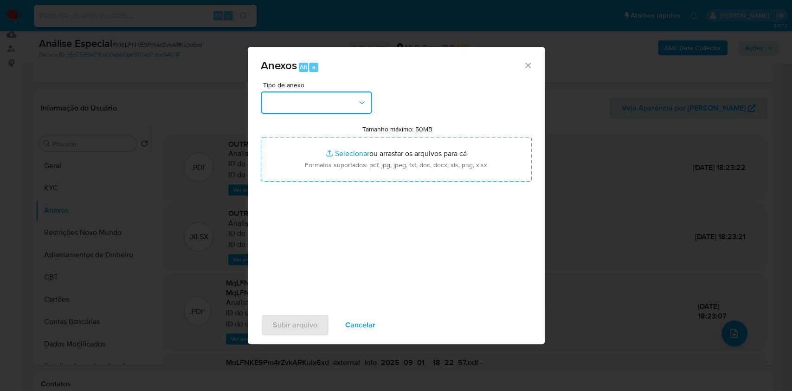
click at [314, 110] on button "button" at bounding box center [316, 102] width 111 height 22
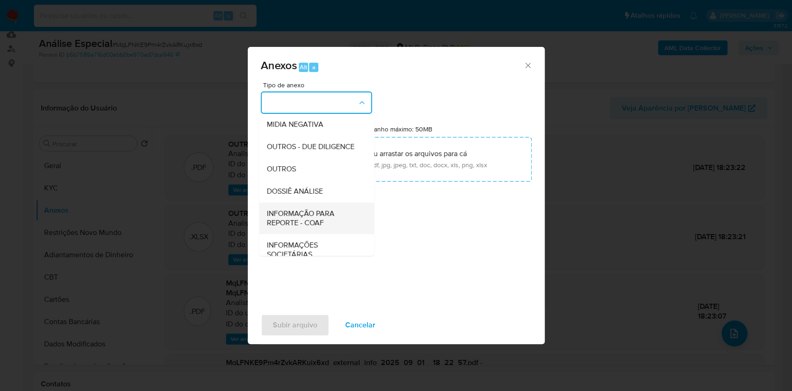
scroll to position [143, 0]
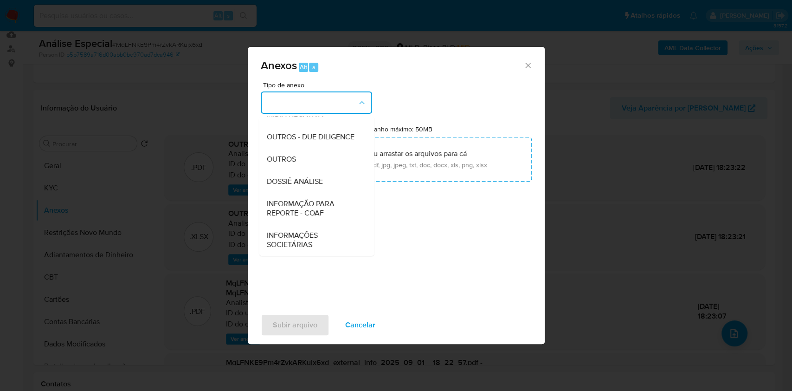
click at [331, 213] on span "INFORMAÇÃO PARA REPORTE - COAF" at bounding box center [313, 208] width 95 height 19
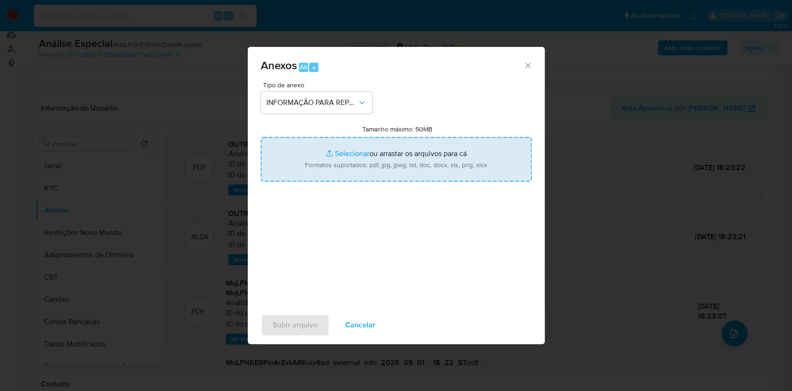
type input "C:\fakepath\SAR - MqLFNKE9Pm4rZvkARKujx6xd - CPF 03047573220 - [PERSON_NAME].pdf"
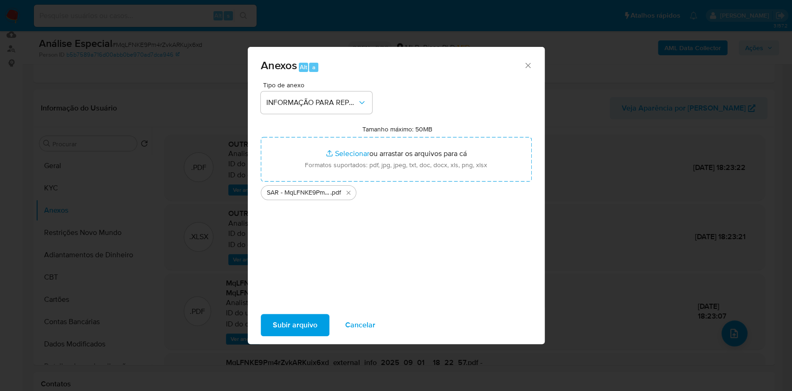
click at [315, 326] on span "Subir arquivo" at bounding box center [295, 325] width 45 height 20
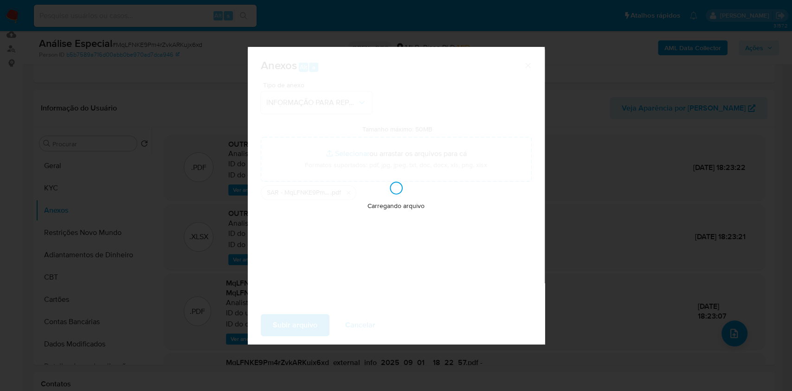
click at [637, 200] on div "Anexos Alt a Tipo de anexo INFORMAÇÃO PARA REPORTE - COAF Tamanho máximo: 50MB …" at bounding box center [396, 195] width 792 height 391
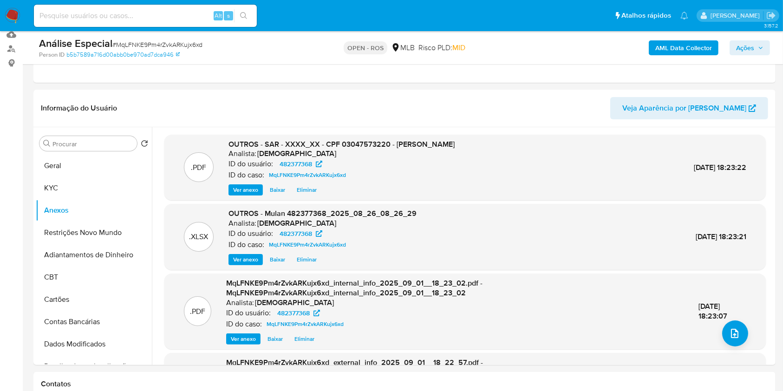
drag, startPoint x: 738, startPoint y: 46, endPoint x: 719, endPoint y: 55, distance: 20.8
click at [738, 47] on span "Ações" at bounding box center [745, 47] width 18 height 15
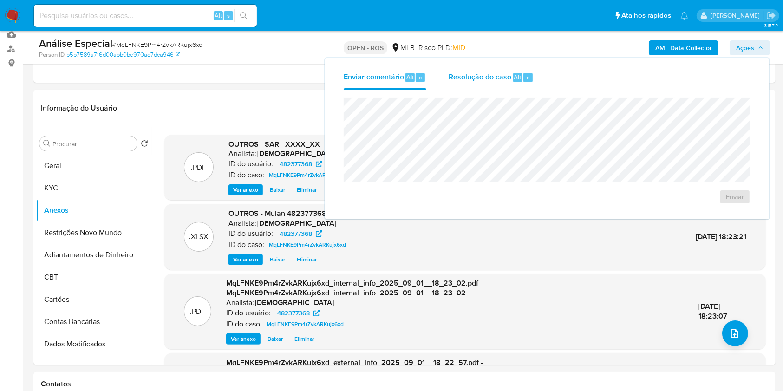
click at [494, 86] on div "Resolução do caso Alt r" at bounding box center [490, 77] width 85 height 24
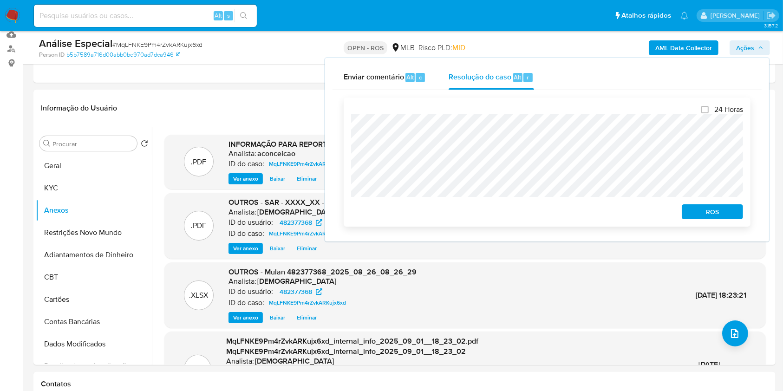
click at [699, 209] on span "ROS" at bounding box center [712, 211] width 48 height 13
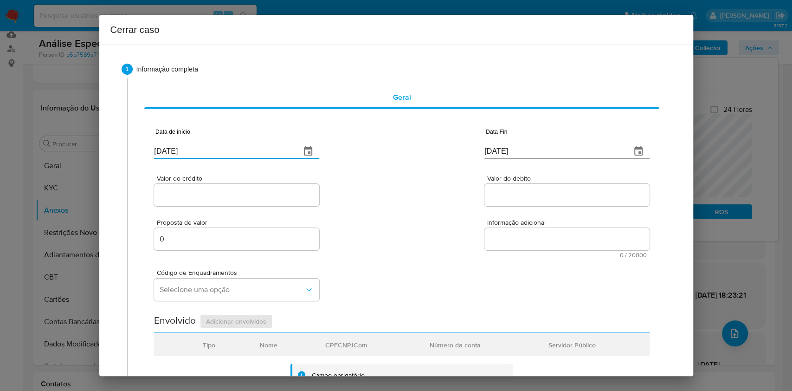
click at [262, 149] on input "[DATE]" at bounding box center [223, 151] width 139 height 15
paste input "1/07"
click at [262, 149] on input "[DATE]" at bounding box center [223, 151] width 139 height 15
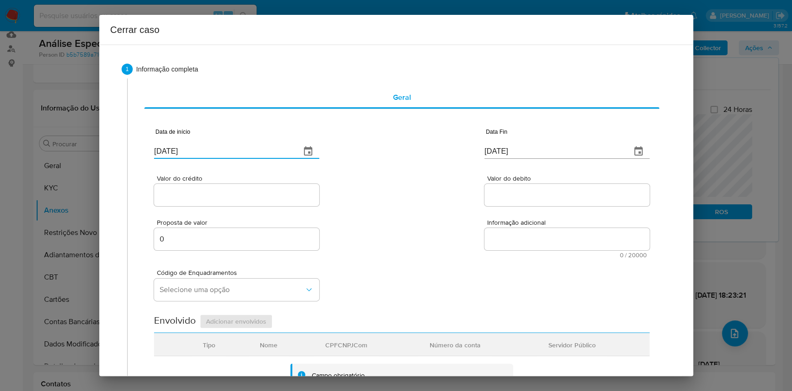
type input "[DATE]"
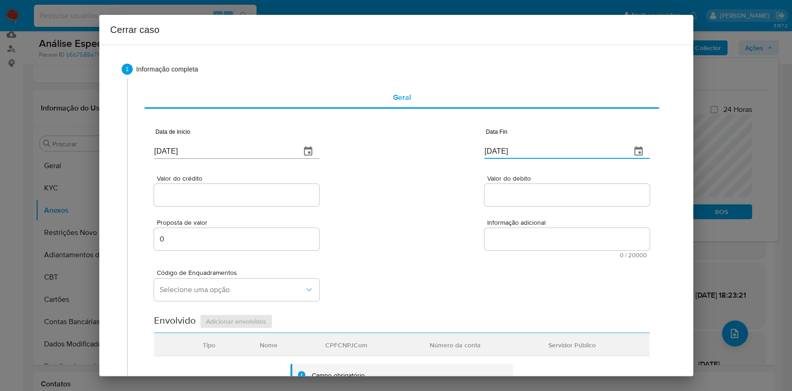
click at [552, 156] on input "[DATE]" at bounding box center [554, 151] width 139 height 15
paste input "25/08"
type input "25/08/2025"
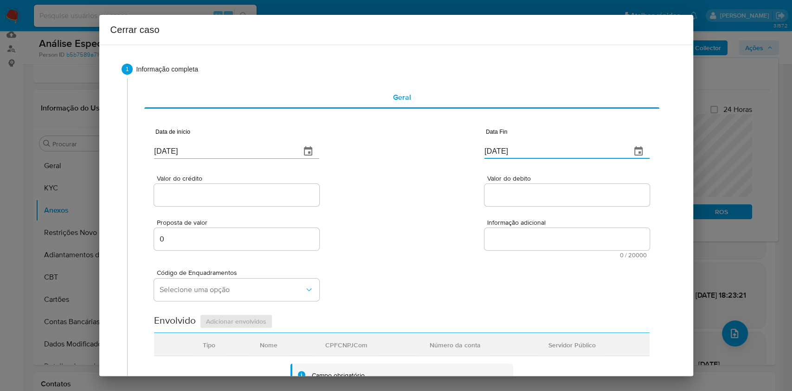
click at [253, 195] on input "Valor do crédito" at bounding box center [236, 195] width 165 height 12
paste input "R$1.182.836"
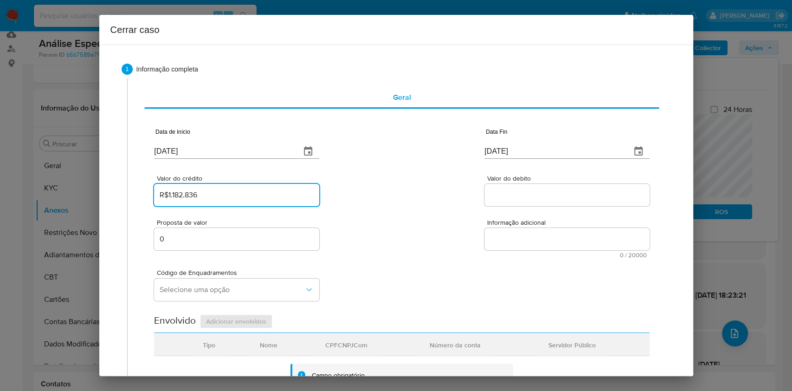
type input "R$1.182.836"
click at [535, 183] on div "Valor do debito" at bounding box center [567, 191] width 165 height 33
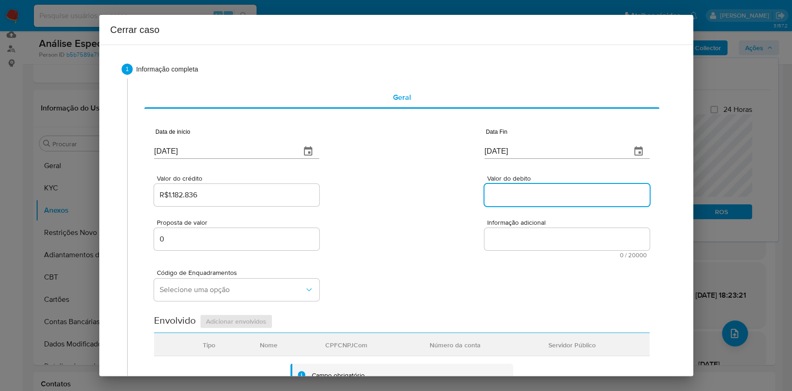
click at [542, 195] on input "Valor do debito" at bounding box center [567, 195] width 165 height 12
paste input "R$1.143.133"
type input "R$1.143.133"
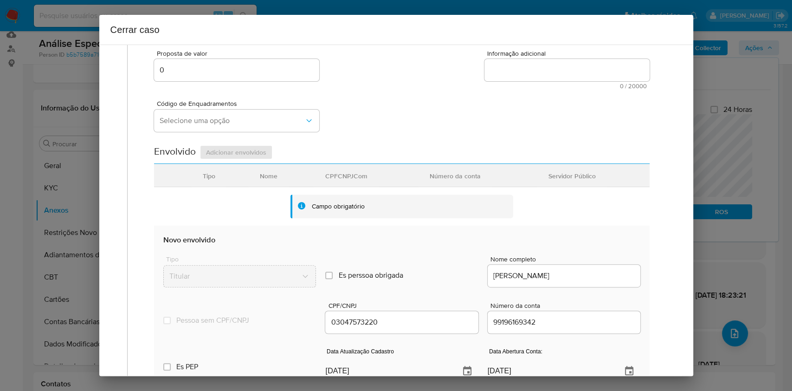
scroll to position [365, 0]
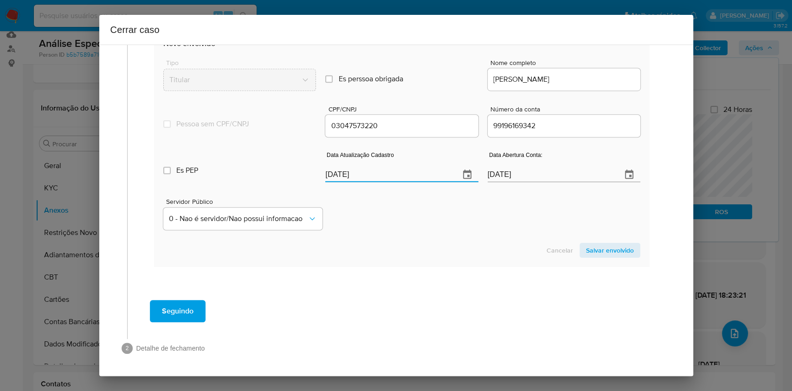
click at [429, 175] on input "[DATE]" at bounding box center [388, 174] width 127 height 15
paste input "5/08"
type input "05/08/2025"
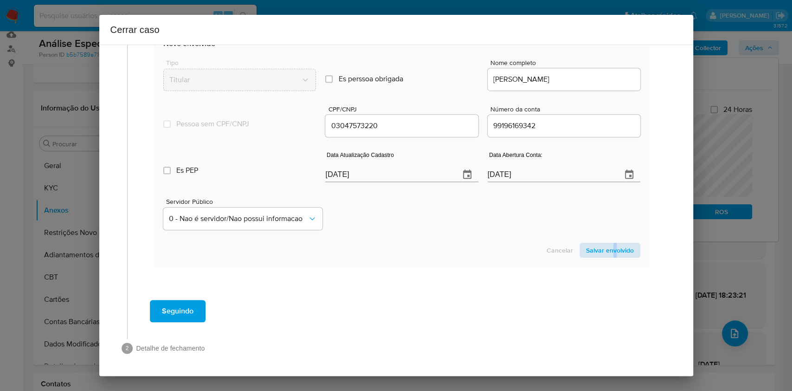
click at [605, 244] on section "Novo envolvido Tipo Titular Es perssoa obrigada Is PObrigada Nome completo MARI…" at bounding box center [401, 147] width 495 height 237
click at [607, 245] on span "Salvar envolvido" at bounding box center [610, 250] width 48 height 13
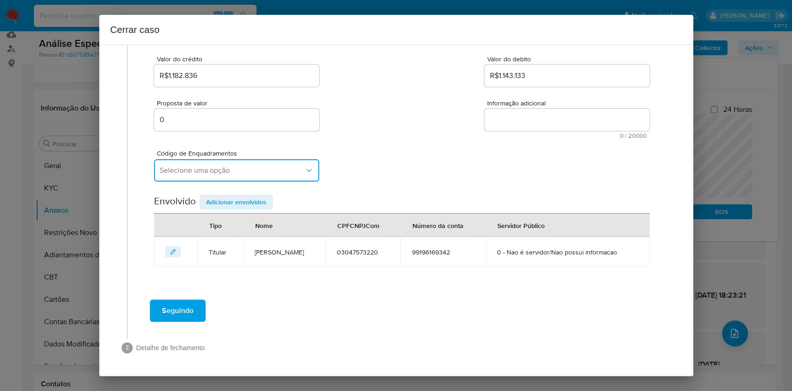
click at [248, 166] on span "Selecione uma opção" at bounding box center [232, 170] width 145 height 9
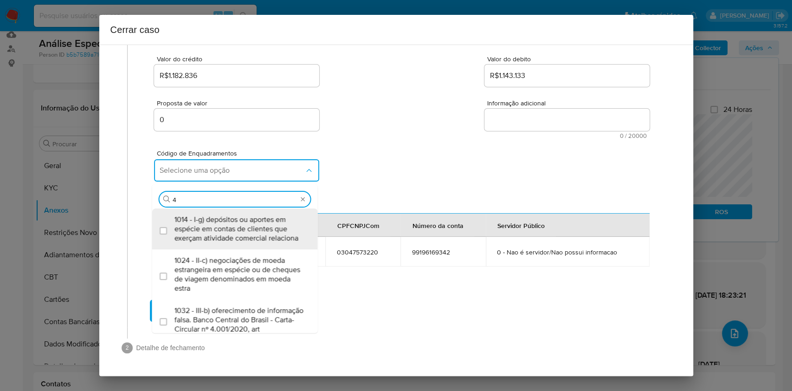
type input "45"
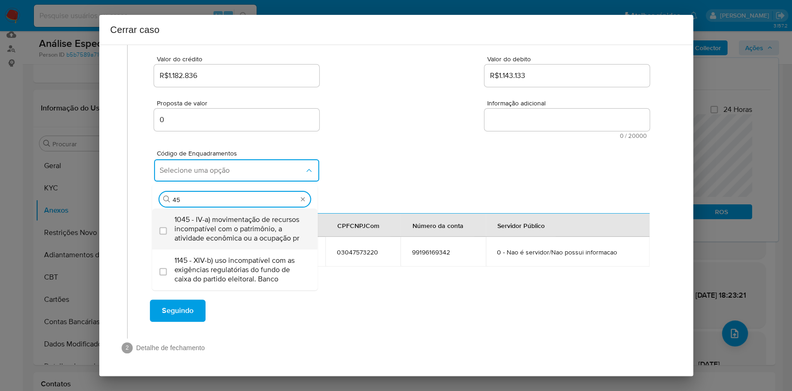
click at [226, 222] on span "1045 - IV-a) movimentação de recursos incompatível com o patrimônio, a atividad…" at bounding box center [240, 229] width 130 height 28
checkbox input "true"
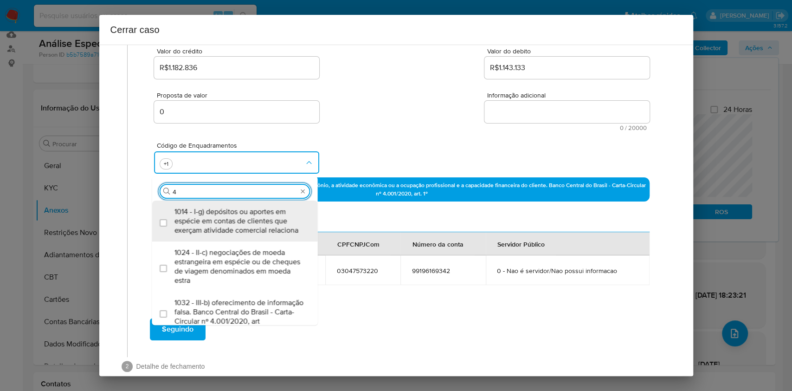
scroll to position [0, 0]
type input "47"
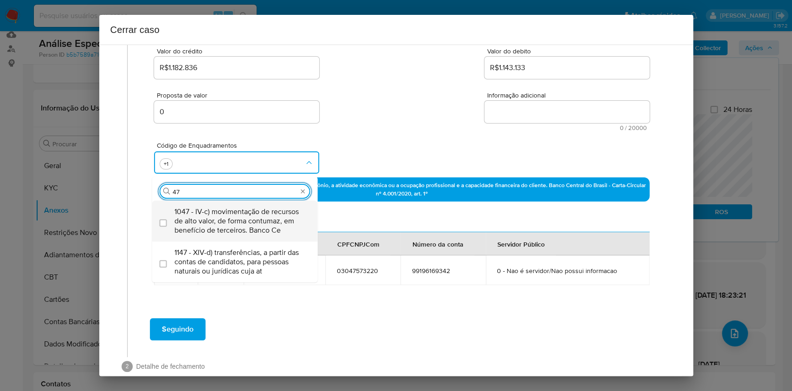
click at [226, 221] on span "1047 - IV-c) movimentação de recursos de alto valor, de forma contumaz, em bene…" at bounding box center [240, 221] width 130 height 28
checkbox input "true"
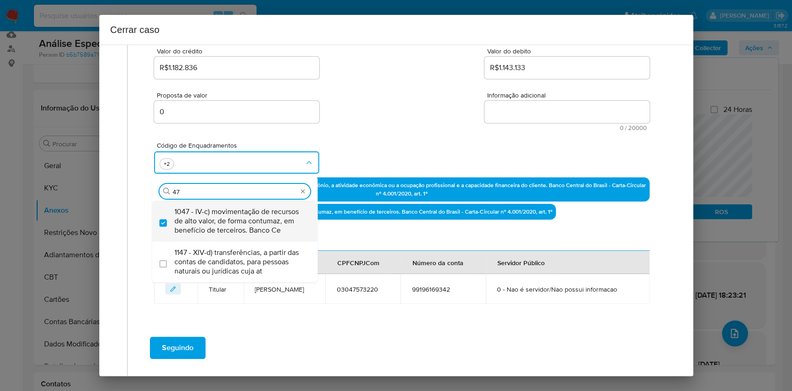
type input "4"
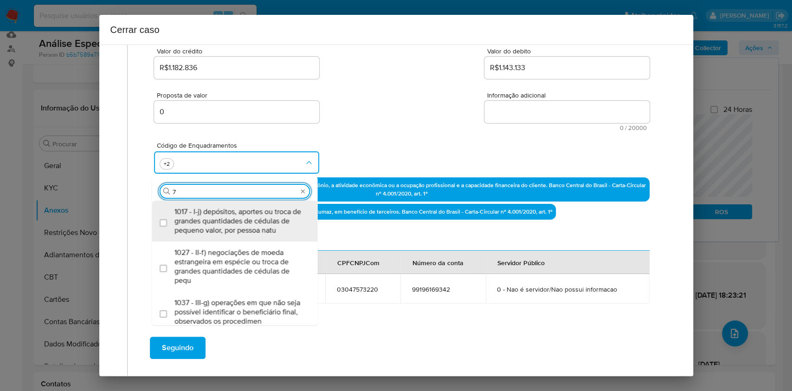
type input "74"
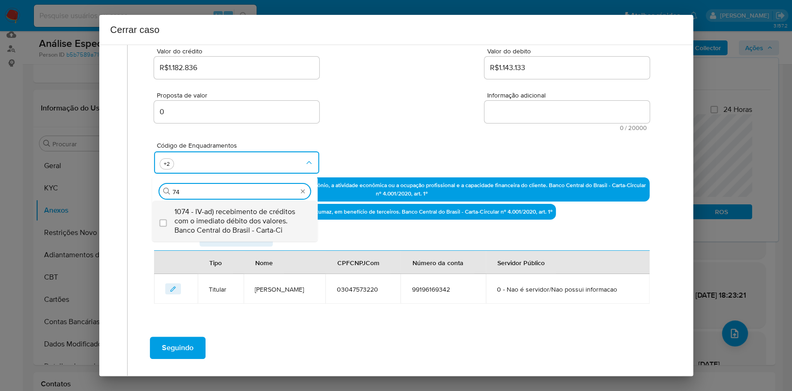
click at [226, 221] on span "1074 - IV-ad) recebimento de créditos com o imediato débito dos valores. Banco …" at bounding box center [240, 221] width 130 height 28
checkbox input "true"
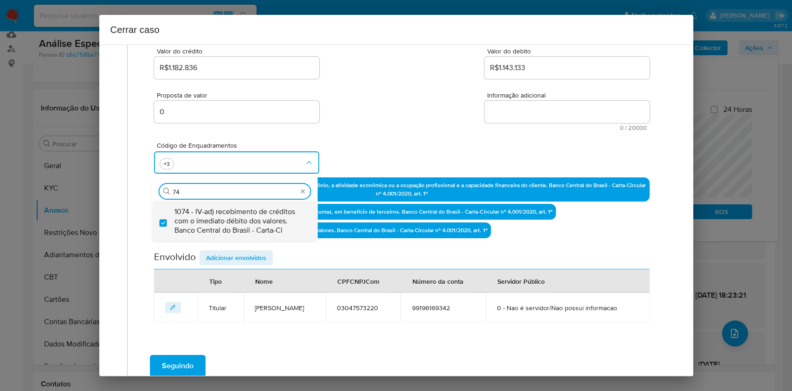
type input "7"
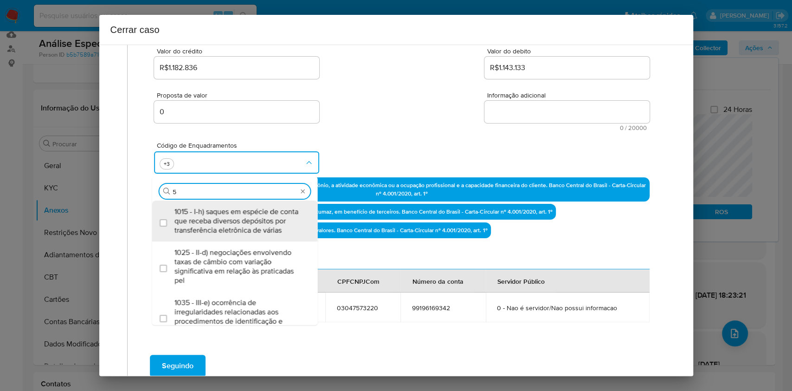
type input "58"
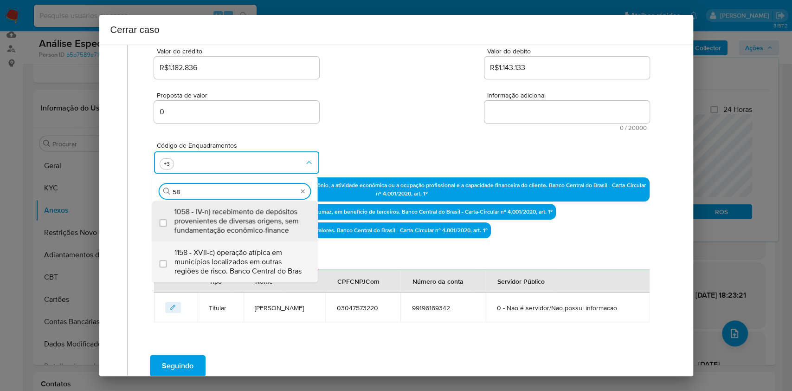
click at [217, 255] on span "1158 - XVII-c) operação atípica em municípios localizados em outras regiões de …" at bounding box center [240, 262] width 130 height 28
checkbox input "true"
type input "58"
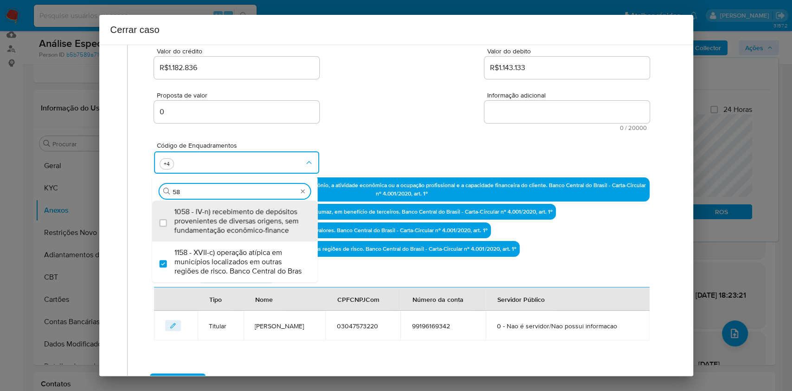
click at [528, 115] on textarea "Informação adicional" at bounding box center [567, 112] width 165 height 22
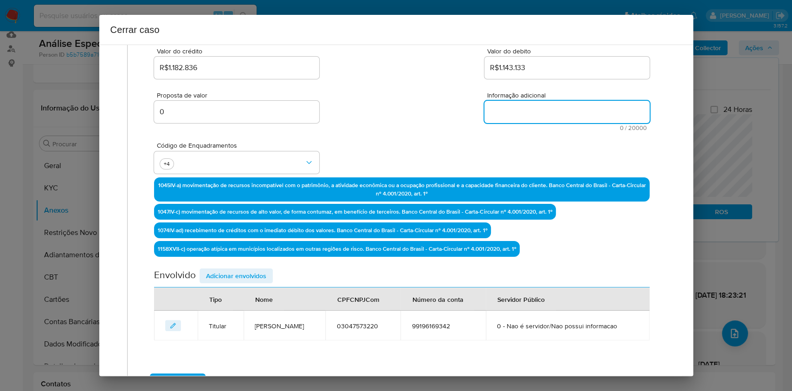
click at [527, 115] on textarea "Informação adicional" at bounding box center [567, 112] width 165 height 22
paste textarea "Maria Betania Fernandes Dutra, CPF 03047573220, 30 anos, residente no município…"
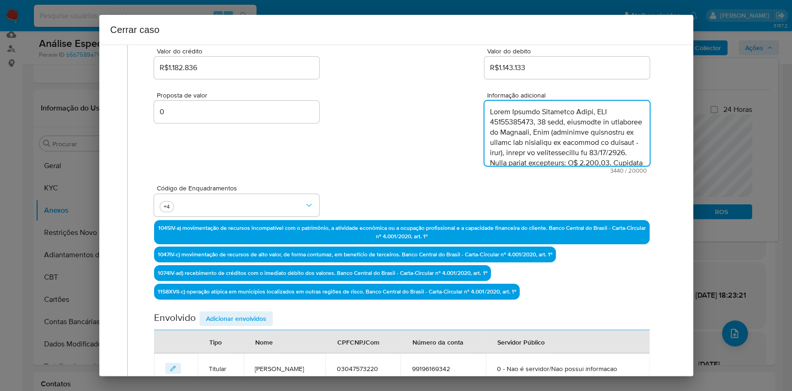
scroll to position [1125, 0]
type textarea "Maria Betania Fernandes Dutra, CPF 03047573220, 30 anos, residente no município…"
click at [248, 313] on span "Adicionar envolvidos" at bounding box center [236, 318] width 60 height 13
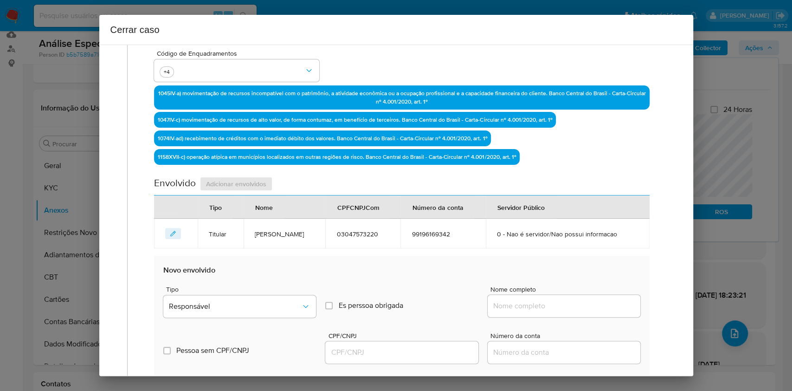
scroll to position [313, 0]
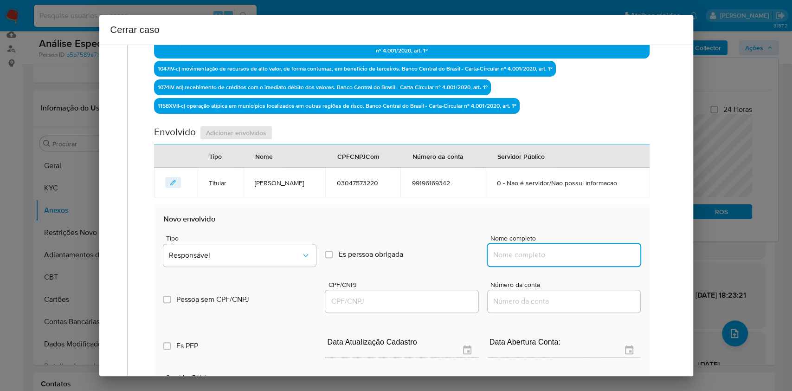
click at [574, 261] on input "Nome completo" at bounding box center [564, 255] width 153 height 12
paste input "Cardprime Ltda, 59215328000178"
click at [584, 261] on input "Cardprime Ltda, 59215328000178" at bounding box center [564, 255] width 153 height 12
type input "Cardprime Ltda,"
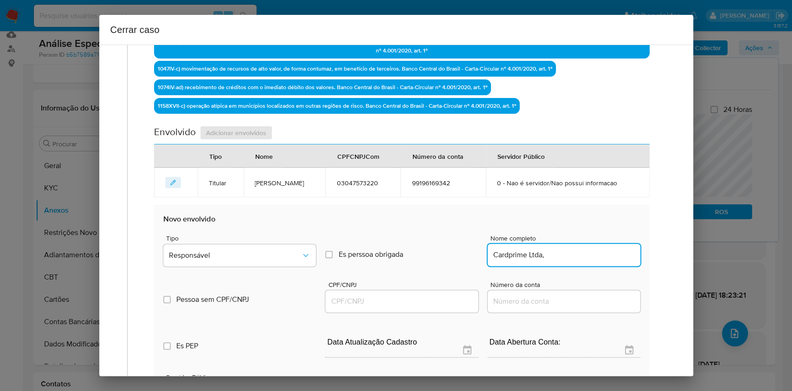
drag, startPoint x: 417, startPoint y: 313, endPoint x: 426, endPoint y: 307, distance: 10.7
click at [417, 307] on input "CPF/CNPJ" at bounding box center [401, 301] width 153 height 12
paste input "59215328000178"
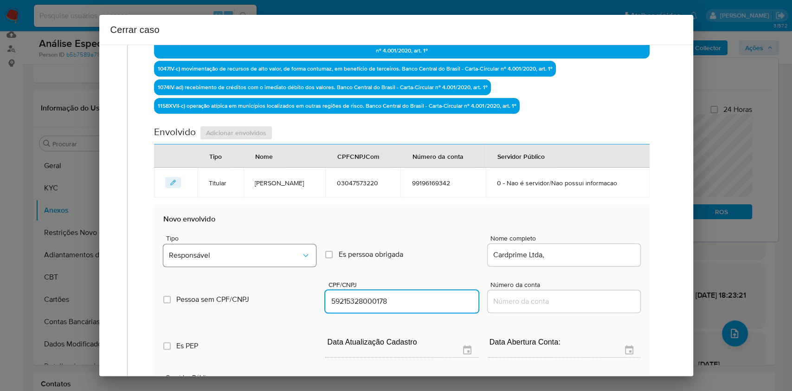
type input "59215328000178"
drag, startPoint x: 286, startPoint y: 261, endPoint x: 282, endPoint y: 253, distance: 9.1
click at [286, 260] on span "Responsável" at bounding box center [235, 255] width 132 height 9
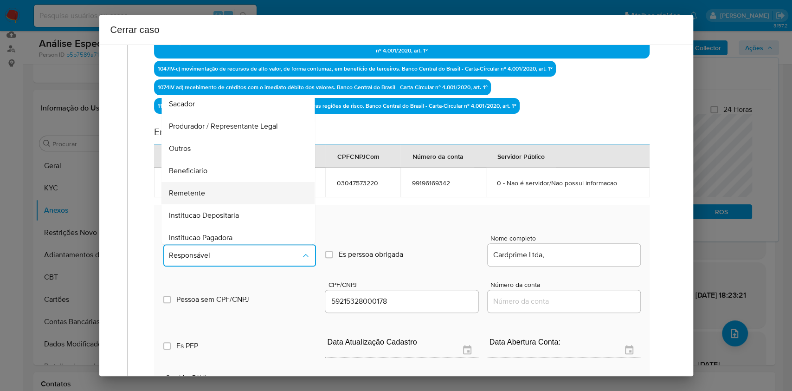
scroll to position [119, 0]
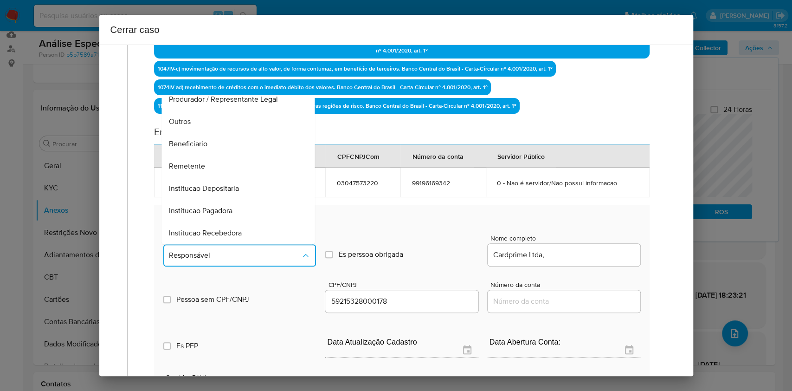
drag, startPoint x: 206, startPoint y: 176, endPoint x: 238, endPoint y: 177, distance: 31.6
click at [206, 176] on div "Remetente" at bounding box center [235, 166] width 133 height 22
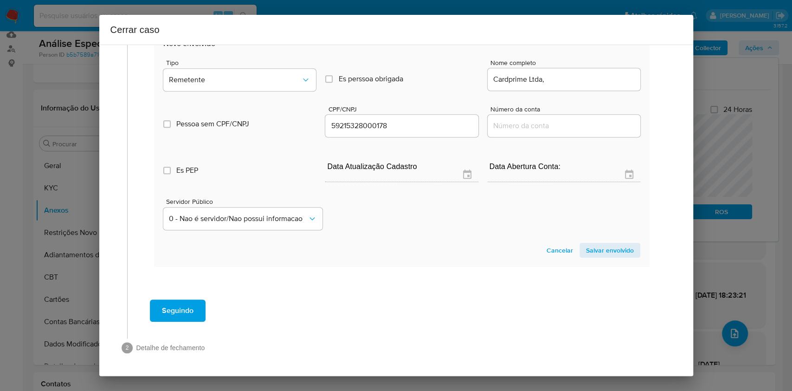
drag, startPoint x: 606, startPoint y: 249, endPoint x: 642, endPoint y: 226, distance: 42.2
click at [606, 249] on span "Salvar envolvido" at bounding box center [610, 250] width 48 height 13
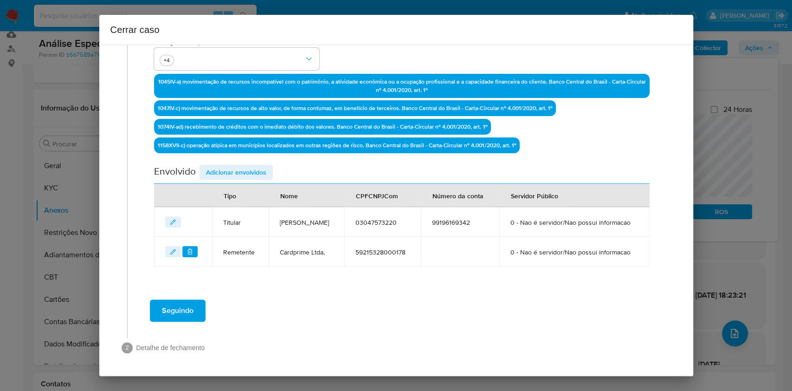
scroll to position [297, 0]
drag, startPoint x: 265, startPoint y: 143, endPoint x: 410, endPoint y: 197, distance: 155.4
click at [265, 166] on span "Adicionar envolvidos" at bounding box center [236, 172] width 60 height 13
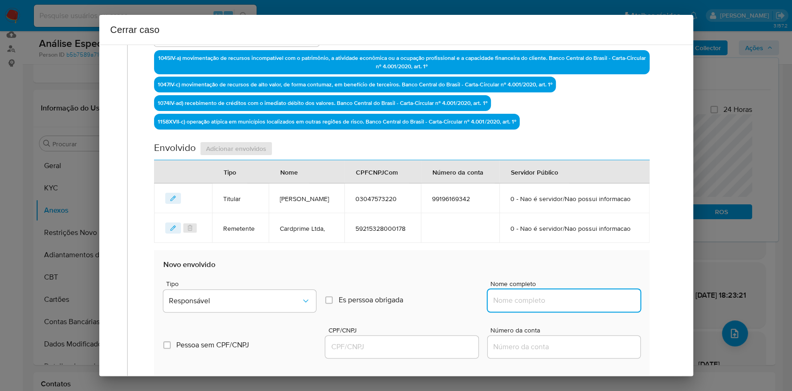
drag, startPoint x: 582, startPoint y: 326, endPoint x: 610, endPoint y: 329, distance: 29.0
click at [584, 306] on input "Nome completo" at bounding box center [564, 300] width 153 height 12
paste input "Denis Freitas Santos, 06157984112"
click at [610, 306] on input "Denis Freitas Santos, 06157984112" at bounding box center [564, 300] width 153 height 12
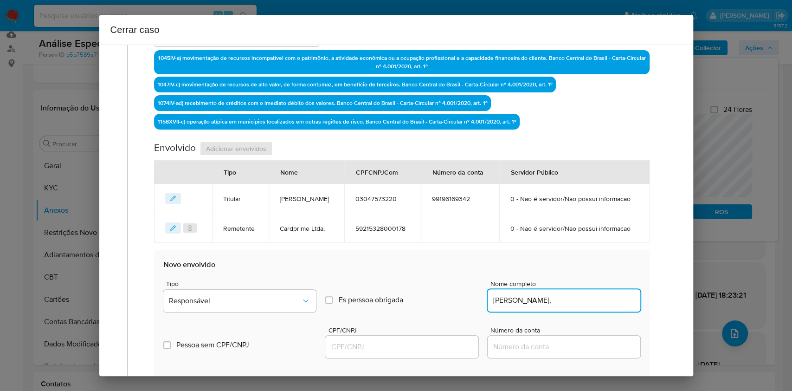
type input "Denis Freitas Santos,"
drag, startPoint x: 449, startPoint y: 371, endPoint x: 453, endPoint y: 366, distance: 6.1
click at [449, 353] on input "CPF/CNPJ" at bounding box center [401, 347] width 153 height 12
paste input "06157984112"
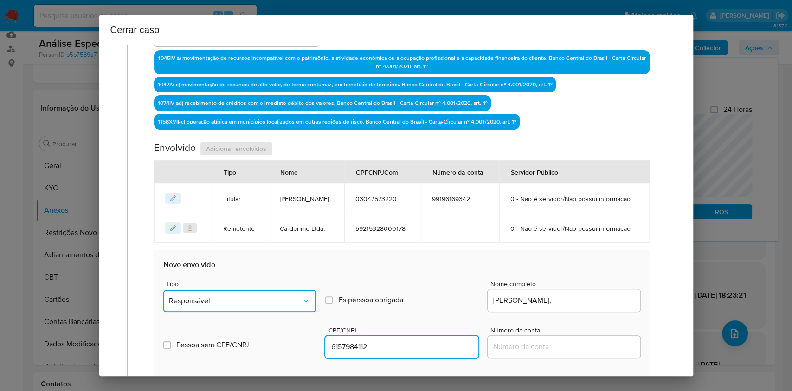
drag, startPoint x: 269, startPoint y: 327, endPoint x: 264, endPoint y: 315, distance: 13.1
click at [269, 305] on span "Responsável" at bounding box center [235, 300] width 132 height 9
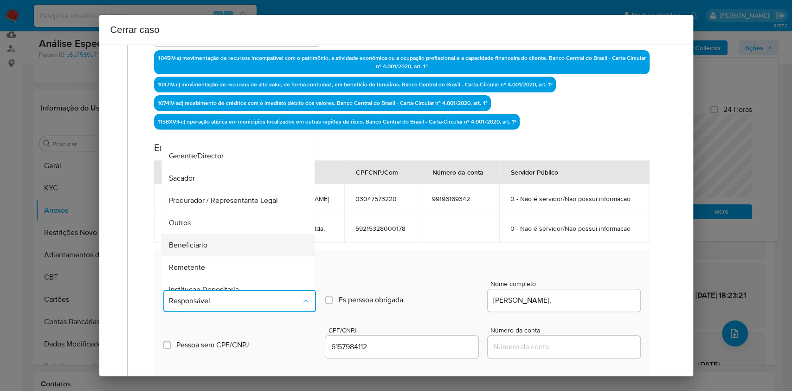
scroll to position [119, 0]
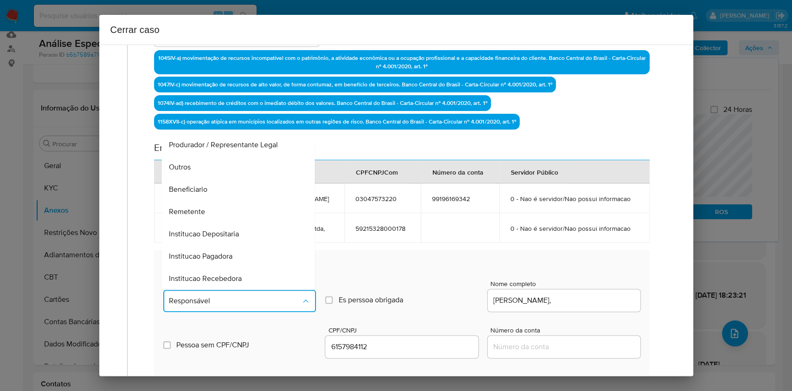
drag, startPoint x: 212, startPoint y: 208, endPoint x: 233, endPoint y: 207, distance: 20.4
click at [212, 201] on div "Beneficiario" at bounding box center [235, 189] width 133 height 22
type input "06157984112"
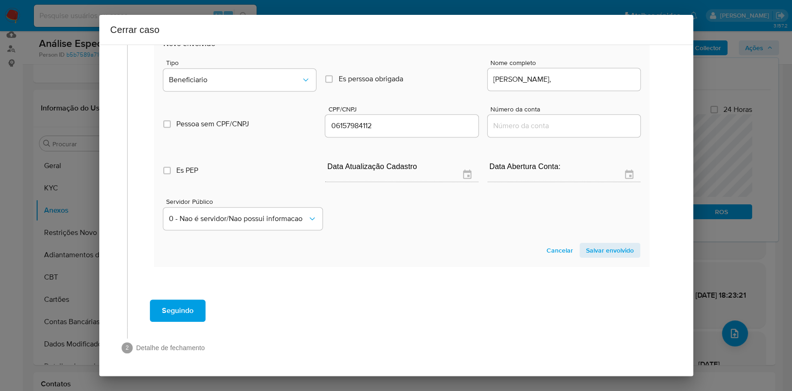
drag, startPoint x: 624, startPoint y: 251, endPoint x: 661, endPoint y: 192, distance: 69.2
click at [624, 252] on button "Salvar envolvido" at bounding box center [610, 250] width 61 height 15
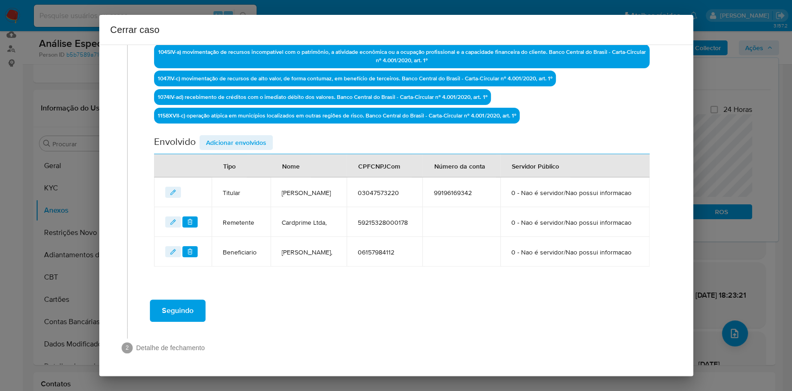
click at [243, 136] on span "Adicionar envolvidos" at bounding box center [236, 142] width 60 height 13
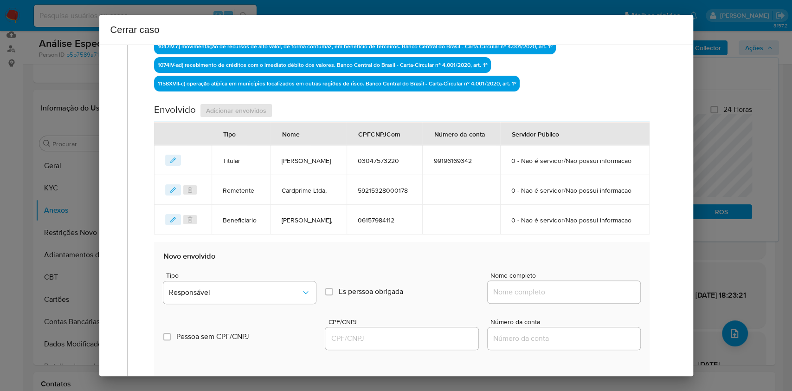
click at [550, 303] on div at bounding box center [564, 292] width 153 height 22
click at [585, 298] on input "Nome completo" at bounding box center [564, 292] width 153 height 12
click at [601, 298] on input "Nome completo" at bounding box center [564, 292] width 153 height 12
click at [608, 298] on input "Nome completo" at bounding box center [564, 292] width 153 height 12
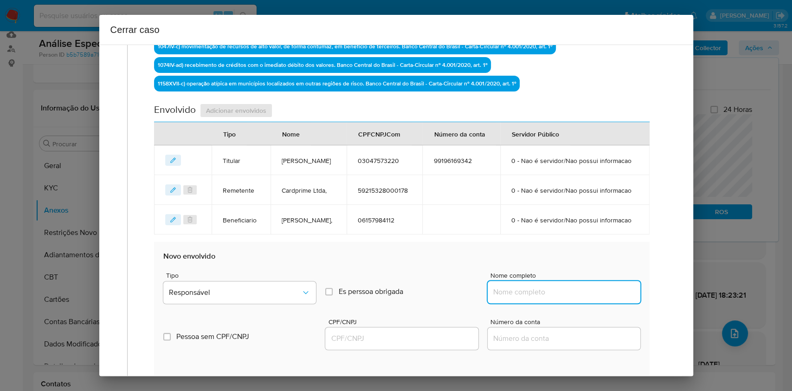
drag, startPoint x: 567, startPoint y: 320, endPoint x: 584, endPoint y: 325, distance: 17.3
click at [568, 298] on input "Nome completo" at bounding box center [564, 292] width 153 height 12
paste input "Ouro Norte Cooperativa Do Garimpeiro Legal - Cgl, 37150910000160"
click at [594, 298] on input "Ouro Norte Cooperativa Do Garimpeiro Legal - Cgl, 37150910000160" at bounding box center [564, 292] width 153 height 12
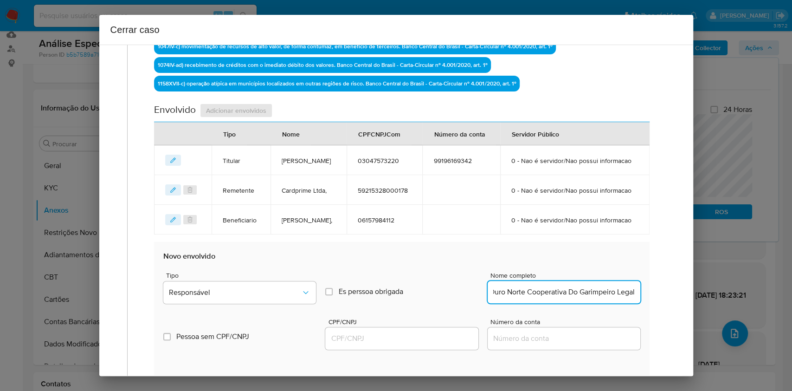
scroll to position [0, 11]
type input "Ouro Norte Cooperativa Do Garimpeiro Legal"
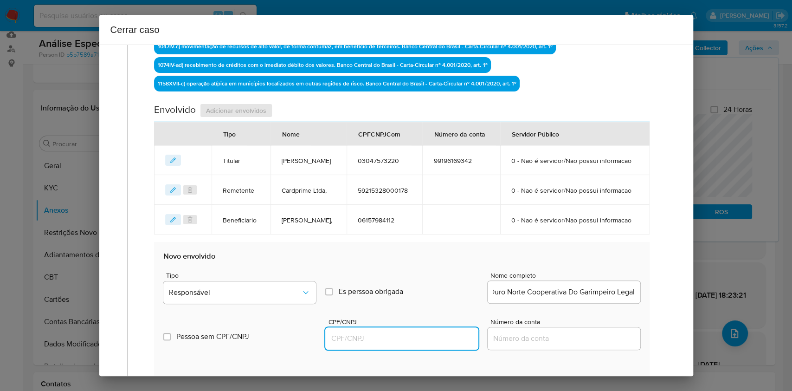
drag, startPoint x: 431, startPoint y: 365, endPoint x: 445, endPoint y: 364, distance: 14.5
click at [431, 344] on input "CPF/CNPJ" at bounding box center [401, 338] width 153 height 12
paste input "-37150910000160"
type input "-37150910000160"
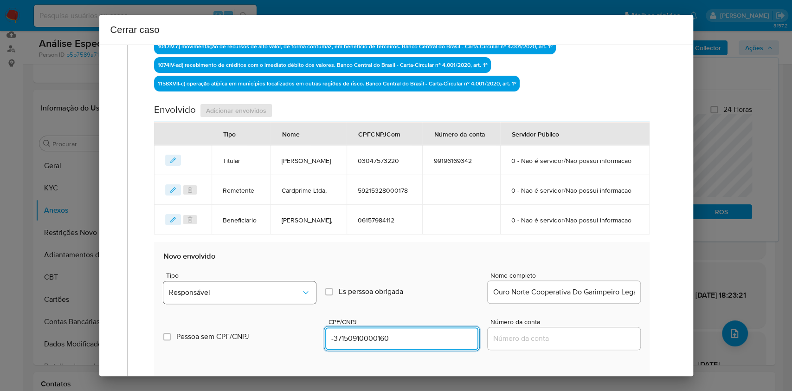
drag, startPoint x: 279, startPoint y: 299, endPoint x: 274, endPoint y: 315, distance: 16.6
click at [275, 307] on div "Tipo Responsável Es perssoa obrigada Is PObrigada Nome completo Ouro Norte Coop…" at bounding box center [401, 284] width 477 height 46
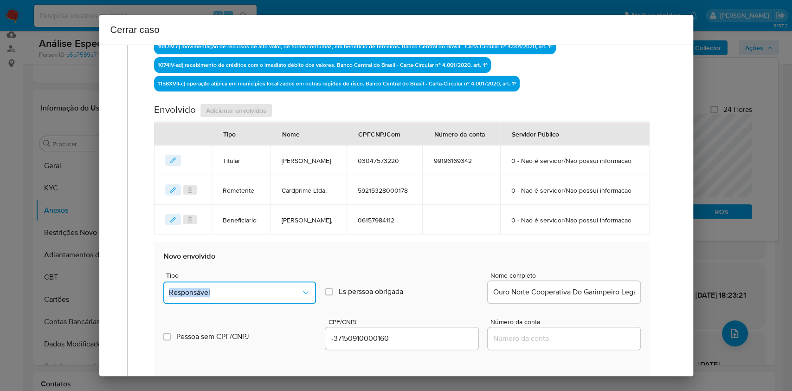
drag, startPoint x: 274, startPoint y: 315, endPoint x: 267, endPoint y: 315, distance: 7.0
click at [274, 304] on button "Responsável" at bounding box center [239, 292] width 153 height 22
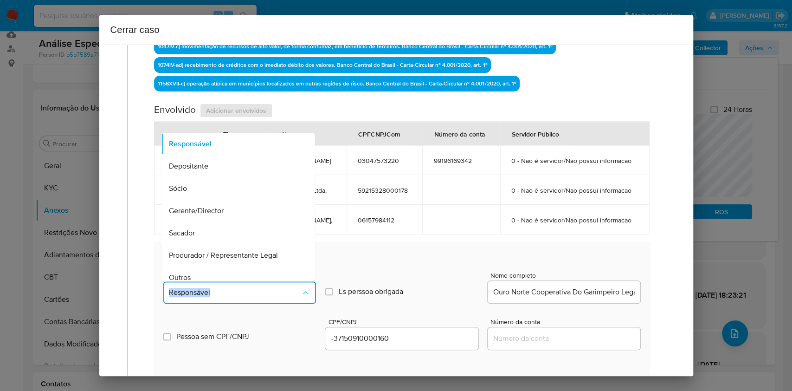
drag, startPoint x: 227, startPoint y: 303, endPoint x: 284, endPoint y: 280, distance: 61.9
click at [227, 289] on div "Outros" at bounding box center [235, 277] width 133 height 22
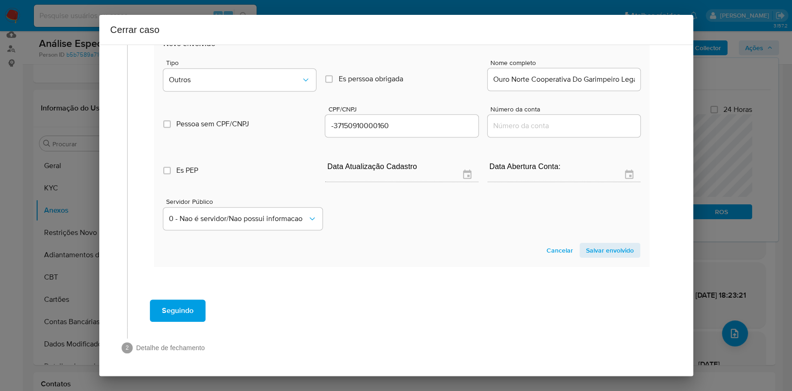
click at [618, 251] on span "Salvar envolvido" at bounding box center [610, 250] width 48 height 13
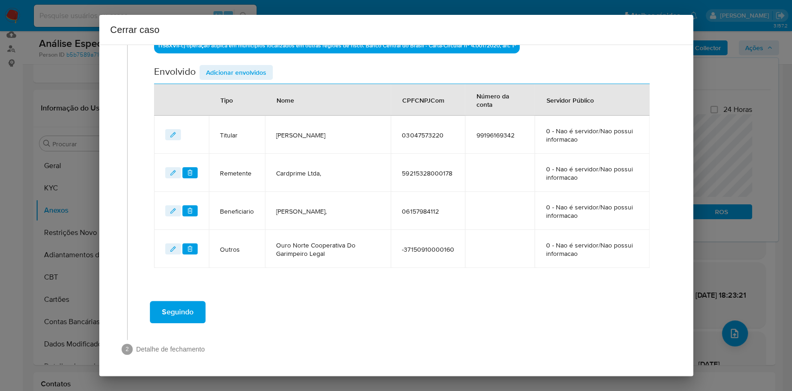
click at [182, 308] on span "Seguindo" at bounding box center [178, 312] width 32 height 20
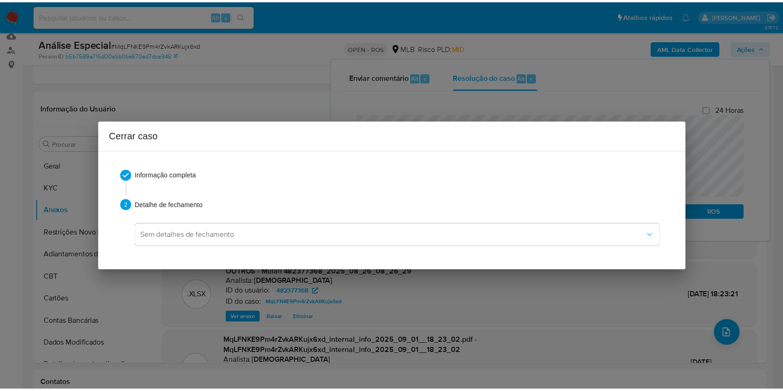
scroll to position [1105, 0]
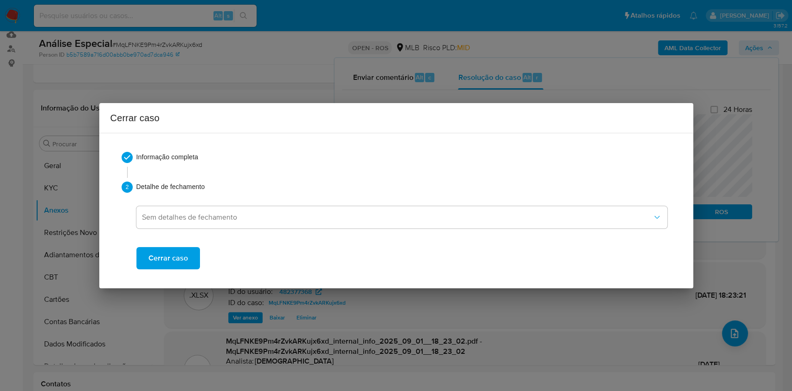
drag, startPoint x: 187, startPoint y: 260, endPoint x: 196, endPoint y: 258, distance: 9.4
click at [187, 260] on button "Cerrar caso" at bounding box center [168, 258] width 64 height 22
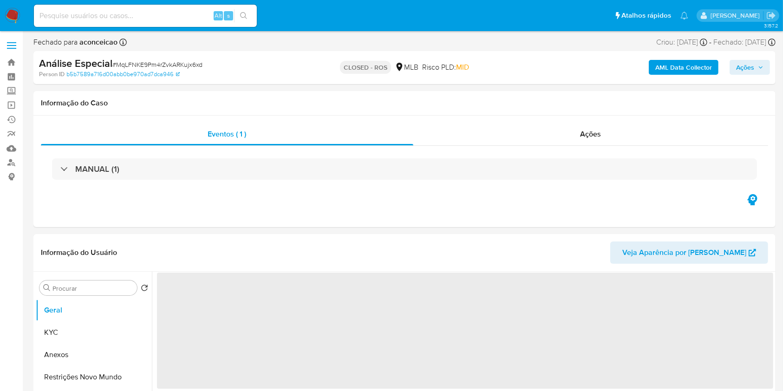
select select "10"
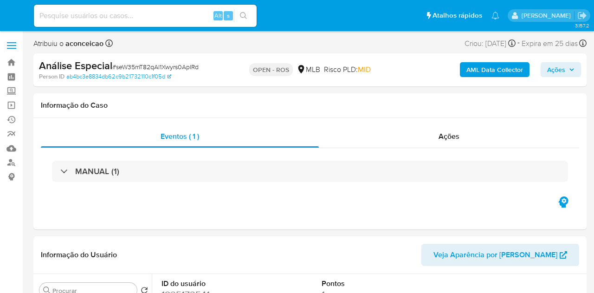
select select "10"
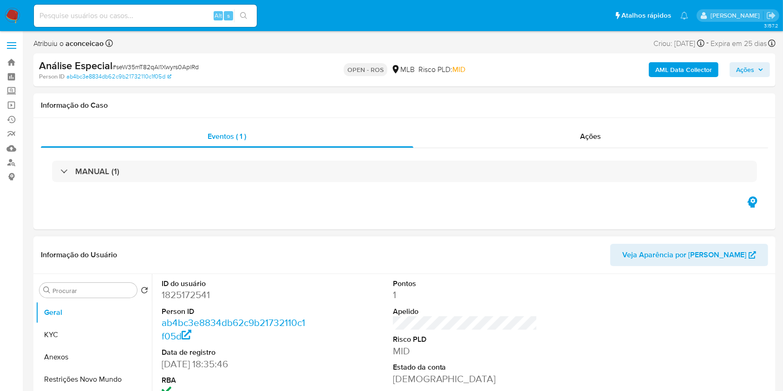
drag, startPoint x: 74, startPoint y: 354, endPoint x: 219, endPoint y: 297, distance: 155.3
click at [75, 292] on button "Anexos" at bounding box center [94, 357] width 116 height 22
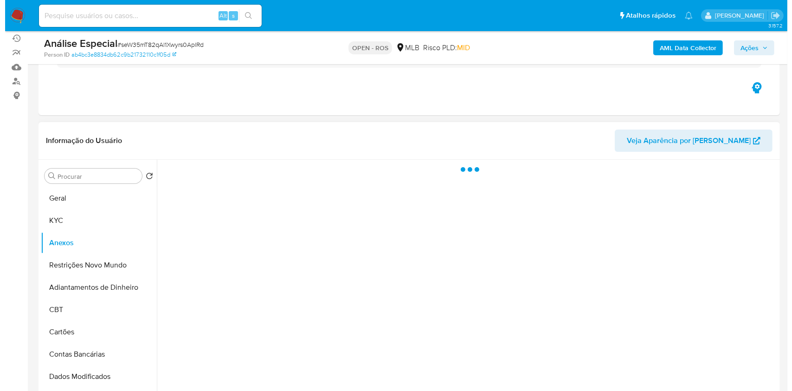
scroll to position [123, 0]
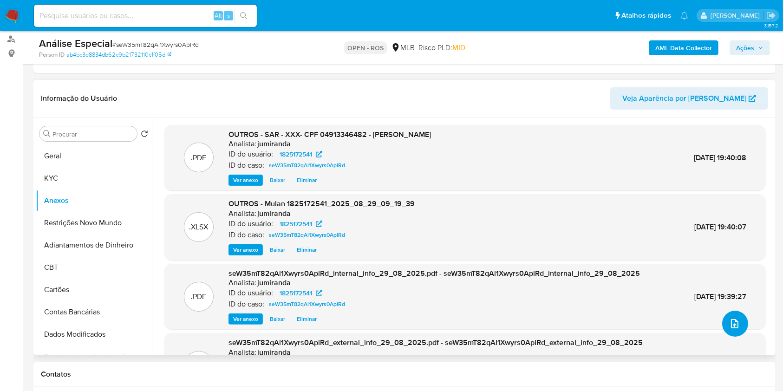
click at [594, 292] on icon "upload-file" at bounding box center [734, 323] width 11 height 11
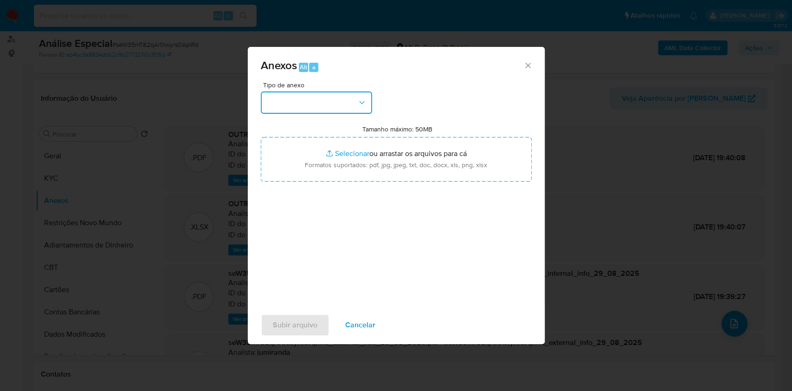
click at [324, 108] on button "button" at bounding box center [316, 102] width 111 height 22
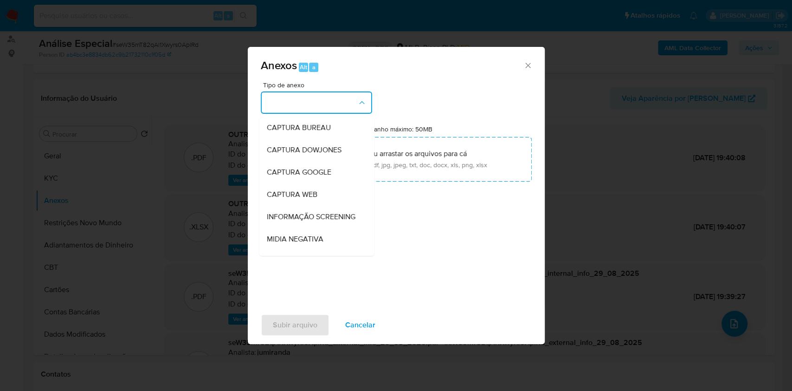
scroll to position [143, 0]
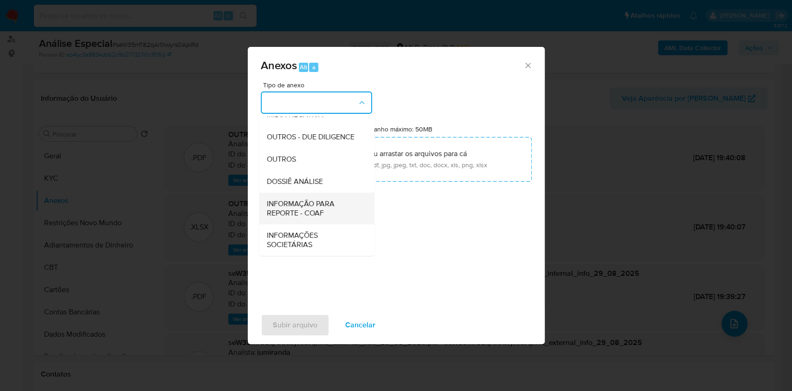
click at [313, 205] on span "INFORMAÇÃO PARA REPORTE - COAF" at bounding box center [313, 208] width 95 height 19
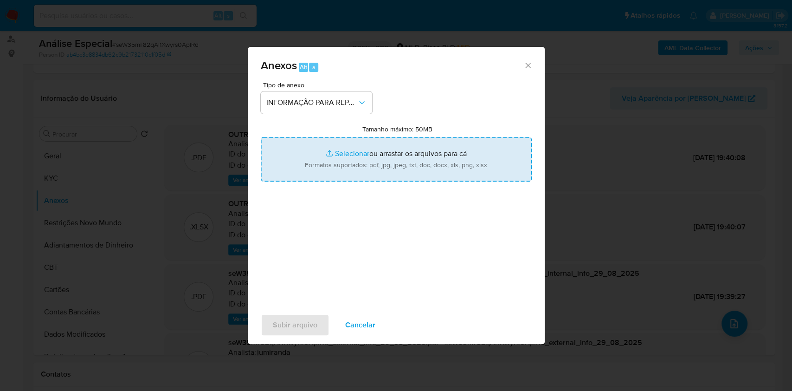
type input "C:\fakepath\SAR - seW35mT82qAl1Xwyrs0AplRd- CPF 04913346482 - JOSENILDA SEVERIN…"
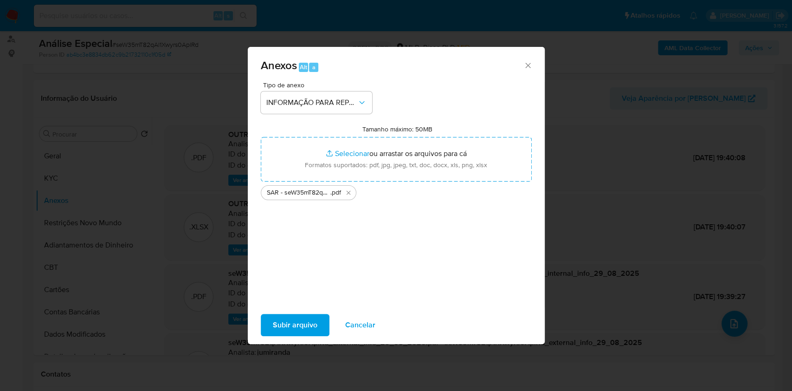
click at [321, 292] on button "Subir arquivo" at bounding box center [295, 325] width 69 height 22
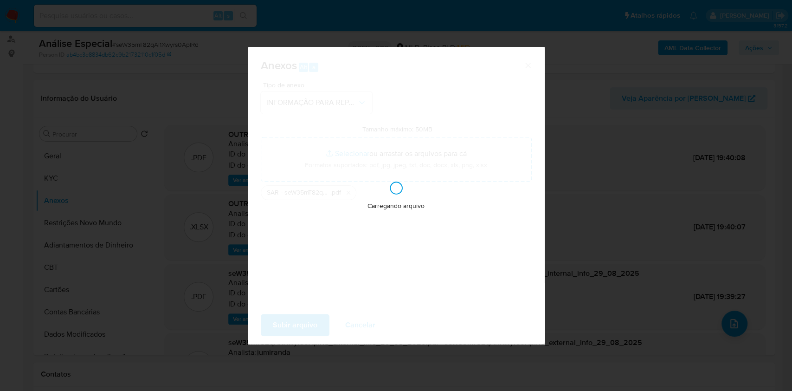
click at [594, 116] on div "Anexos Alt a Tipo de anexo INFORMAÇÃO PARA REPORTE - COAF Tamanho máximo: 50MB …" at bounding box center [396, 195] width 792 height 391
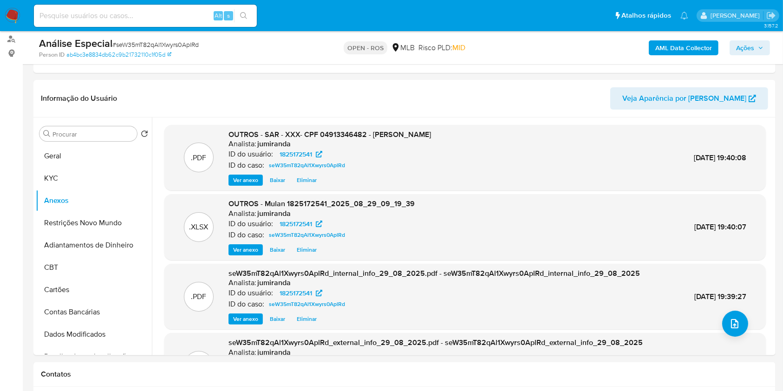
click at [594, 53] on span "Ações" at bounding box center [745, 47] width 18 height 15
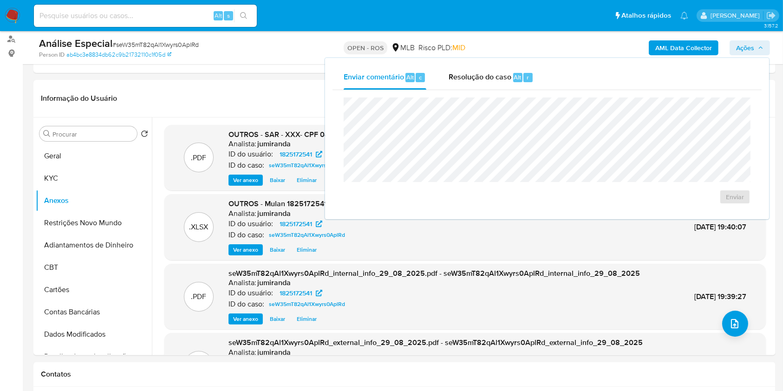
click at [520, 83] on div "Resolução do caso Alt r" at bounding box center [490, 77] width 85 height 24
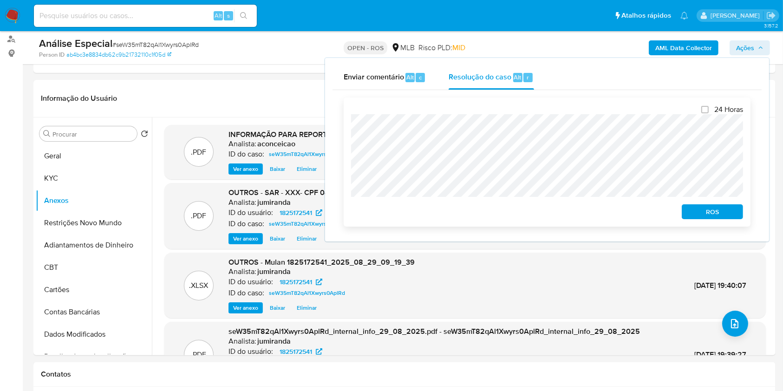
click at [594, 214] on span "ROS" at bounding box center [712, 211] width 48 height 13
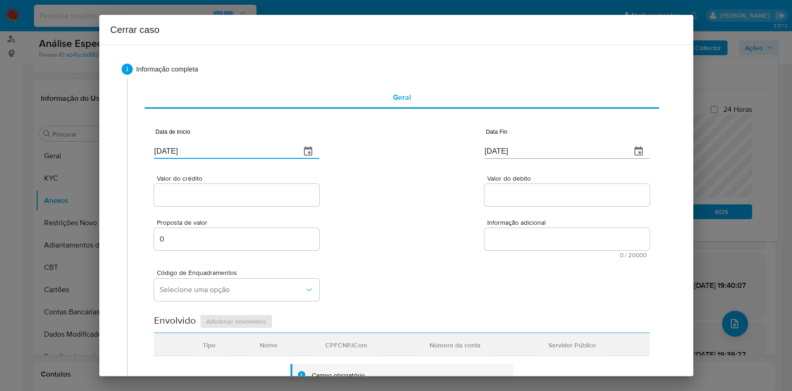
click at [230, 152] on input "[DATE]" at bounding box center [223, 151] width 139 height 15
click at [230, 151] on input "[DATE]" at bounding box center [223, 151] width 139 height 15
paste input "1/07"
click at [230, 151] on input "[DATE]" at bounding box center [223, 151] width 139 height 15
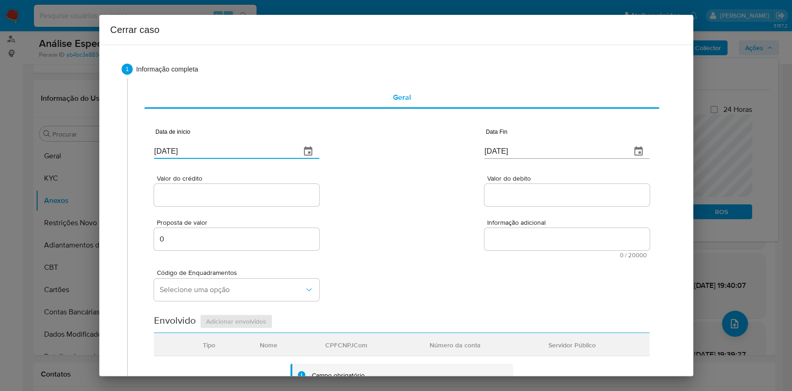
type input "[DATE]"
type input "23/05/2024"
type input "[DATE]"
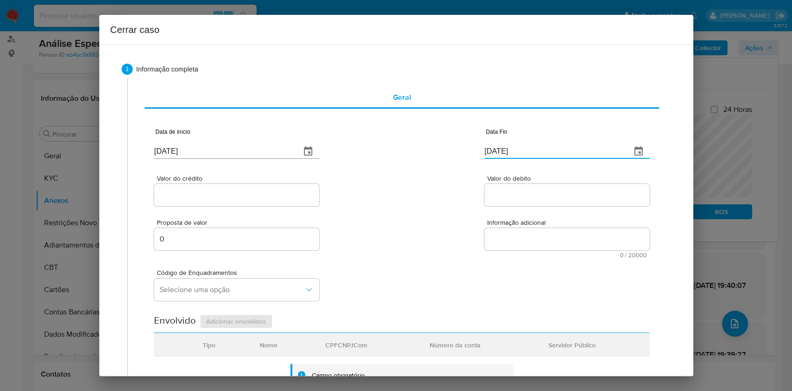
click at [534, 155] on input "[DATE]" at bounding box center [554, 151] width 139 height 15
click at [534, 154] on input "[DATE]" at bounding box center [554, 151] width 139 height 15
paste input "5/08"
type input "05/08/2025"
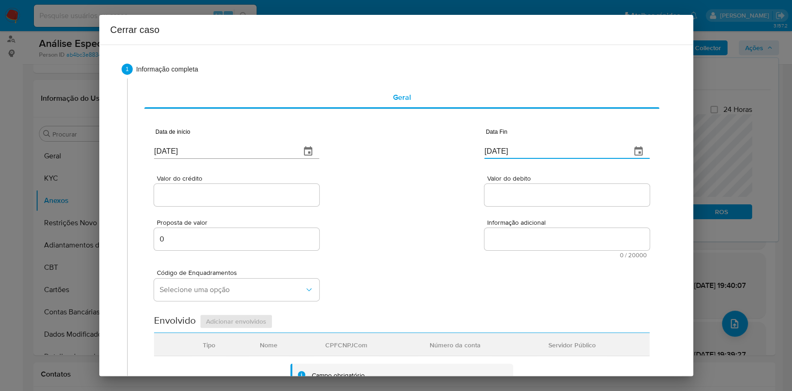
click at [269, 199] on input "Valor do crédito" at bounding box center [236, 195] width 165 height 12
paste input "R$981.283"
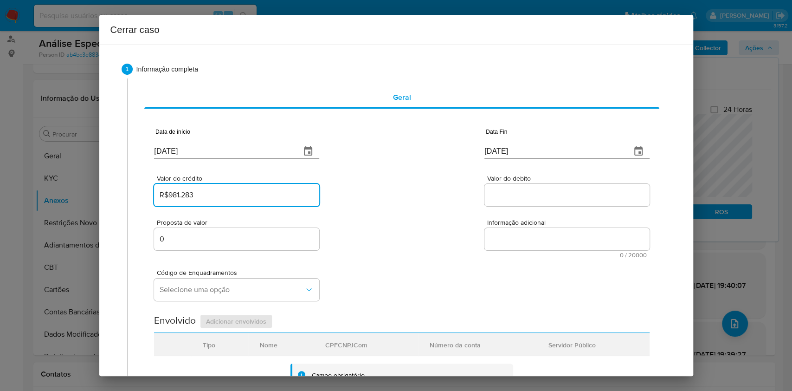
type input "R$981.283"
click at [536, 195] on input "Valor do debito" at bounding box center [567, 195] width 165 height 12
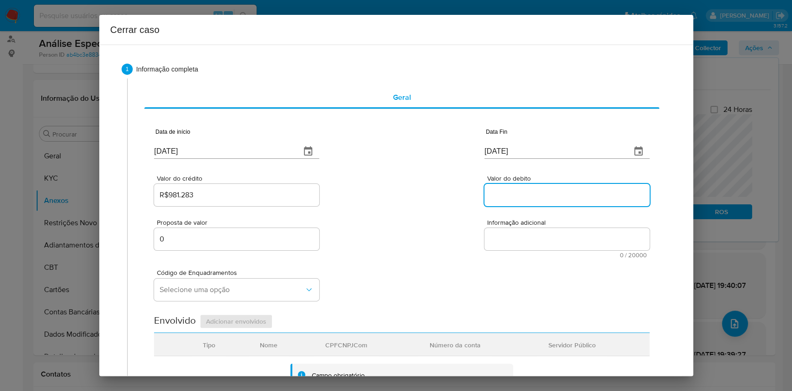
paste input "R$995.860"
type input "R$995.860"
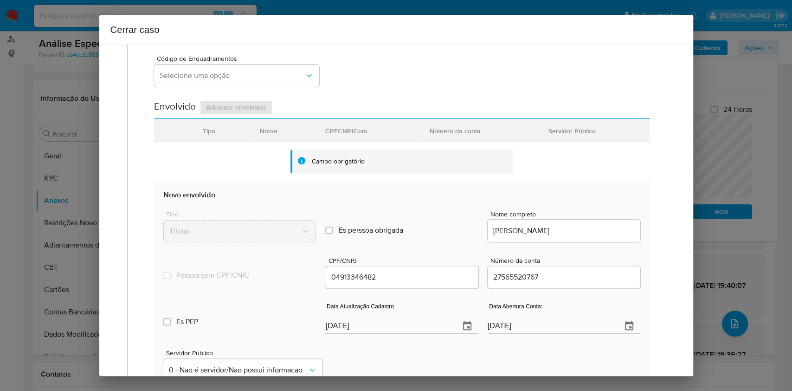
scroll to position [365, 0]
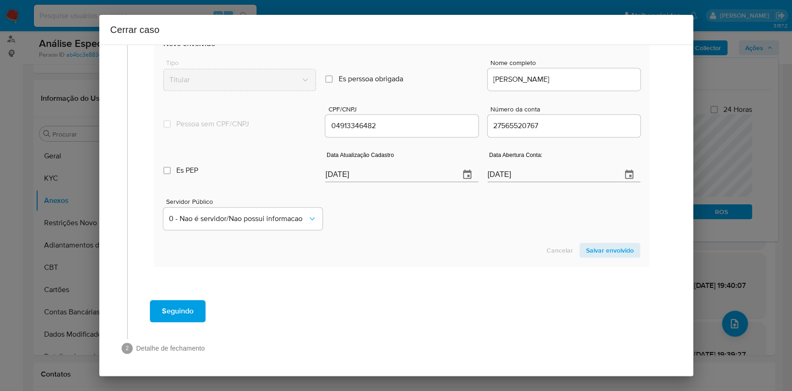
click at [405, 174] on input "[DATE]" at bounding box center [388, 174] width 127 height 15
paste input "19/08"
drag, startPoint x: 405, startPoint y: 173, endPoint x: 432, endPoint y: 178, distance: 27.8
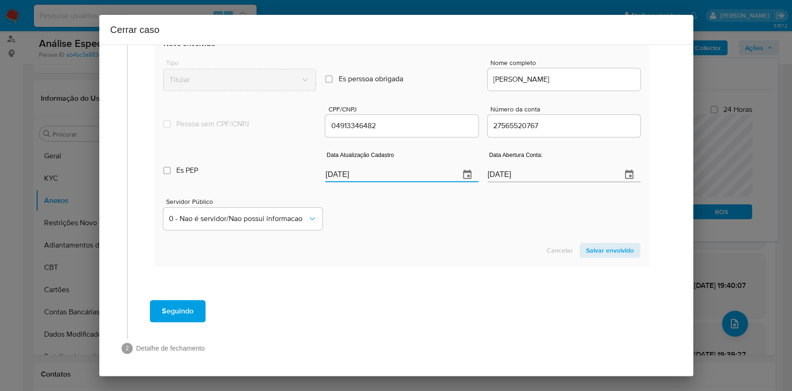
click at [405, 174] on input "[DATE]" at bounding box center [388, 174] width 127 height 15
type input "[DATE]"
click at [594, 247] on span "Salvar envolvido" at bounding box center [610, 250] width 48 height 13
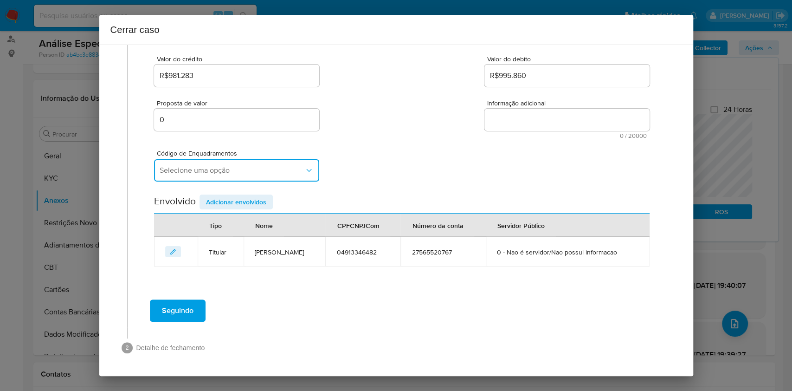
click at [279, 166] on span "Selecione uma opção" at bounding box center [232, 170] width 145 height 9
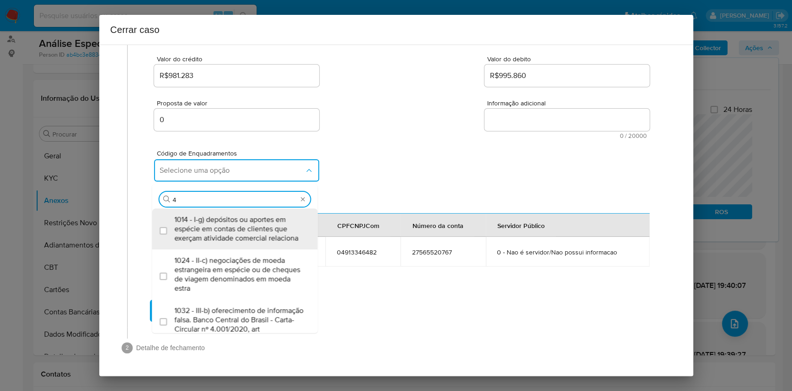
type input "45"
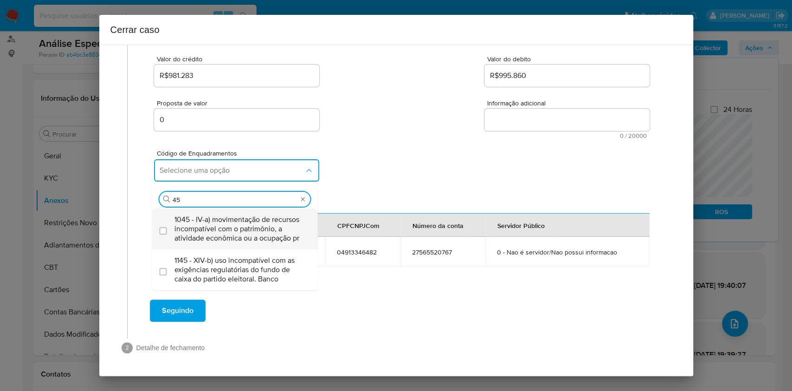
click at [249, 215] on span "1045 - IV-a) movimentação de recursos incompatível com o patrimônio, a atividad…" at bounding box center [240, 229] width 130 height 28
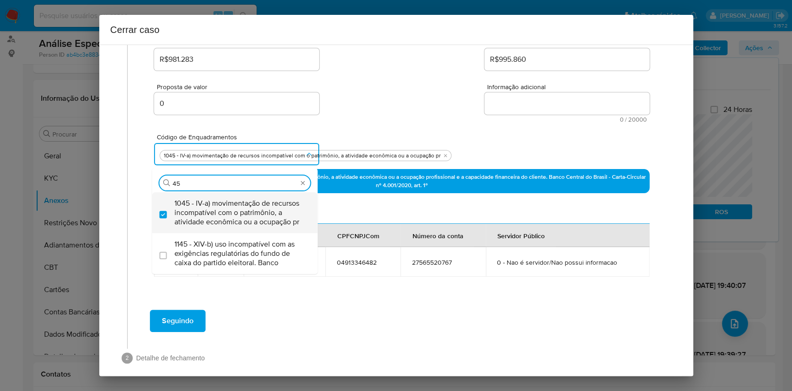
checkbox input "true"
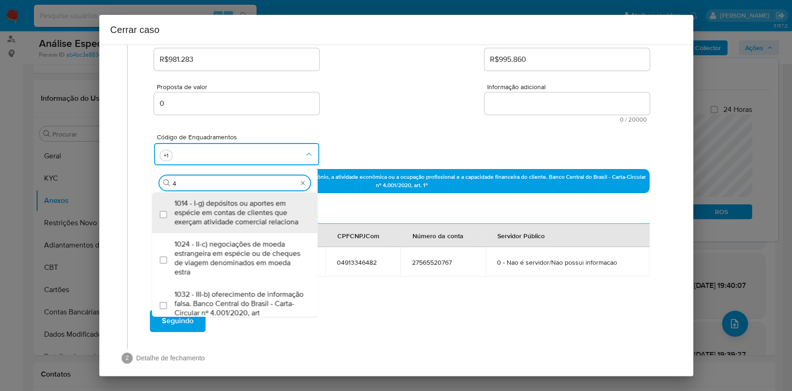
scroll to position [0, 0]
type input "47"
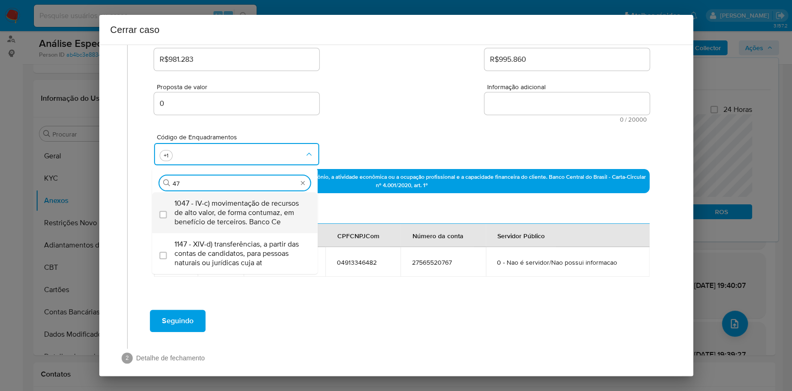
click at [250, 208] on span "1047 - IV-c) movimentação de recursos de alto valor, de forma contumaz, em bene…" at bounding box center [240, 213] width 130 height 28
checkbox input "true"
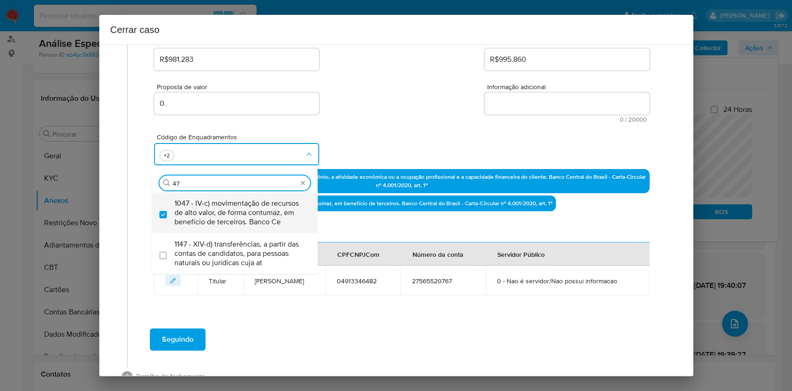
type input "4"
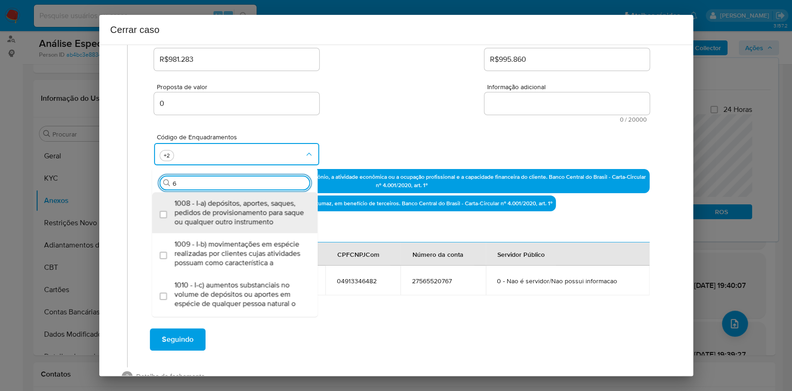
type input "66"
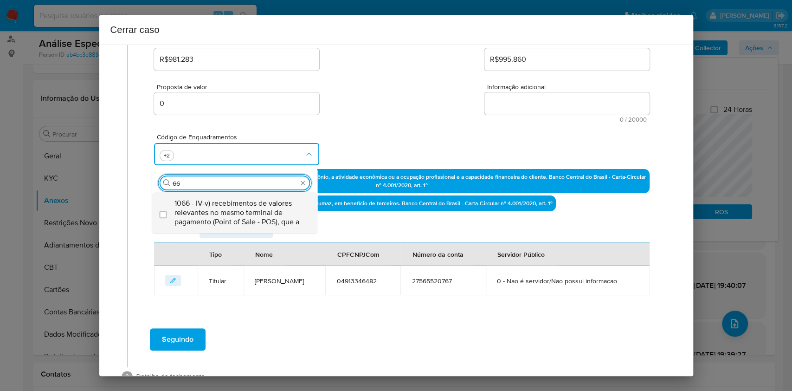
click at [245, 208] on span "1066 - IV-v) recebimentos de valores relevantes no mesmo terminal de pagamento …" at bounding box center [240, 213] width 130 height 28
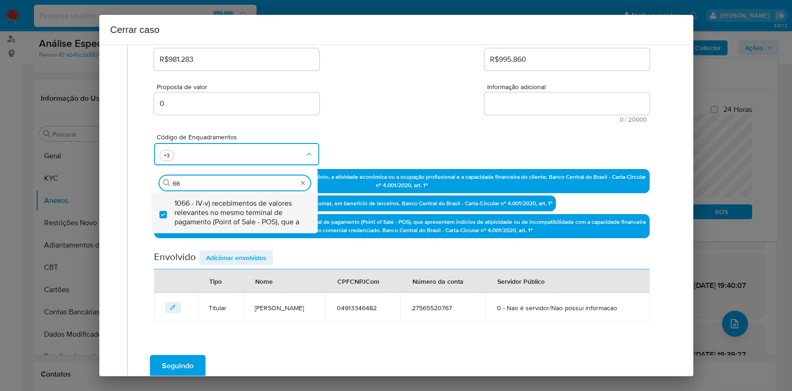
checkbox input "true"
type input "6"
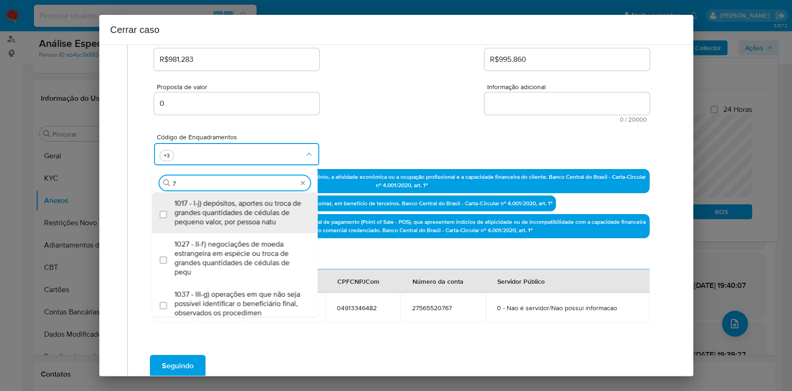
type input "74"
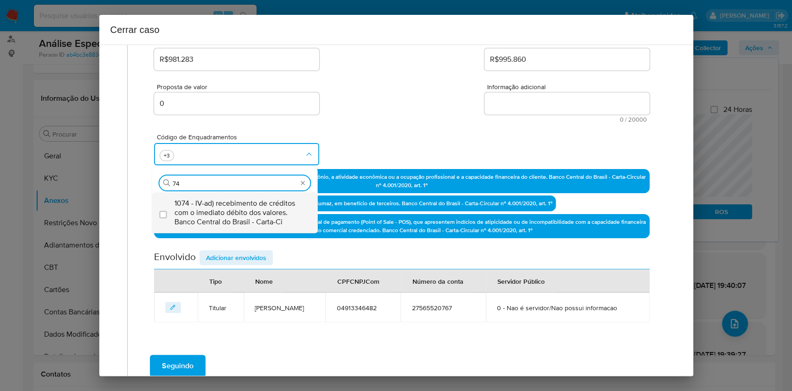
click at [245, 208] on span "1074 - IV-ad) recebimento de créditos com o imediato débito dos valores. Banco …" at bounding box center [240, 213] width 130 height 28
checkbox input "true"
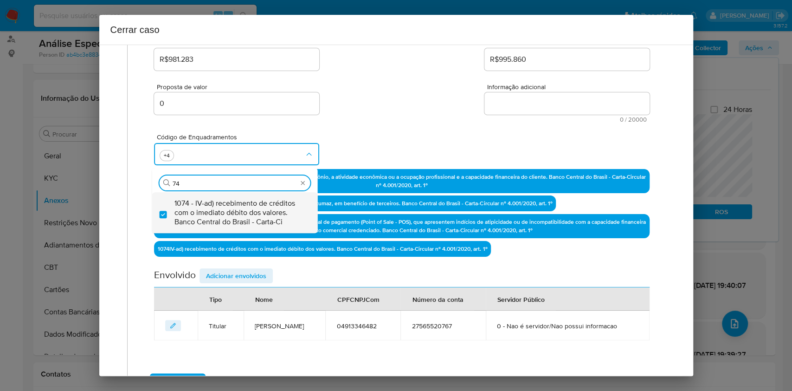
type input "7"
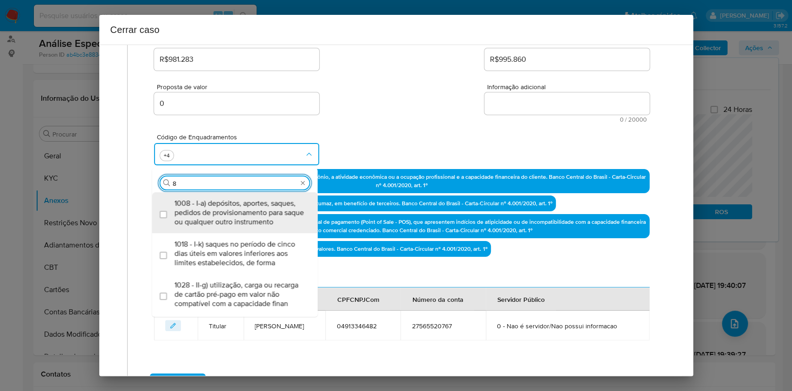
type input "81"
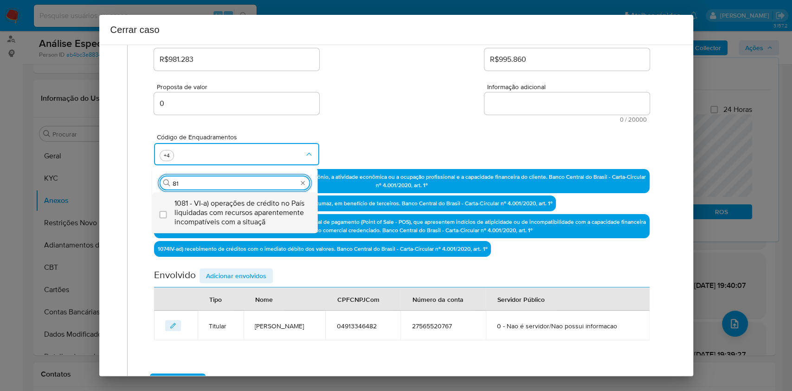
click at [245, 208] on span "1081 - VI-a) operações de crédito no País liquidadas com recursos aparentemente…" at bounding box center [240, 213] width 130 height 28
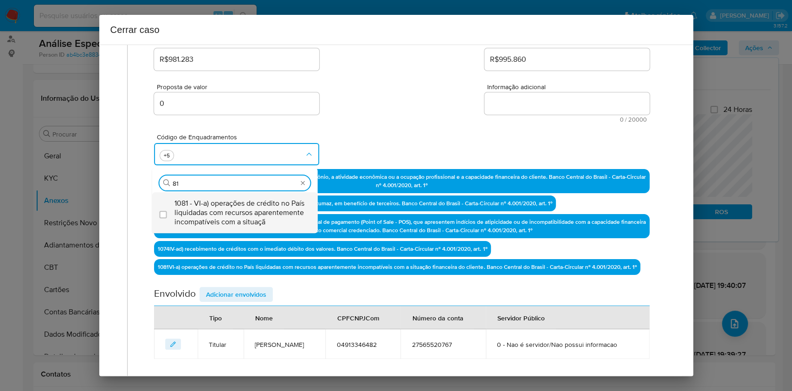
checkbox input "true"
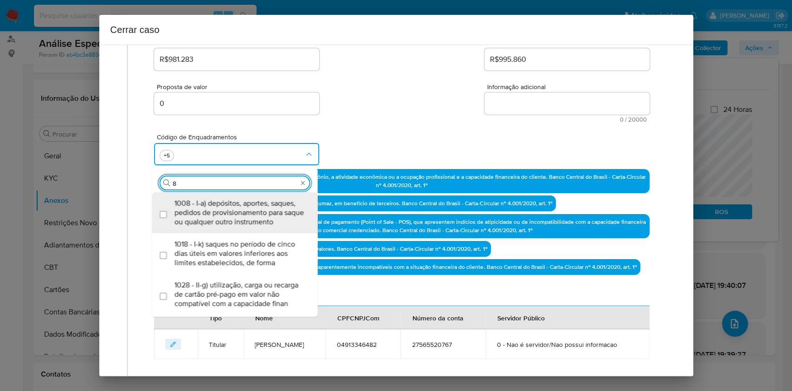
type input "84"
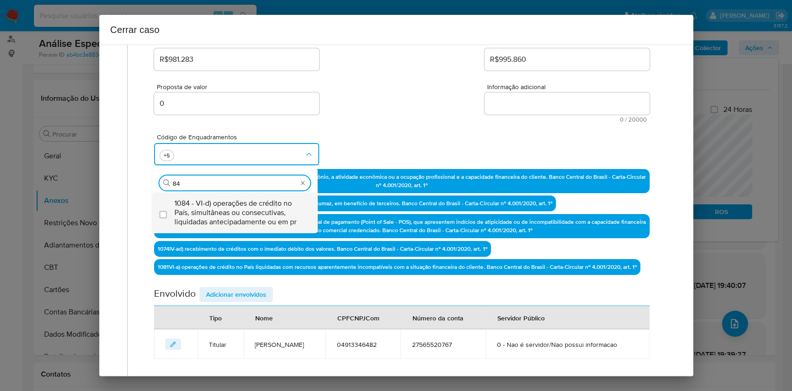
click at [245, 207] on span "1084 - VI-d) operações de crédito no País, simultâneas ou consecutivas, liquida…" at bounding box center [240, 213] width 130 height 28
checkbox input "true"
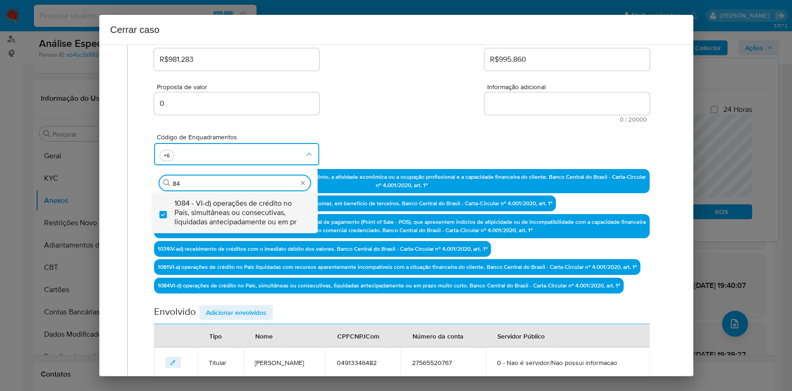
type input "84"
click at [544, 108] on textarea "Informação adicional" at bounding box center [567, 103] width 165 height 22
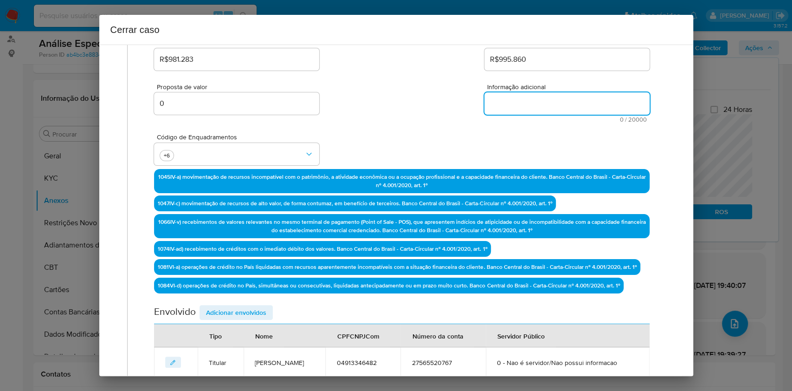
click at [543, 107] on textarea "Informação adicional" at bounding box center [567, 103] width 165 height 22
paste textarea "Josenilda Severina de Lima Silva Souza, CPF 04913346482, 41 anos, residente no …"
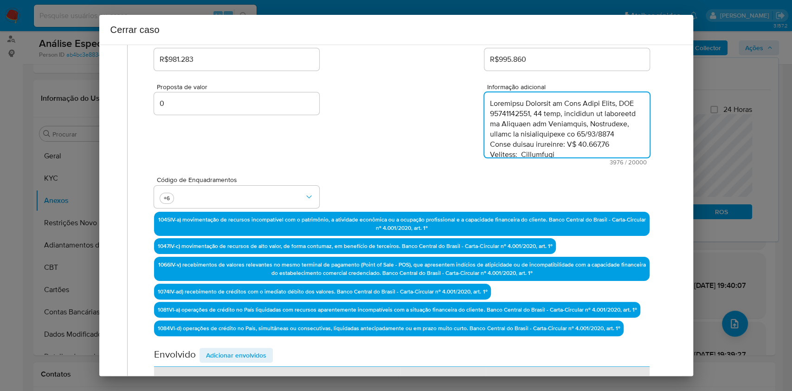
scroll to position [1370, 0]
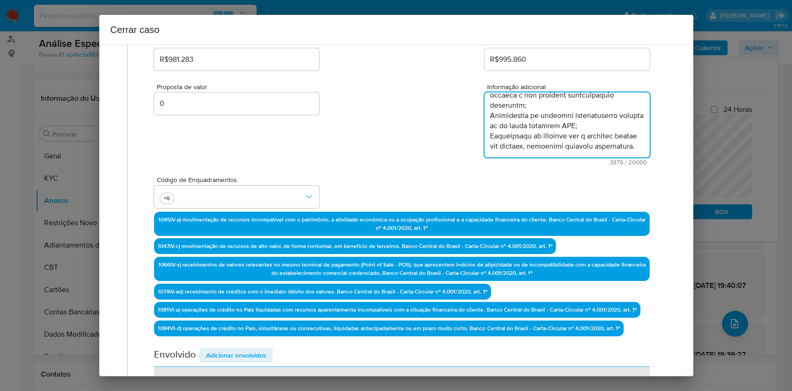
type textarea "Josenilda Severina de Lima Silva Souza, CPF 04913346482, 41 anos, residente no …"
drag, startPoint x: 250, startPoint y: 351, endPoint x: 255, endPoint y: 349, distance: 5.9
click at [250, 292] on span "Adicionar envolvidos" at bounding box center [236, 355] width 60 height 13
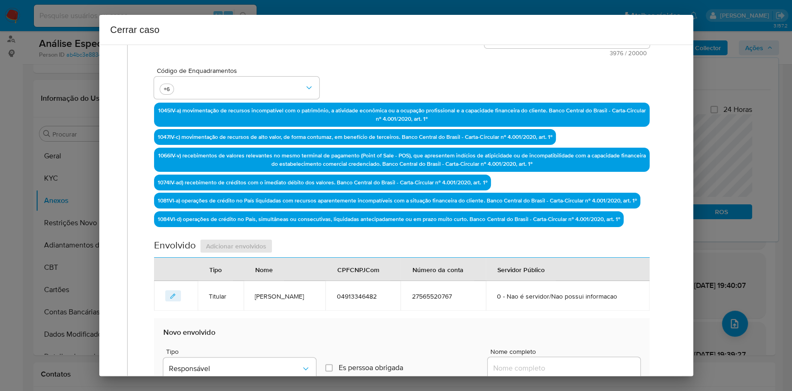
scroll to position [321, 0]
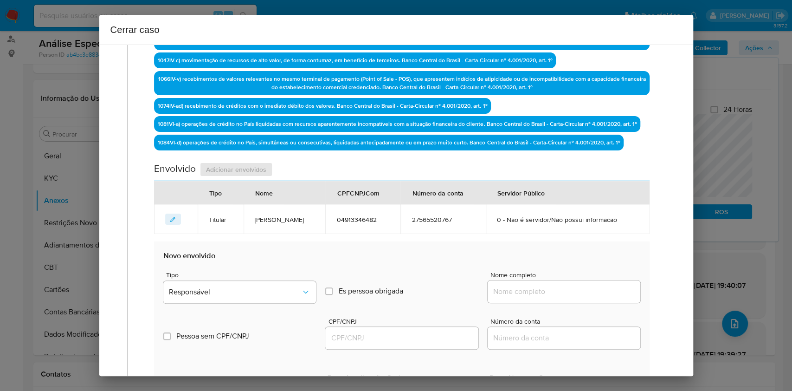
drag, startPoint x: 584, startPoint y: 308, endPoint x: 590, endPoint y: 308, distance: 5.1
click at [585, 292] on input "Nome completo" at bounding box center [564, 292] width 153 height 12
paste input "Severina Silva De Lima - CPF 33550980434"
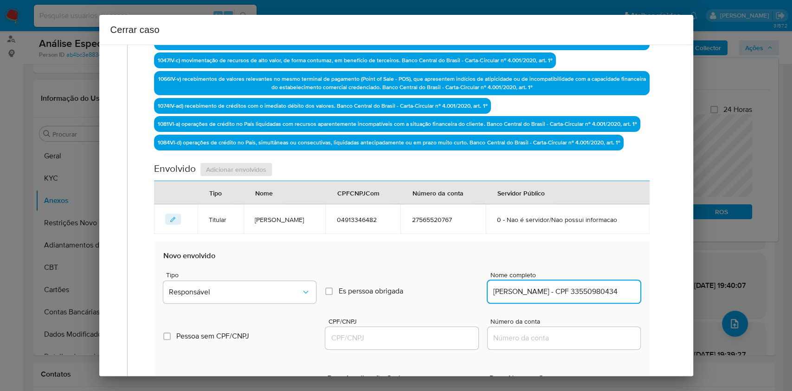
scroll to position [0, 4]
click at [594, 292] on input "Severina Silva De Lima - CPF 33550980434" at bounding box center [564, 292] width 153 height 12
type input "Severina Silva De Lima"
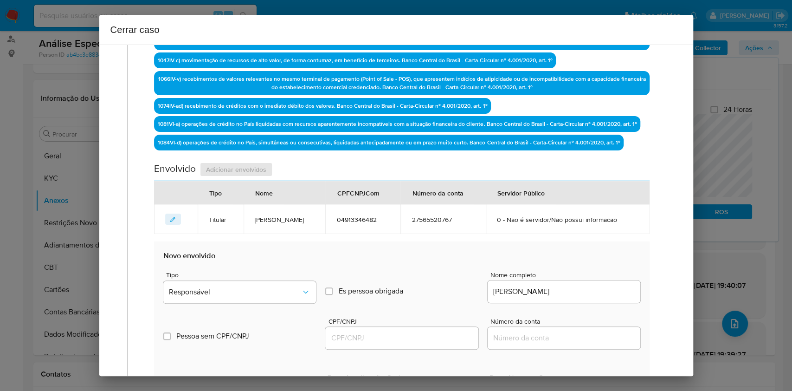
click at [392, 292] on div at bounding box center [401, 338] width 153 height 22
drag, startPoint x: 399, startPoint y: 351, endPoint x: 410, endPoint y: 347, distance: 11.3
click at [400, 292] on input "CPF/CNPJ" at bounding box center [401, 338] width 153 height 12
paste input "-33550980434"
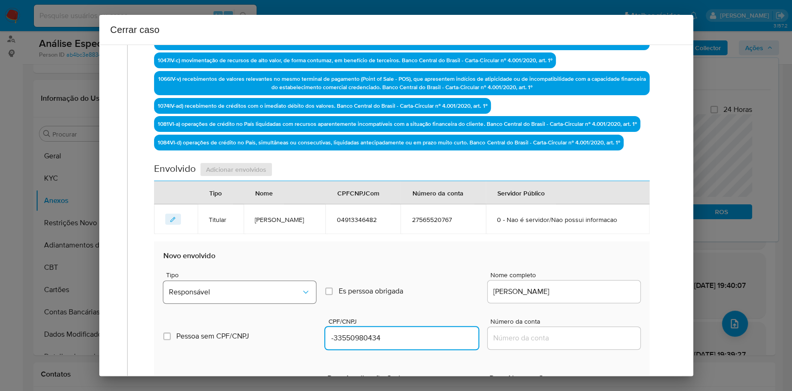
type input "-33550980434"
drag, startPoint x: 290, startPoint y: 305, endPoint x: 282, endPoint y: 299, distance: 9.3
click at [290, 292] on span "Responsável" at bounding box center [235, 291] width 132 height 9
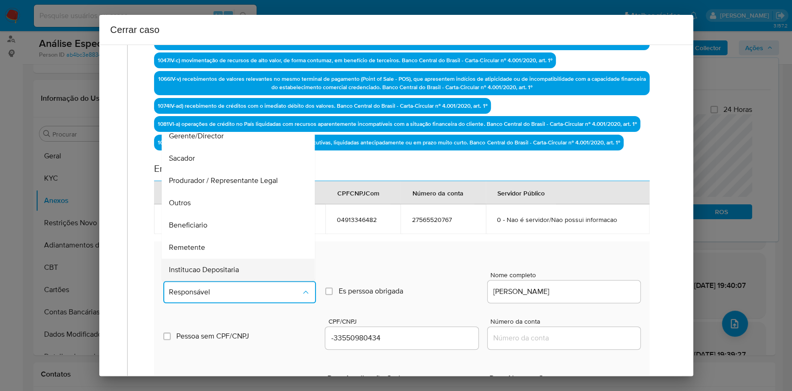
scroll to position [119, 0]
click at [224, 214] on div "Remetente" at bounding box center [235, 203] width 133 height 22
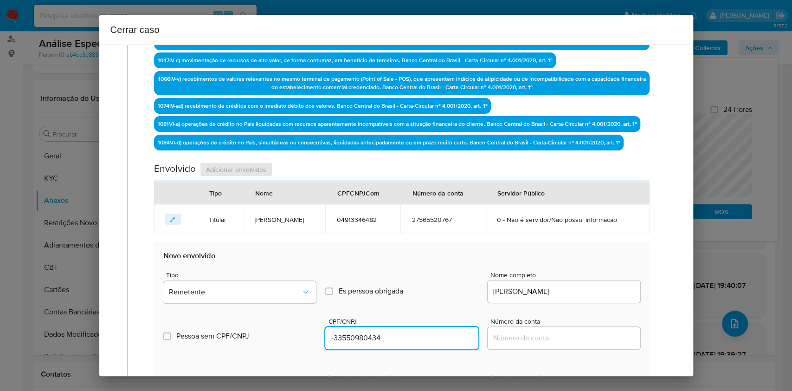
click at [401, 292] on input "-33550980434" at bounding box center [401, 338] width 153 height 12
paste input "33550980434"
type input "33550980434"
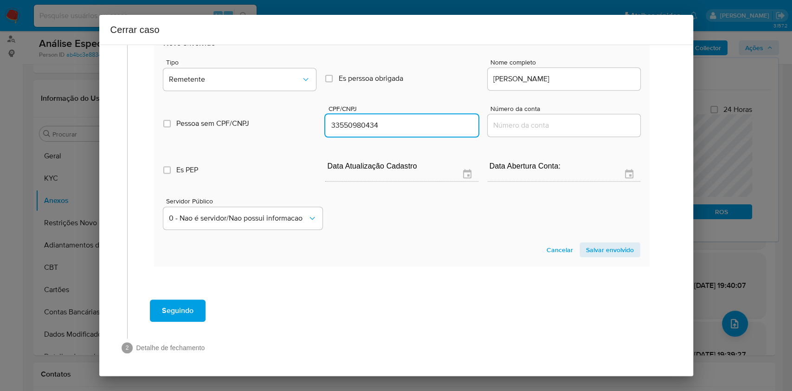
click at [589, 254] on span "Salvar envolvido" at bounding box center [610, 249] width 48 height 13
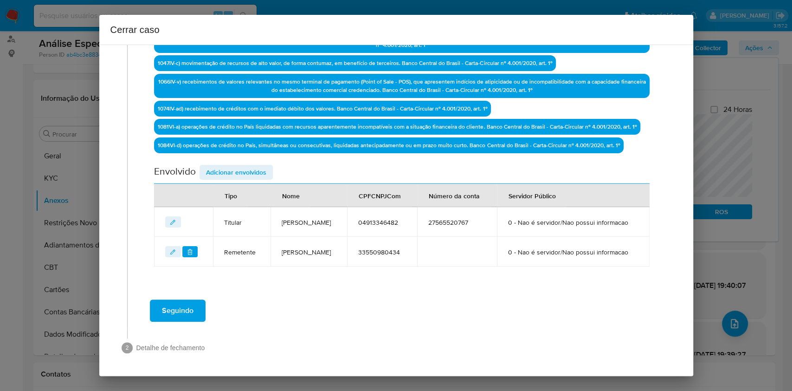
scroll to position [342, 0]
click at [240, 140] on div "Data de início 01/07/2025 Data Fin 05/08/2025 Valor do crédito R$981.283 Valor …" at bounding box center [401, 32] width 495 height 470
drag, startPoint x: 257, startPoint y: 148, endPoint x: 286, endPoint y: 156, distance: 30.0
click at [257, 166] on span "Adicionar envolvidos" at bounding box center [236, 172] width 60 height 13
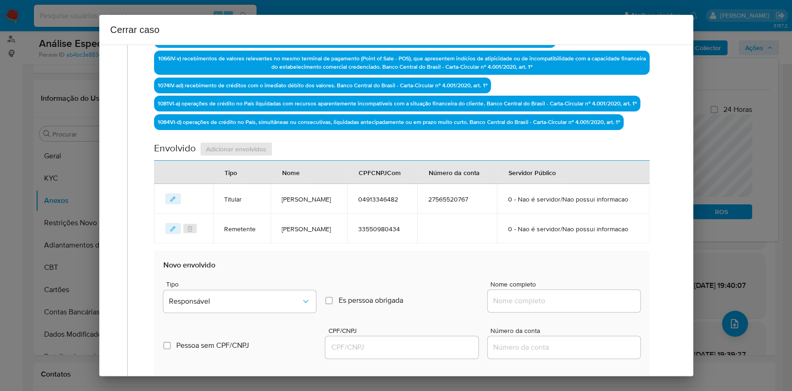
click at [557, 292] on div "Nome completo" at bounding box center [564, 298] width 153 height 35
click at [559, 292] on input "Nome completo" at bounding box center [564, 301] width 153 height 12
click at [565, 292] on input "Nome completo" at bounding box center [564, 301] width 153 height 12
click at [572, 292] on input "Nome completo" at bounding box center [564, 301] width 153 height 12
drag, startPoint x: 565, startPoint y: 320, endPoint x: 580, endPoint y: 326, distance: 16.7
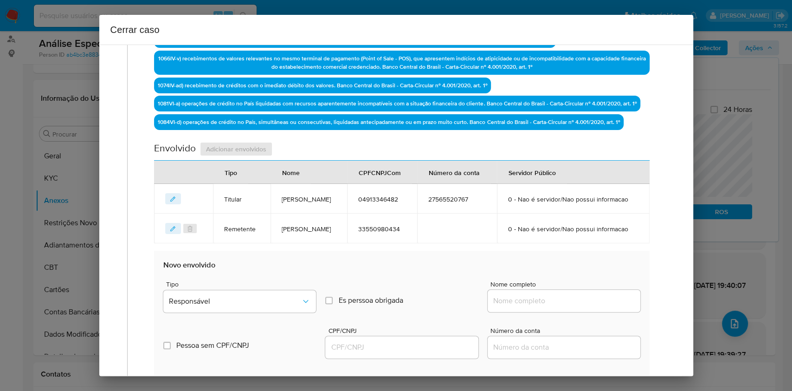
click at [565, 292] on input "Nome completo" at bounding box center [564, 301] width 153 height 12
click at [583, 292] on input "Nome completo" at bounding box center [564, 301] width 153 height 12
click at [584, 292] on input "Nome completo" at bounding box center [564, 301] width 153 height 12
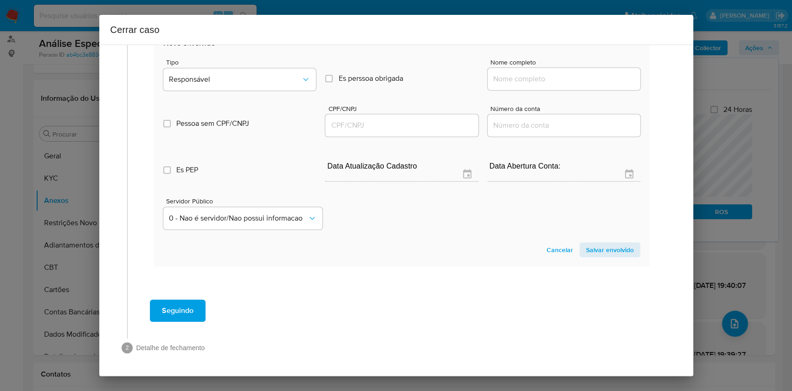
click at [525, 73] on input "Nome completo" at bounding box center [564, 79] width 153 height 12
click at [338, 149] on div "Es PEP isPEP Data Atualização Cadastro Data Abertura Conta:" at bounding box center [401, 162] width 477 height 48
drag, startPoint x: 353, startPoint y: 131, endPoint x: 445, endPoint y: 102, distance: 96.3
click at [353, 130] on input "CPF/CNPJ" at bounding box center [401, 125] width 153 height 12
click at [528, 79] on input "Nome completo" at bounding box center [564, 79] width 153 height 12
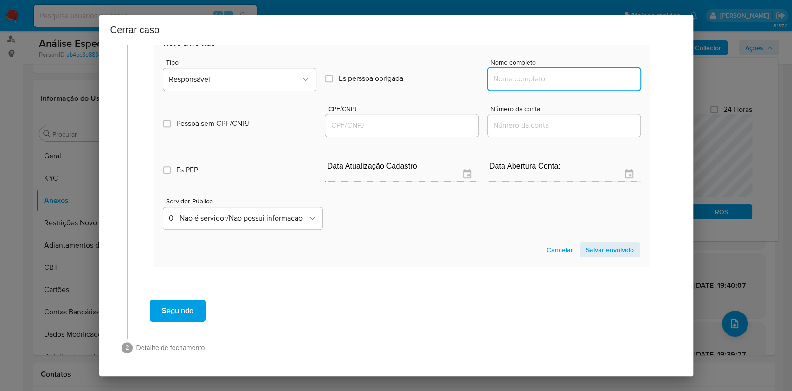
paste input "Brasil Auge Internacional E Comercio Ltda"
type input "Brasil Auge Internacional E Comercio Ltda"
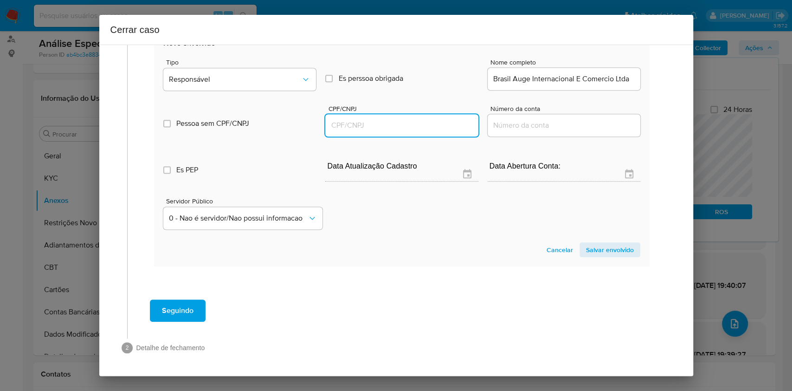
click at [361, 122] on input "CPF/CNPJ" at bounding box center [401, 125] width 153 height 12
paste input "17225813000182"
type input "17225813000182"
drag, startPoint x: 610, startPoint y: 239, endPoint x: 613, endPoint y: 243, distance: 5.4
click at [594, 240] on section "Novo envolvido Tipo Responsável Es perssoa obrigada Is PObrigada Nome completo …" at bounding box center [401, 147] width 495 height 237
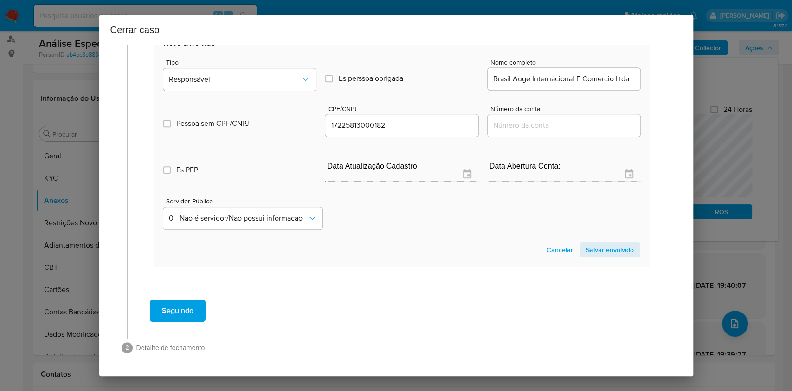
click at [594, 246] on span "Salvar envolvido" at bounding box center [610, 249] width 48 height 13
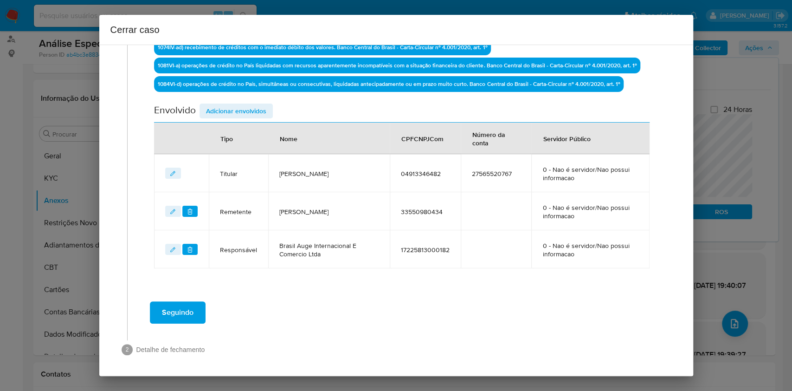
drag, startPoint x: 243, startPoint y: 102, endPoint x: 288, endPoint y: 130, distance: 53.4
click at [243, 104] on span "Adicionar envolvidos" at bounding box center [236, 110] width 60 height 13
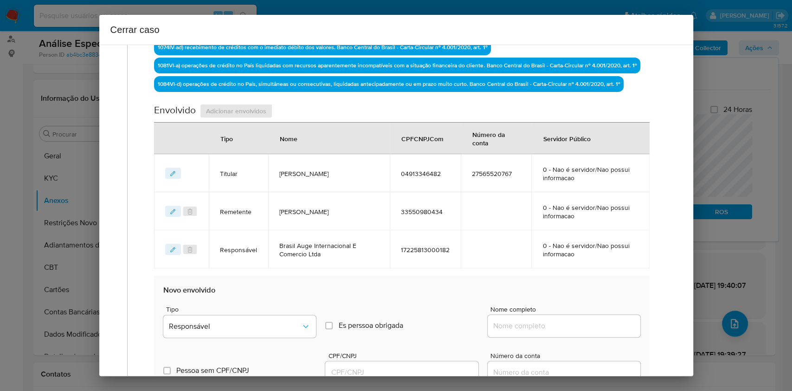
click at [448, 292] on input "CPF/CNPJ" at bounding box center [401, 372] width 153 height 12
paste input "58479001000140"
type input "58479001000140"
click at [559, 292] on input "Nome completo" at bounding box center [564, 326] width 153 height 12
paste input "Nexus Solucoes Em Pagamentos Ltda"
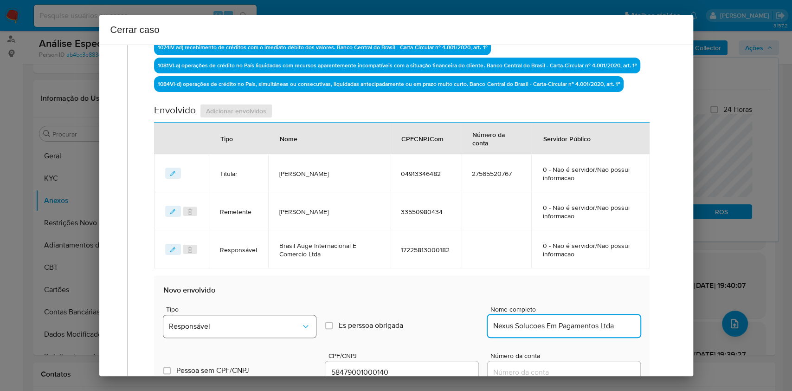
type input "Nexus Solucoes Em Pagamentos Ltda"
click at [301, 292] on button "Responsável" at bounding box center [239, 326] width 153 height 22
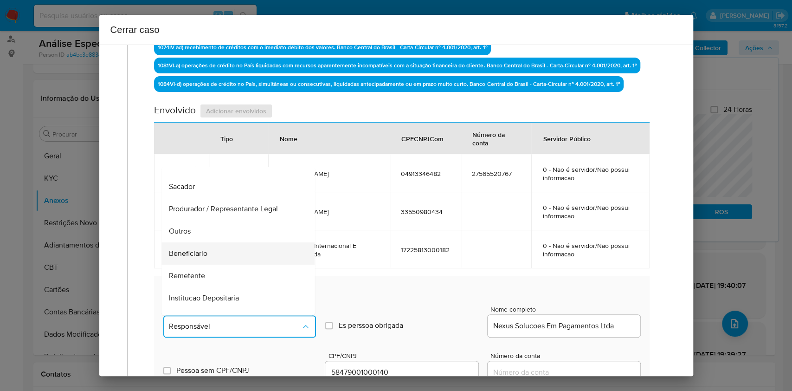
scroll to position [119, 0]
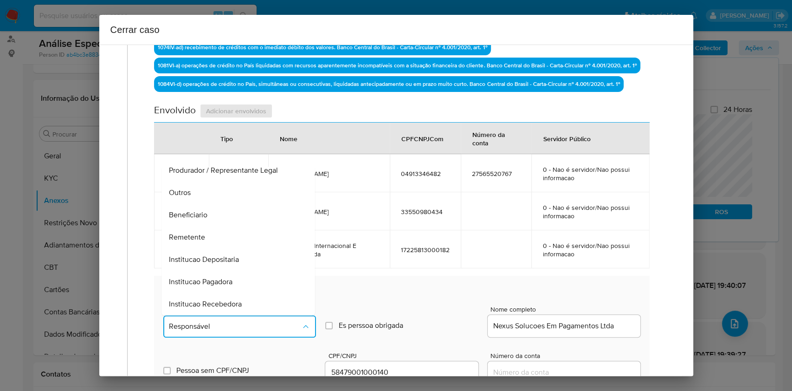
click at [204, 210] on span "Beneficiario" at bounding box center [188, 214] width 39 height 9
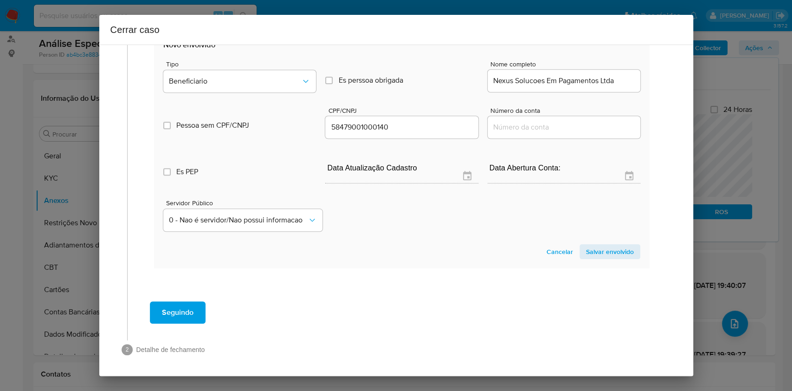
click at [594, 254] on span "Salvar envolvido" at bounding box center [610, 251] width 48 height 13
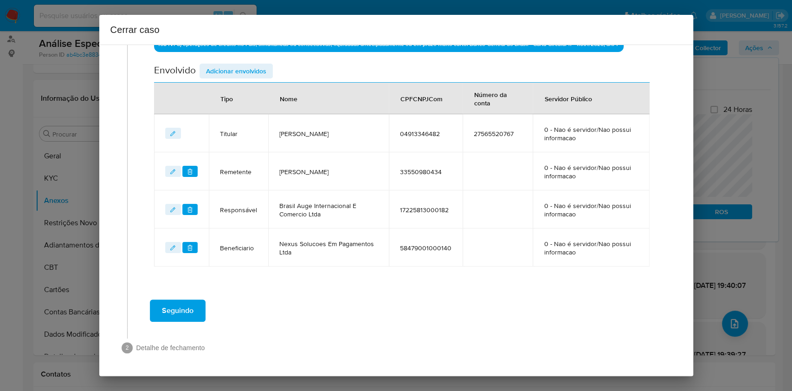
scroll to position [418, 0]
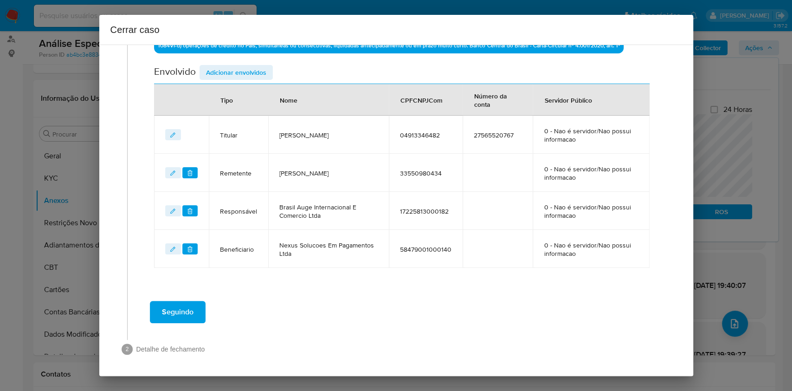
click at [170, 208] on icon "editEnvolvido" at bounding box center [173, 211] width 6 height 6
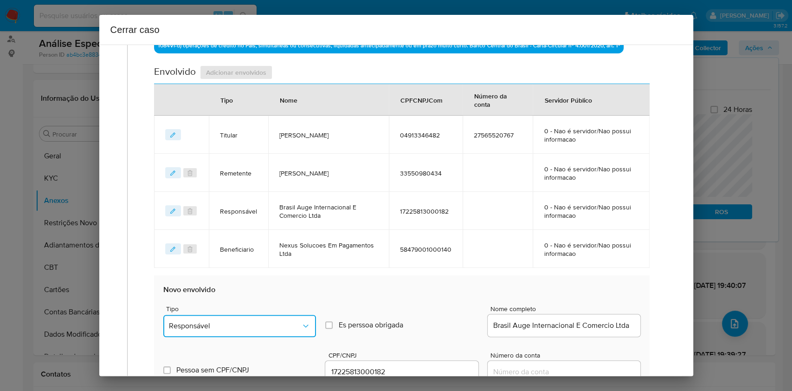
drag, startPoint x: 240, startPoint y: 328, endPoint x: 250, endPoint y: 321, distance: 11.7
click at [241, 292] on span "Responsável" at bounding box center [235, 325] width 132 height 9
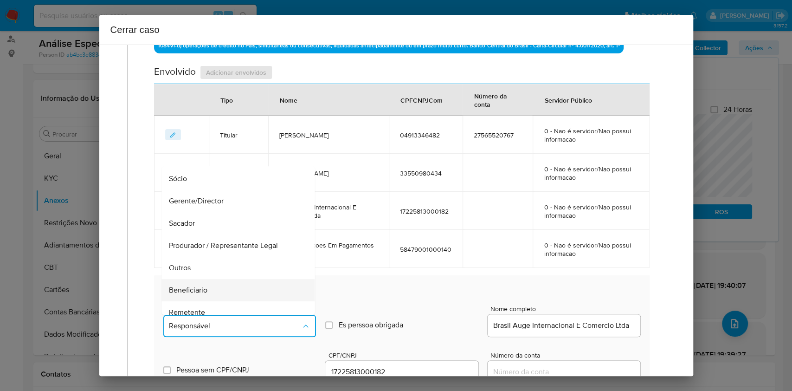
scroll to position [62, 0]
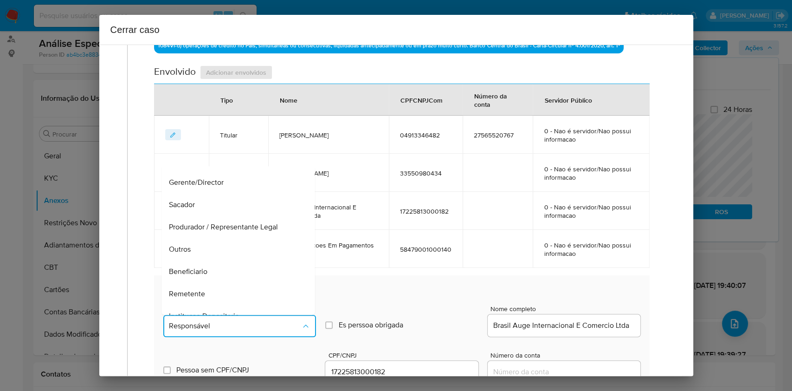
drag, startPoint x: 213, startPoint y: 288, endPoint x: 244, endPoint y: 281, distance: 31.3
click at [213, 288] on div "Remetente" at bounding box center [235, 294] width 133 height 22
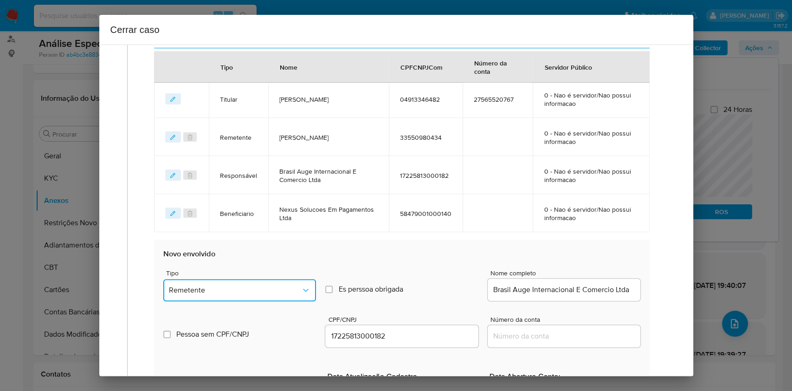
scroll to position [542, 0]
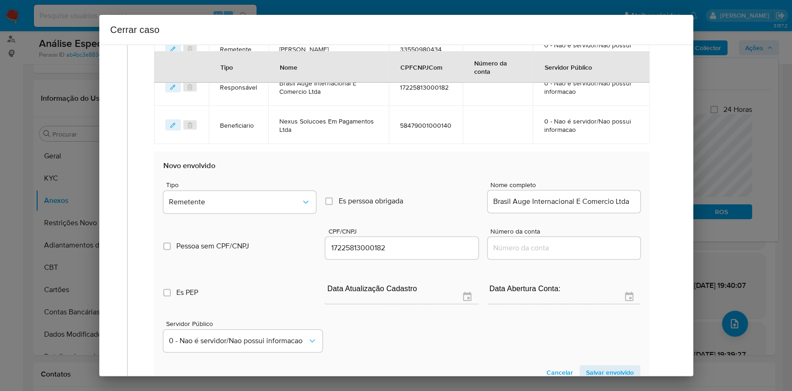
click at [594, 292] on span "Salvar envolvido" at bounding box center [610, 372] width 48 height 13
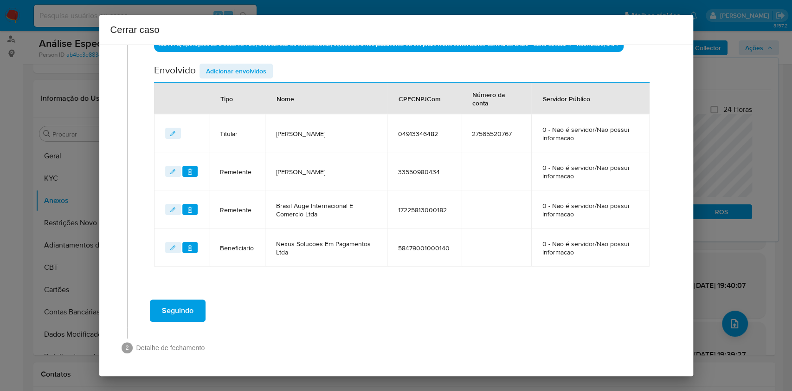
scroll to position [418, 0]
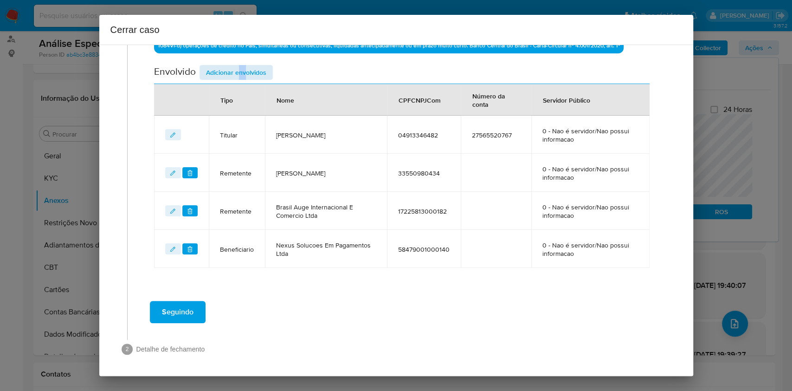
drag, startPoint x: 244, startPoint y: 81, endPoint x: 237, endPoint y: 71, distance: 11.6
click at [237, 72] on div "Envolvido Adicionar envolvidos" at bounding box center [401, 74] width 495 height 19
click at [237, 71] on span "Adicionar envolvidos" at bounding box center [236, 72] width 60 height 13
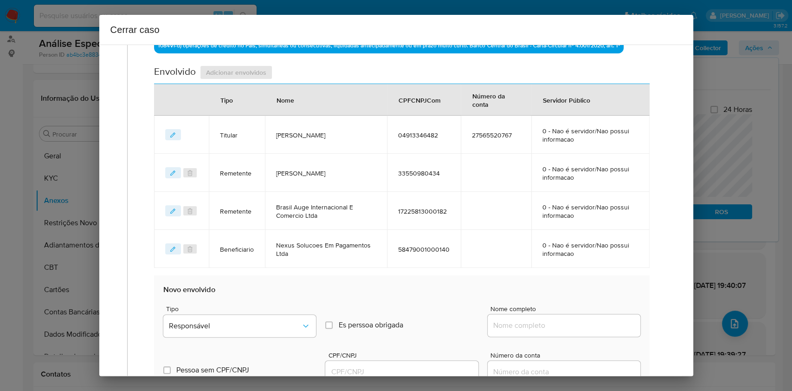
click at [501, 292] on input "Nome completo" at bounding box center [564, 325] width 153 height 12
paste input "Josenilda Severina De Lima Silva Souza 04913346482"
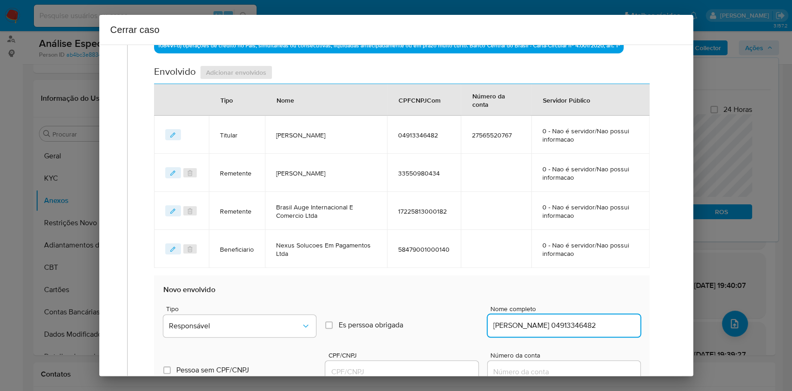
scroll to position [0, 37]
type input "Josenilda Severina De Lima Silva Souza 04913346482"
click at [443, 292] on input "CPF/CNPJ" at bounding box center [401, 372] width 153 height 12
paste input "32649441000105"
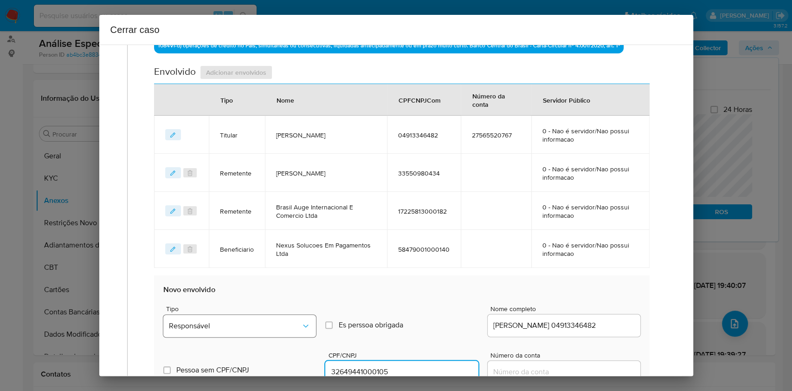
type input "32649441000105"
drag, startPoint x: 306, startPoint y: 325, endPoint x: 305, endPoint y: 320, distance: 4.8
click at [305, 292] on icon "Tipo de envolvimento" at bounding box center [305, 325] width 9 height 9
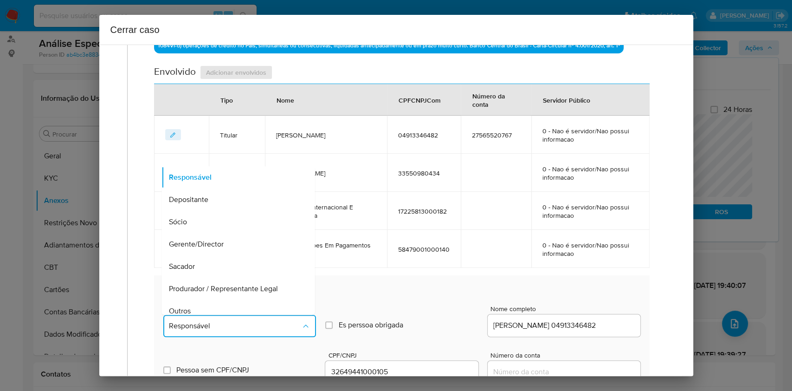
click at [215, 214] on div "Sócio" at bounding box center [235, 222] width 133 height 22
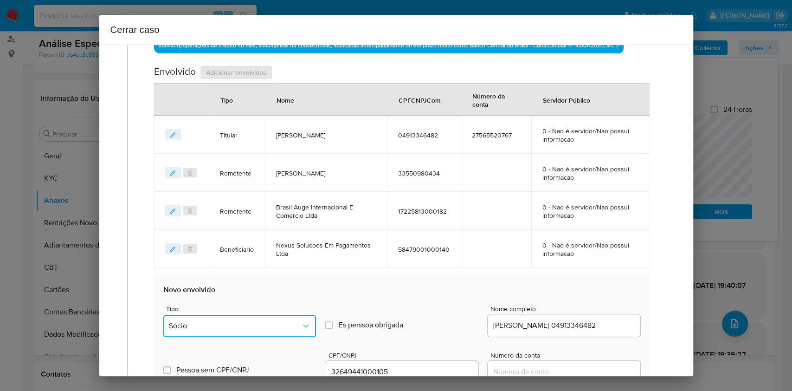
drag, startPoint x: 260, startPoint y: 322, endPoint x: 259, endPoint y: 317, distance: 4.7
click at [260, 292] on span "Sócio" at bounding box center [235, 325] width 132 height 9
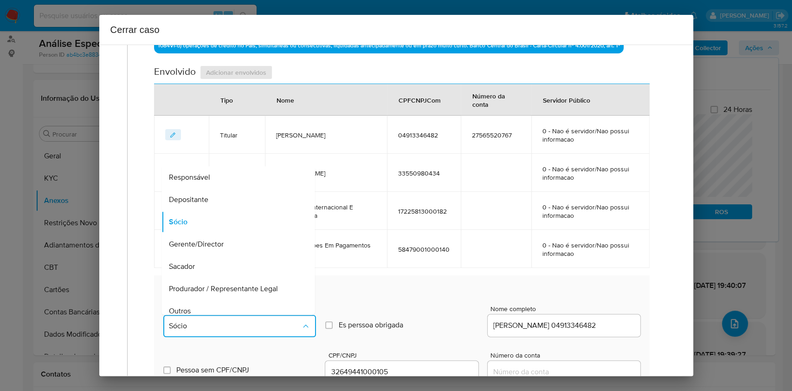
drag, startPoint x: 234, startPoint y: 302, endPoint x: 340, endPoint y: 257, distance: 114.4
click at [235, 292] on div "Outros" at bounding box center [235, 311] width 133 height 22
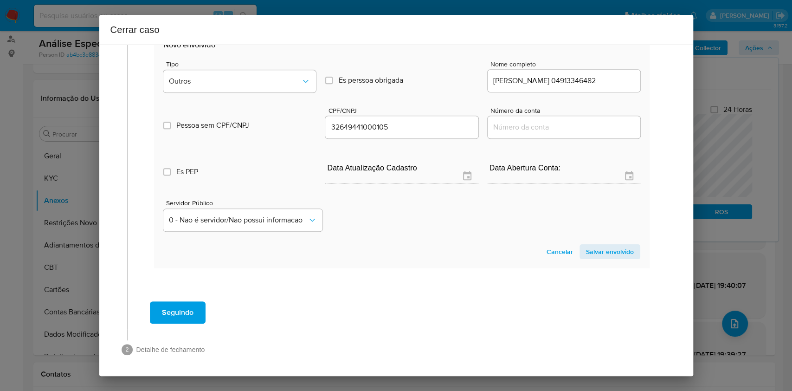
drag, startPoint x: 616, startPoint y: 244, endPoint x: 687, endPoint y: 274, distance: 77.2
click at [594, 245] on span "Salvar envolvido" at bounding box center [610, 251] width 48 height 13
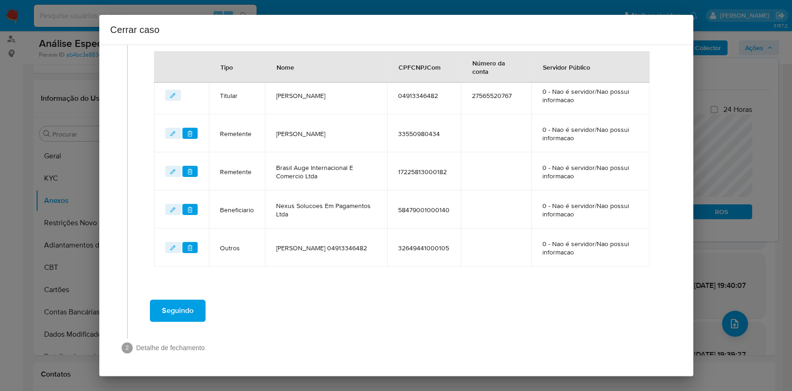
scroll to position [456, 0]
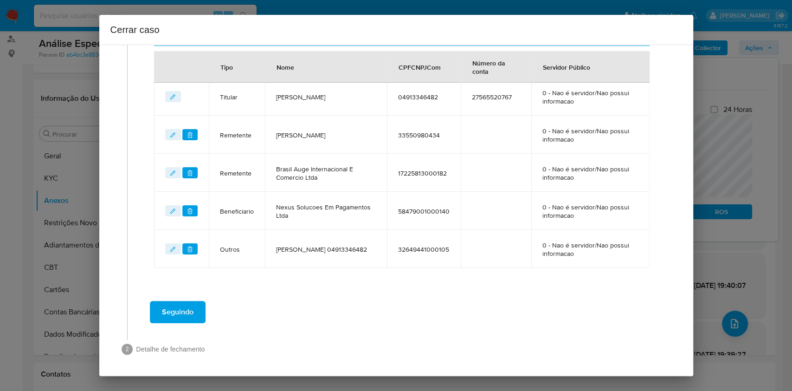
click at [189, 292] on span "Seguindo" at bounding box center [178, 312] width 32 height 20
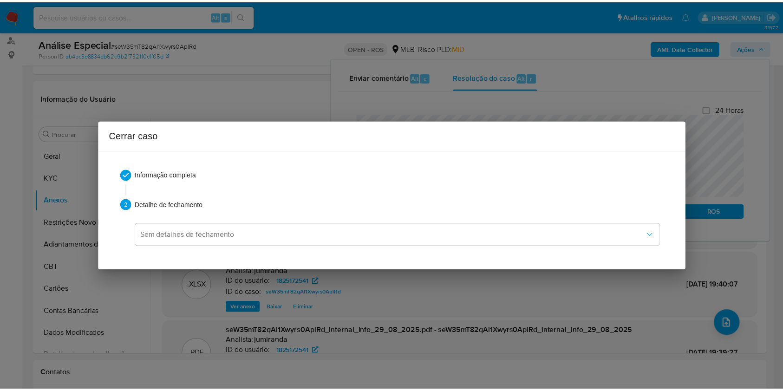
scroll to position [1360, 0]
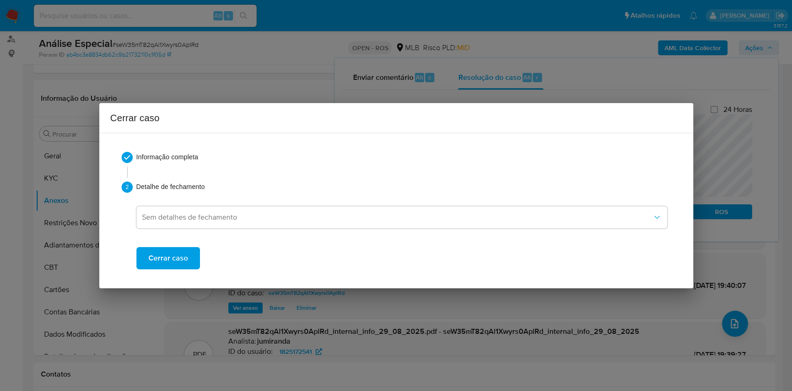
click at [175, 263] on span "Cerrar caso" at bounding box center [168, 258] width 39 height 20
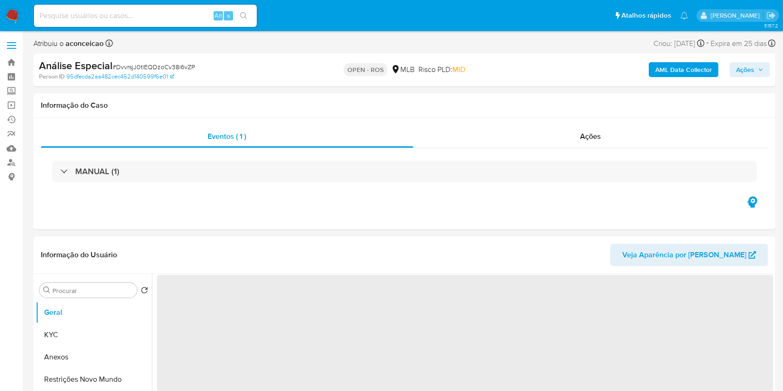
click at [151, 65] on span "# DvvrsjJ0tlEQDzoCv38i6vZP" at bounding box center [153, 66] width 83 height 9
copy span "DvvrsjJ0tlEQDzoCv38i6vZP"
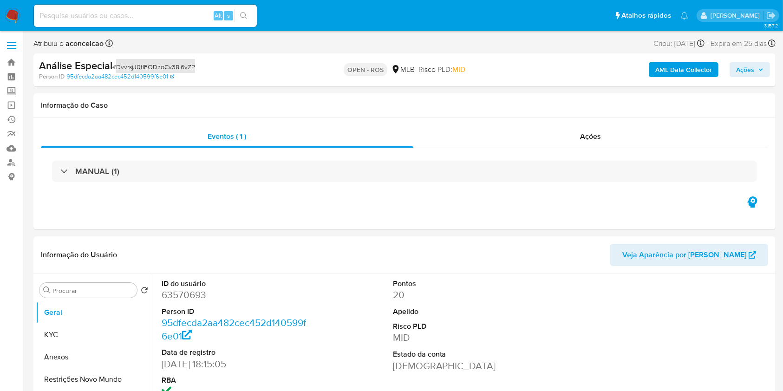
select select "10"
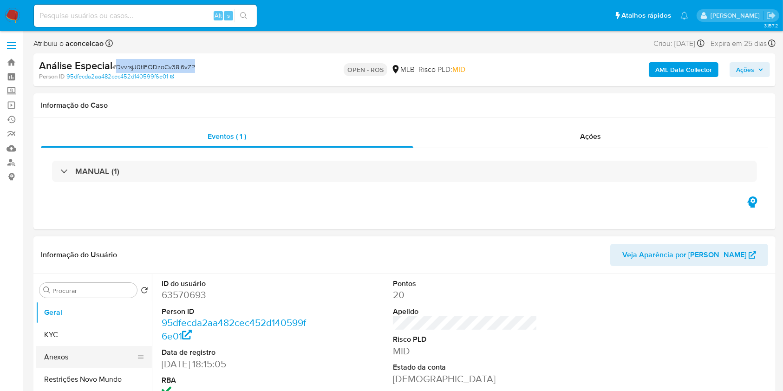
drag, startPoint x: 85, startPoint y: 353, endPoint x: 242, endPoint y: 302, distance: 165.5
click at [85, 354] on button "Anexos" at bounding box center [94, 357] width 116 height 22
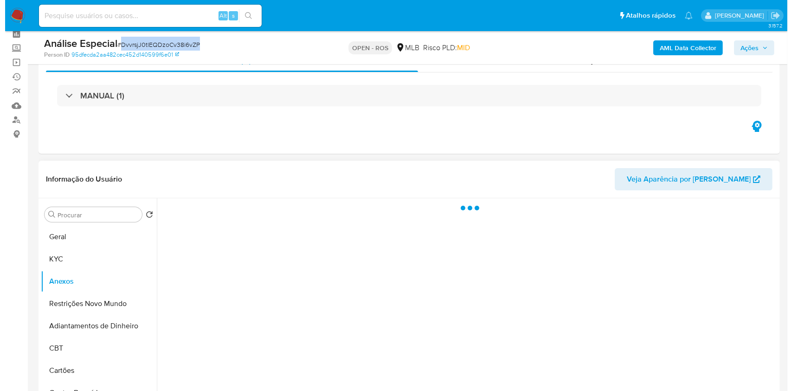
scroll to position [62, 0]
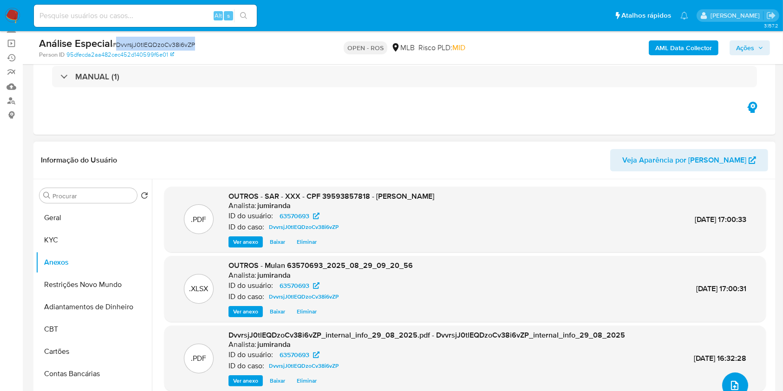
click at [734, 381] on icon "upload-file" at bounding box center [734, 385] width 11 height 11
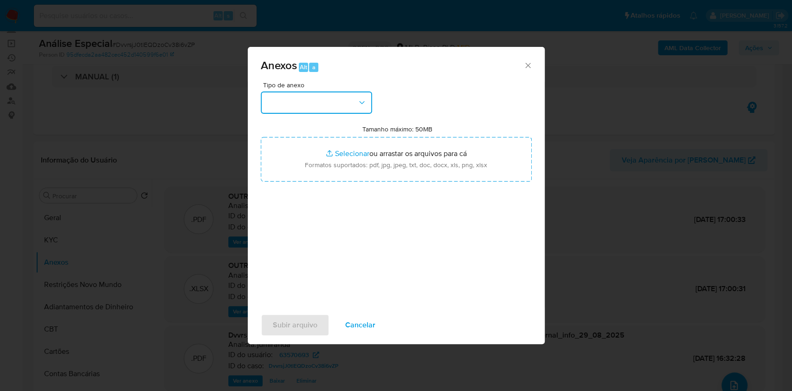
click at [327, 106] on button "button" at bounding box center [316, 102] width 111 height 22
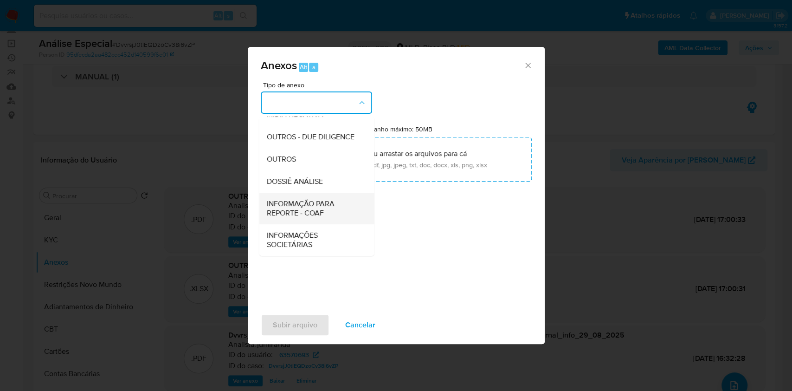
scroll to position [143, 0]
drag, startPoint x: 323, startPoint y: 205, endPoint x: 354, endPoint y: 195, distance: 32.3
click at [323, 205] on span "INFORMAÇÃO PARA REPORTE - COAF" at bounding box center [313, 208] width 95 height 19
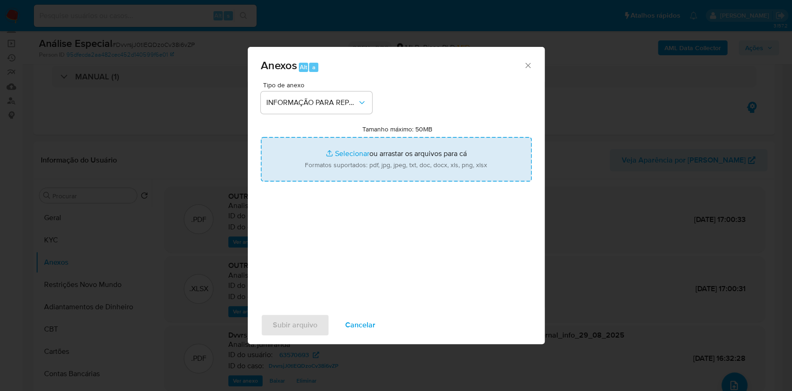
type input "C:\fakepath\SAR - DvvrsjJ0tlEQDzoCv38i6vZP - CPF 39593857818 - [PERSON_NAME].pdf"
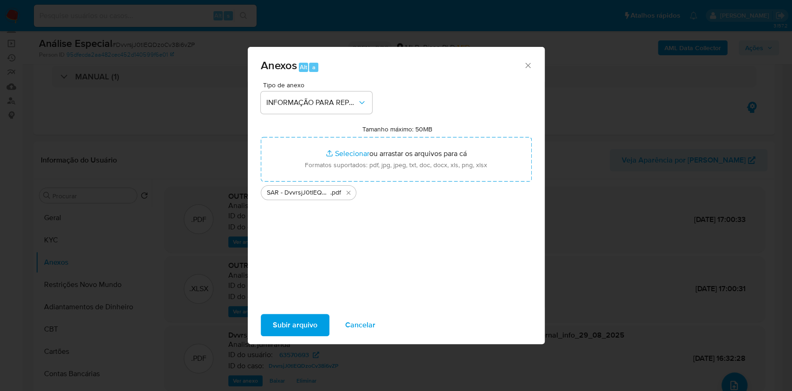
click at [308, 327] on span "Subir arquivo" at bounding box center [295, 325] width 45 height 20
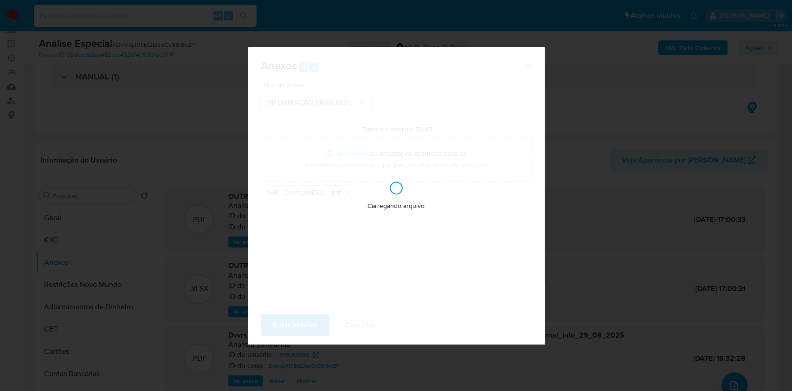
click at [627, 158] on div "Anexos Alt a Tipo de anexo INFORMAÇÃO PARA REPORTE - COAF Tamanho máximo: 50MB …" at bounding box center [396, 195] width 792 height 391
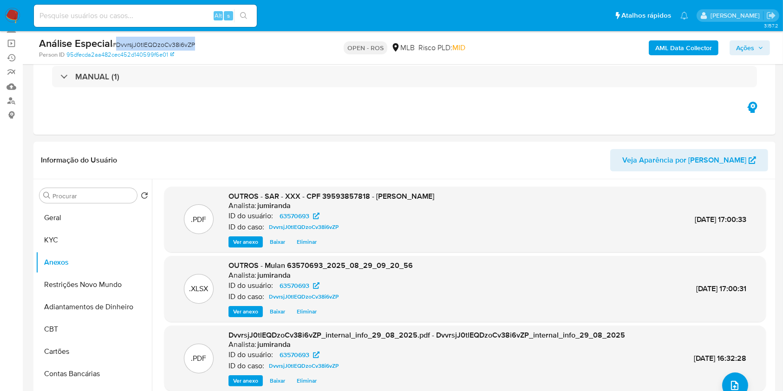
click at [754, 50] on span "Ações" at bounding box center [749, 47] width 27 height 13
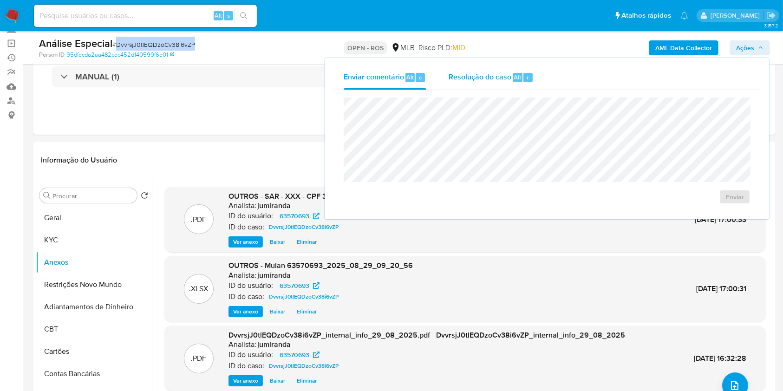
drag, startPoint x: 498, startPoint y: 71, endPoint x: 498, endPoint y: 79, distance: 8.8
click at [498, 79] on div "Resolução do caso Alt r" at bounding box center [490, 77] width 85 height 24
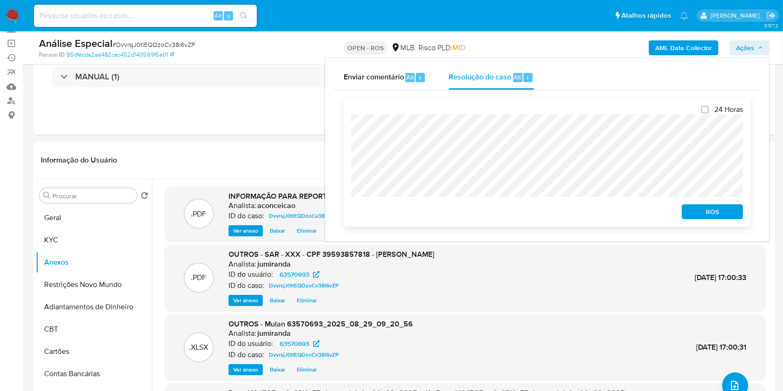
drag, startPoint x: 695, startPoint y: 214, endPoint x: 710, endPoint y: 215, distance: 14.4
click at [696, 216] on span "ROS" at bounding box center [712, 211] width 48 height 13
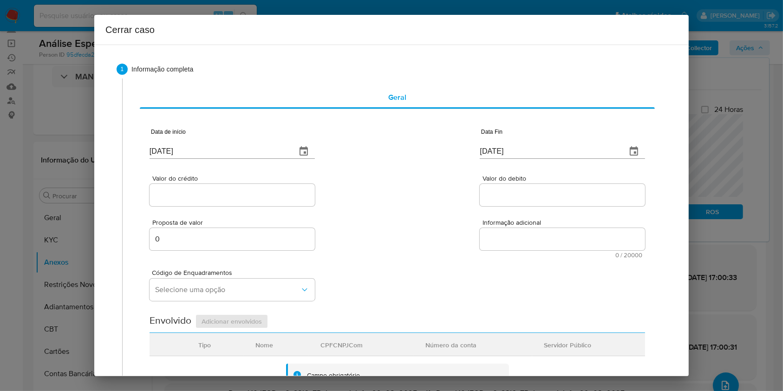
type input "[DATE]"
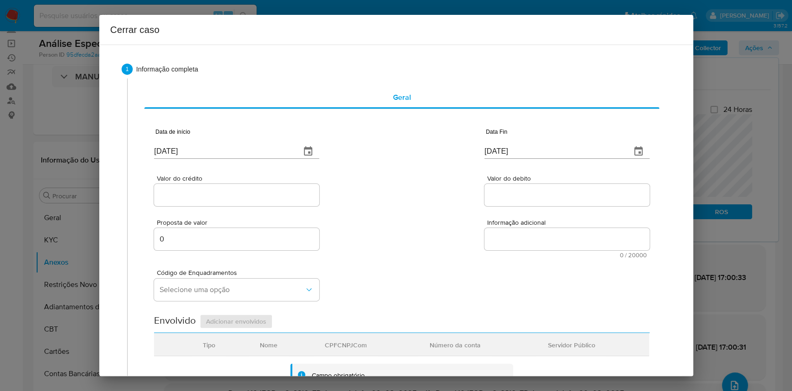
click at [271, 150] on input "[DATE]" at bounding box center [223, 151] width 139 height 15
drag, startPoint x: 271, startPoint y: 150, endPoint x: 279, endPoint y: 157, distance: 11.2
click at [271, 150] on input "[DATE]" at bounding box center [223, 151] width 139 height 15
paste input "1/07"
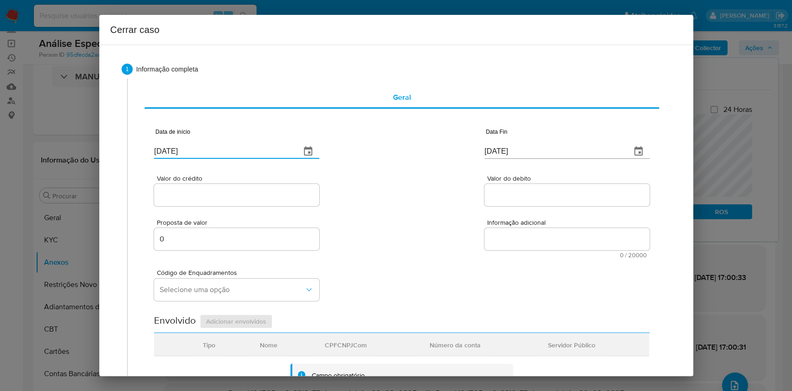
type input "[DATE]"
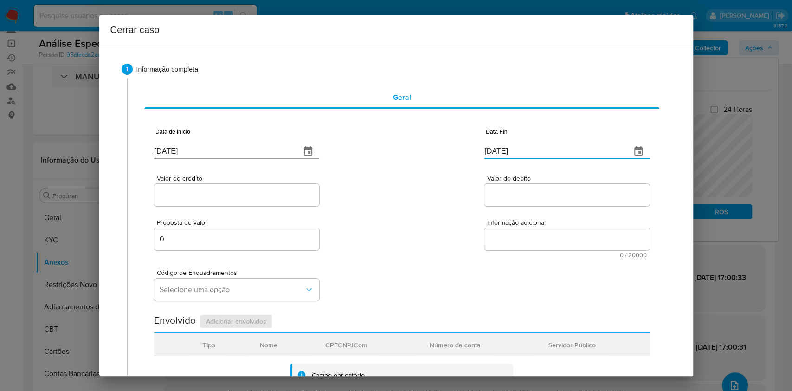
click at [510, 153] on input "[DATE]" at bounding box center [554, 151] width 139 height 15
click at [510, 152] on input "[DATE]" at bounding box center [554, 151] width 139 height 15
click at [510, 153] on input "[DATE]" at bounding box center [554, 151] width 139 height 15
paste input "28/08"
type input "[DATE]"
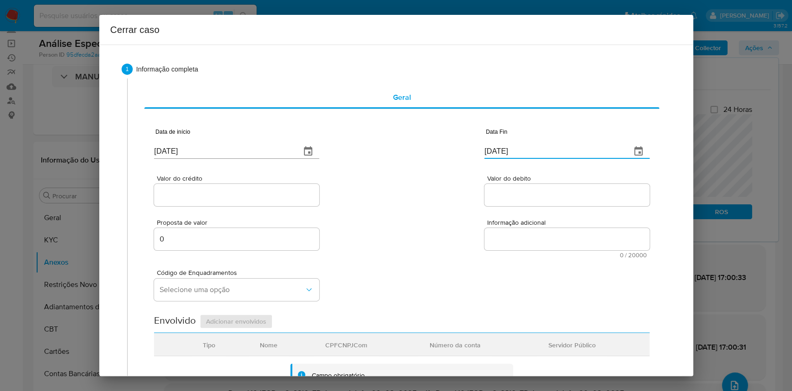
click at [274, 194] on input "Valor do crédito" at bounding box center [236, 195] width 165 height 12
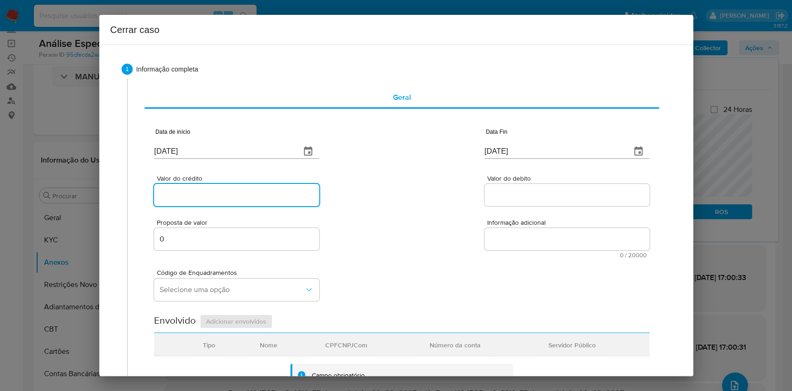
paste input "R$699.139"
type input "R$699.139"
click at [546, 197] on input "Valor do debito" at bounding box center [567, 195] width 165 height 12
paste input "R$721.854"
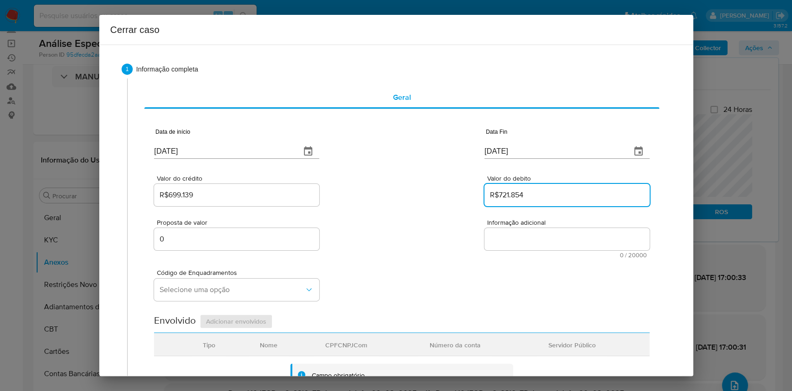
type input "R$721.854"
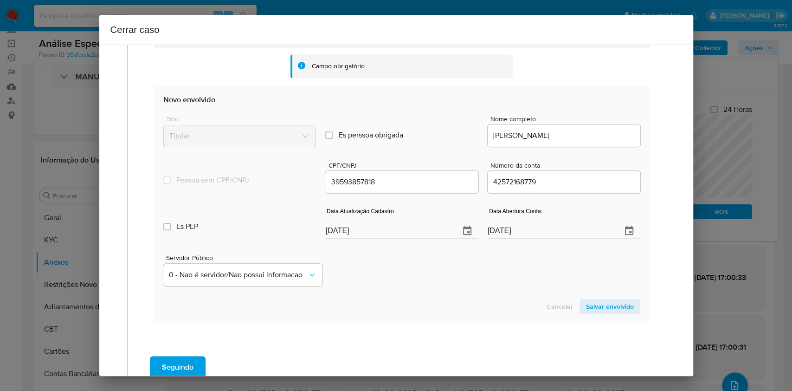
click at [429, 231] on input "[DATE]" at bounding box center [388, 230] width 127 height 15
paste input "19/08"
type input "[DATE]"
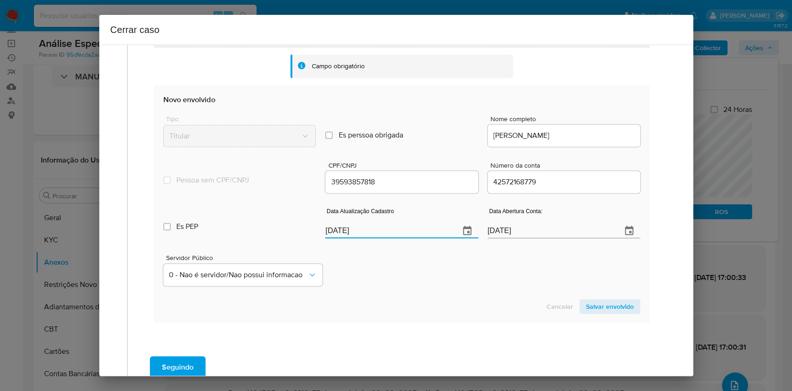
click at [622, 301] on span "Salvar envolvido" at bounding box center [610, 306] width 48 height 13
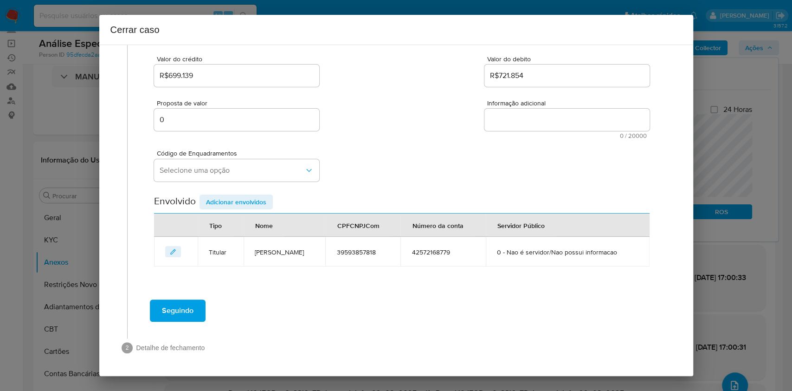
scroll to position [119, 0]
click at [524, 128] on textarea "Informação adicional" at bounding box center [567, 120] width 165 height 22
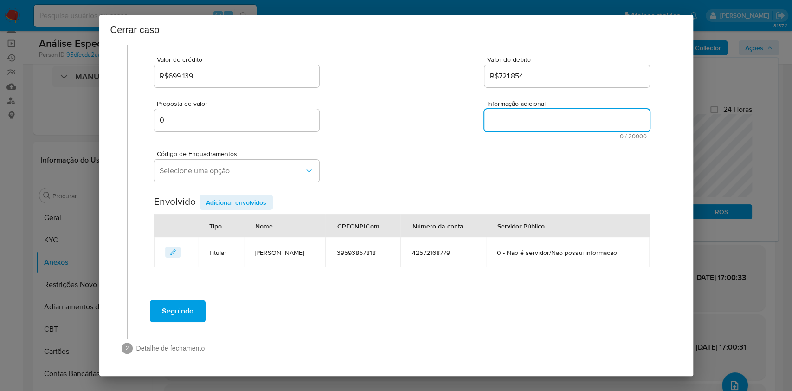
click at [524, 128] on textarea "Informação adicional" at bounding box center [567, 120] width 165 height 22
paste textarea "Lore Ipsumd Sitame Conse, ADI 61352192165, 93 elit, seddoeius te incididun ut L…"
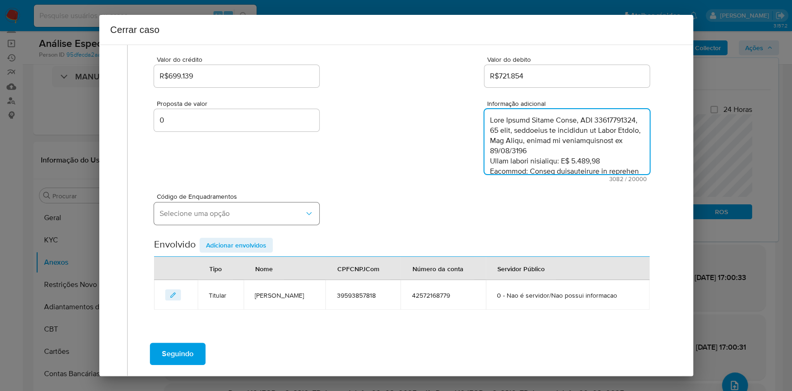
scroll to position [1054, 0]
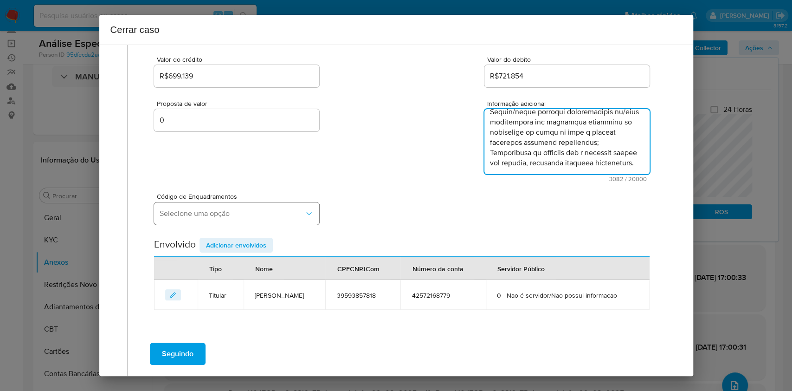
type textarea "Lore Ipsumd Sitame Conse, ADI 61352192165, 93 elit, seddoeius te incididun ut L…"
click at [266, 214] on span "Selecione uma opção" at bounding box center [232, 213] width 145 height 9
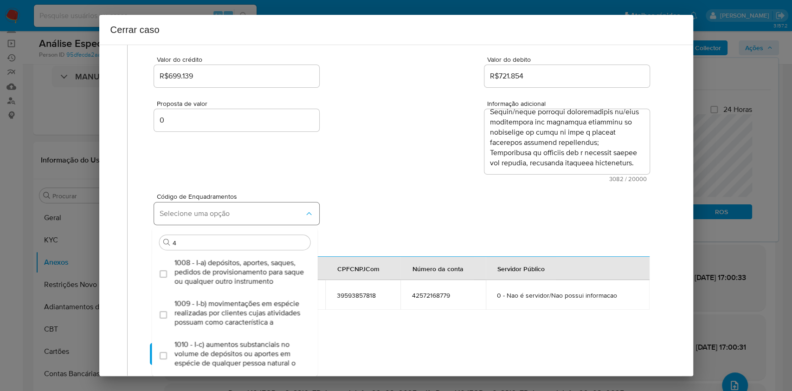
type input "45"
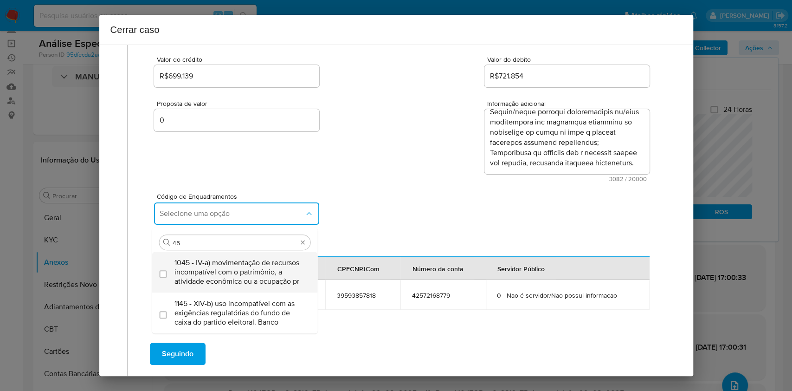
click at [240, 267] on span "1045 - IV-a) movimentação de recursos incompatível com o patrimônio, a atividad…" at bounding box center [240, 272] width 130 height 28
checkbox input "true"
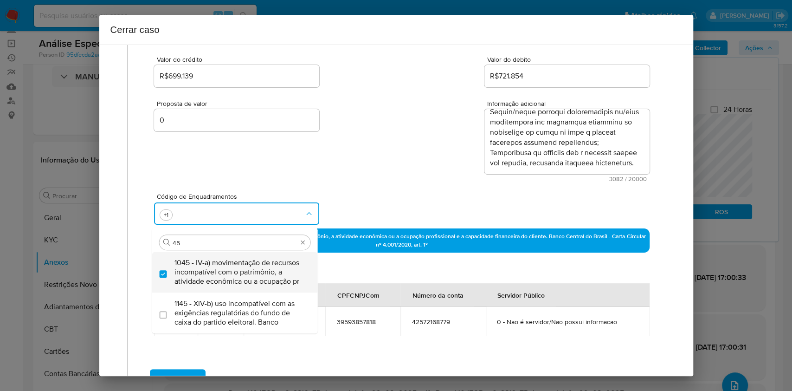
type input "4"
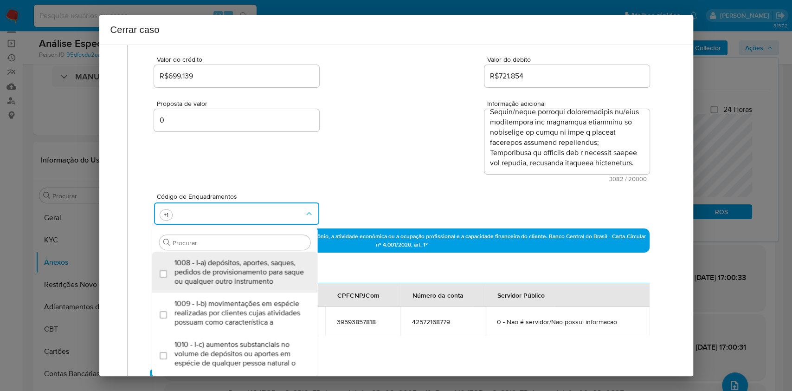
scroll to position [0, 0]
type input "74"
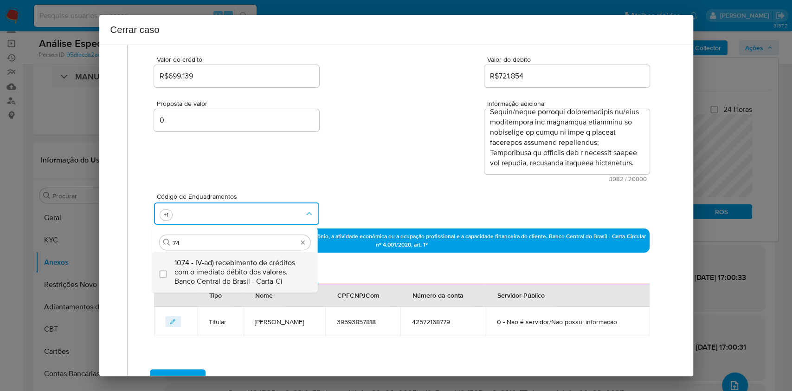
click at [240, 266] on span "1074 - IV-ad) recebimento de créditos com o imediato débito dos valores. Banco …" at bounding box center [240, 272] width 130 height 28
checkbox input "true"
type input "74"
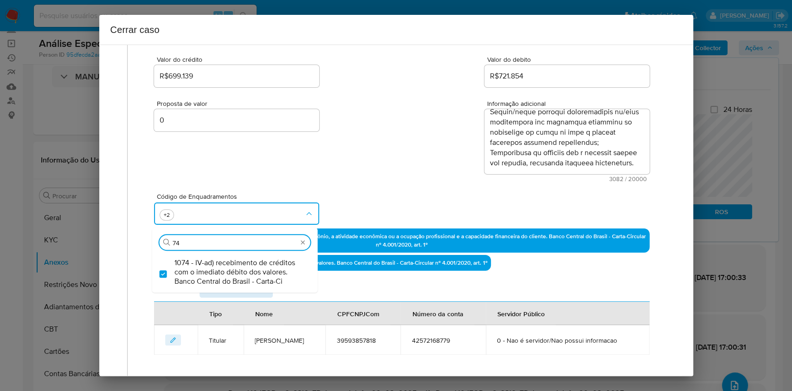
click at [348, 285] on div "Envolvido Adicionar envolvidos" at bounding box center [401, 292] width 495 height 19
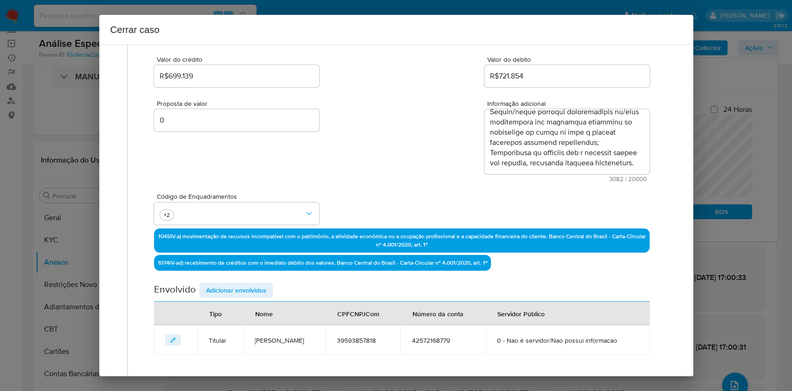
drag, startPoint x: 259, startPoint y: 288, endPoint x: 278, endPoint y: 282, distance: 19.8
click at [259, 288] on span "Adicionar envolvidos" at bounding box center [236, 290] width 60 height 13
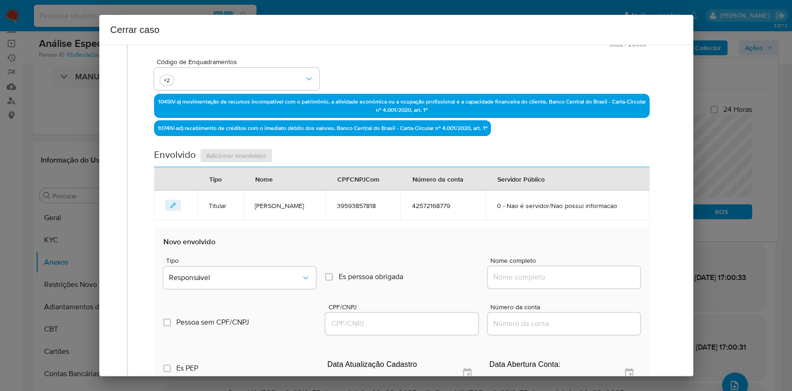
scroll to position [305, 0]
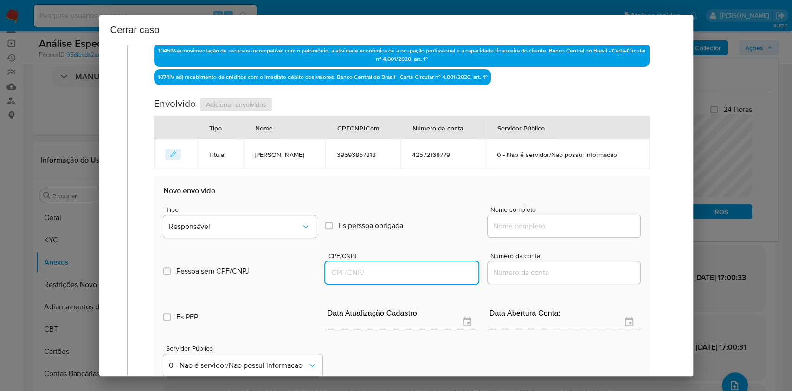
click at [421, 267] on input "CPF/CNPJ" at bounding box center [401, 272] width 153 height 12
paste input "55933850000134"
type input "55933850000134"
drag, startPoint x: 548, startPoint y: 232, endPoint x: 546, endPoint y: 227, distance: 5.0
click at [548, 233] on div at bounding box center [564, 226] width 153 height 22
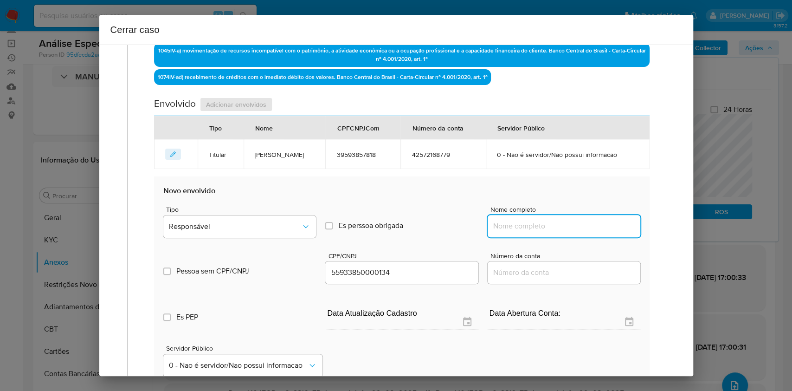
paste input "[PERSON_NAME] Brasil Sa"
drag, startPoint x: 546, startPoint y: 227, endPoint x: 515, endPoint y: 237, distance: 32.5
click at [546, 228] on input "Nome completo" at bounding box center [564, 226] width 153 height 12
type input "[PERSON_NAME] Brasil Sa"
click at [301, 226] on icon "Tipo de envolvimento" at bounding box center [305, 226] width 9 height 9
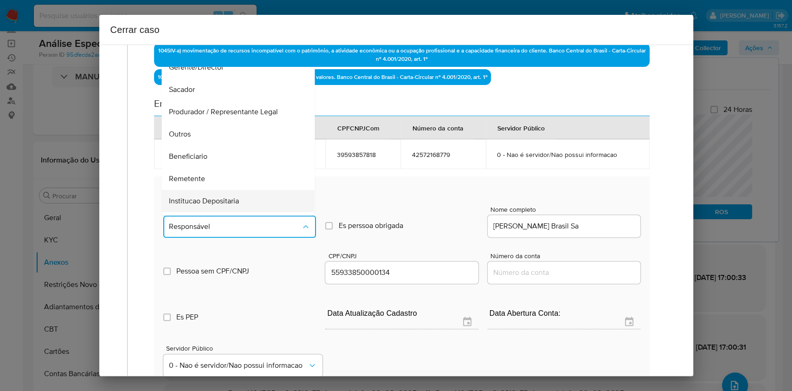
scroll to position [119, 0]
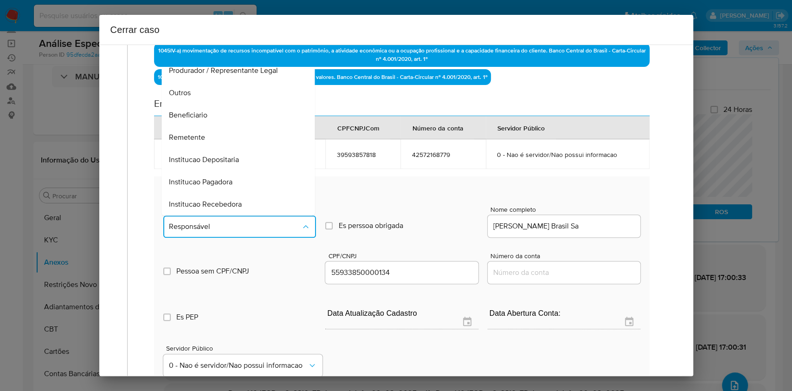
drag, startPoint x: 213, startPoint y: 133, endPoint x: 338, endPoint y: 173, distance: 131.6
click at [213, 135] on div "Remetente" at bounding box center [235, 137] width 133 height 22
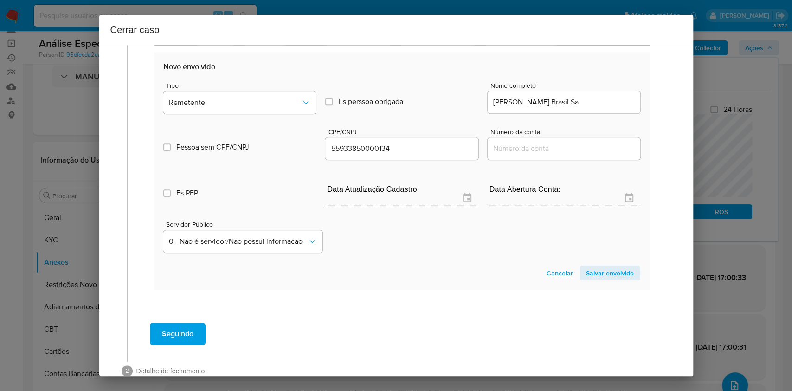
drag, startPoint x: 601, startPoint y: 276, endPoint x: 612, endPoint y: 189, distance: 87.0
click at [601, 277] on span "Salvar envolvido" at bounding box center [610, 272] width 48 height 13
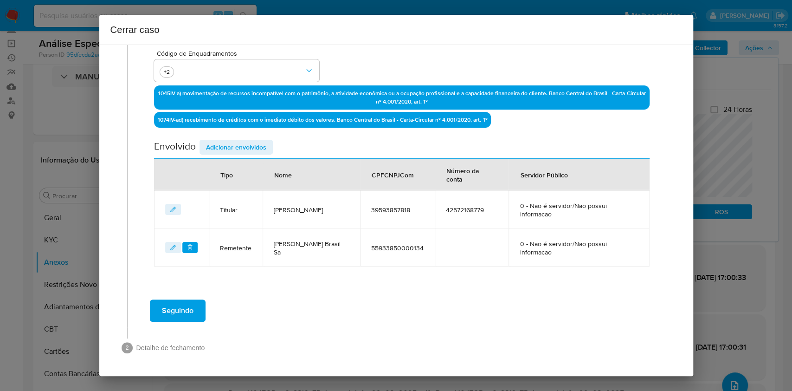
scroll to position [261, 0]
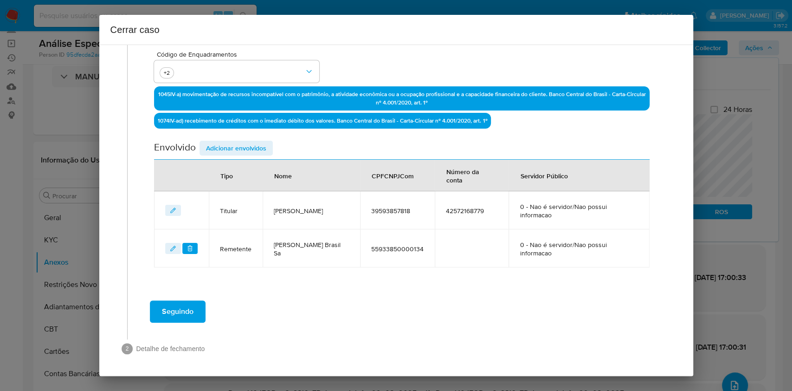
drag, startPoint x: 248, startPoint y: 145, endPoint x: 335, endPoint y: 173, distance: 91.8
click at [248, 146] on span "Adicionar envolvidos" at bounding box center [236, 148] width 60 height 13
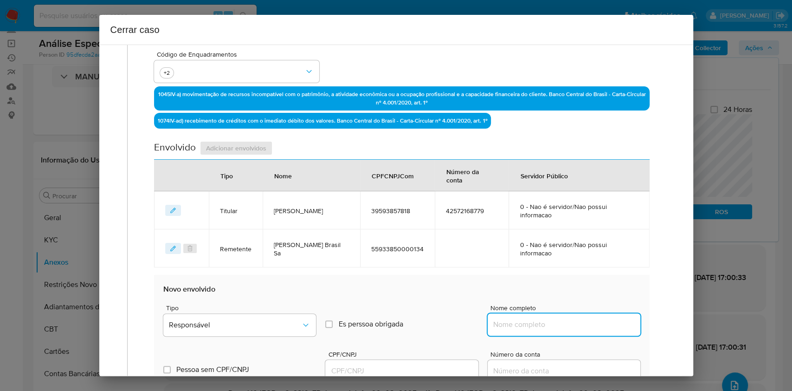
drag, startPoint x: 553, startPoint y: 322, endPoint x: 591, endPoint y: 326, distance: 37.4
click at [556, 323] on input "Nome completo" at bounding box center [564, 324] width 153 height 12
paste input "45605108 [PERSON_NAME], CNPJ 45605108000146"
click at [591, 326] on input "45605108 [PERSON_NAME], CNPJ 45605108000146" at bounding box center [564, 324] width 153 height 12
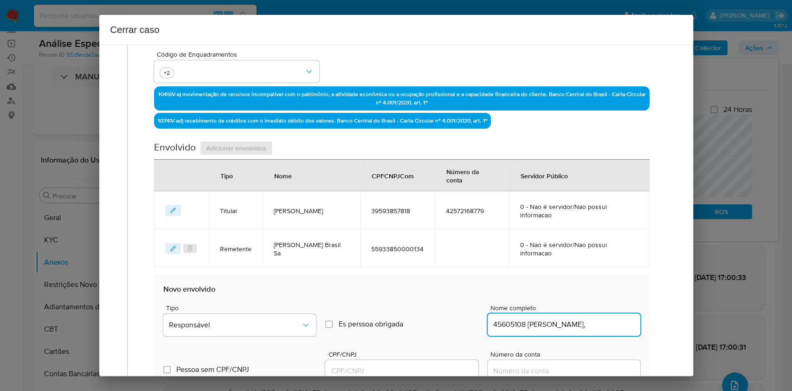
scroll to position [0, 0]
type input "45605108 [PERSON_NAME]"
click at [388, 375] on input "CPF/CNPJ" at bounding box center [401, 371] width 153 height 12
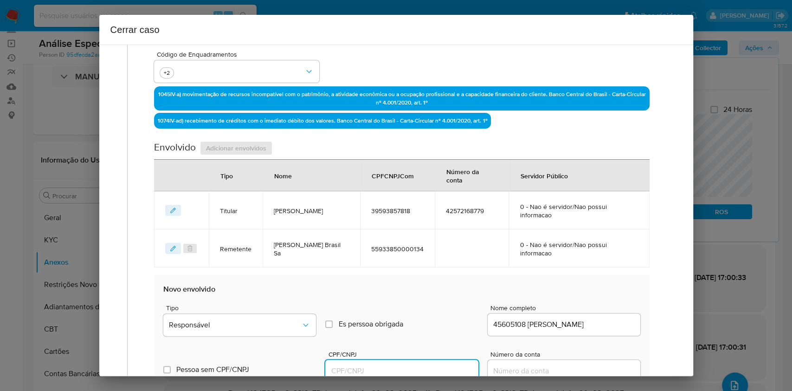
paste input "45605108000146"
type input "45605108000146"
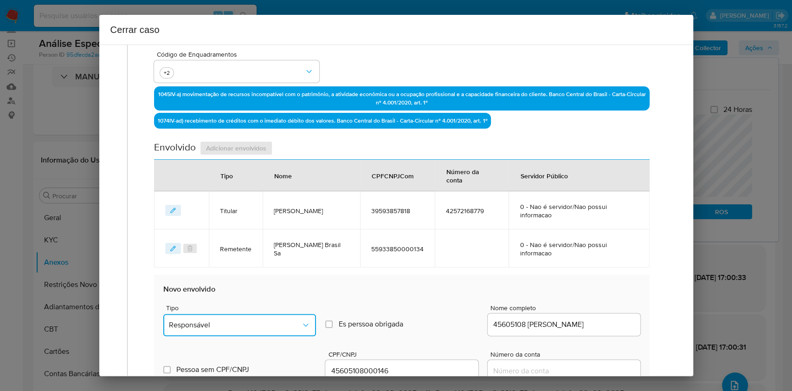
click at [287, 318] on button "Responsável" at bounding box center [239, 325] width 153 height 22
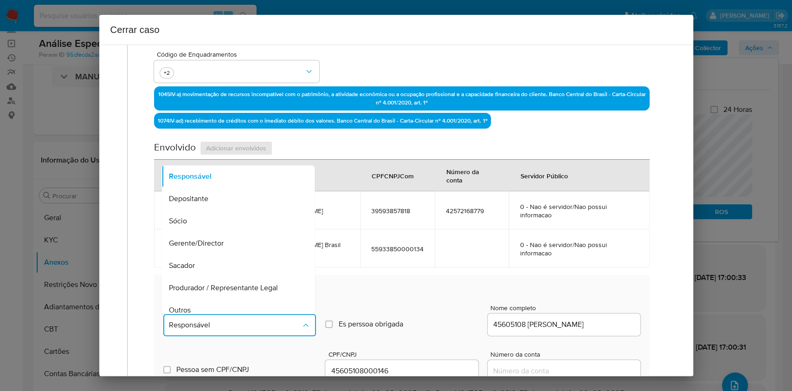
drag, startPoint x: 225, startPoint y: 306, endPoint x: 232, endPoint y: 305, distance: 7.2
click at [225, 307] on div "Outros" at bounding box center [235, 310] width 133 height 22
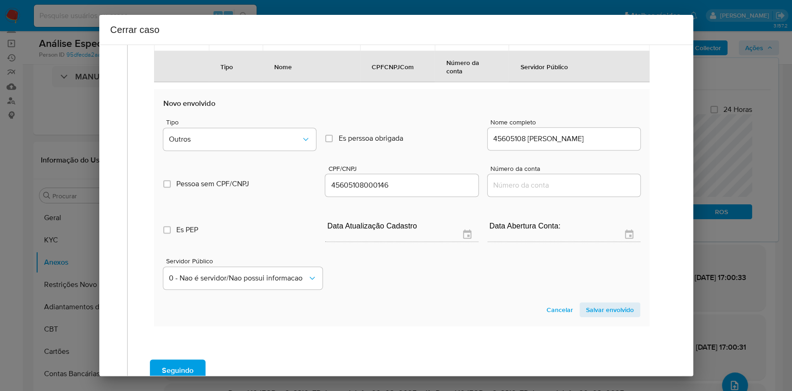
drag, startPoint x: 607, startPoint y: 304, endPoint x: 586, endPoint y: 304, distance: 21.4
click at [607, 305] on span "Salvar envolvido" at bounding box center [610, 309] width 48 height 13
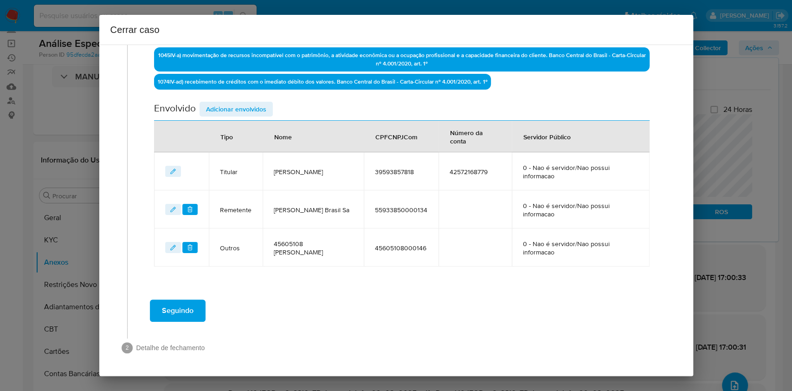
scroll to position [299, 0]
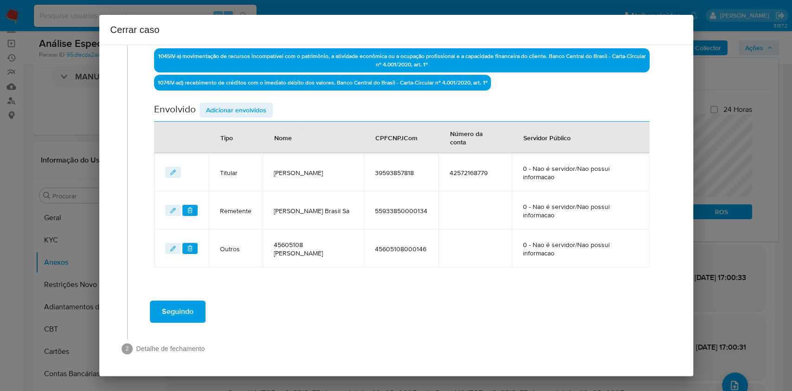
drag, startPoint x: 178, startPoint y: 312, endPoint x: 331, endPoint y: 242, distance: 167.6
click at [178, 313] on span "Seguindo" at bounding box center [178, 311] width 32 height 20
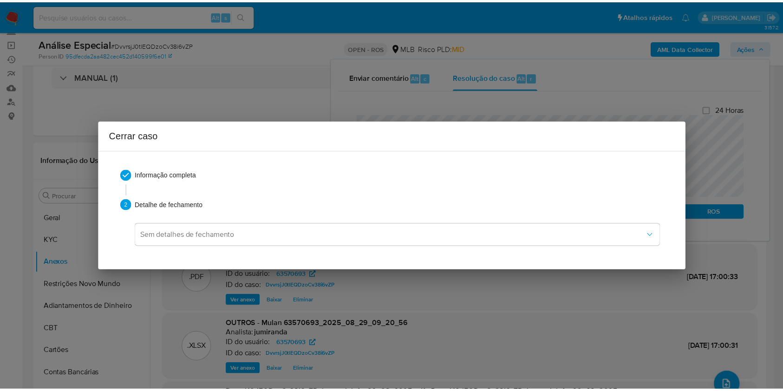
scroll to position [0, 0]
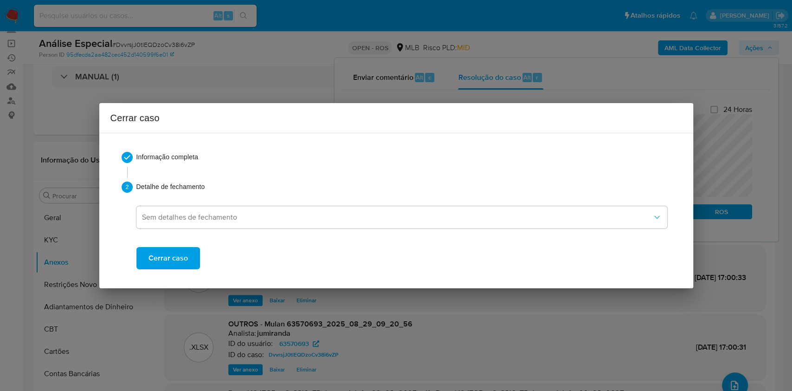
drag, startPoint x: 194, startPoint y: 255, endPoint x: 299, endPoint y: 163, distance: 139.8
click at [194, 256] on button "Cerrar caso" at bounding box center [168, 258] width 64 height 22
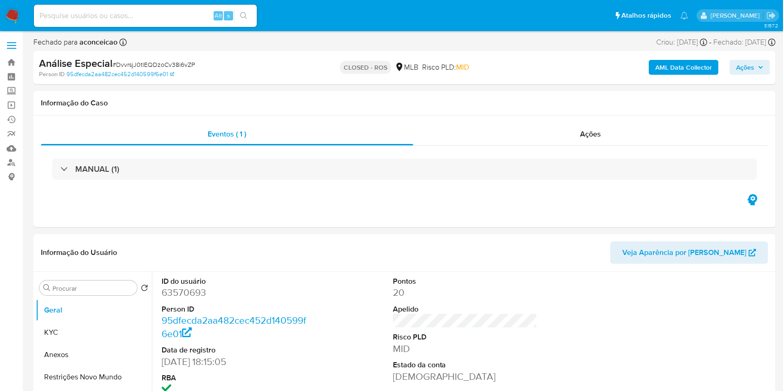
select select "10"
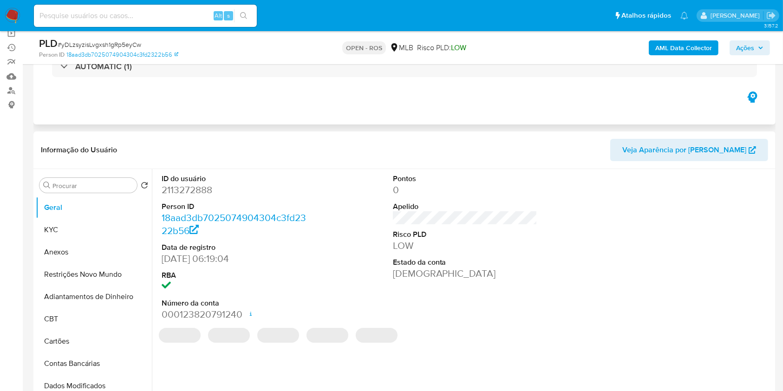
scroll to position [123, 0]
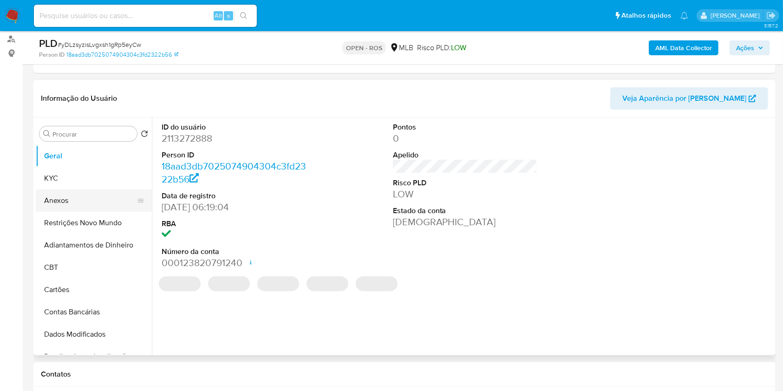
select select "10"
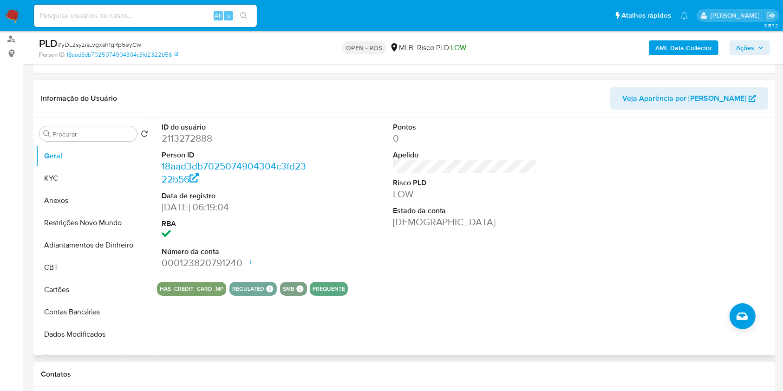
scroll to position [0, 0]
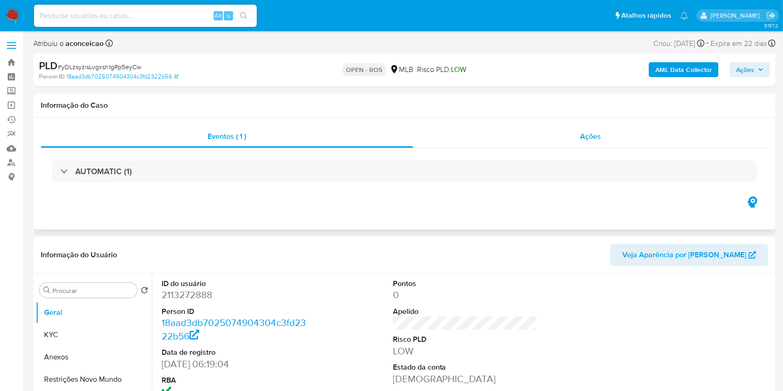
click at [598, 132] on span "Ações" at bounding box center [590, 136] width 21 height 11
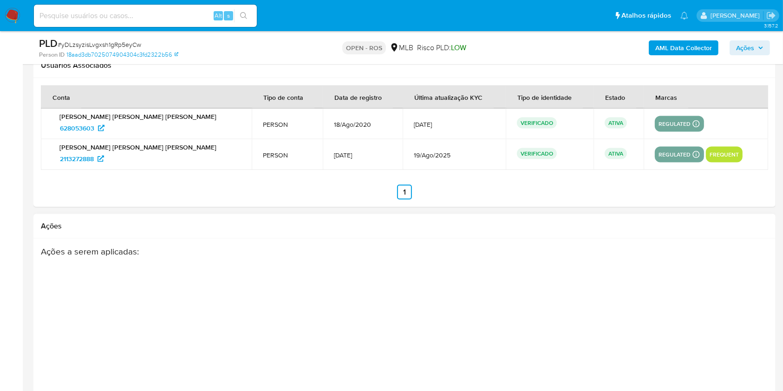
scroll to position [1557, 0]
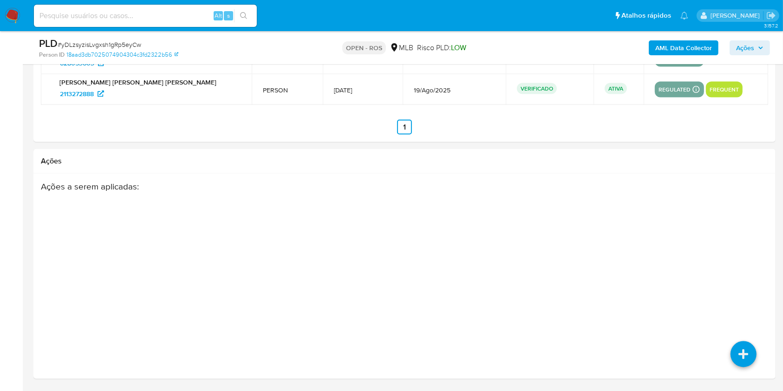
click at [117, 43] on span "# yDLzsyzisLvgxsh1gRp5eyCw" at bounding box center [100, 44] width 84 height 9
click at [117, 44] on span "# yDLzsyzisLvgxsh1gRp5eyCw" at bounding box center [100, 44] width 84 height 9
copy span "yDLzsyzisLvgxsh1gRp5eyCw"
